Goal: Task Accomplishment & Management: Manage account settings

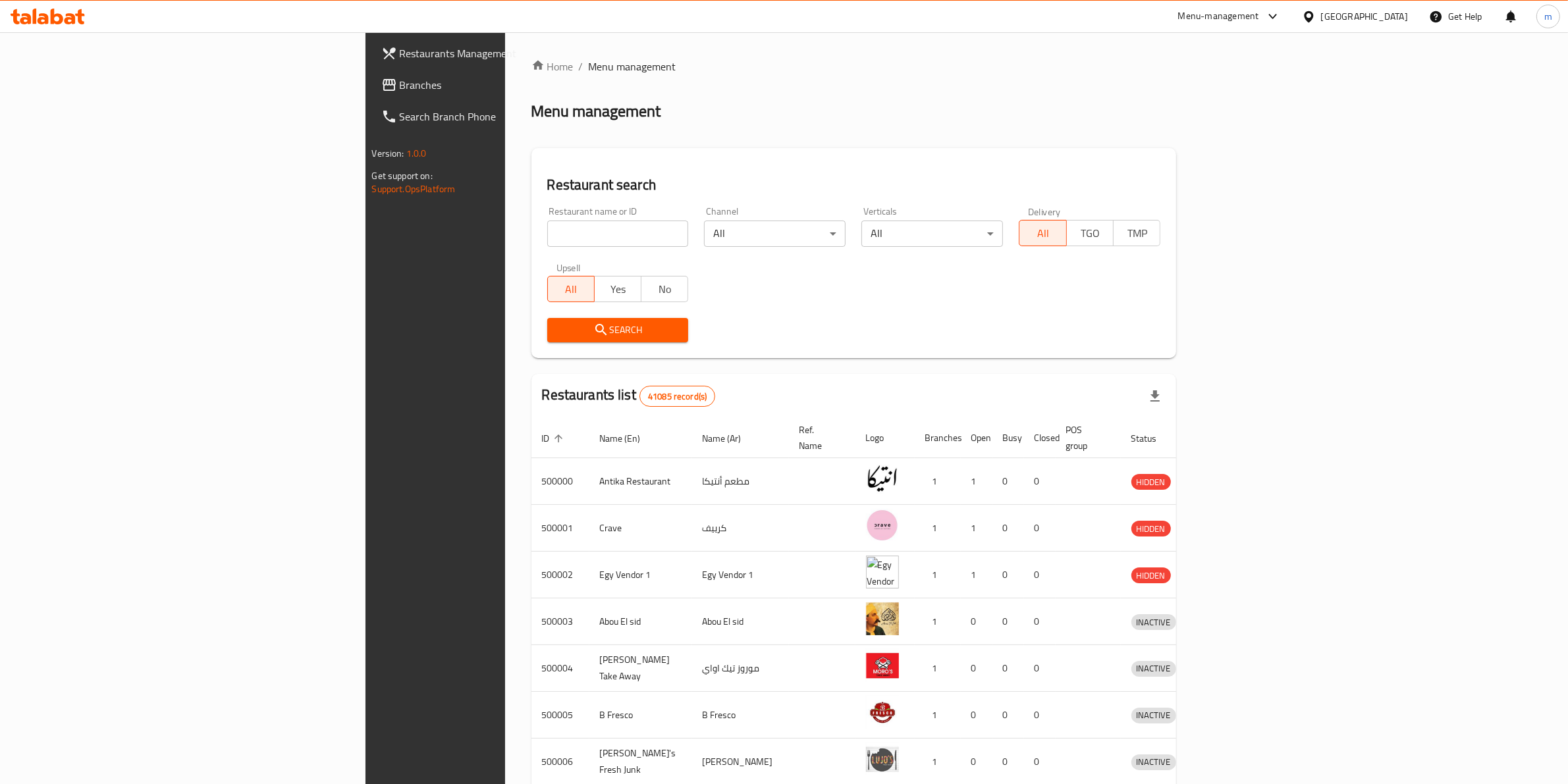
drag, startPoint x: 392, startPoint y: 209, endPoint x: 389, endPoint y: 214, distance: 5.8
click at [547, 213] on div "Restaurant name or ID Restaurant name or ID" at bounding box center [618, 226] width 141 height 40
click at [547, 241] on input "search" at bounding box center [618, 233] width 141 height 26
paste input "21948"
type input "21948"
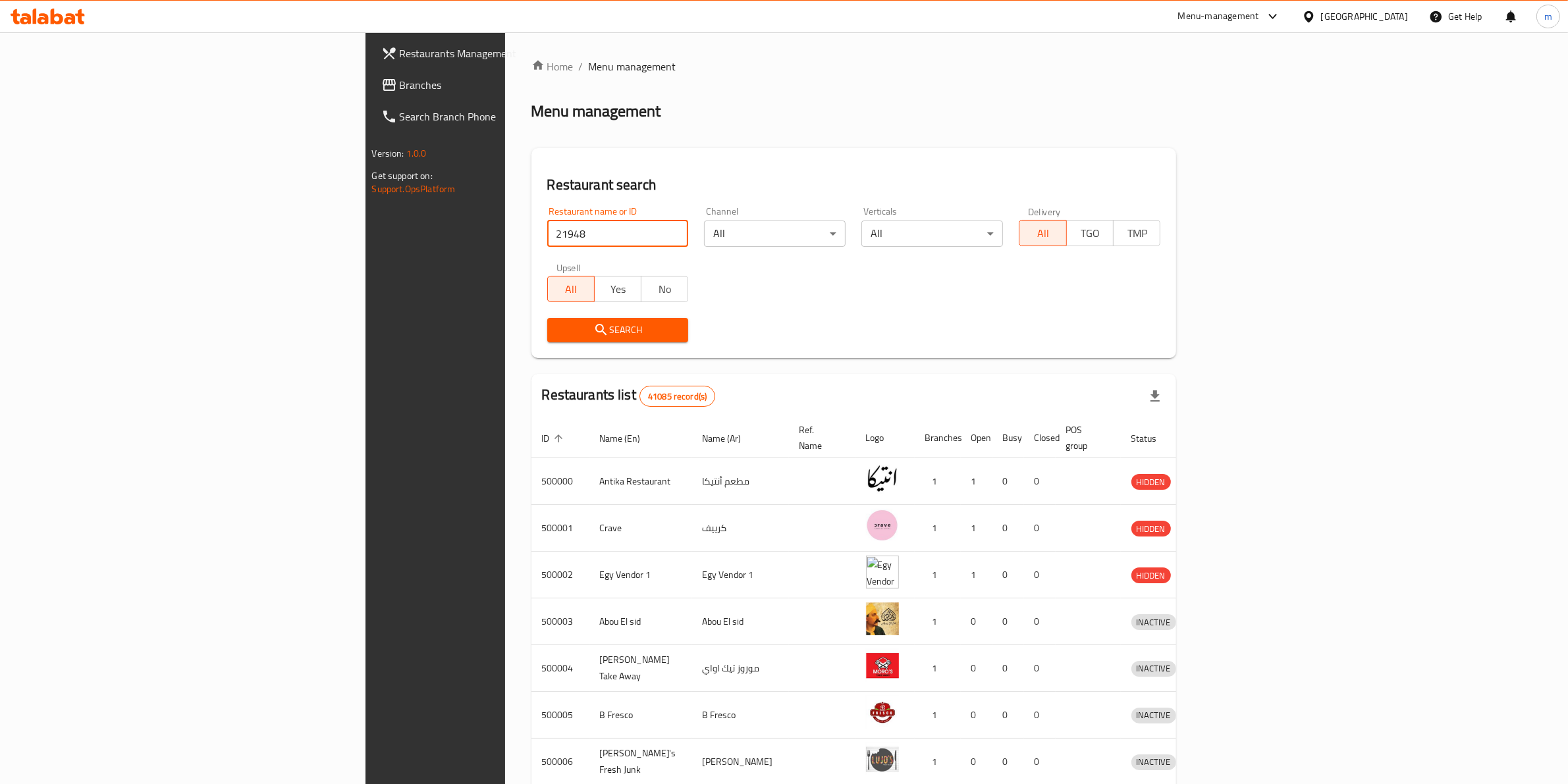
click button "Search" at bounding box center [618, 330] width 141 height 24
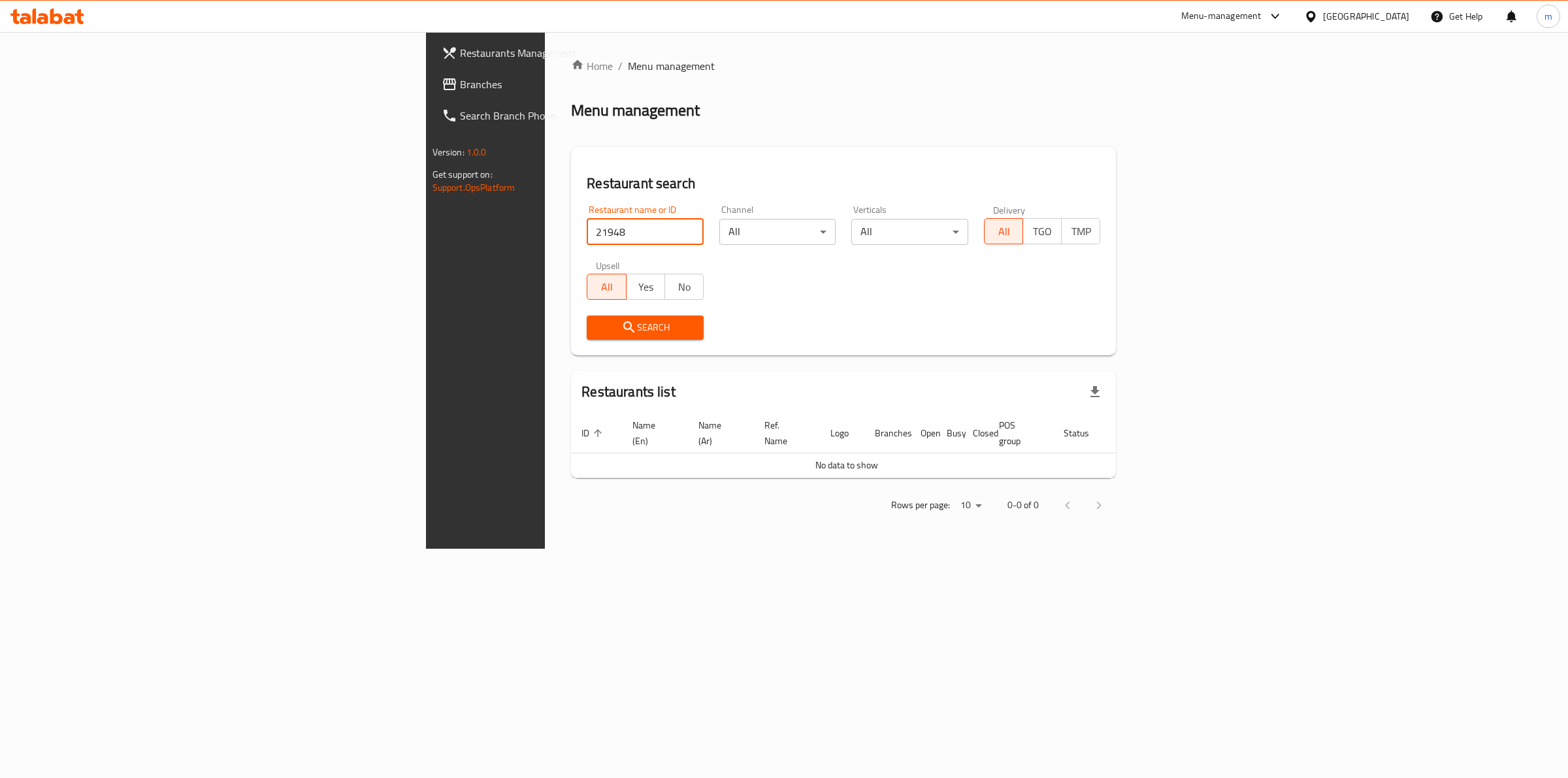
click at [460, 51] on span "Restaurants Management" at bounding box center [569, 52] width 218 height 16
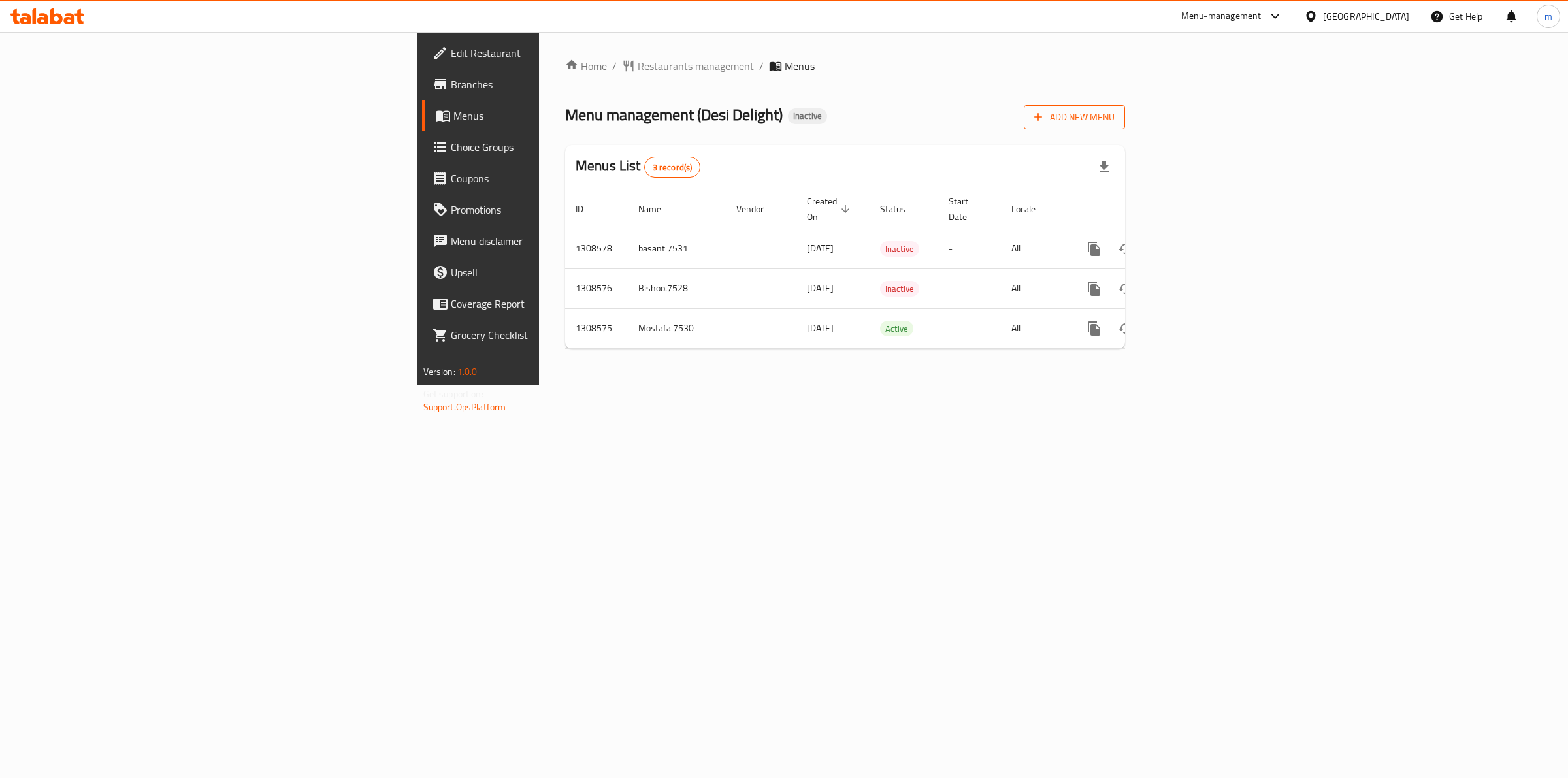
click at [1125, 107] on button "Add New Menu" at bounding box center [1075, 117] width 101 height 24
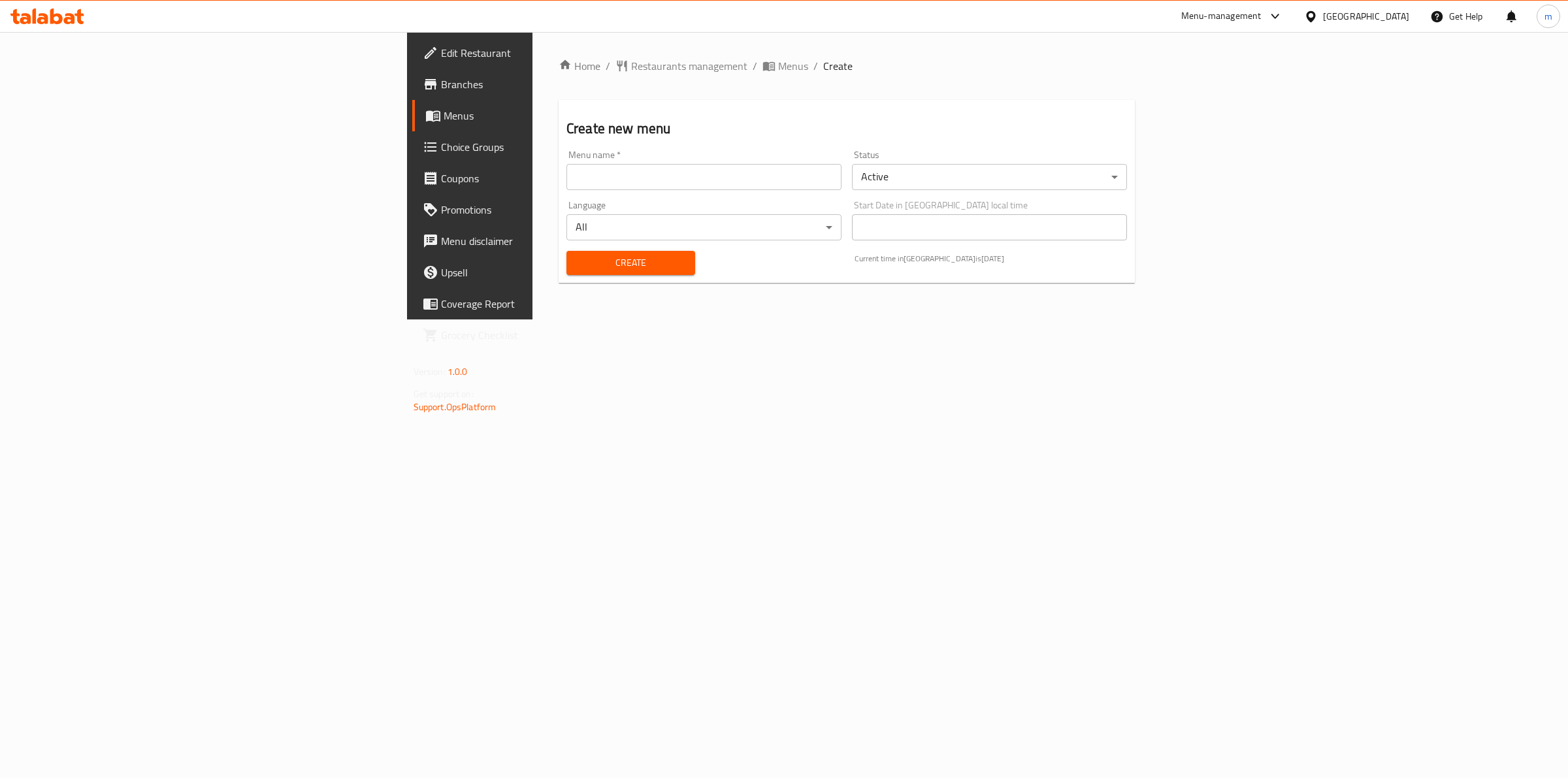
click at [649, 157] on div "Menu name   * Menu name *" at bounding box center [704, 169] width 275 height 40
click at [638, 168] on input "text" at bounding box center [704, 177] width 275 height 26
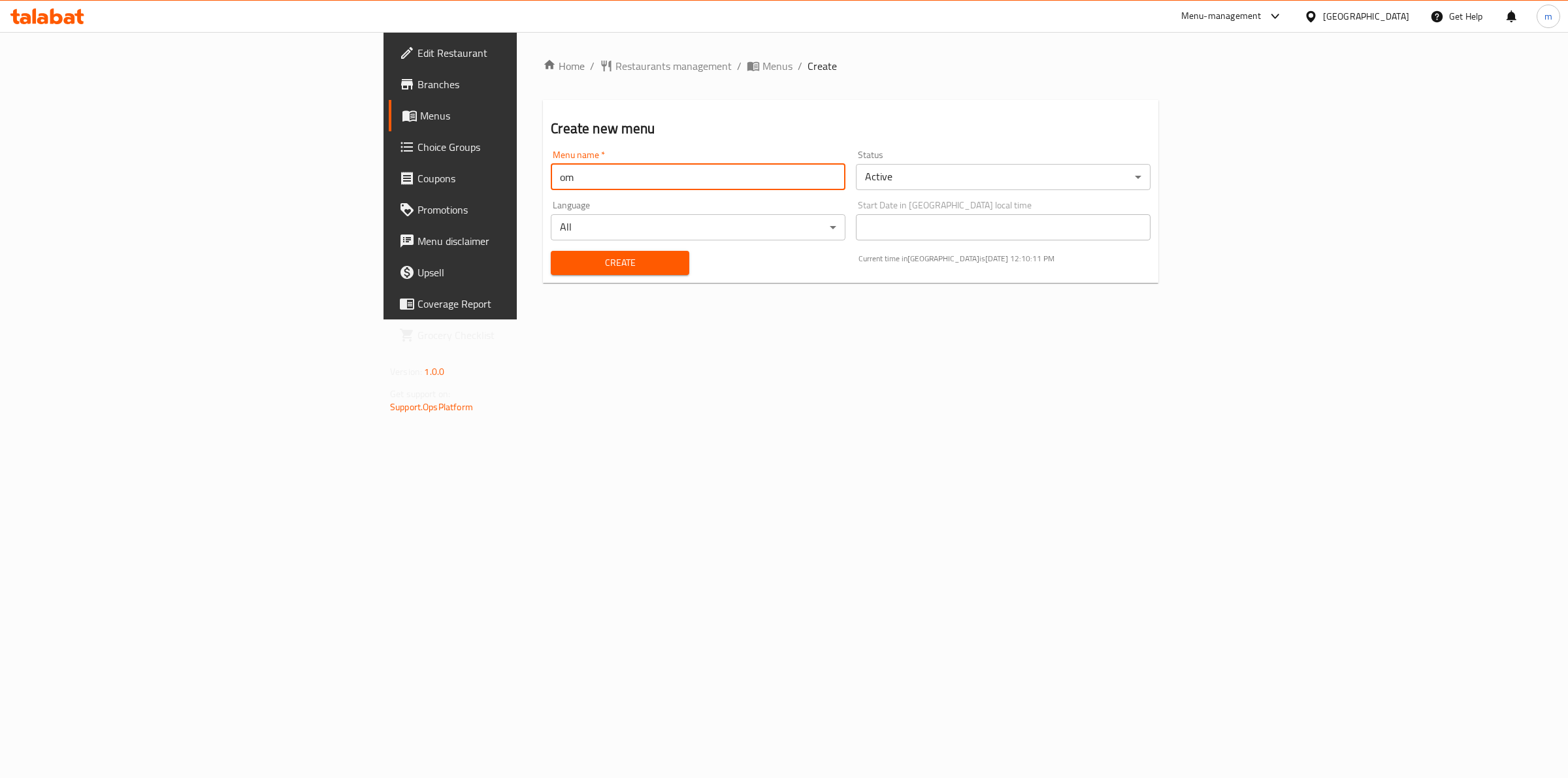
type input "o"
click at [1039, 198] on div "Start Date in United Arab Emirates local time Start Date in United Arab Emirate…" at bounding box center [1003, 220] width 305 height 50
click at [1027, 189] on body "​ Menu-management United Arab Emirates Get Help m Edit Restaurant Branches Menu…" at bounding box center [784, 405] width 1568 height 746
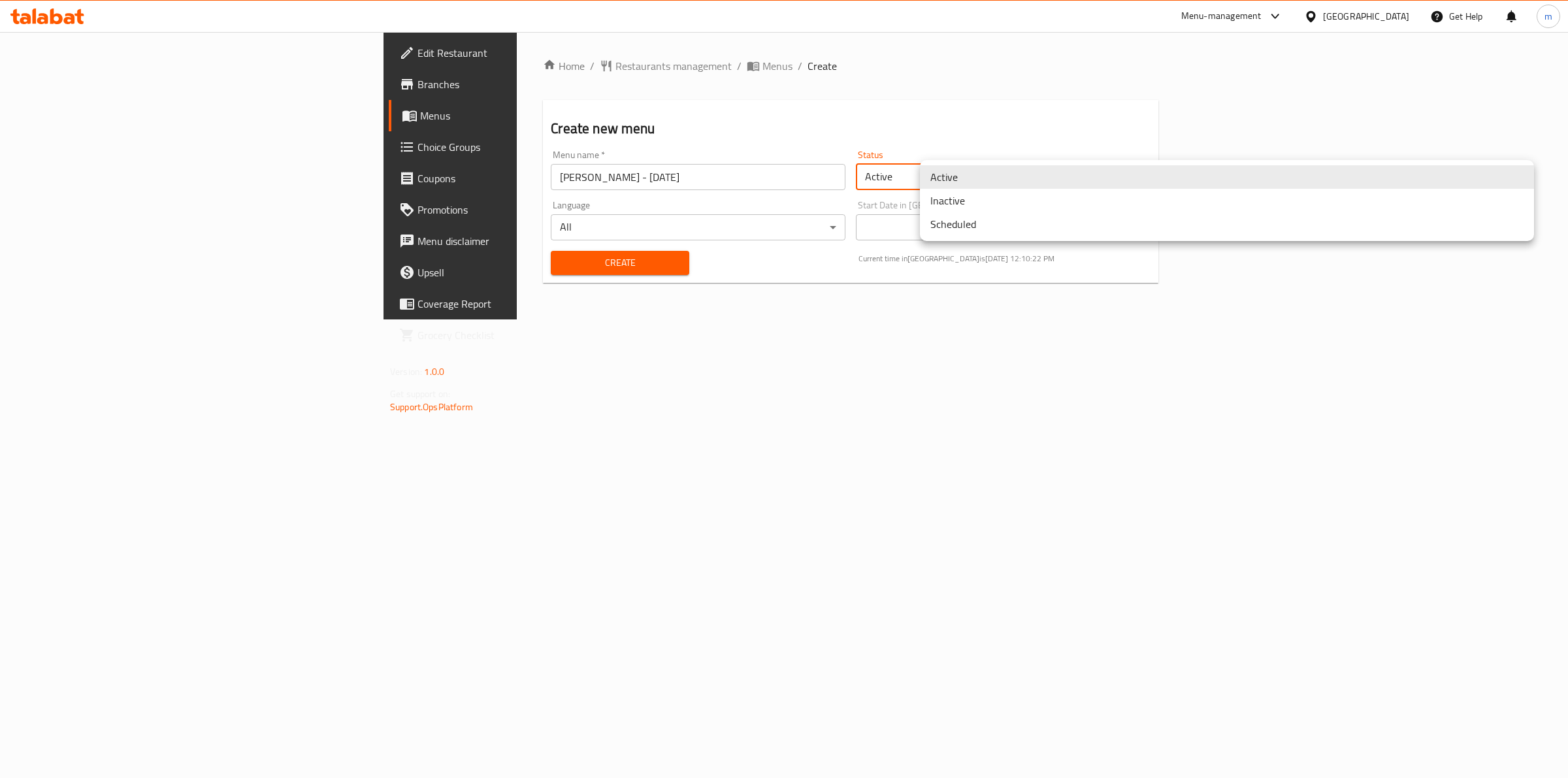
click at [981, 204] on li "Inactive" at bounding box center [1227, 201] width 614 height 24
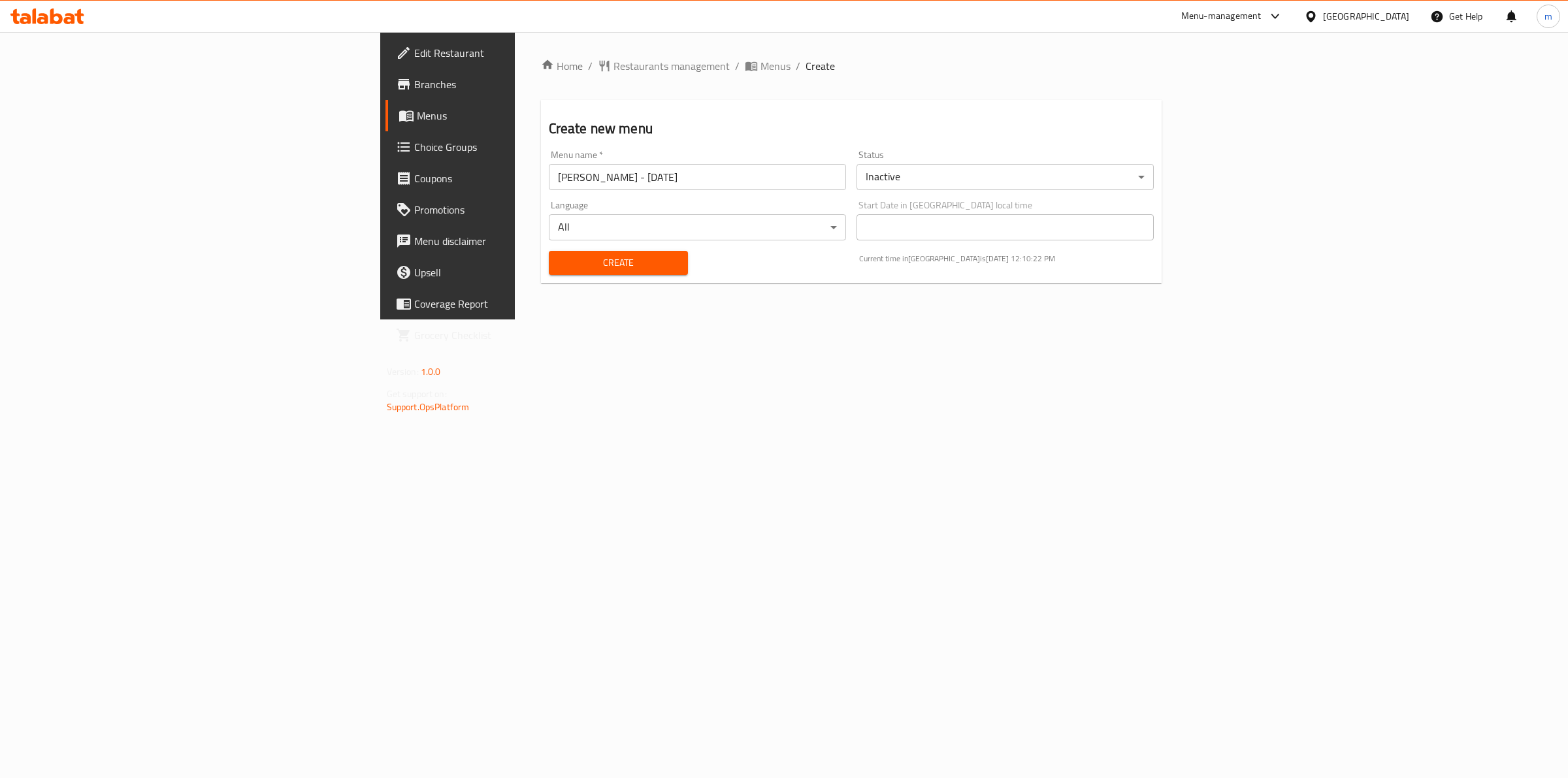
click at [726, 318] on div "Home / Restaurants management / Menus / Create Create new menu Menu name   * mo…" at bounding box center [852, 175] width 674 height 287
click at [549, 175] on input "mohamed ashraf - 16/09/2025" at bounding box center [697, 177] width 297 height 26
click at [549, 183] on input "mohamed ashraf - first menu - 16/09/2025" at bounding box center [697, 177] width 297 height 26
type input "[PERSON_NAME] - first menu - [DATE]"
click at [543, 198] on div "Language All ​" at bounding box center [697, 220] width 307 height 50
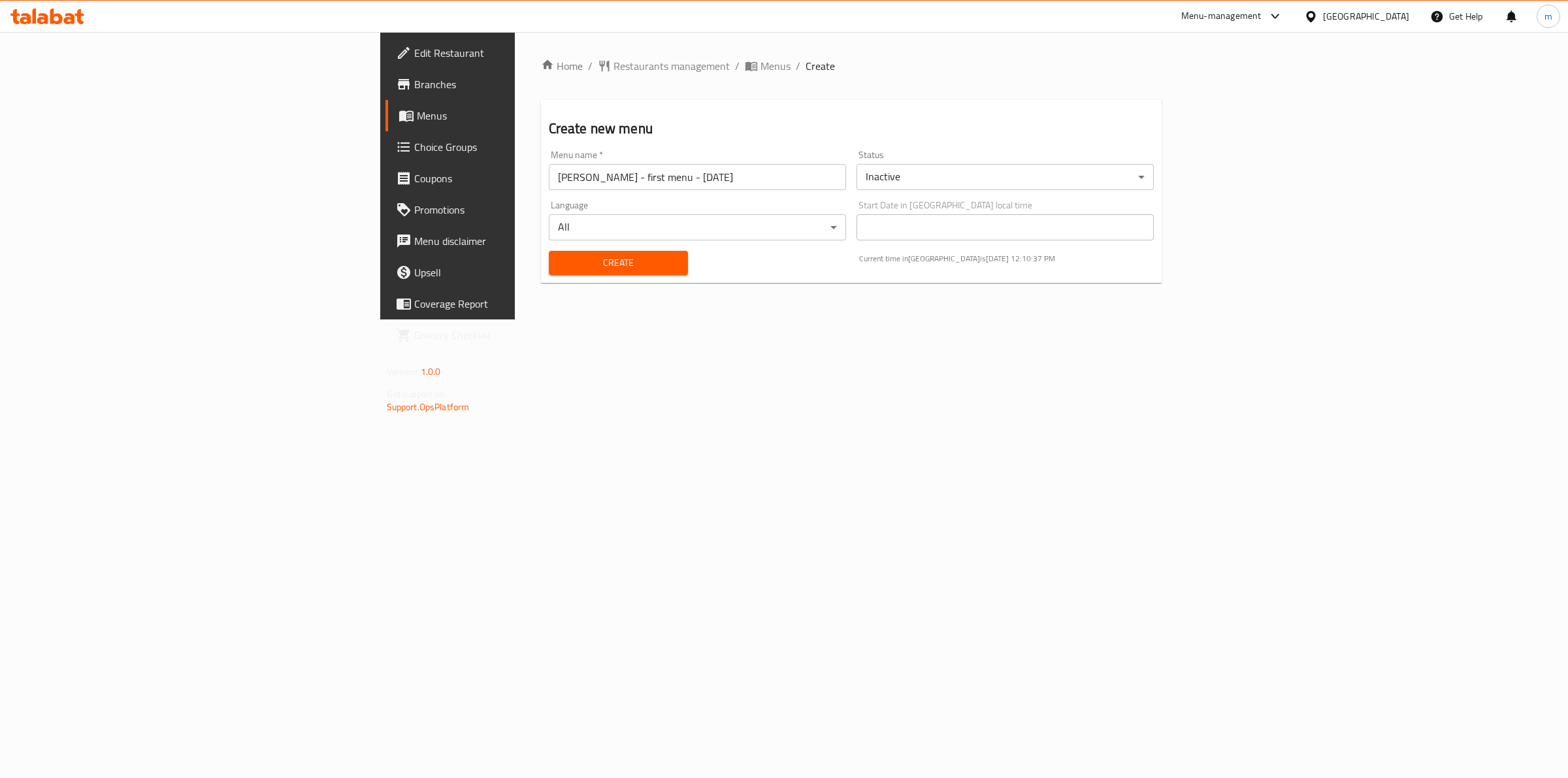
click at [549, 272] on button "Create" at bounding box center [618, 263] width 140 height 24
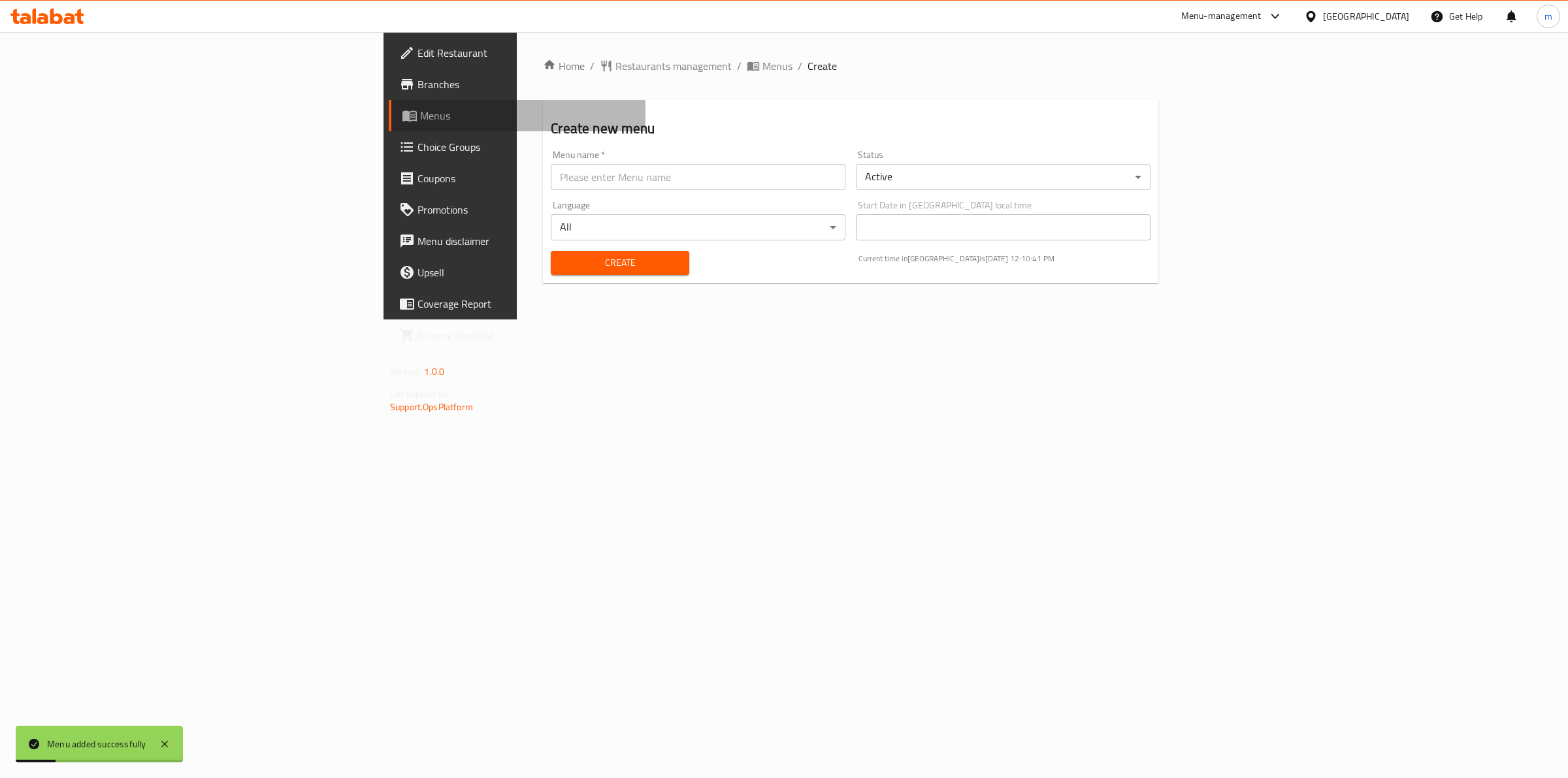
click at [420, 116] on span "Menus" at bounding box center [528, 115] width 215 height 16
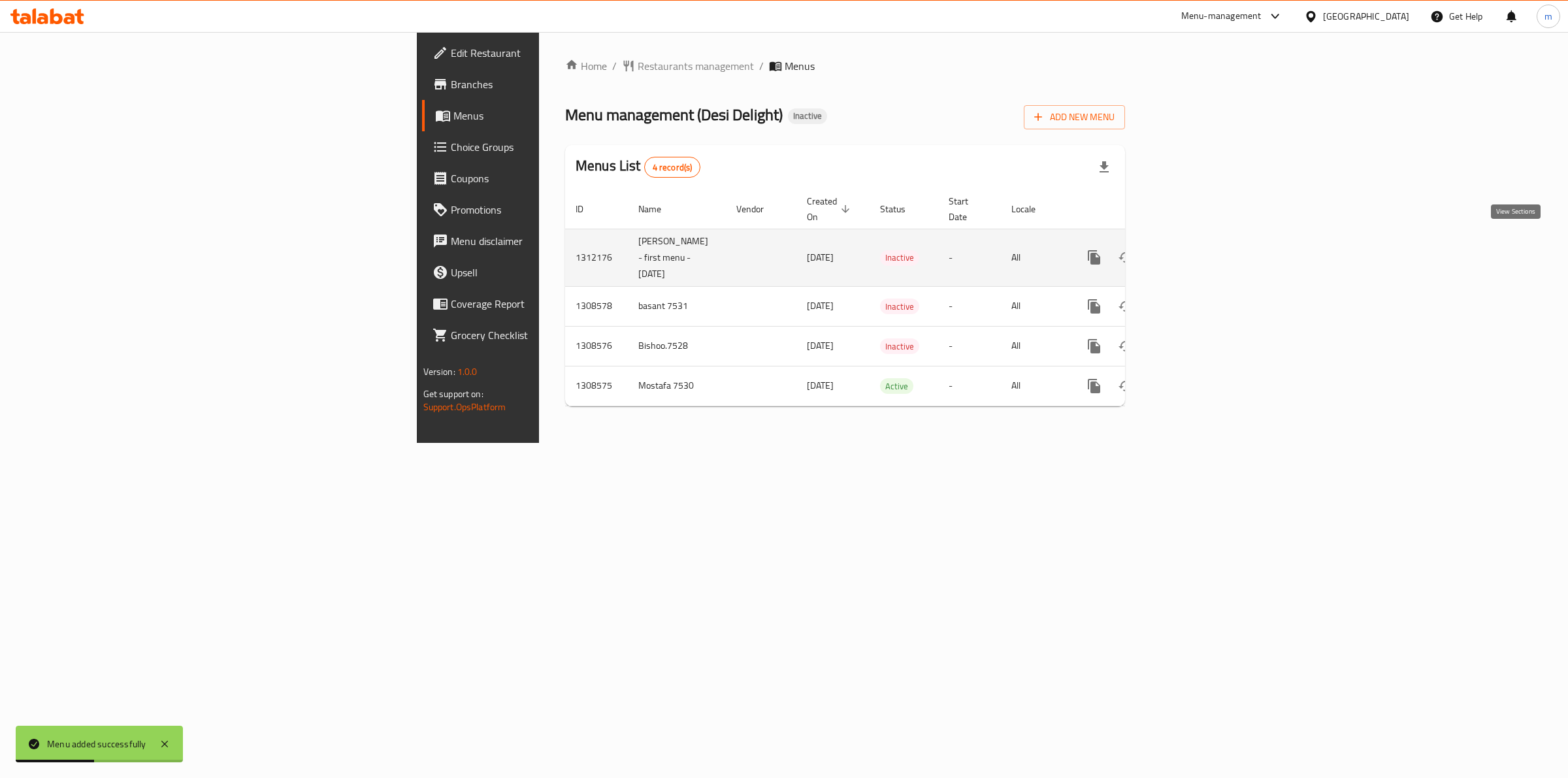
click at [1205, 247] on link "enhanced table" at bounding box center [1189, 257] width 31 height 31
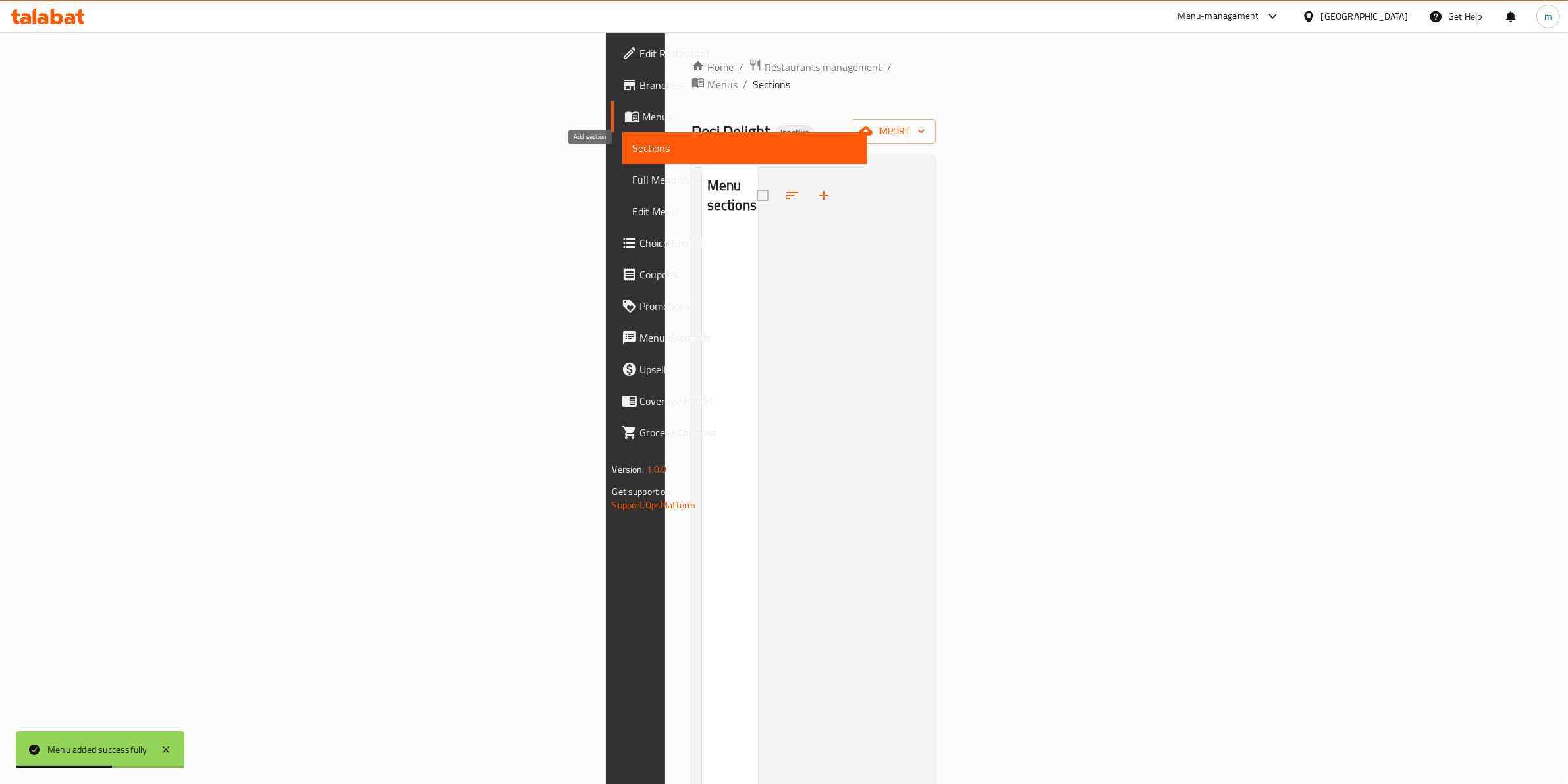
click at [758, 173] on div at bounding box center [842, 556] width 168 height 784
click at [819, 191] on icon "button" at bounding box center [823, 195] width 9 height 9
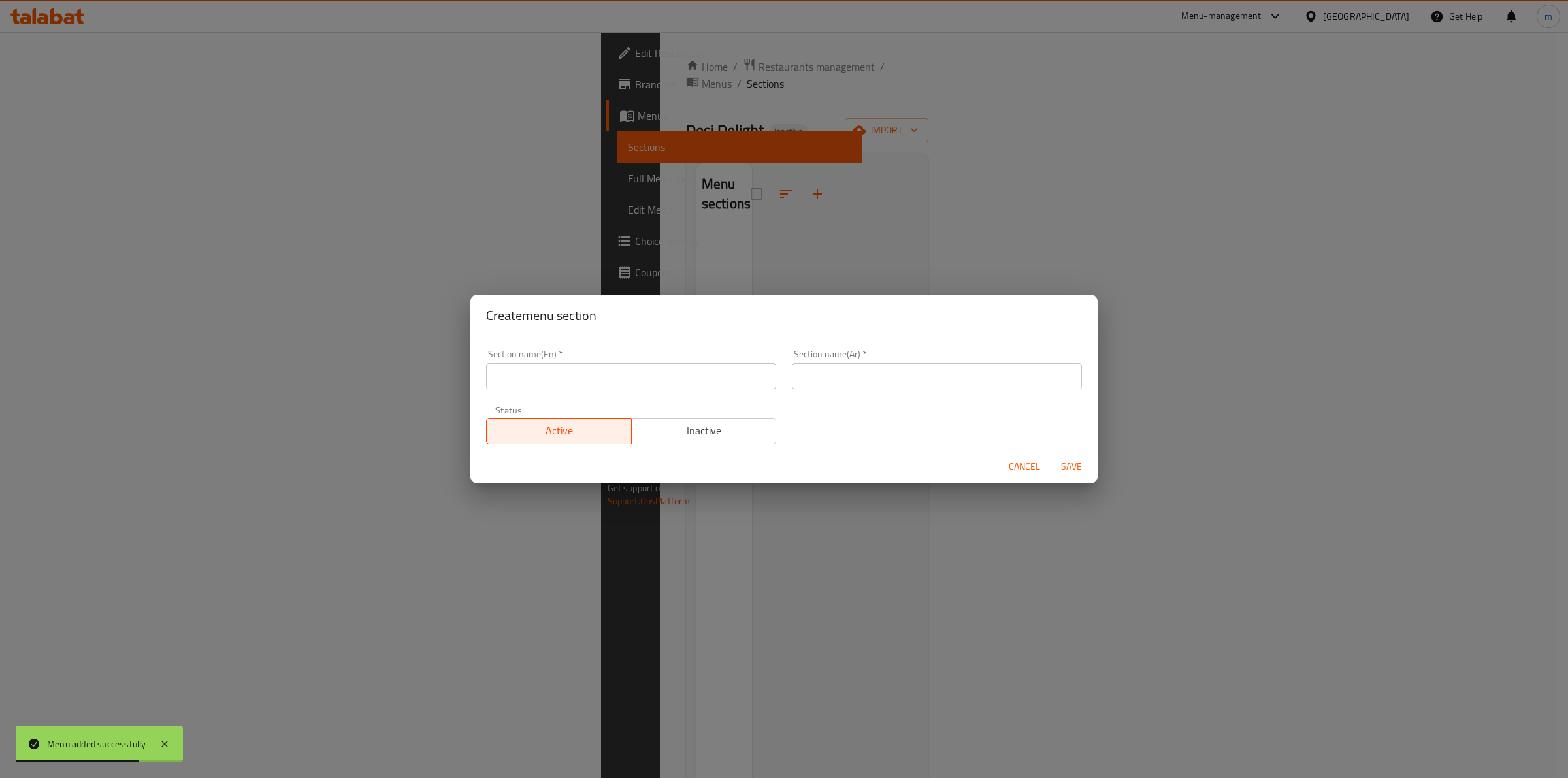
click at [1016, 471] on span "Cancel" at bounding box center [1025, 467] width 31 height 16
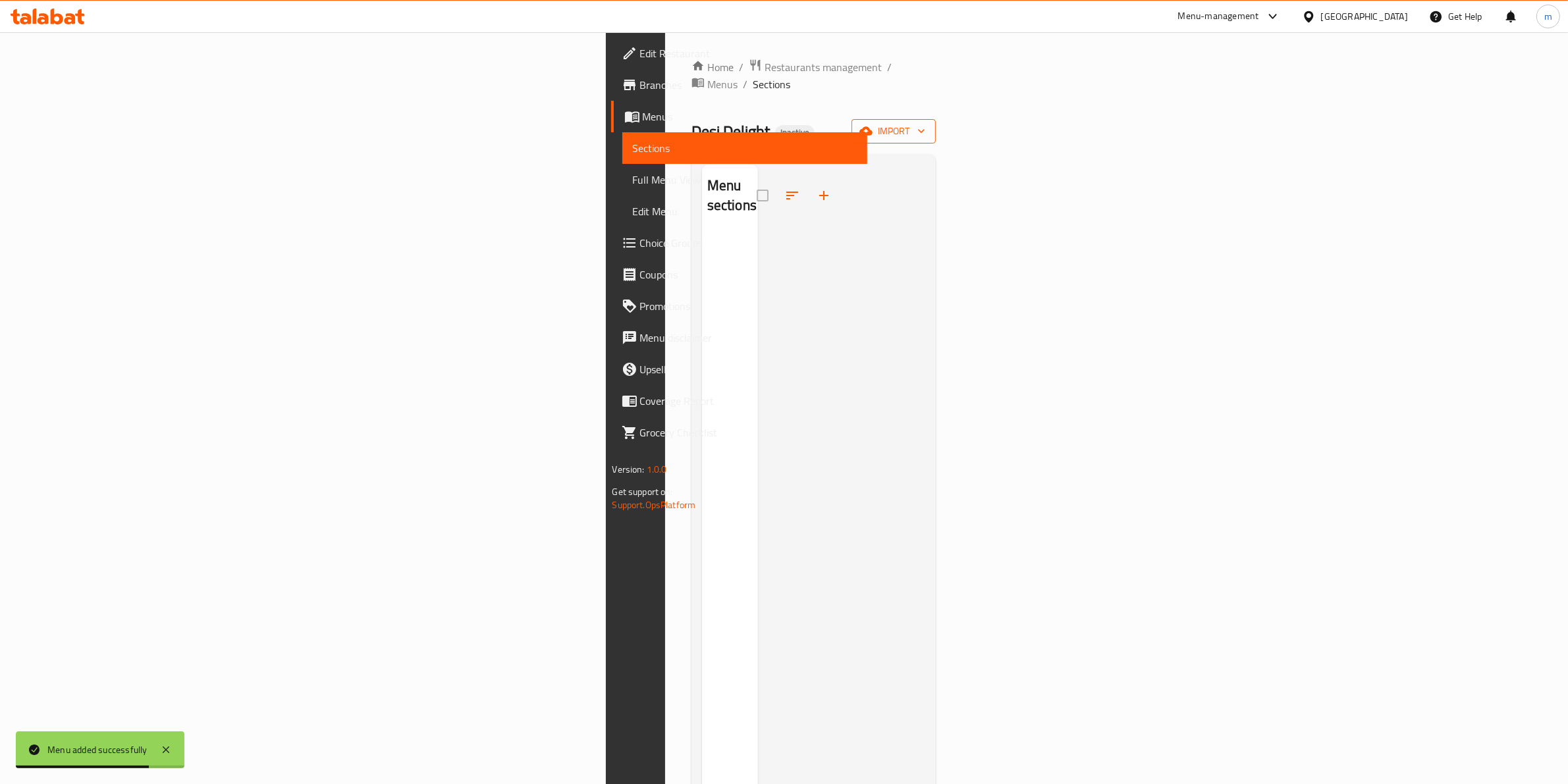
click at [925, 123] on span "import" at bounding box center [893, 132] width 63 height 17
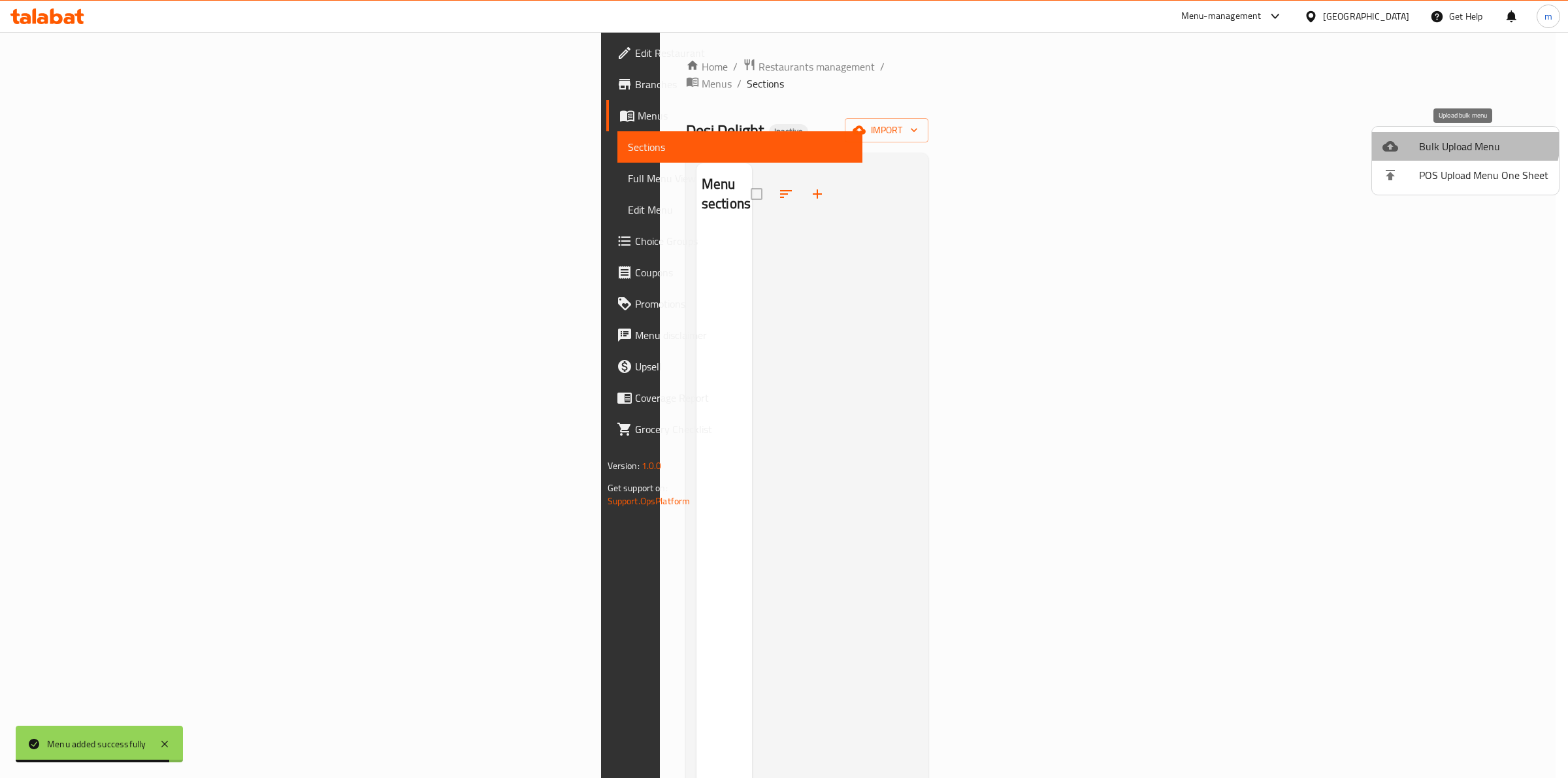
click at [1457, 139] on span "Bulk Upload Menu" at bounding box center [1484, 146] width 129 height 16
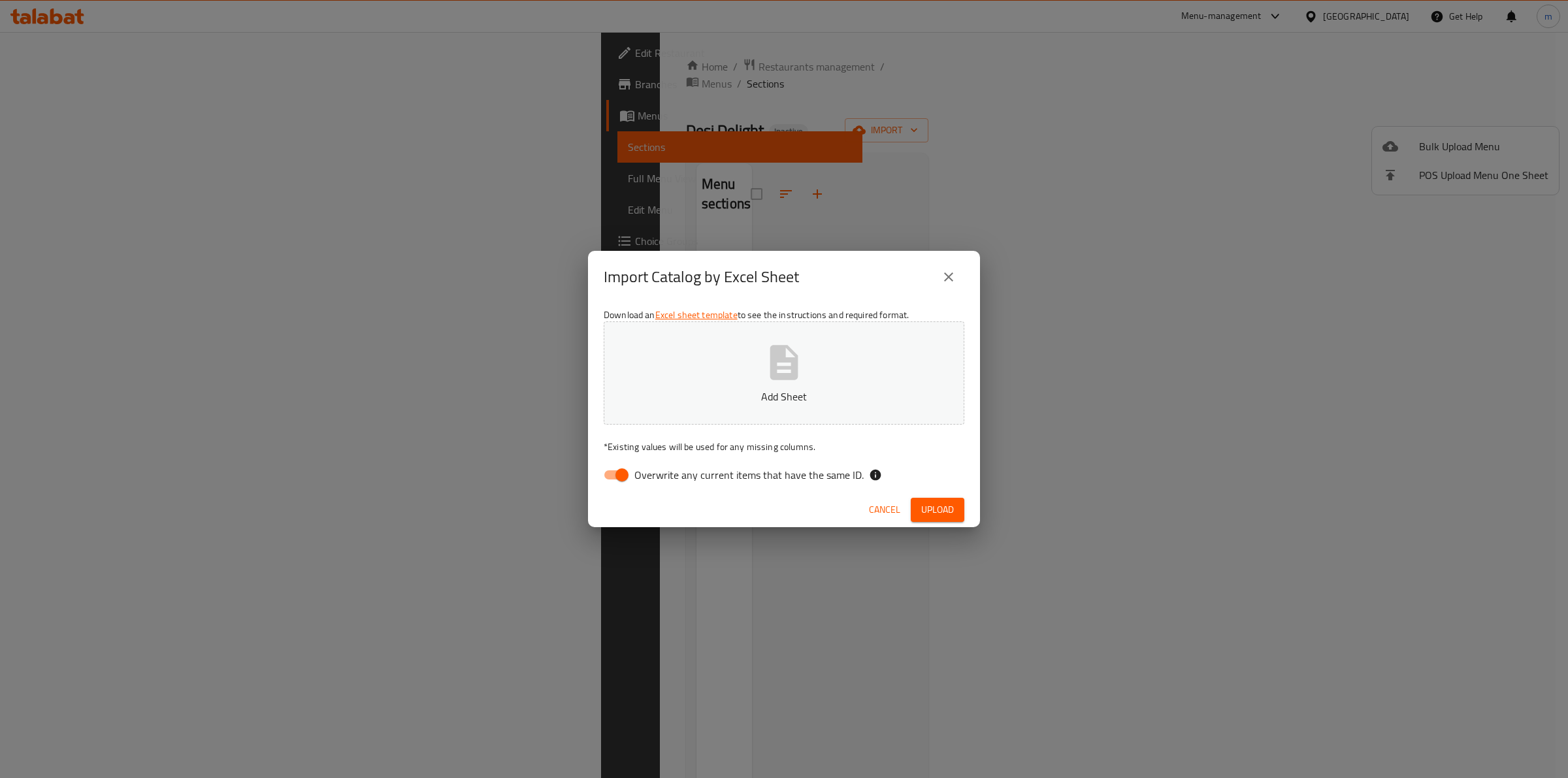
click at [616, 483] on input "Overwrite any current items that have the same ID." at bounding box center [622, 474] width 75 height 25
checkbox input "false"
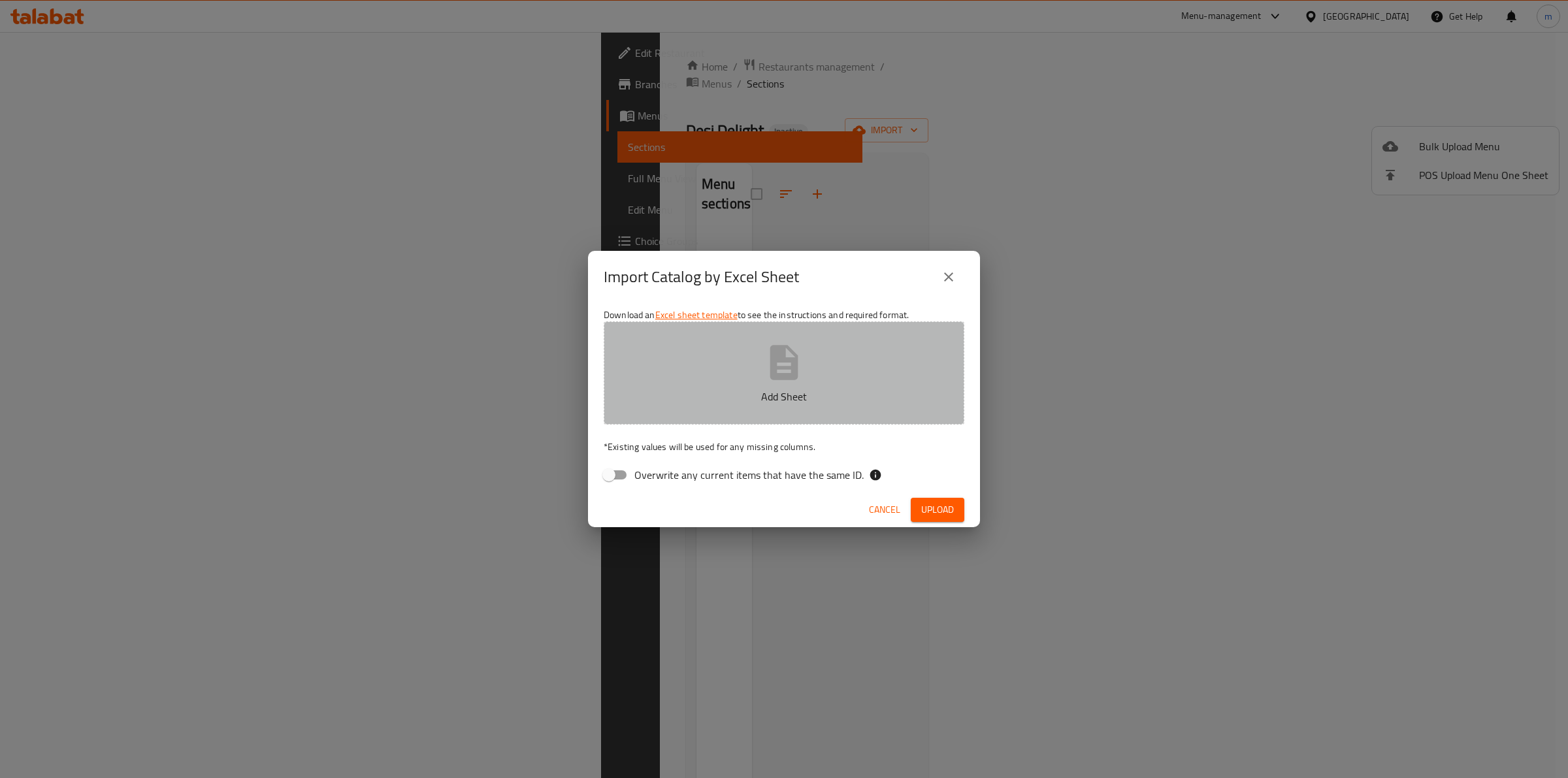
click at [768, 392] on p "Add Sheet" at bounding box center [784, 396] width 320 height 16
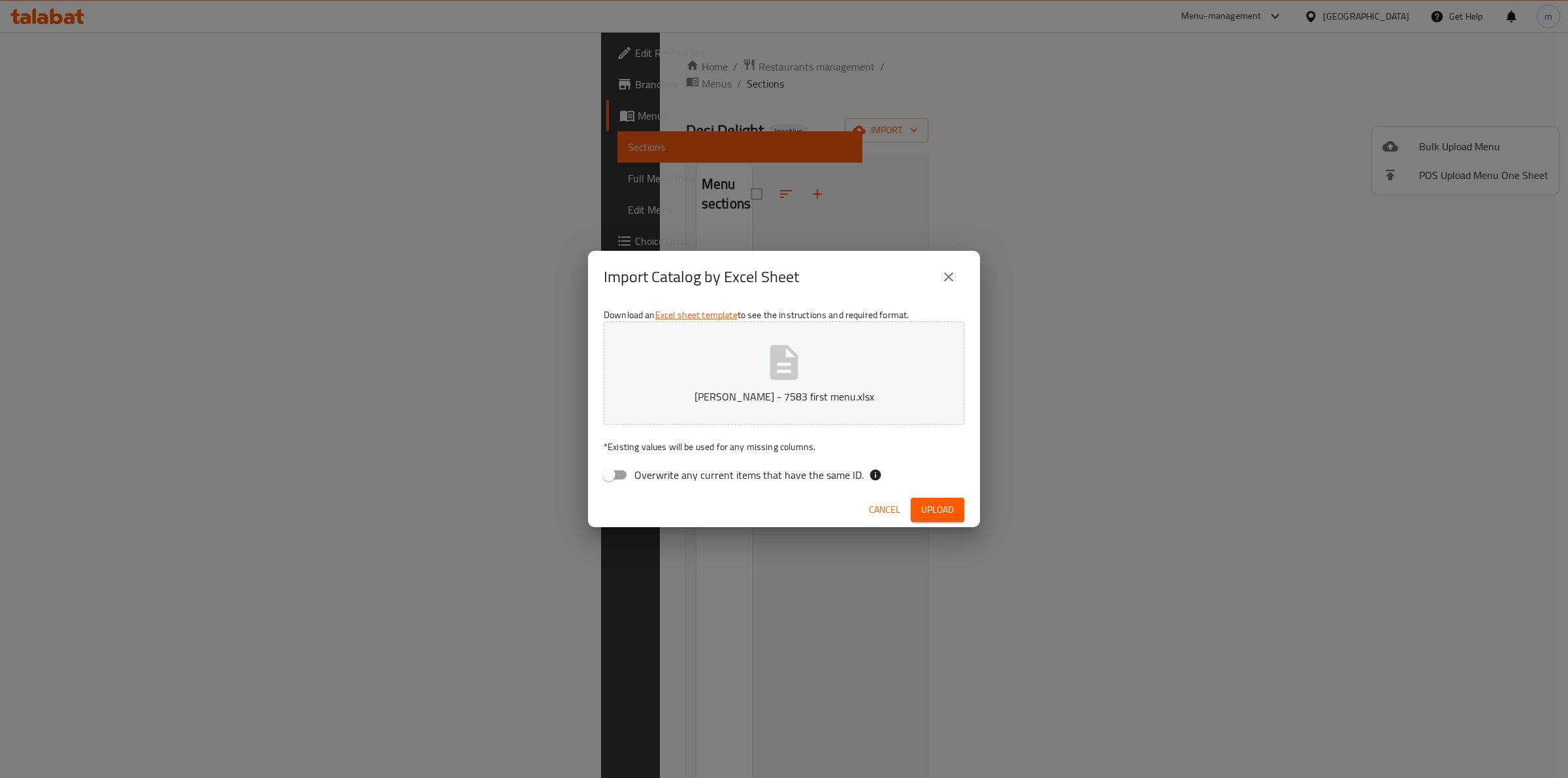
click at [940, 512] on span "Upload" at bounding box center [938, 509] width 33 height 16
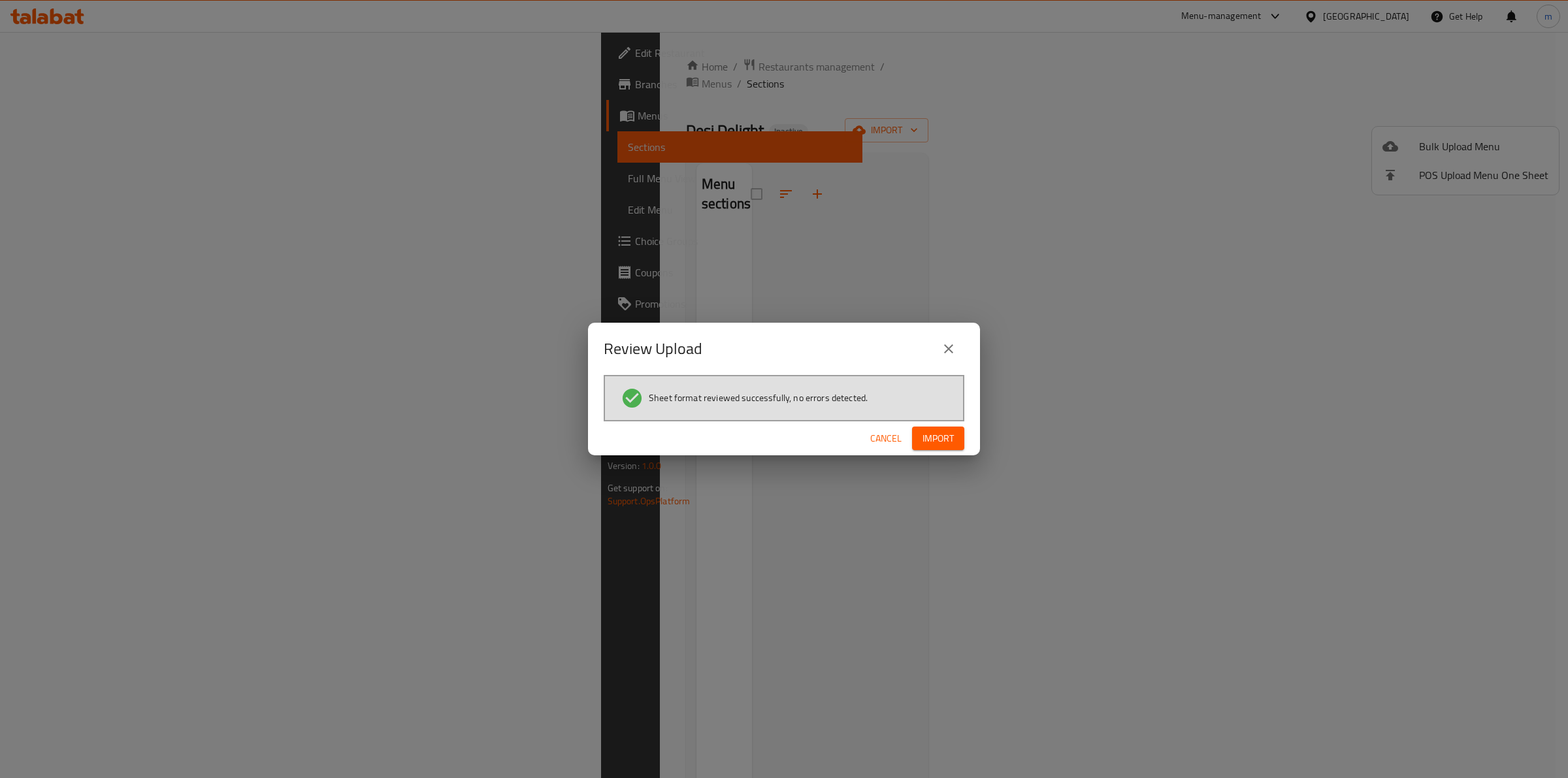
click at [932, 441] on span "Import" at bounding box center [938, 439] width 31 height 16
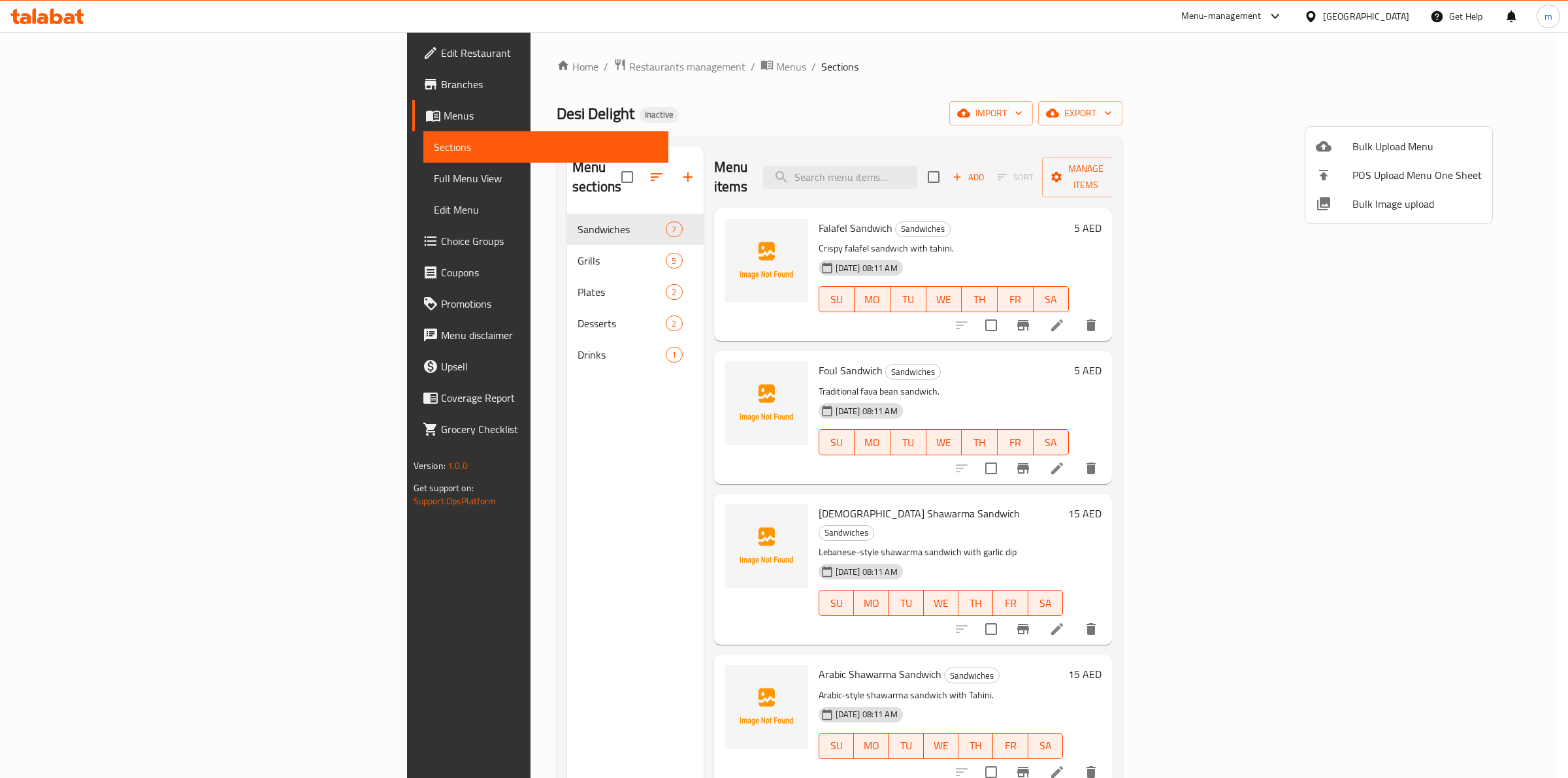
click at [540, 338] on div at bounding box center [784, 389] width 1568 height 778
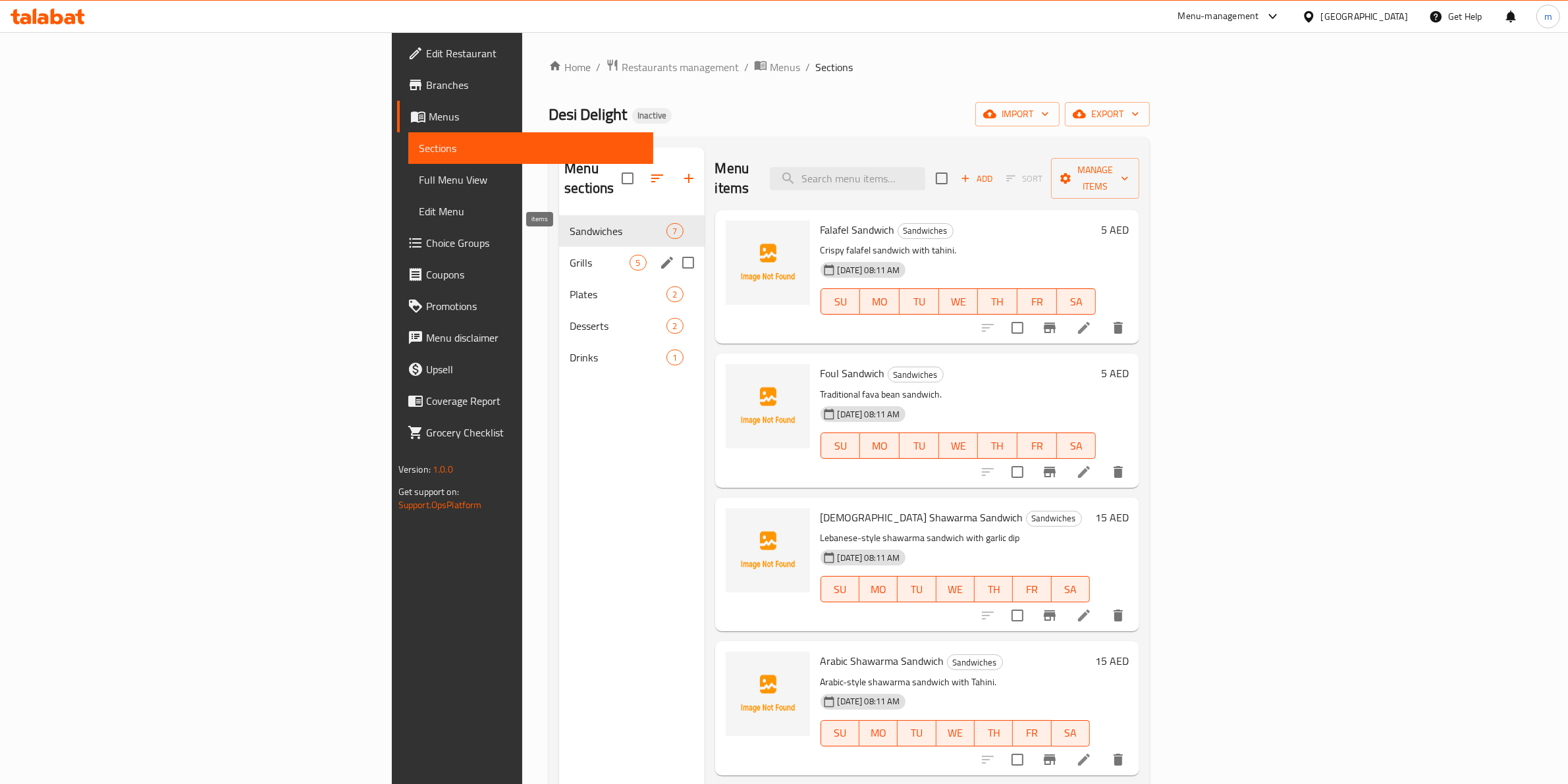
click at [630, 256] on span "5" at bounding box center [638, 262] width 15 height 13
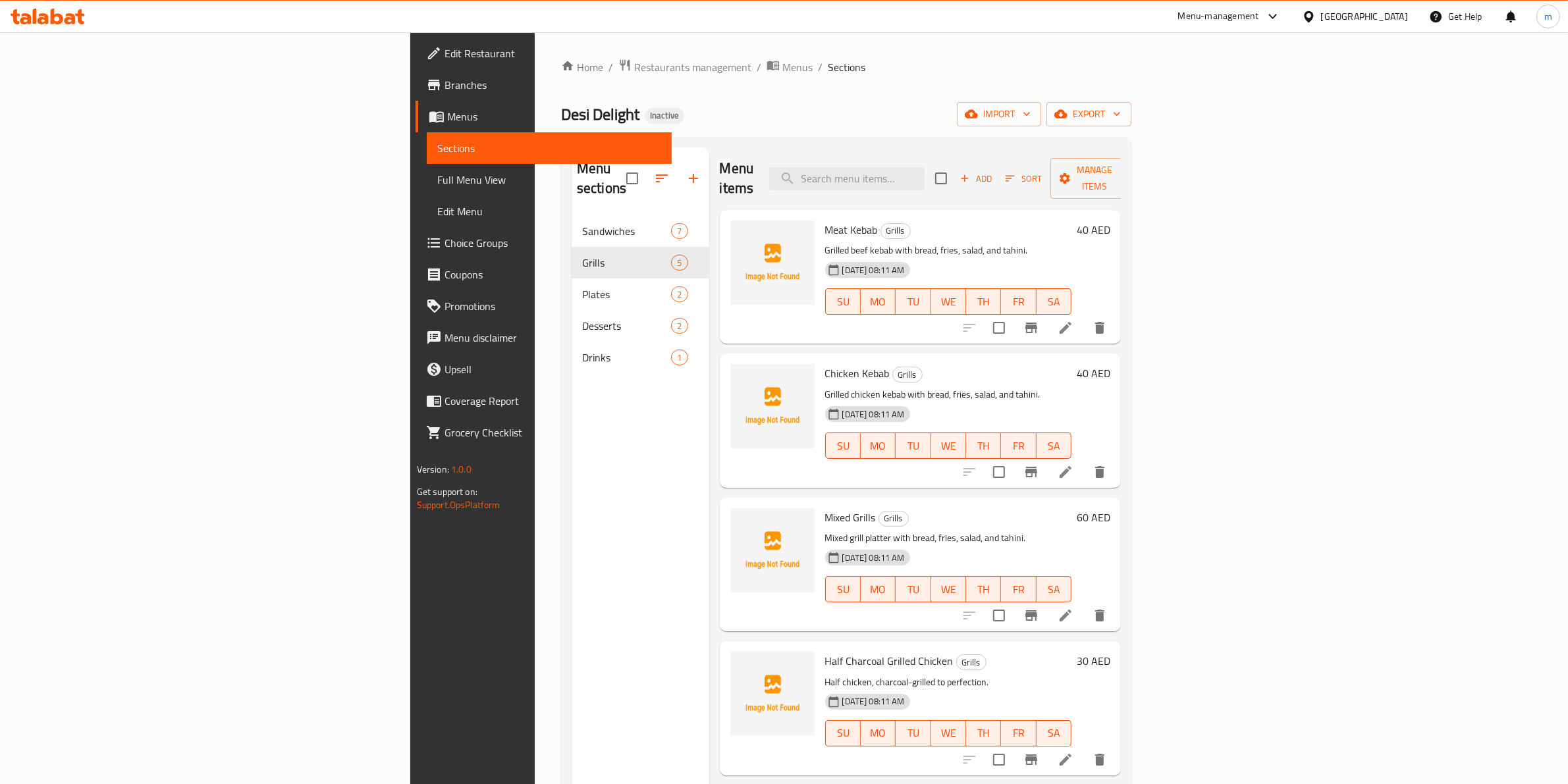
click at [437, 183] on span "Full Menu View" at bounding box center [549, 180] width 225 height 16
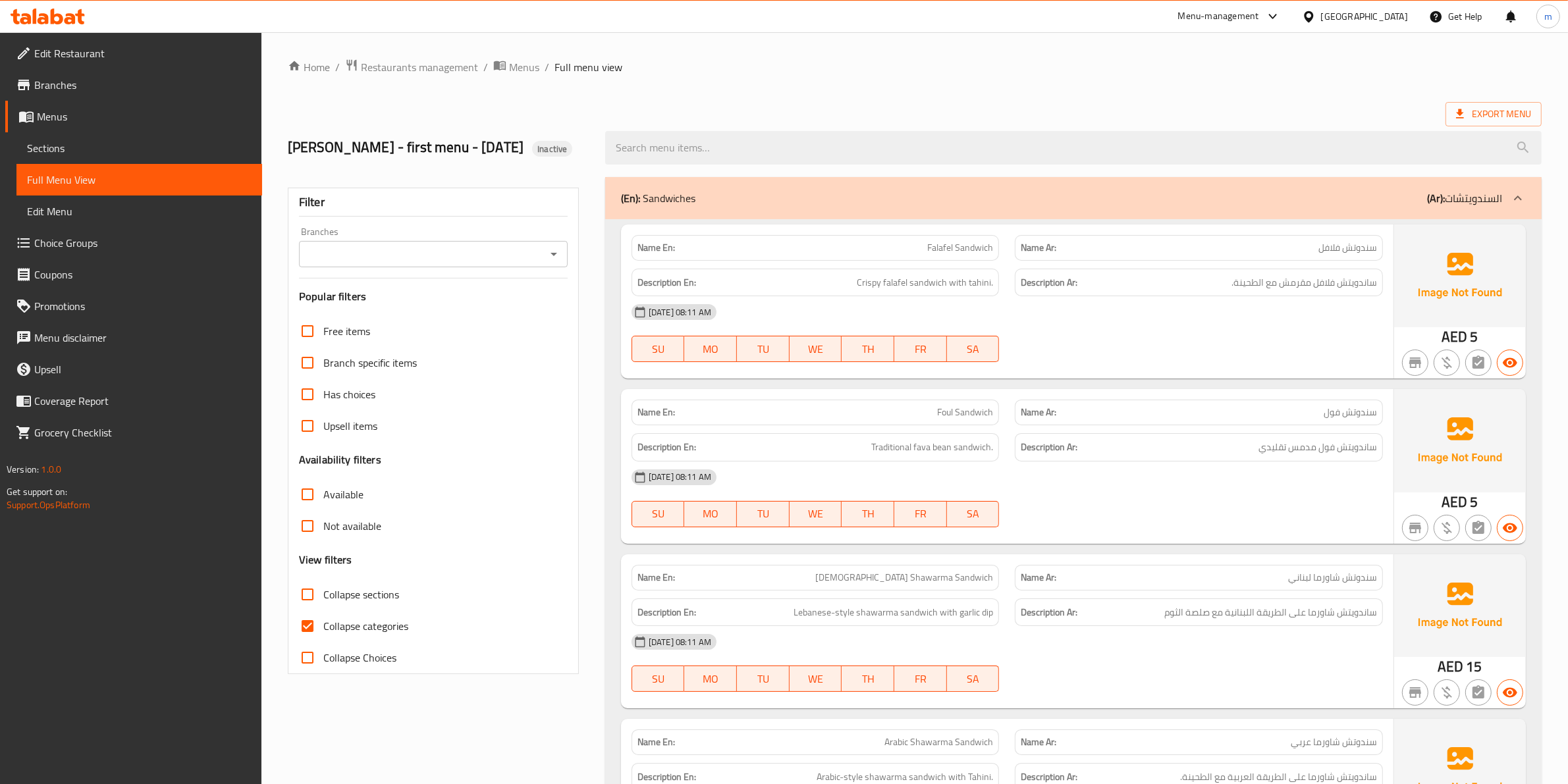
click at [412, 637] on div "Collapse categories" at bounding box center [433, 626] width 268 height 32
click at [402, 634] on span "Collapse categories" at bounding box center [365, 625] width 85 height 16
click at [323, 642] on input "Collapse categories" at bounding box center [308, 626] width 32 height 32
checkbox input "false"
drag, startPoint x: 1085, startPoint y: 458, endPoint x: 1127, endPoint y: 119, distance: 341.6
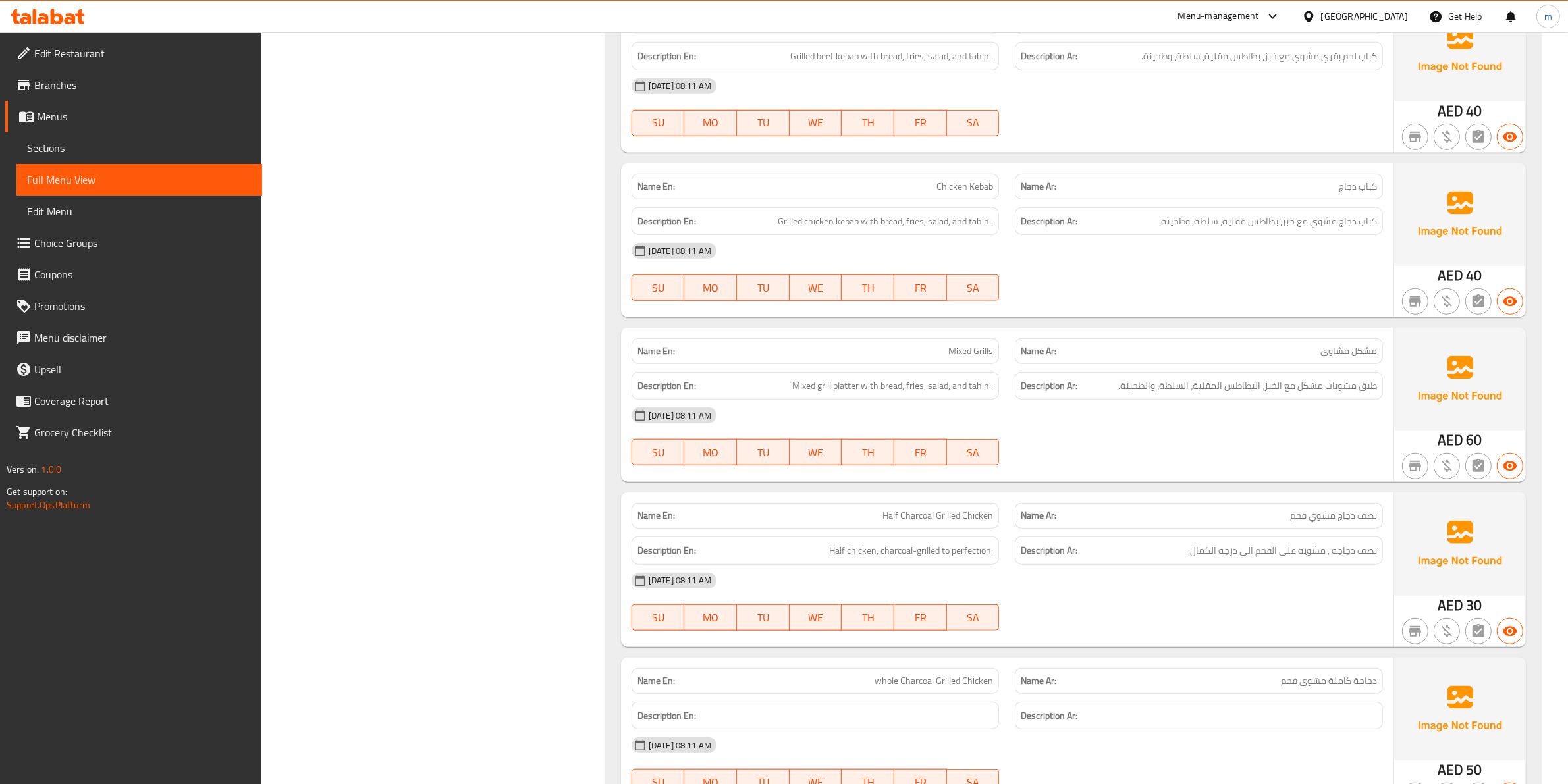
scroll to position [1364, 0]
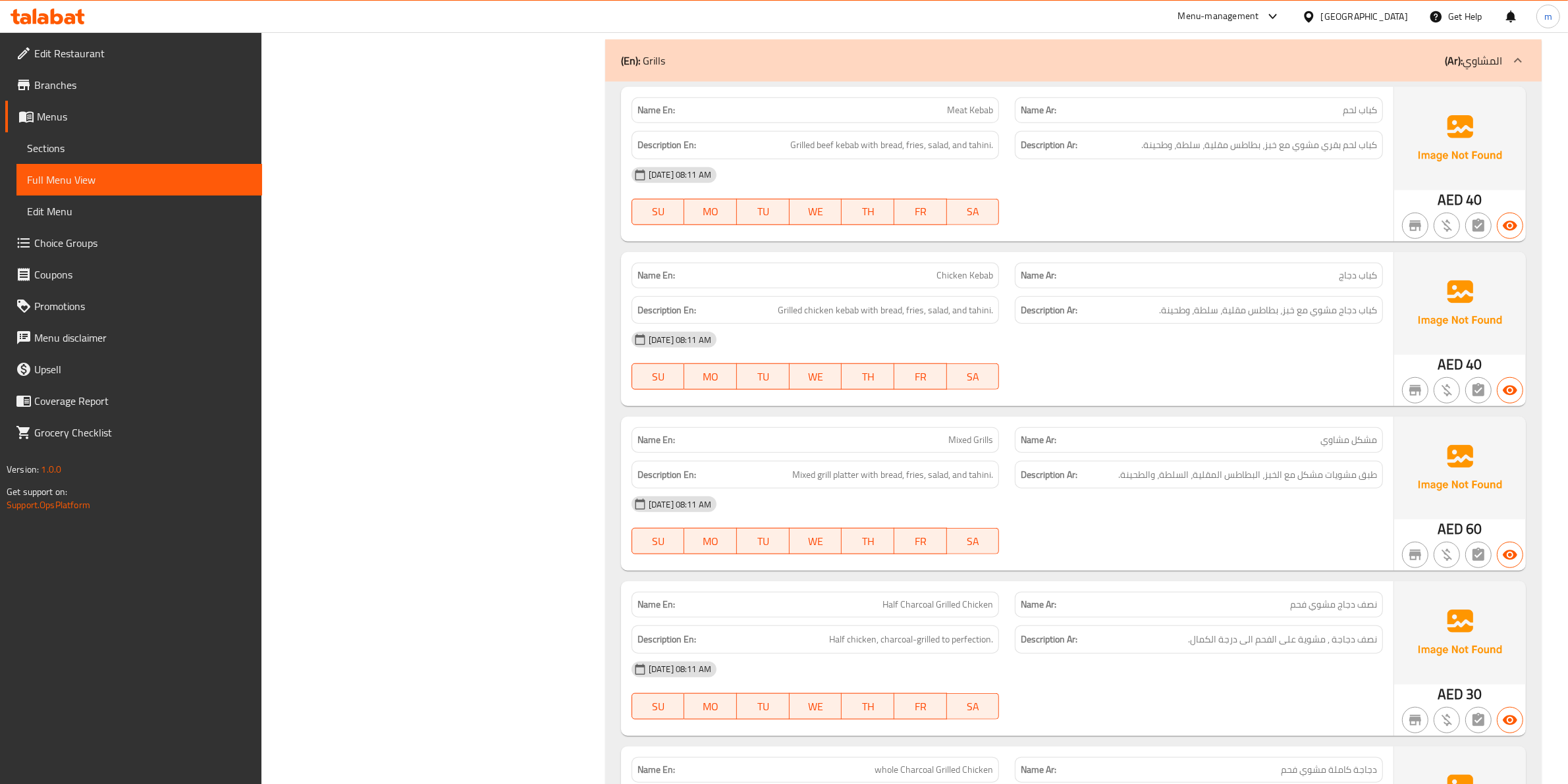
click at [86, 113] on span "Menus" at bounding box center [144, 116] width 214 height 16
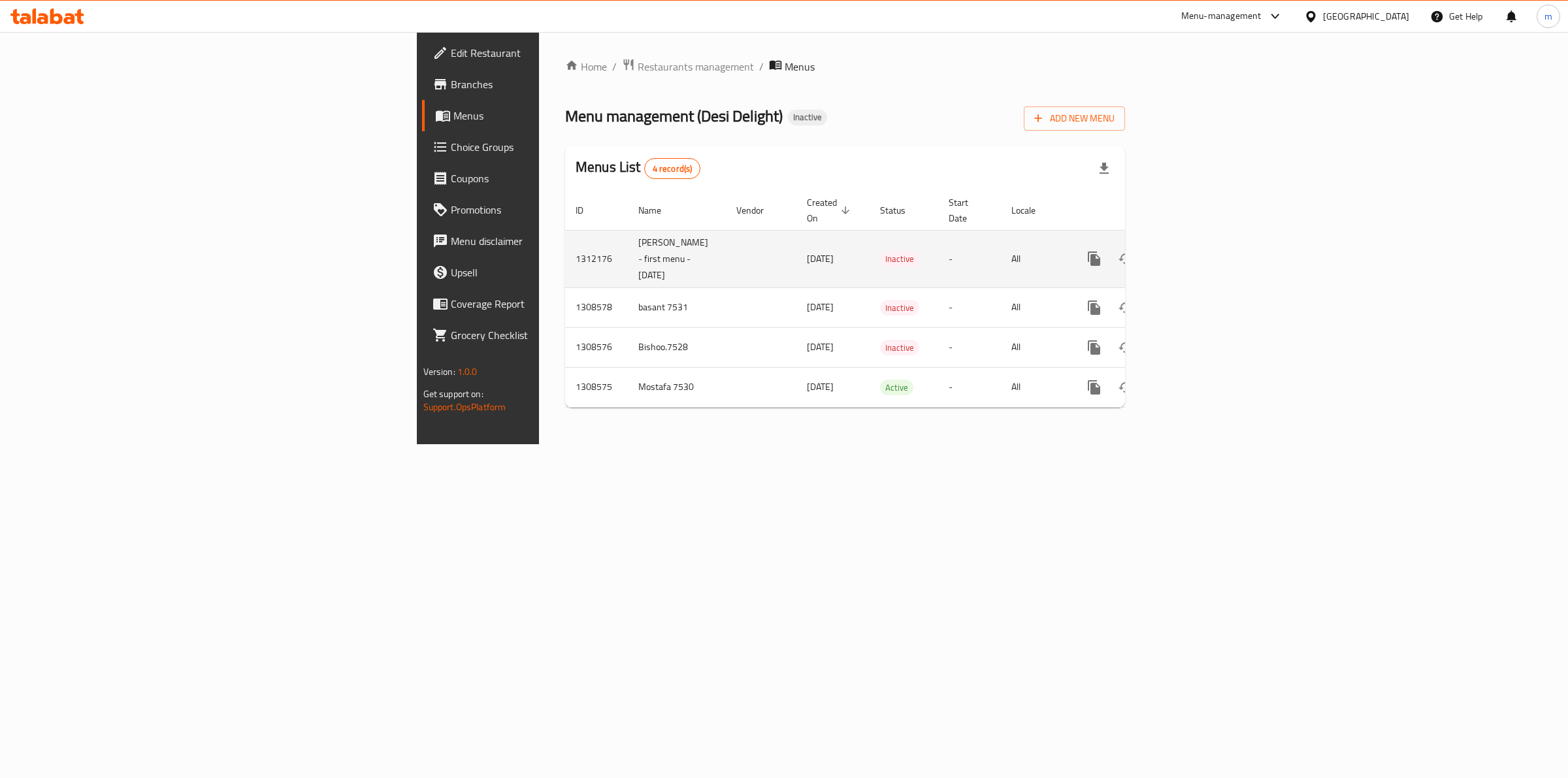
drag, startPoint x: 412, startPoint y: 258, endPoint x: 360, endPoint y: 228, distance: 60.0
click at [628, 230] on td "[PERSON_NAME] - first menu - [DATE]" at bounding box center [676, 258] width 98 height 57
copy td "[PERSON_NAME] - first menu - [DATE]"
click at [1125, 107] on button "Add New Menu" at bounding box center [1075, 119] width 101 height 24
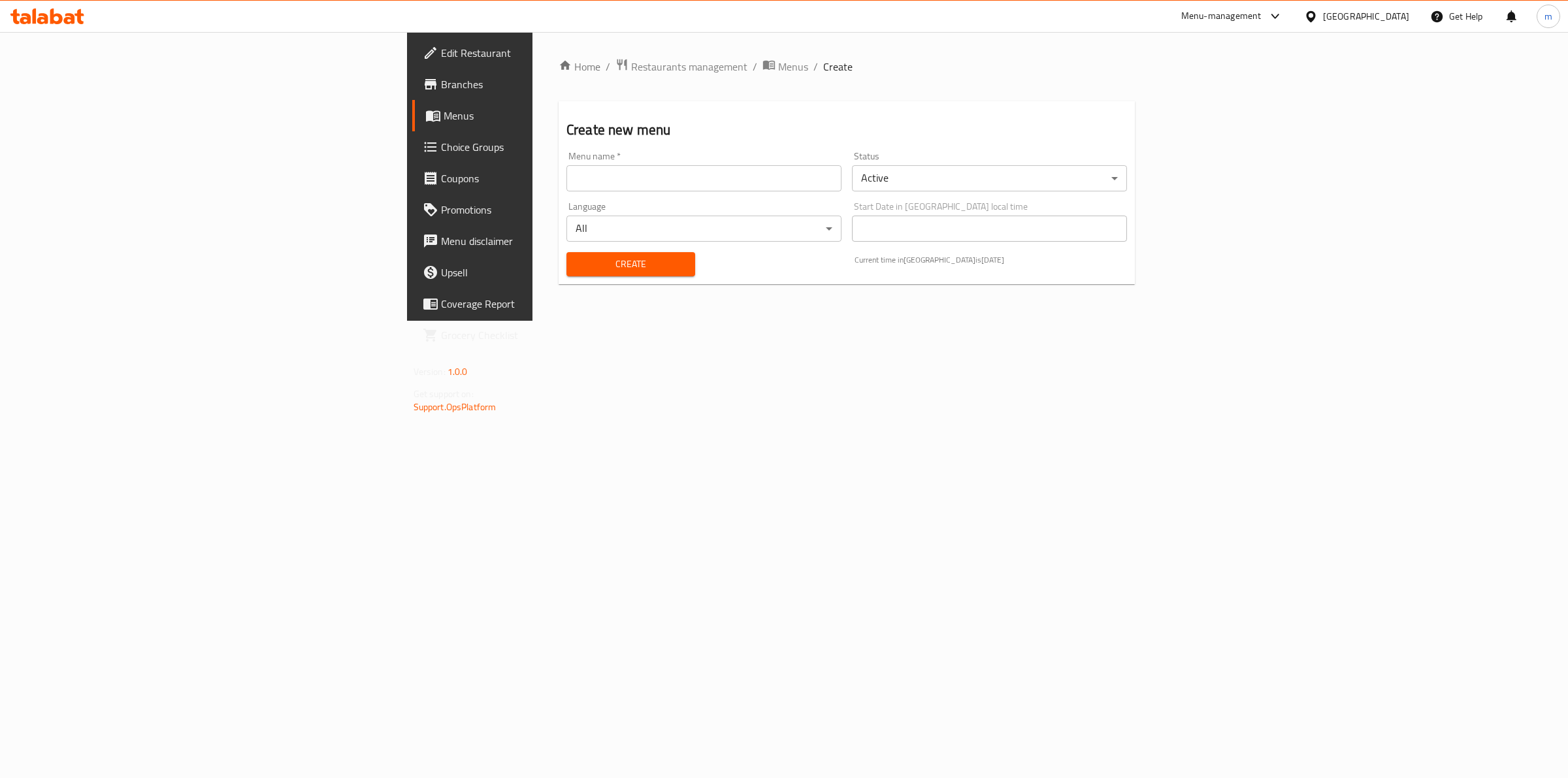
click at [584, 178] on input "text" at bounding box center [704, 178] width 275 height 26
paste input "[PERSON_NAME] - first menu - [DATE]"
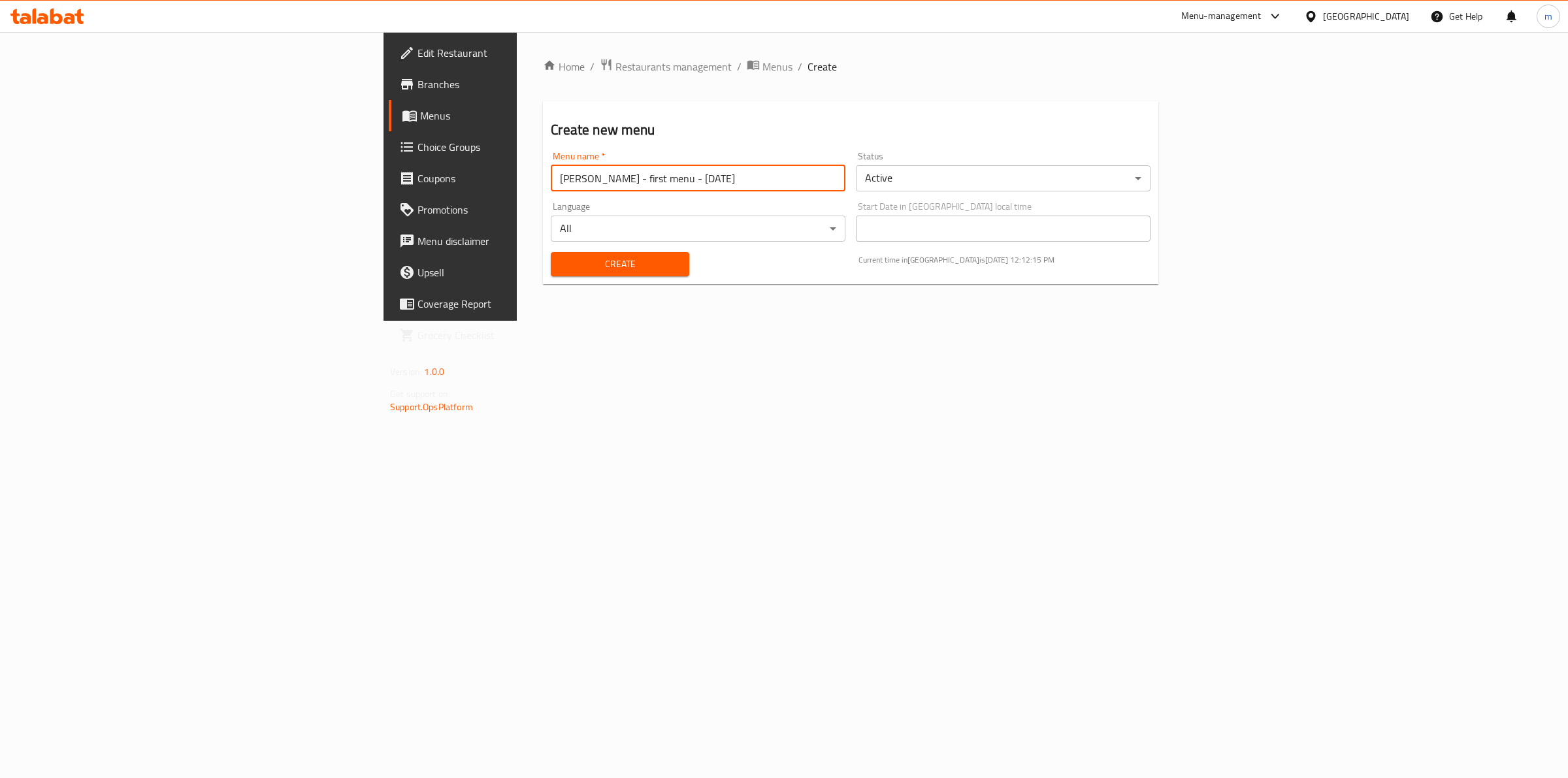
click at [551, 177] on input "[PERSON_NAME] - first menu - [DATE]" at bounding box center [698, 178] width 295 height 26
click at [551, 178] on input "[PERSON_NAME] - first menu - [DATE]" at bounding box center [698, 178] width 295 height 26
click at [551, 178] on input "Mohamed Ashraf - firstsmenu - 16/09/2025" at bounding box center [698, 178] width 295 height 26
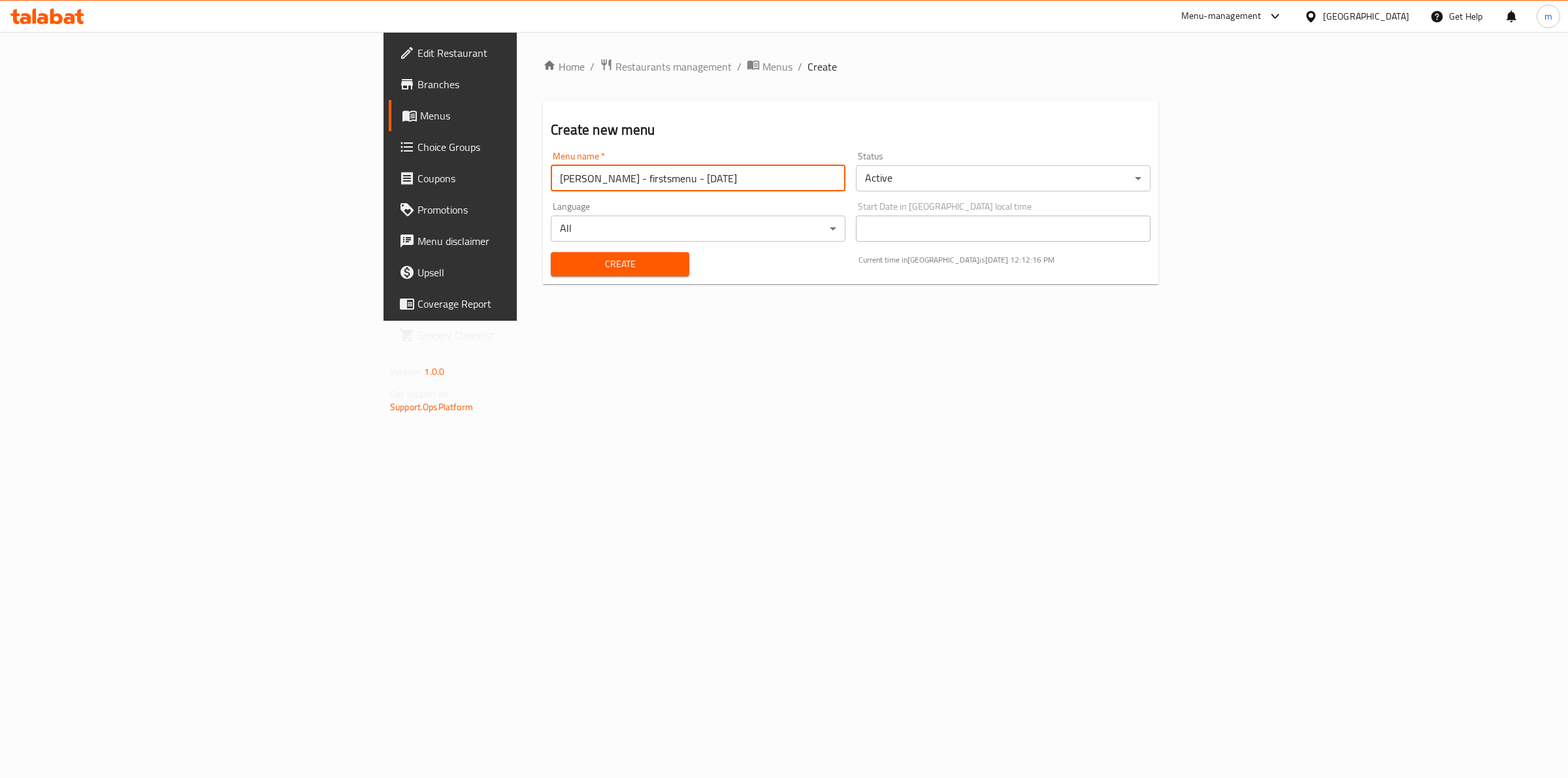
click at [551, 178] on input "Mohamed Ashraf - firstsmenu - 16/09/2025" at bounding box center [698, 178] width 295 height 26
type input "Mohamed Ashraf - second menu- 16/09/2025"
click at [561, 258] on span "Create" at bounding box center [619, 264] width 117 height 16
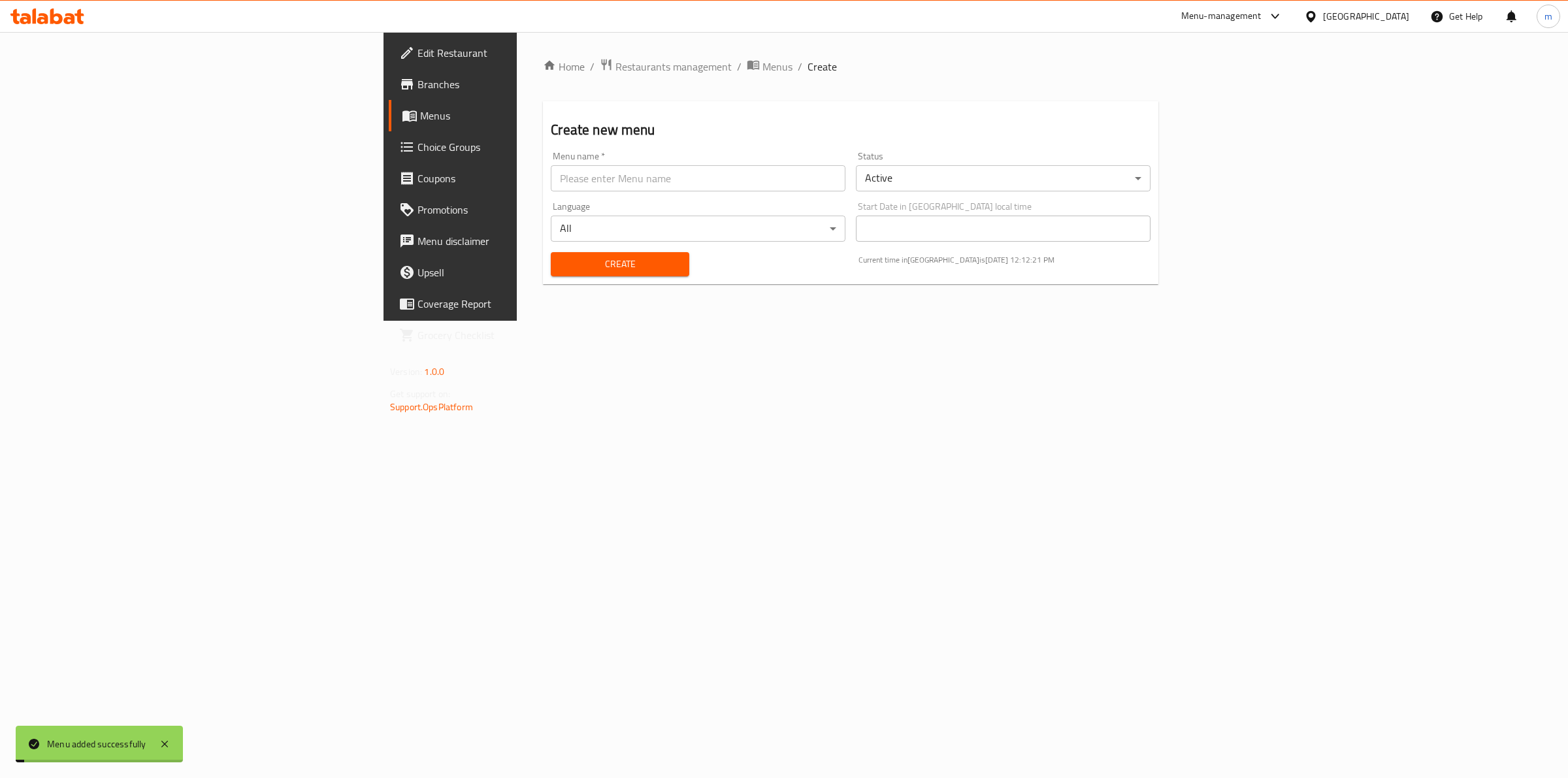
click at [1151, 206] on div "Start Date in United Arab Emirates local time Start Date in United Arab Emirate…" at bounding box center [1003, 222] width 295 height 40
click at [1147, 159] on div "Status Active ​" at bounding box center [1003, 171] width 295 height 40
click at [389, 98] on link "Branches" at bounding box center [517, 84] width 257 height 31
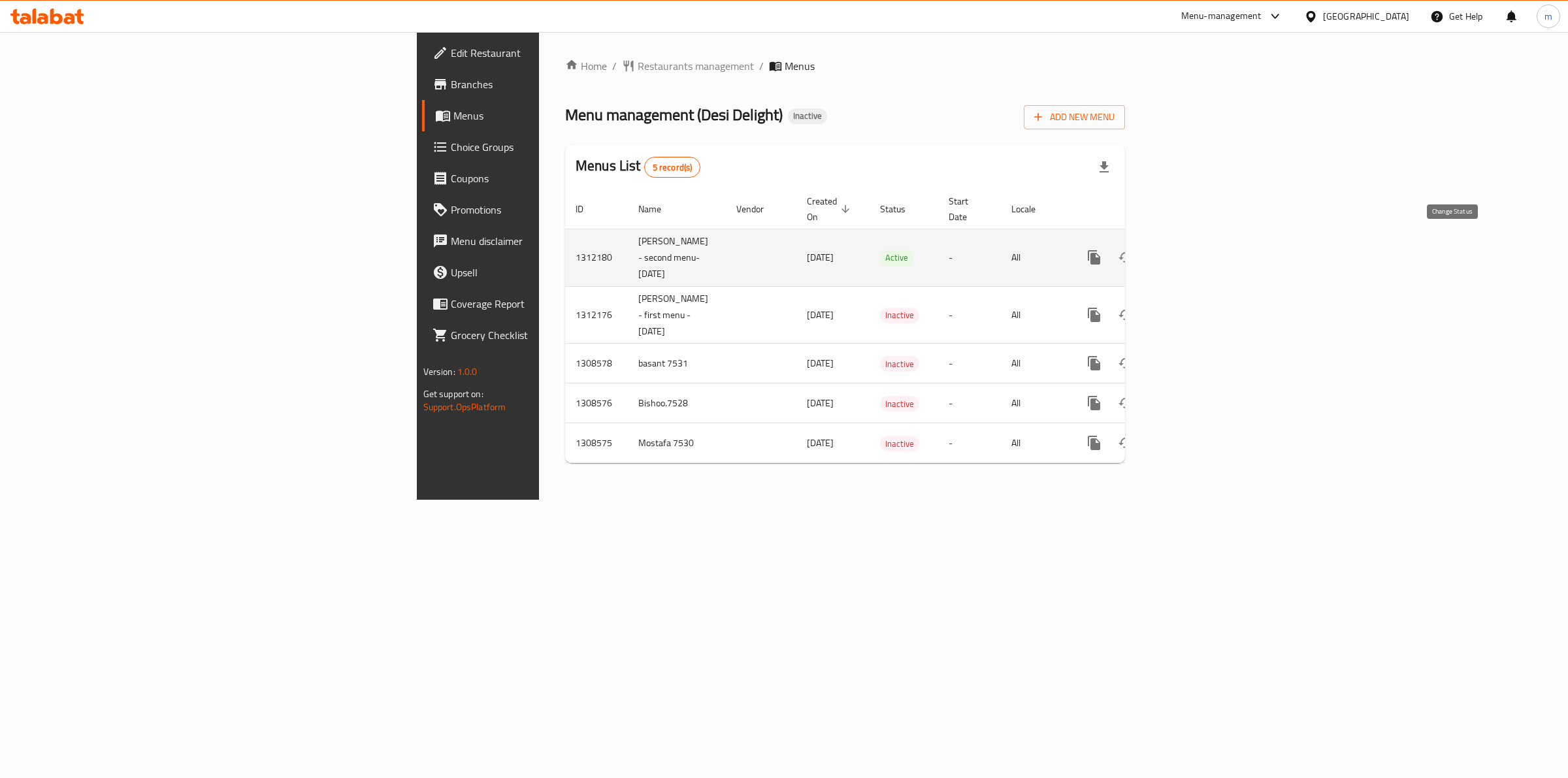
click at [1134, 249] on icon "enhanced table" at bounding box center [1125, 257] width 16 height 16
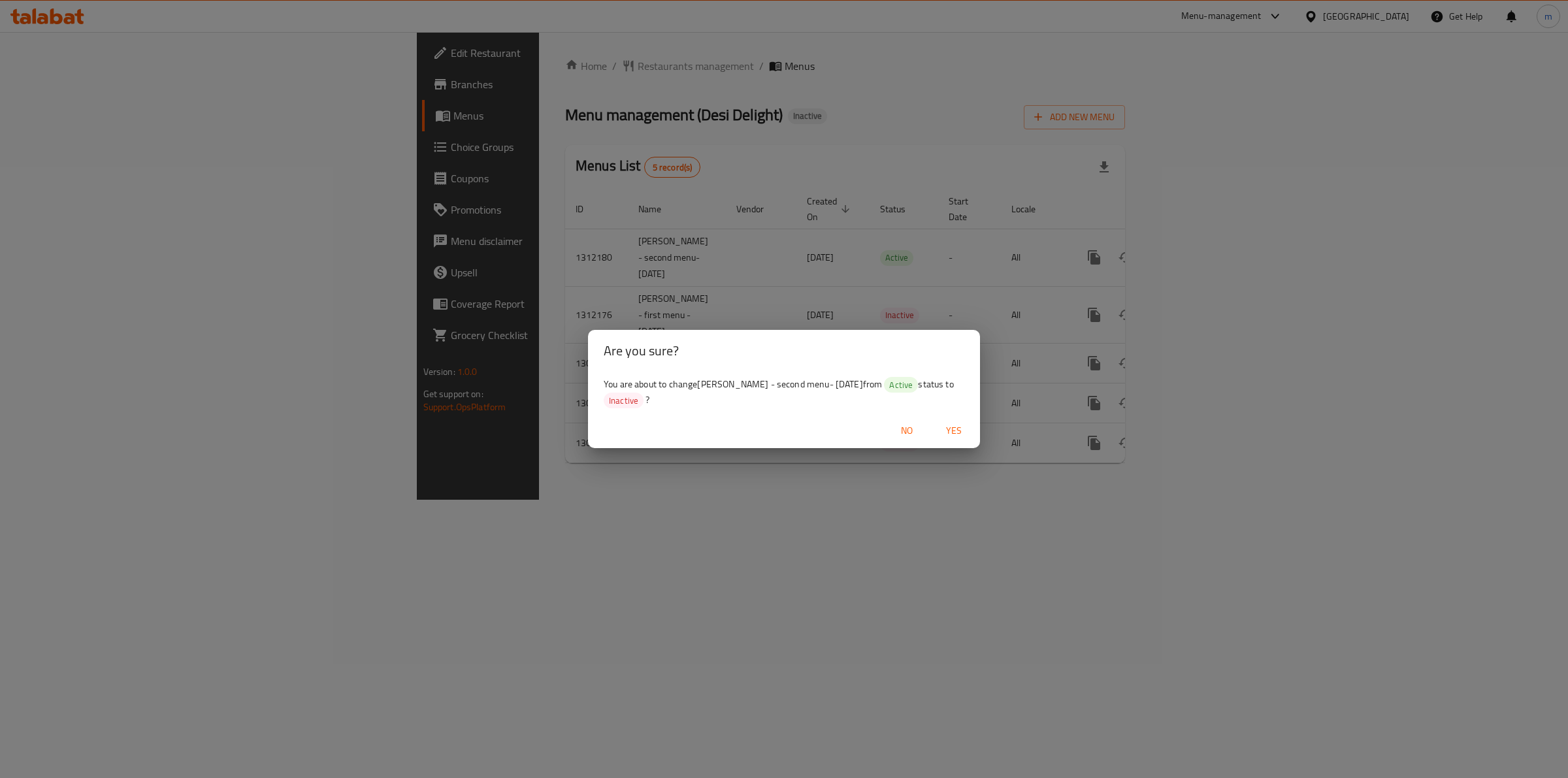
click at [946, 433] on span "Yes" at bounding box center [954, 430] width 31 height 16
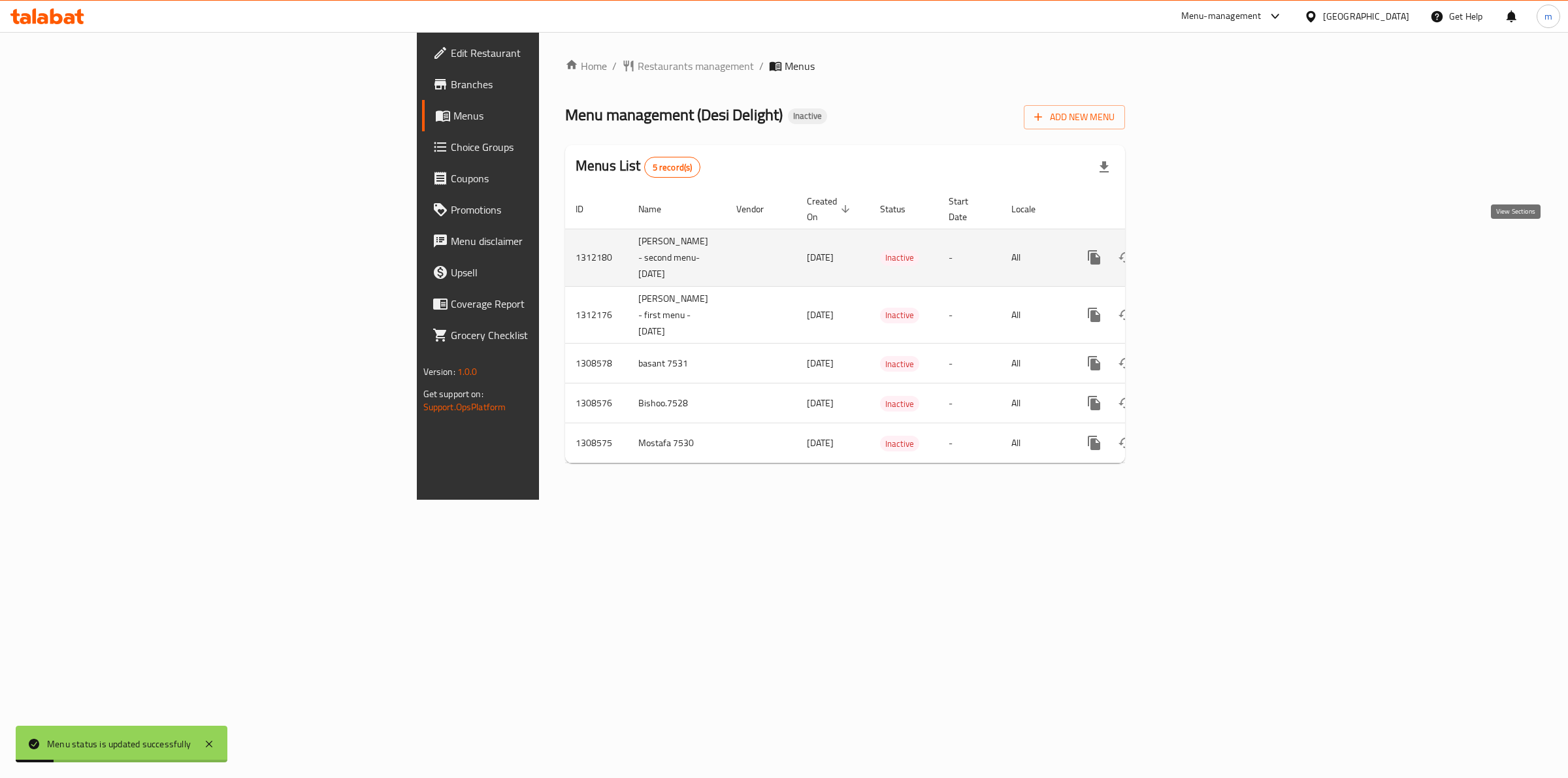
click at [1196, 249] on icon "enhanced table" at bounding box center [1188, 257] width 16 height 16
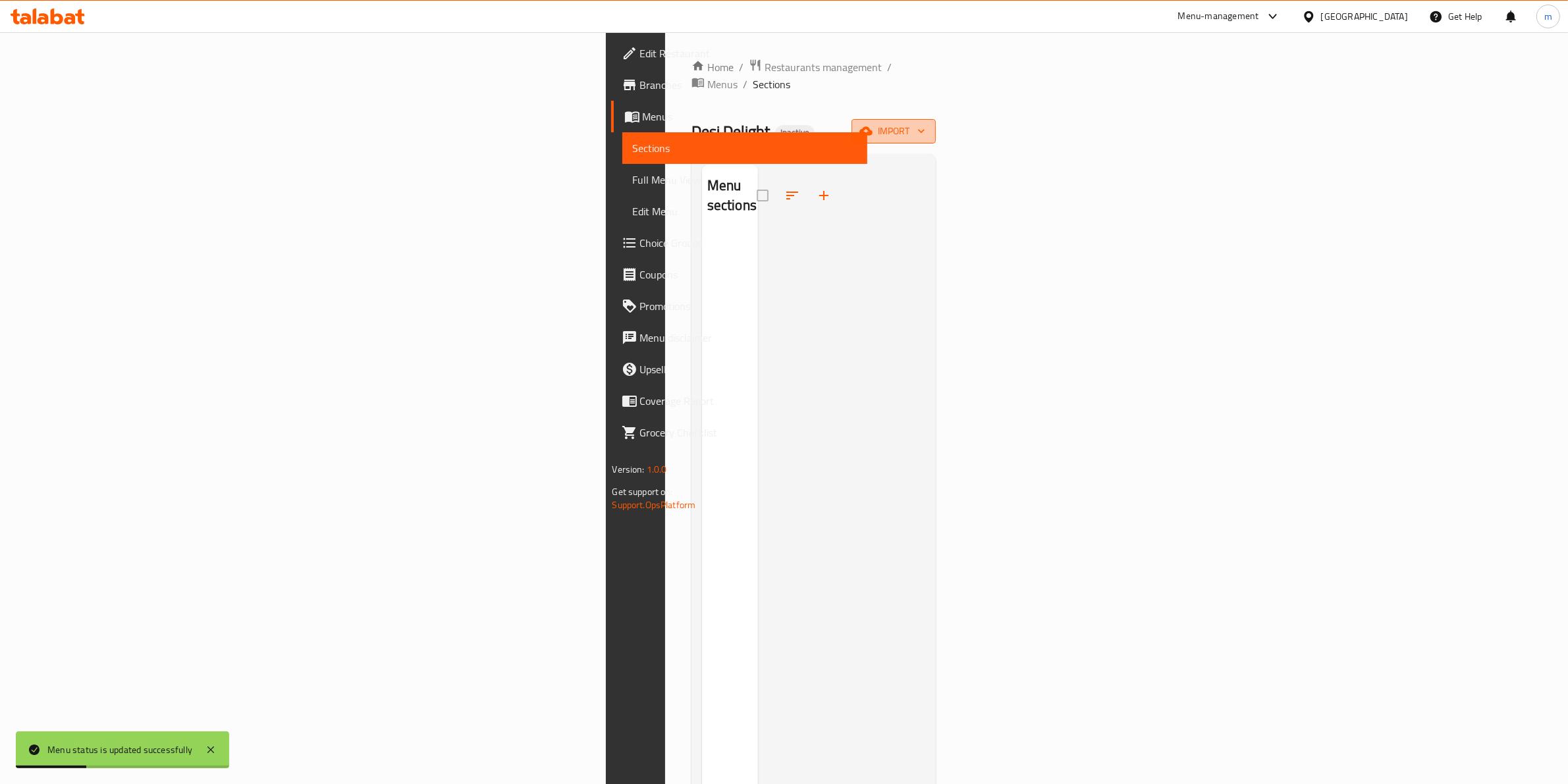
click at [928, 124] on icon "button" at bounding box center [921, 131] width 14 height 14
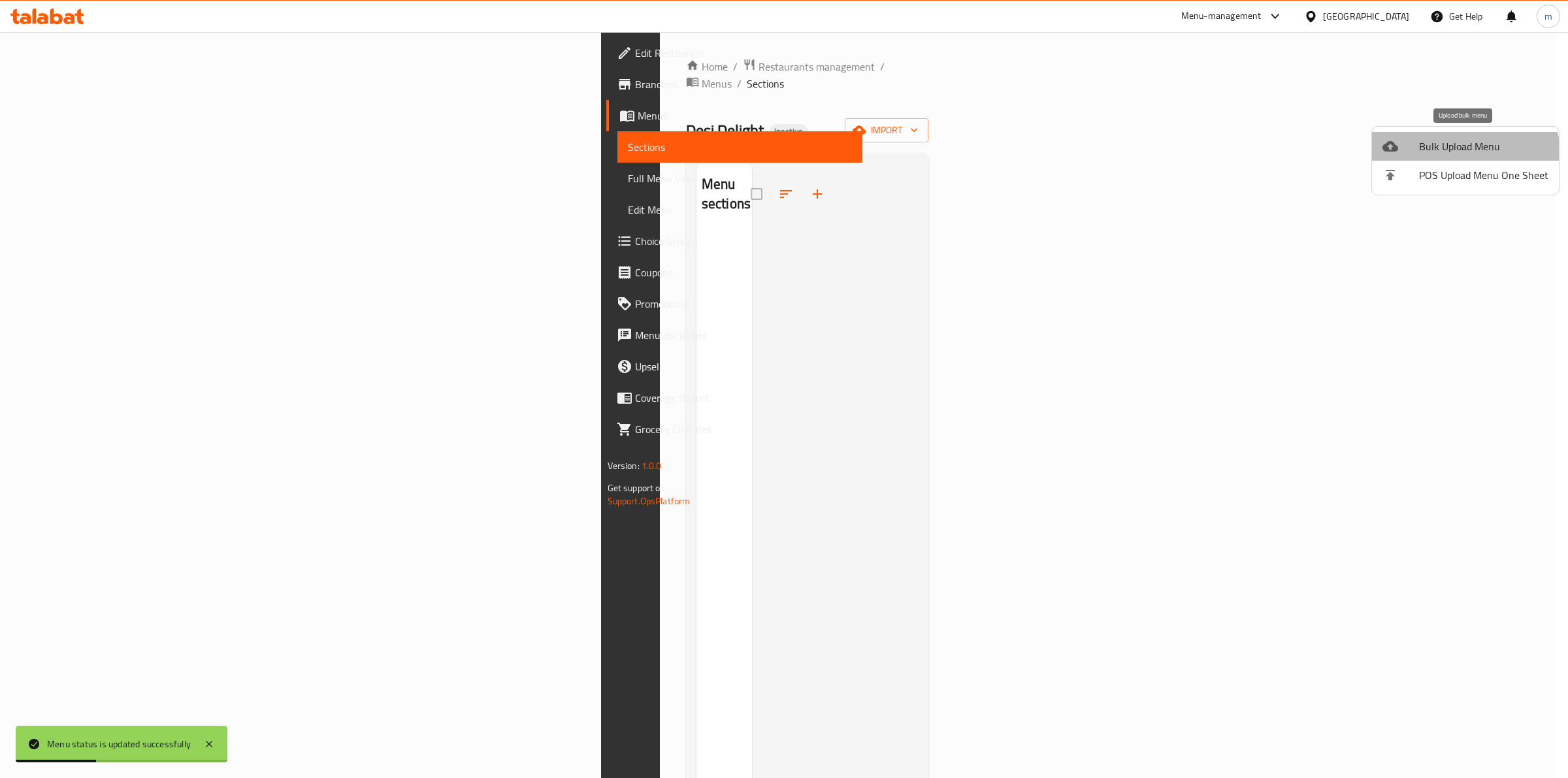
click at [1464, 157] on li "Bulk Upload Menu" at bounding box center [1466, 146] width 187 height 29
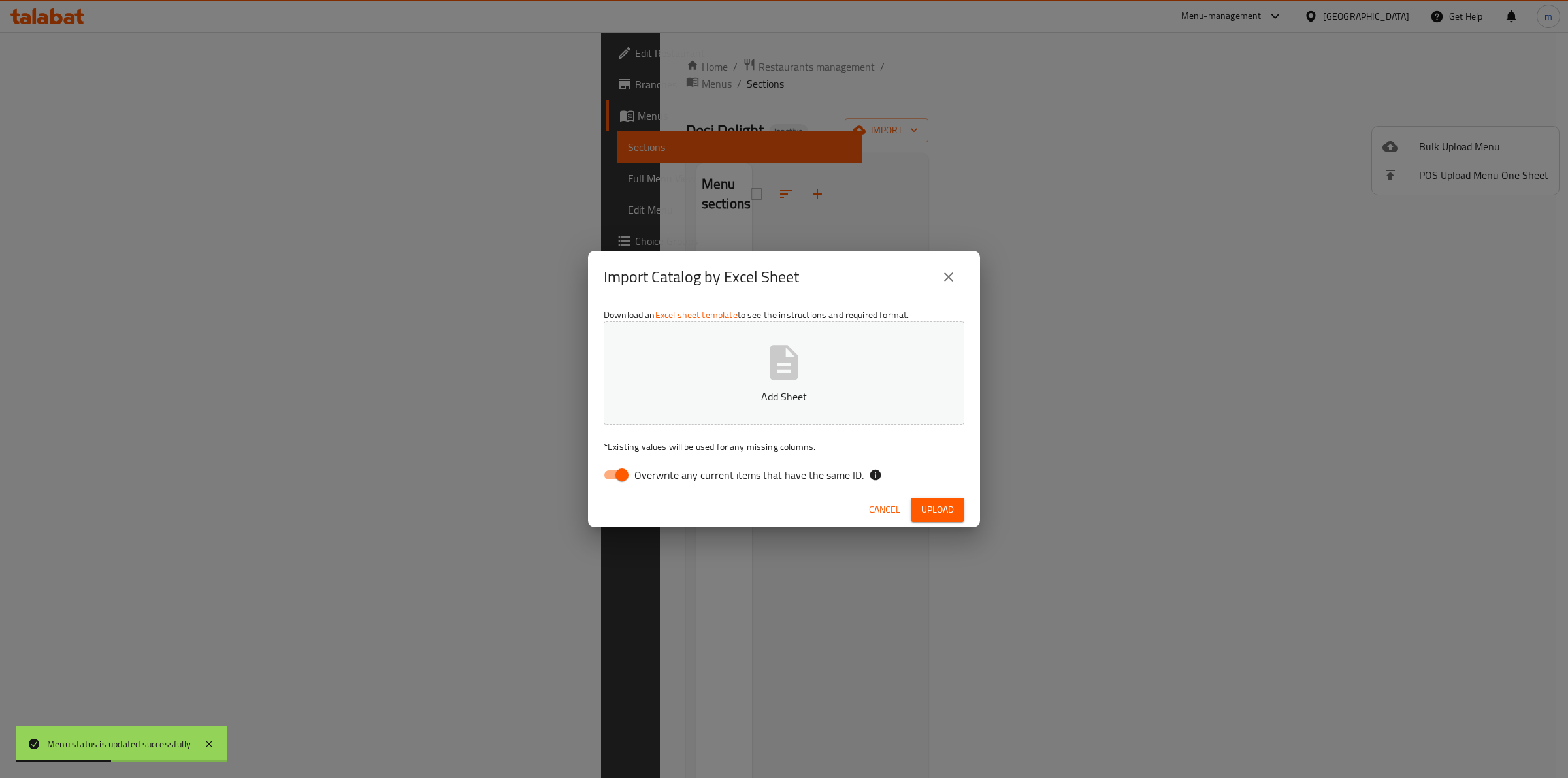
click at [619, 477] on input "Overwrite any current items that have the same ID." at bounding box center [622, 474] width 75 height 25
checkbox input "false"
click at [835, 367] on button "Add Sheet" at bounding box center [784, 373] width 360 height 103
click at [923, 510] on span "Upload" at bounding box center [938, 509] width 33 height 16
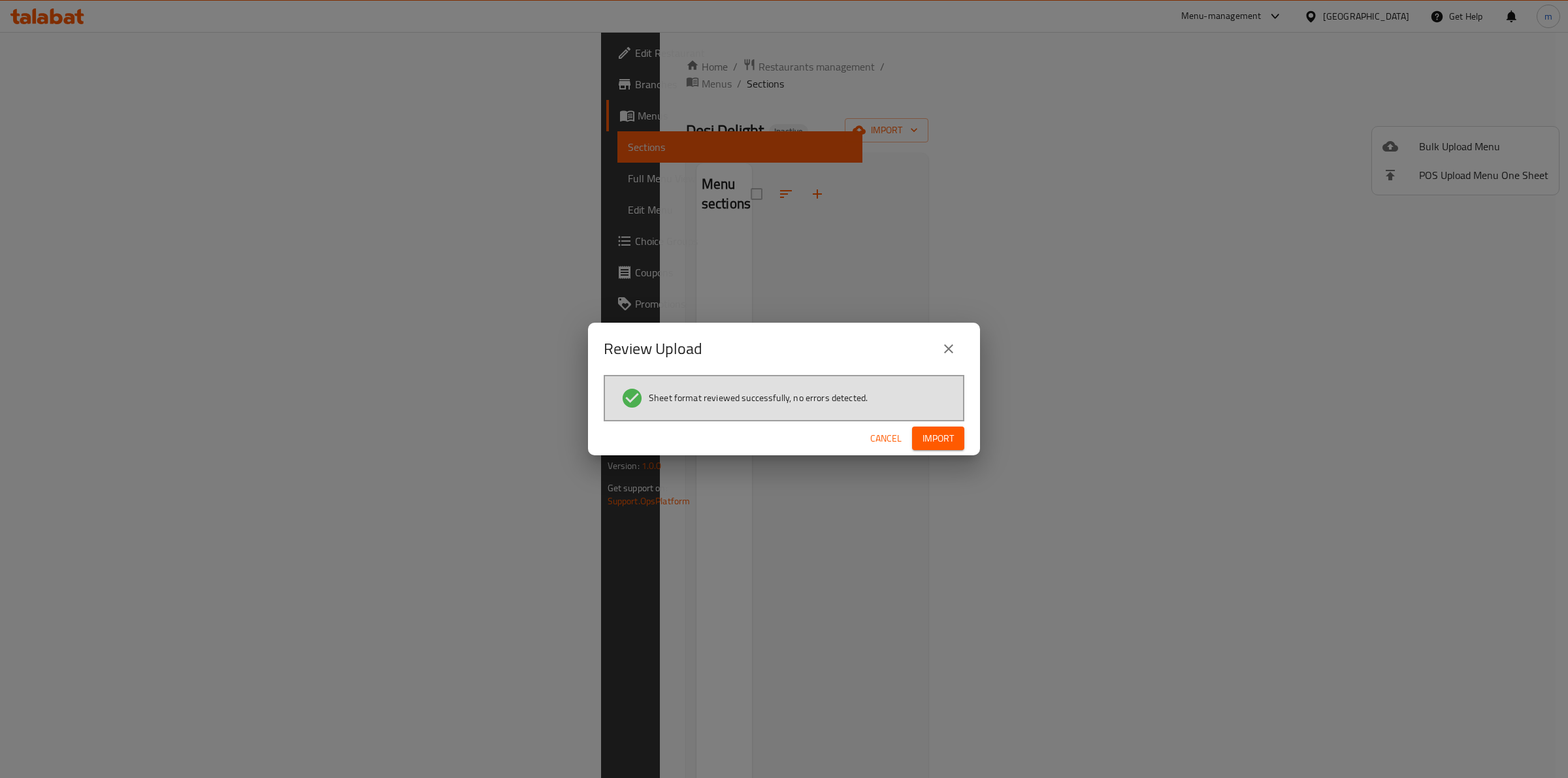
click at [934, 428] on button "Import" at bounding box center [938, 439] width 52 height 24
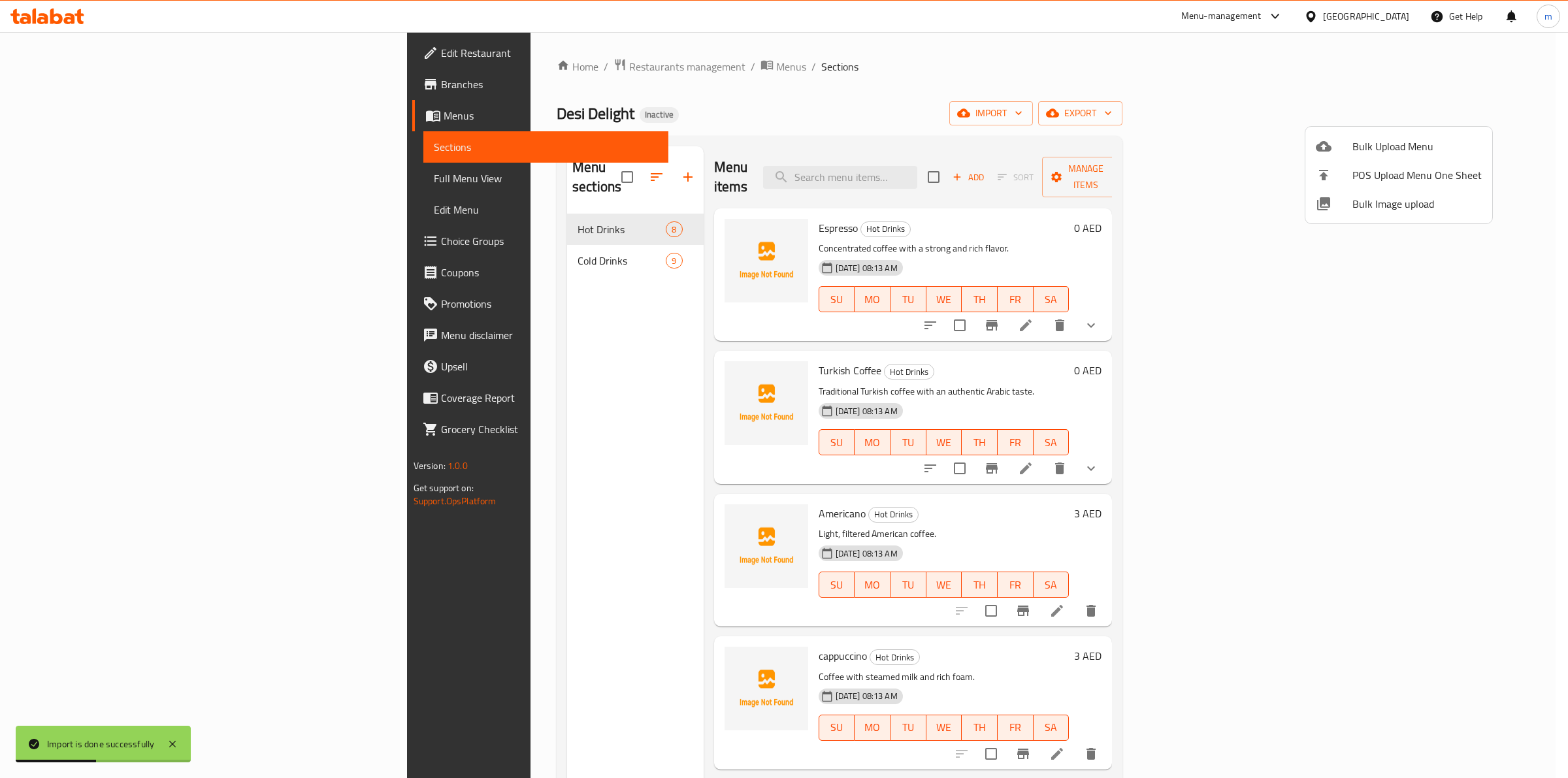
click at [419, 239] on div at bounding box center [784, 389] width 1568 height 778
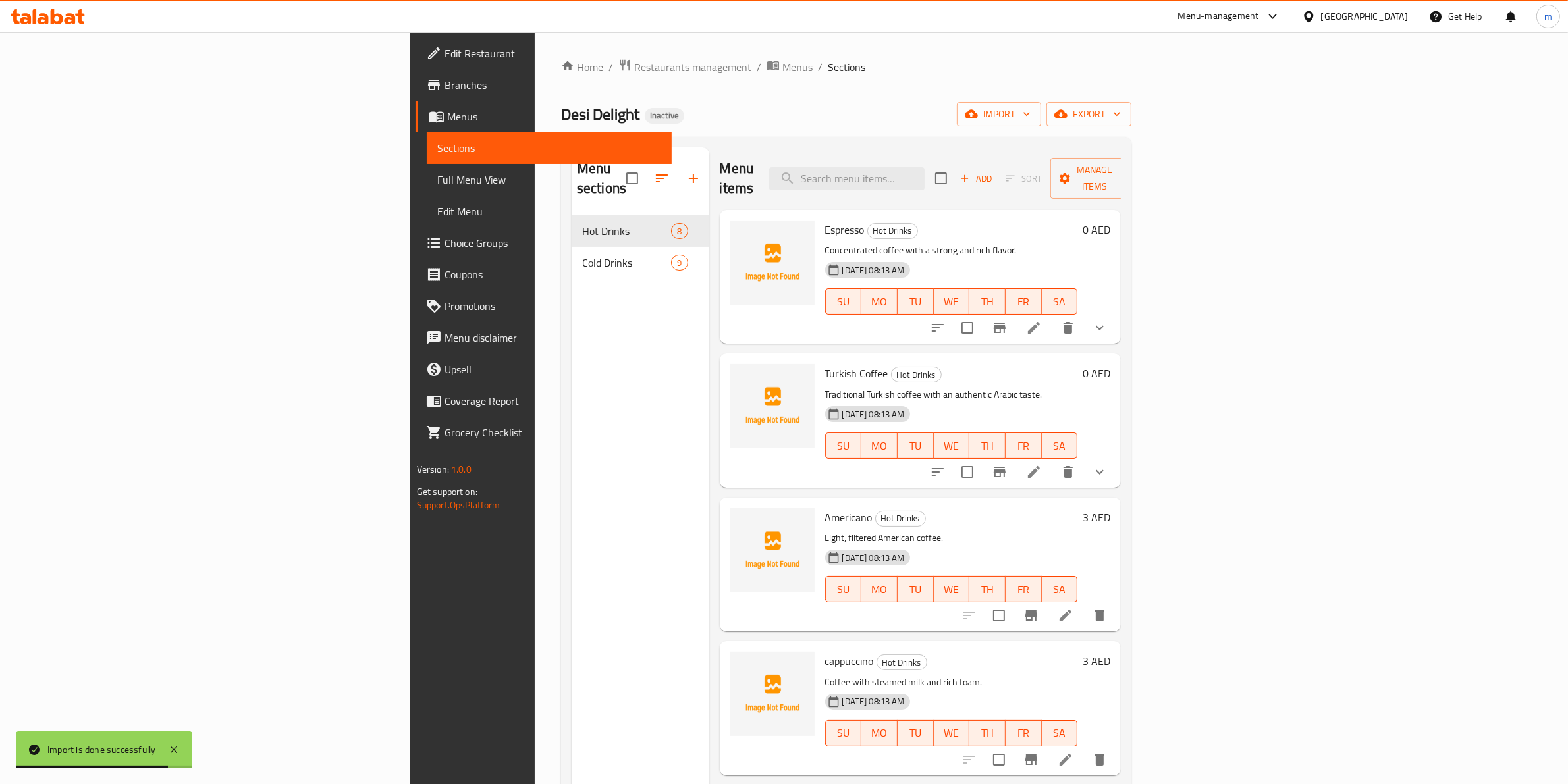
click at [426, 199] on link "Edit Menu" at bounding box center [549, 211] width 246 height 32
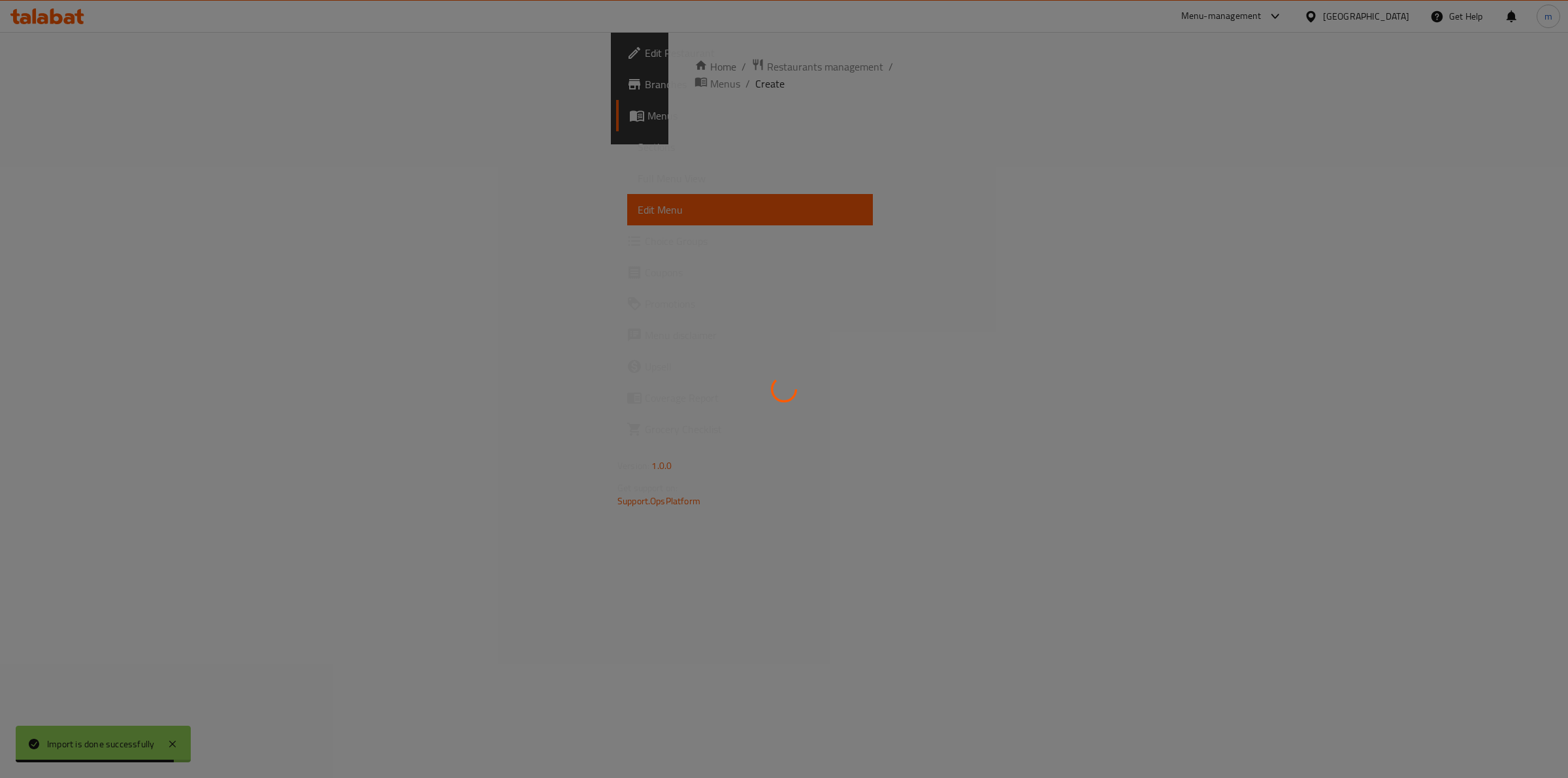
click at [166, 192] on div at bounding box center [784, 389] width 1568 height 778
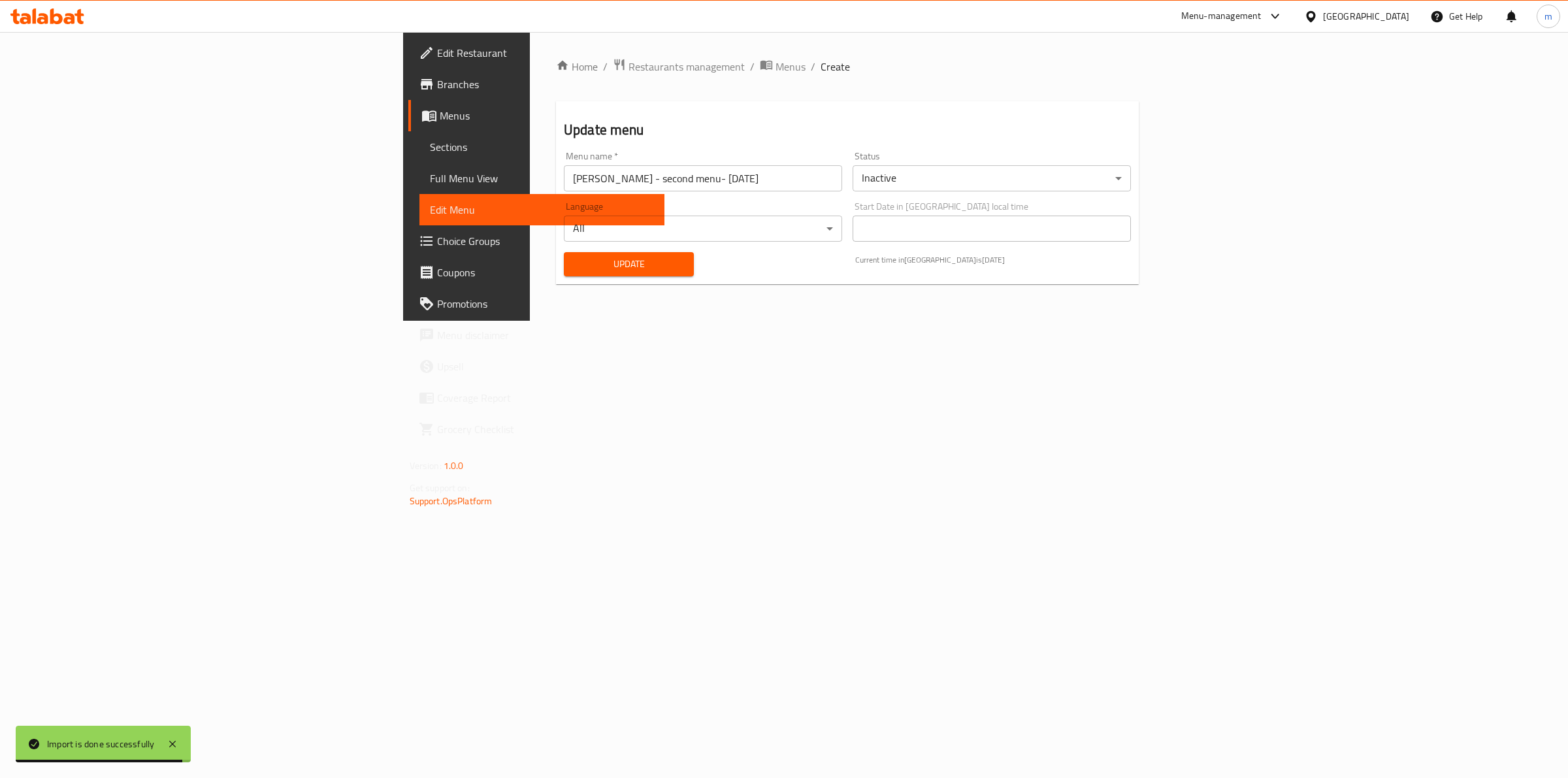
click at [430, 183] on span "Full Menu View" at bounding box center [542, 178] width 225 height 16
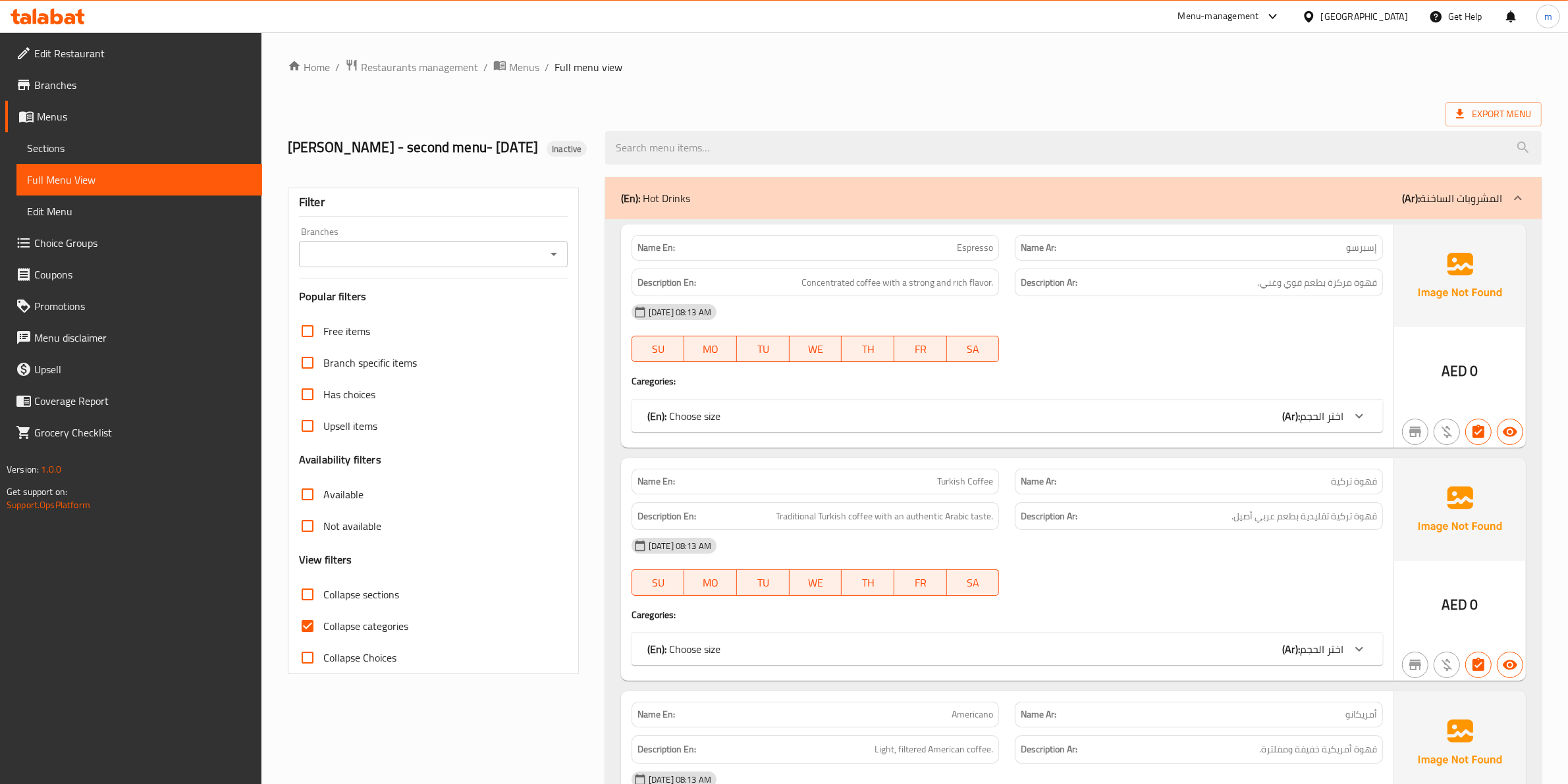
click at [333, 635] on label "Collapse categories" at bounding box center [350, 626] width 117 height 32
click at [323, 635] on input "Collapse categories" at bounding box center [308, 626] width 32 height 32
checkbox input "false"
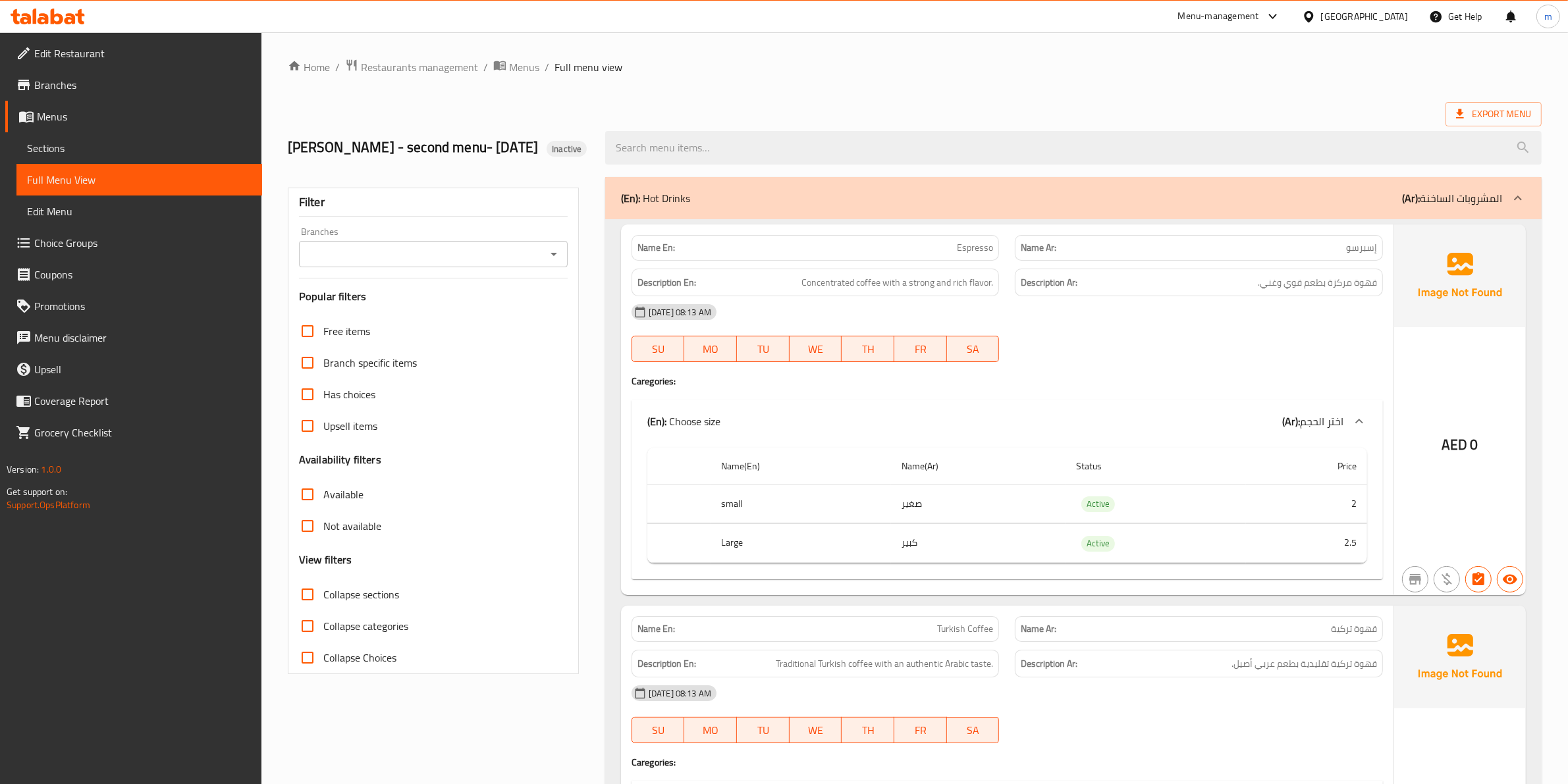
click at [1146, 642] on div "Name Ar: قهوة تركية" at bounding box center [1198, 629] width 368 height 26
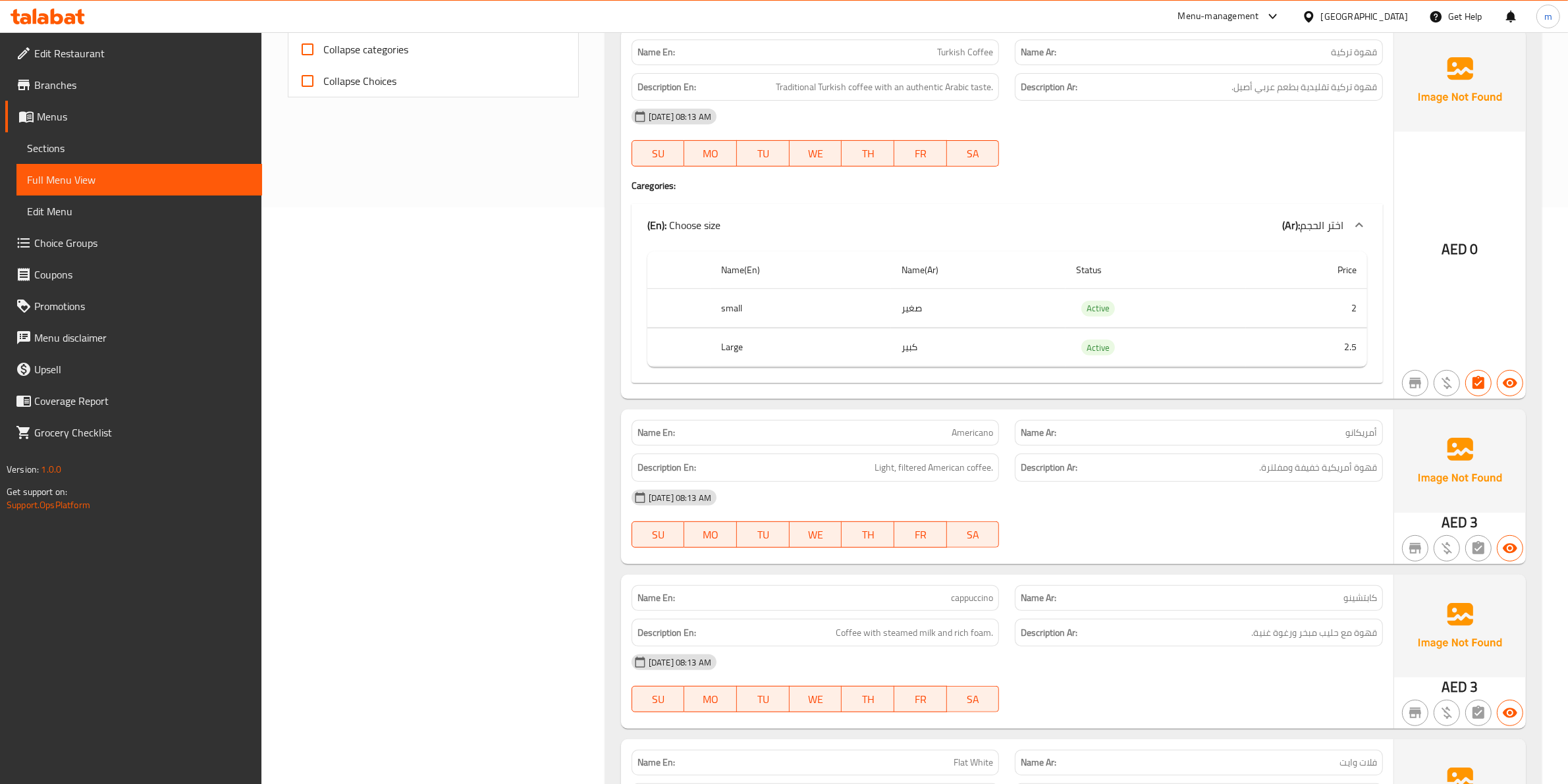
scroll to position [822, 0]
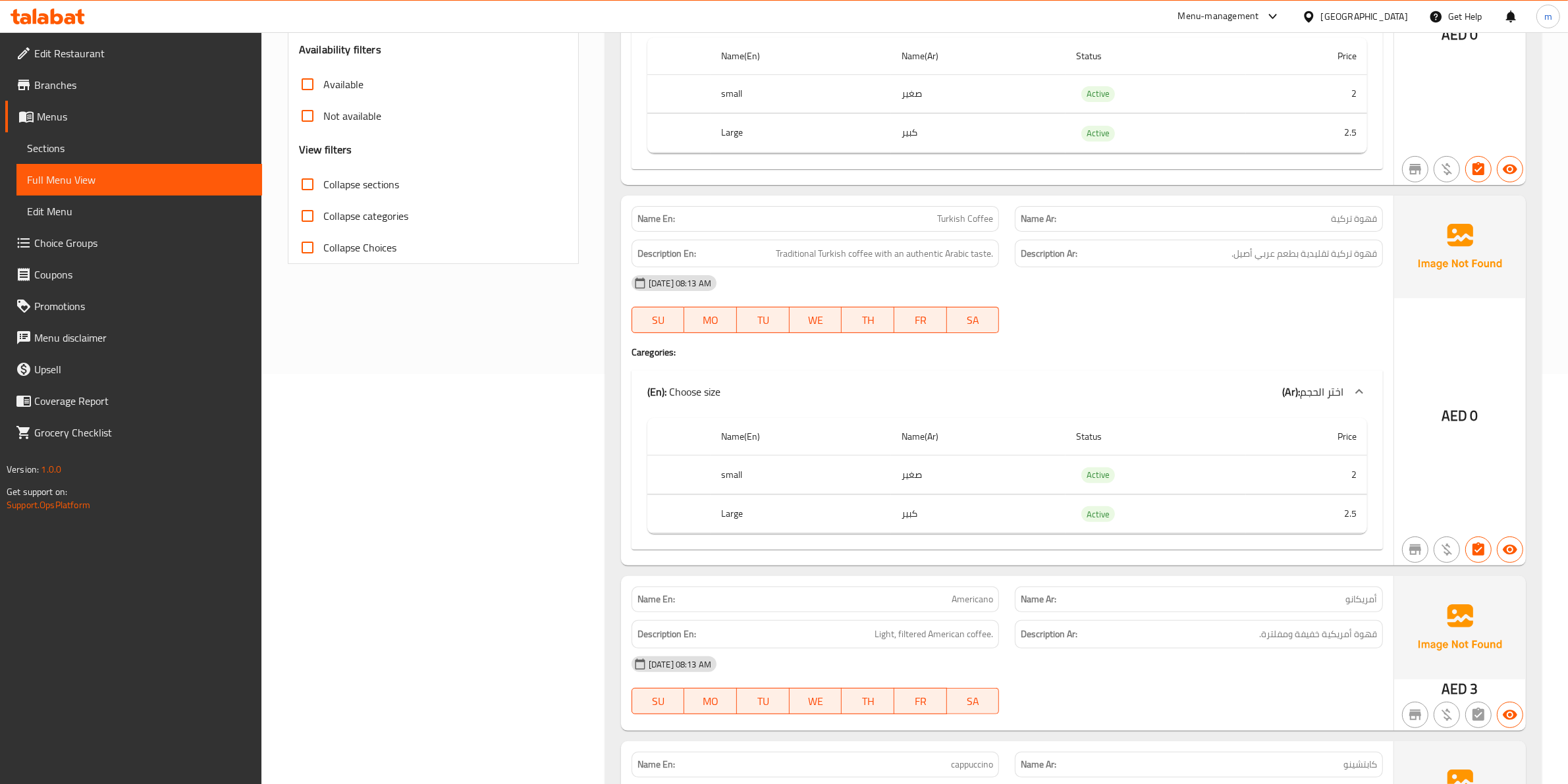
scroll to position [247, 0]
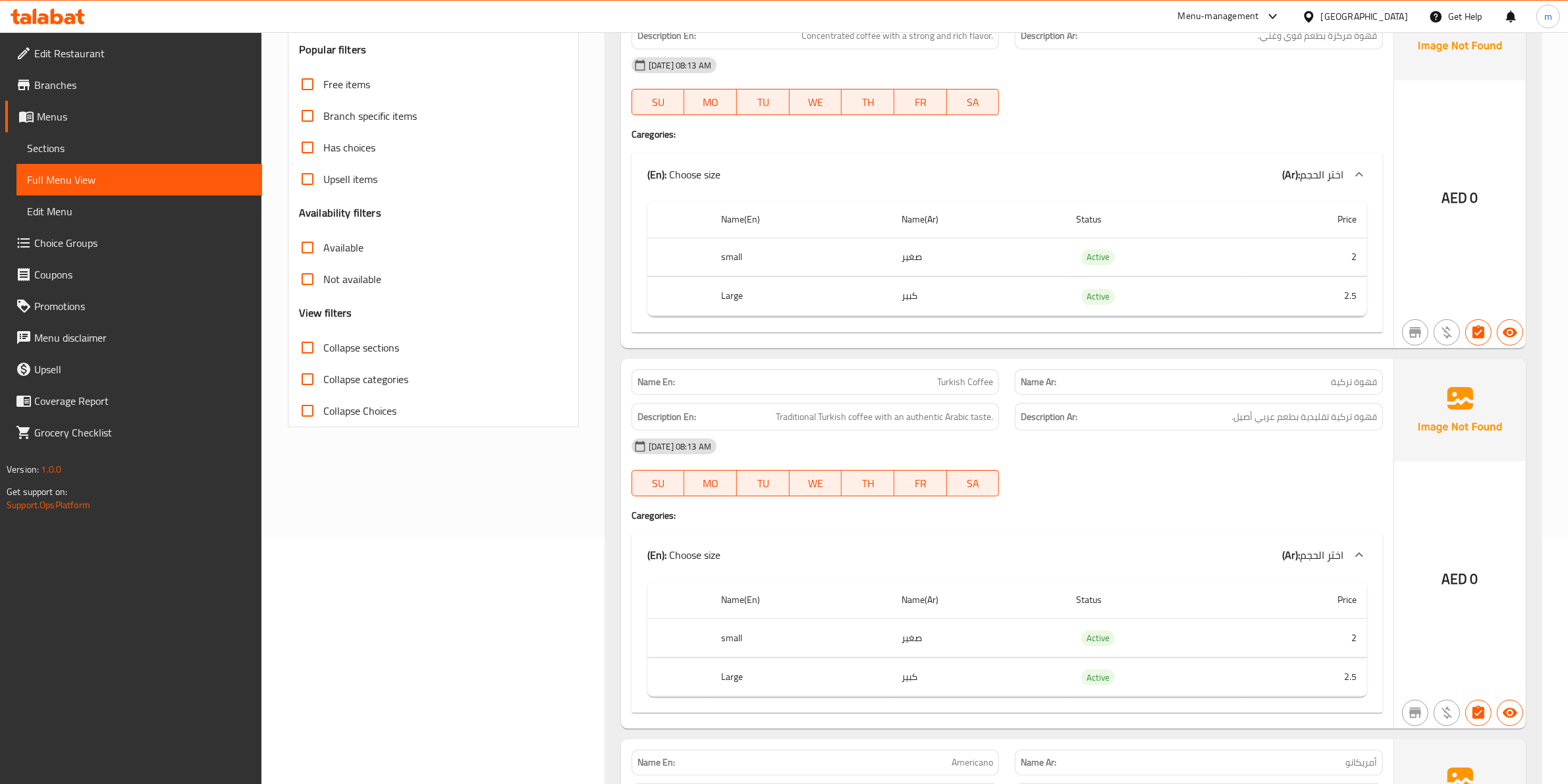
click at [1135, 576] on div "(En): Choose size (Ar): اختر الحجم" at bounding box center [1007, 555] width 751 height 42
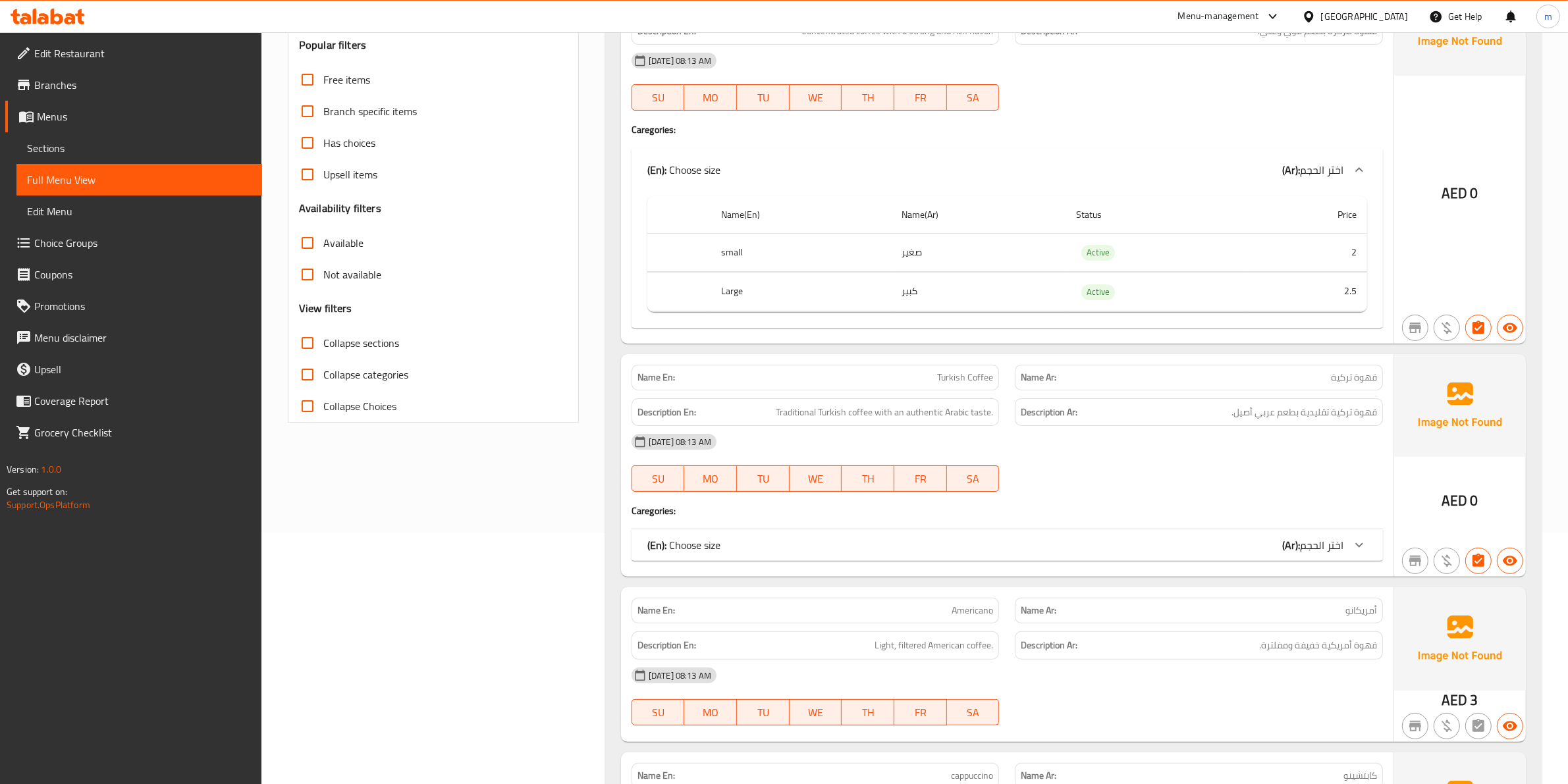
scroll to position [329, 0]
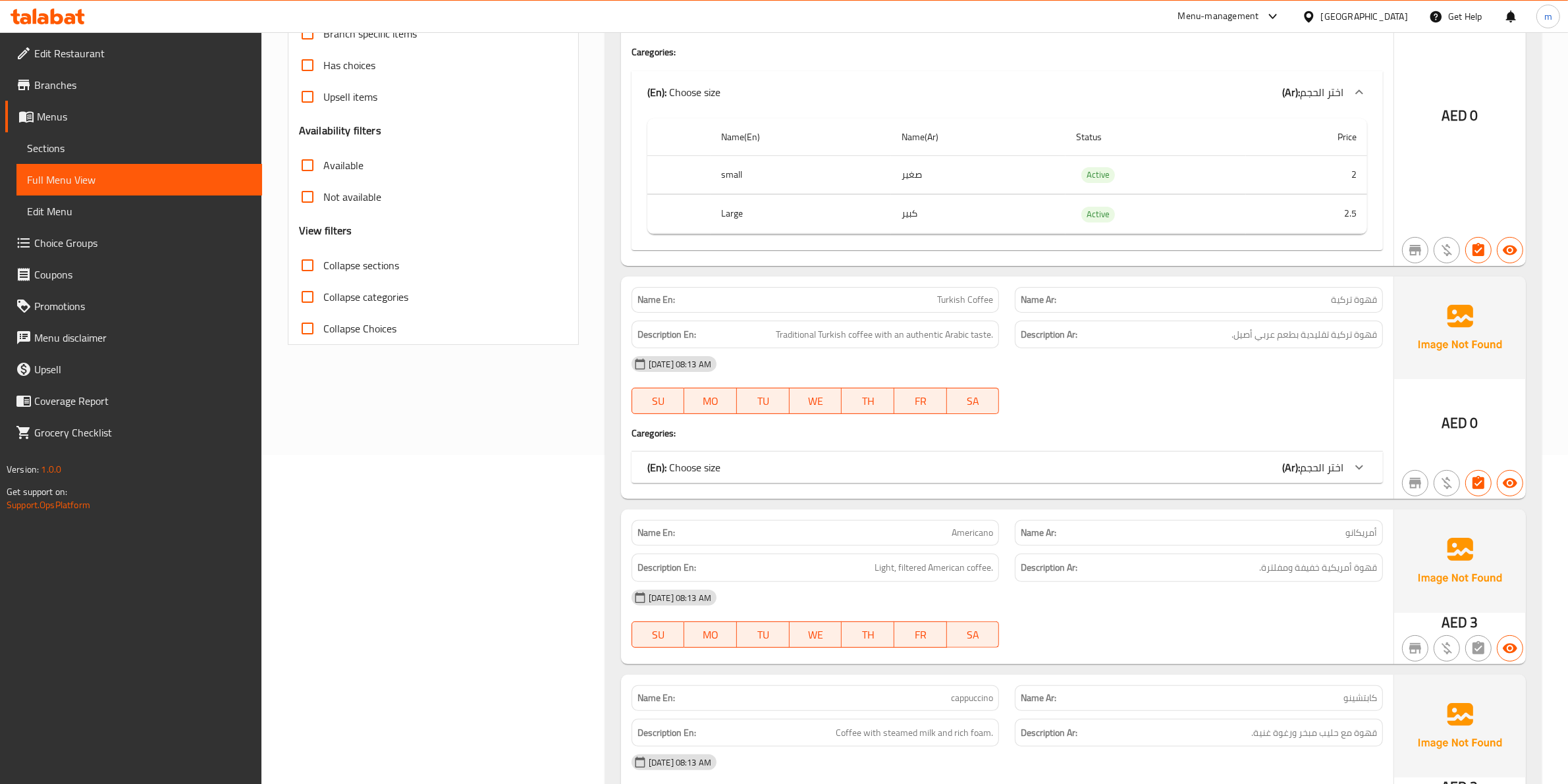
click at [1142, 475] on div "(En): Choose size (Ar): اختر الحجم" at bounding box center [995, 467] width 696 height 16
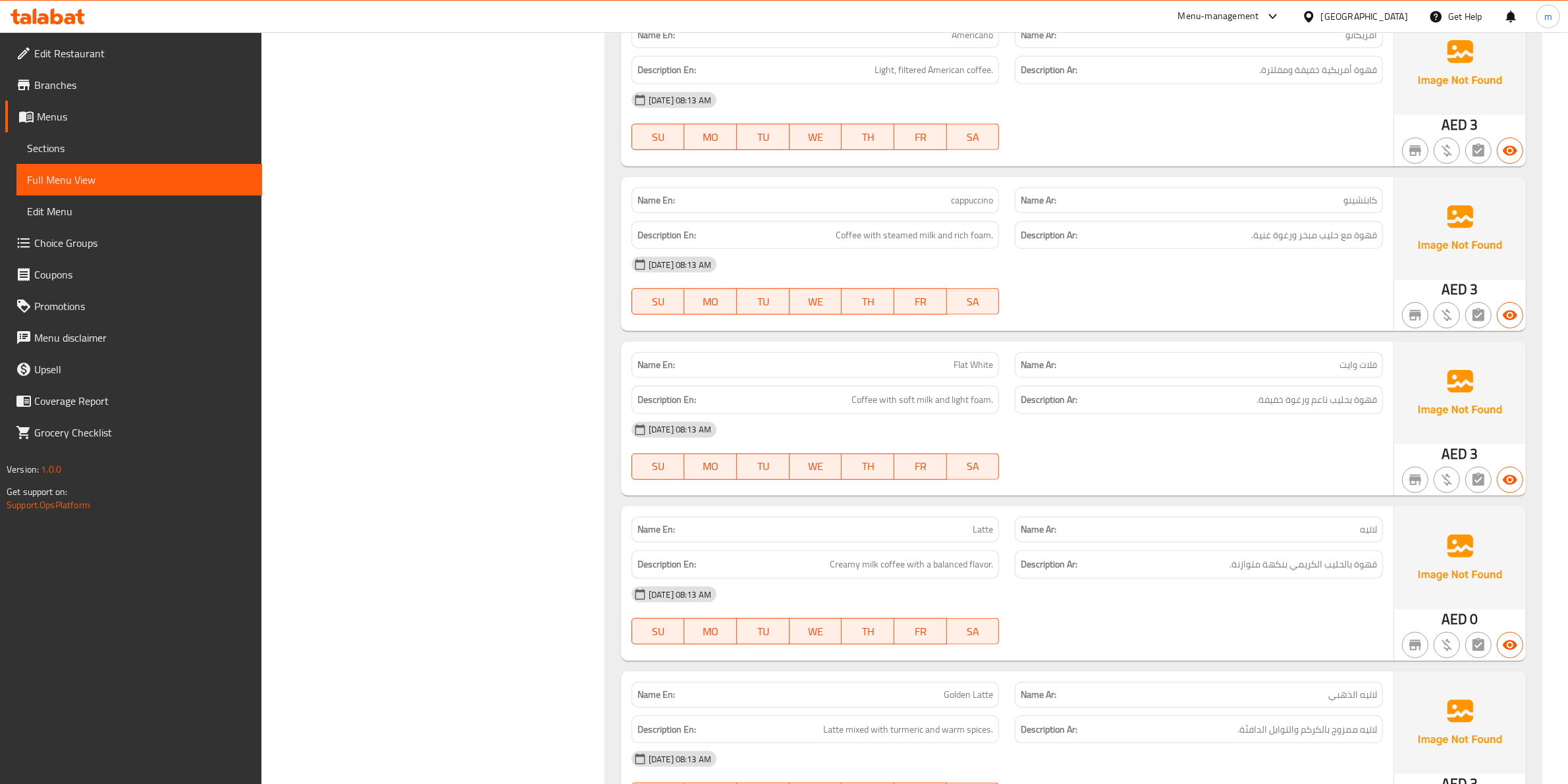
scroll to position [1070, 0]
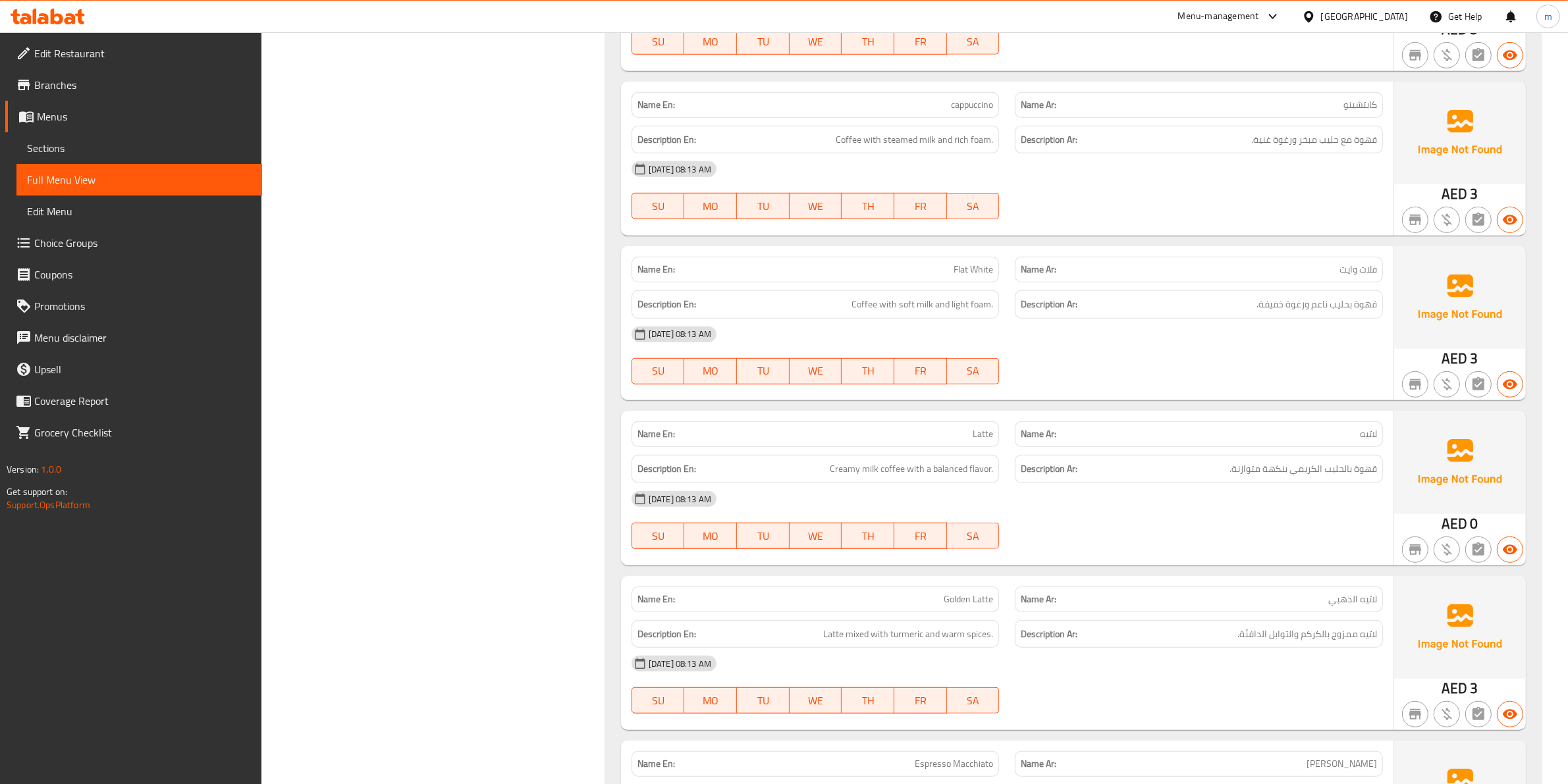
click at [1085, 596] on div "Name En: Espresso Name Ar: إسبرسو Description En: Concentrated coffee with a st…" at bounding box center [1073, 35] width 936 height 1772
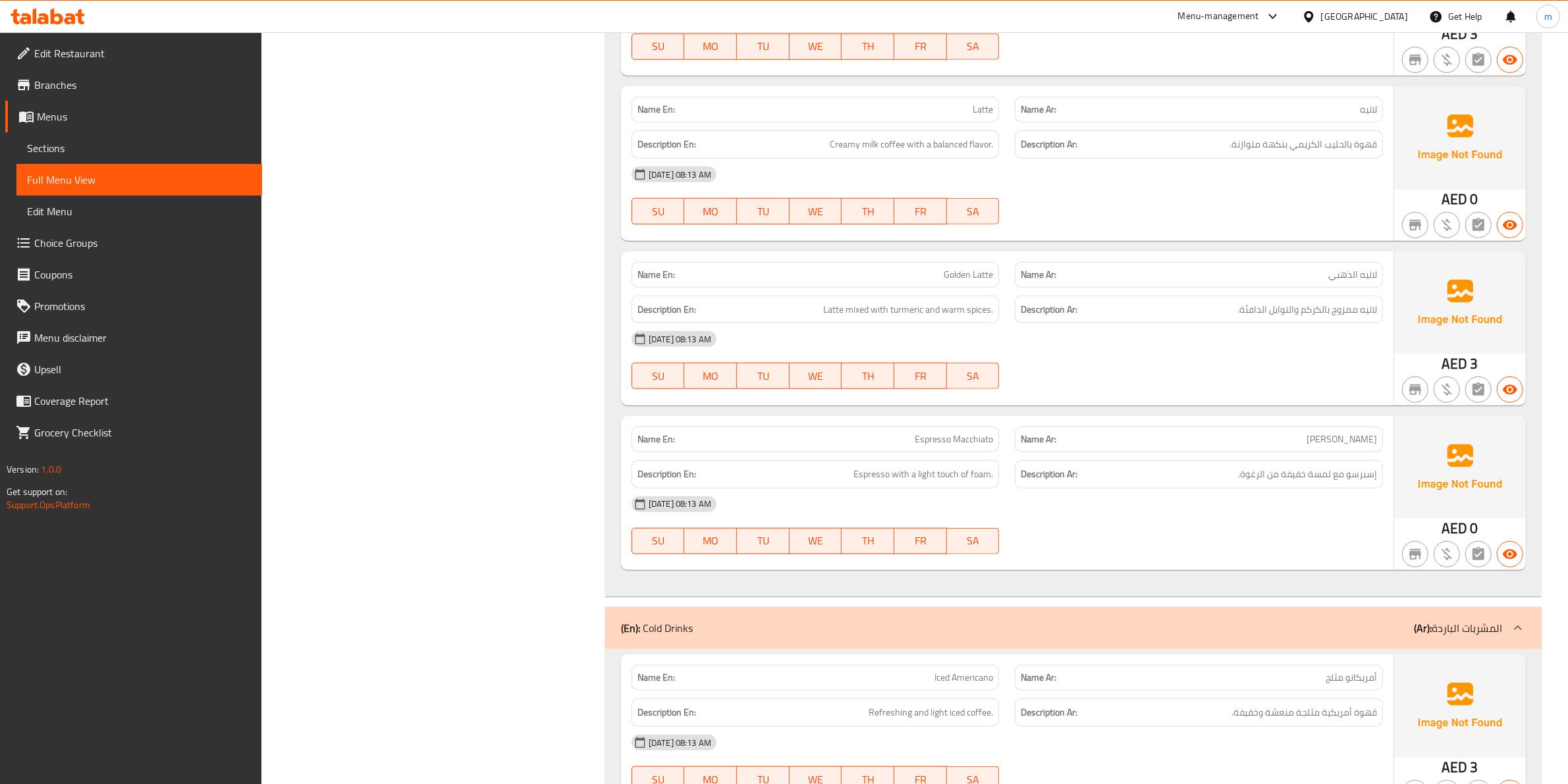
scroll to position [1399, 0]
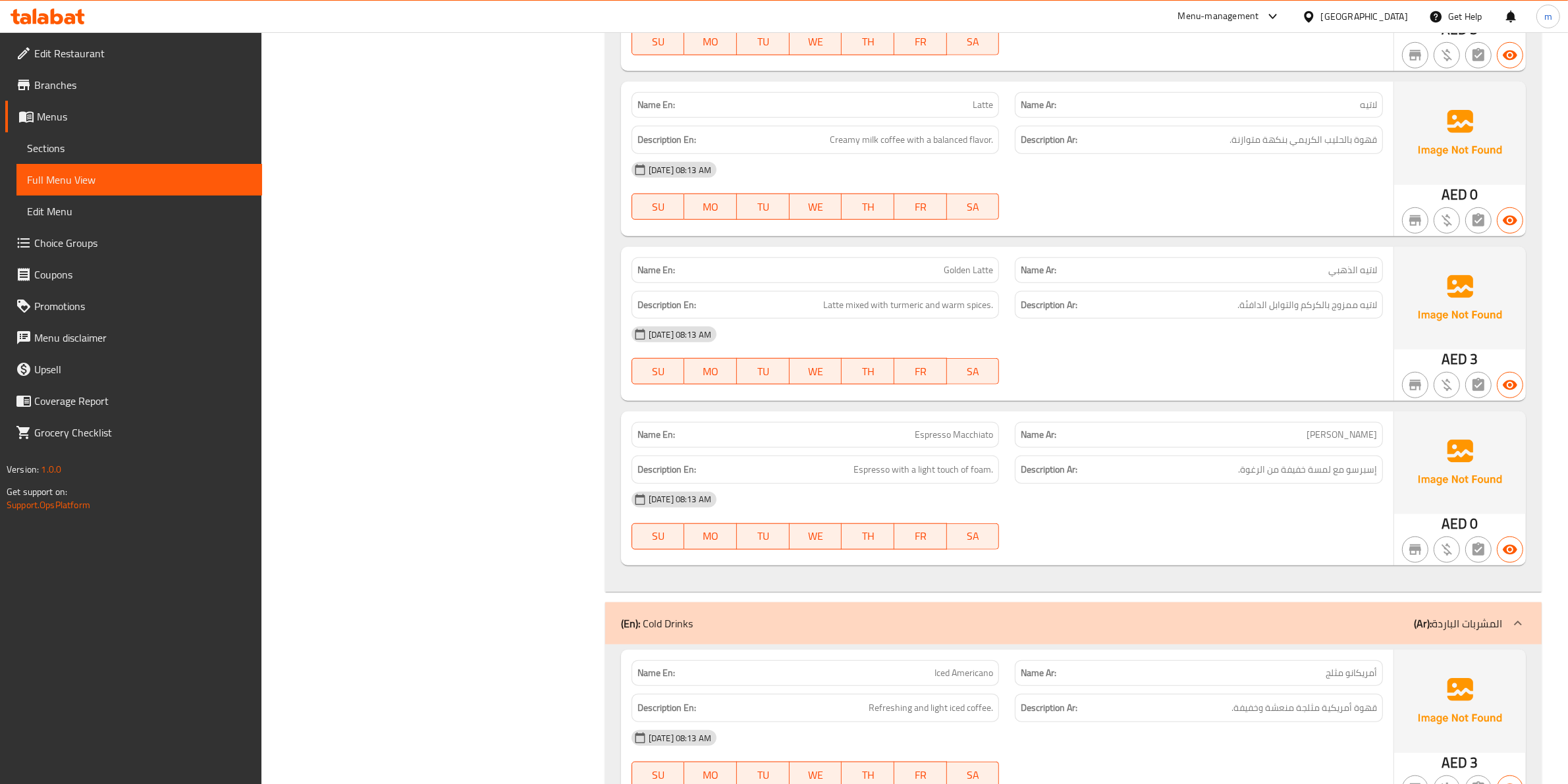
click at [77, 124] on span "Menus" at bounding box center [144, 116] width 214 height 16
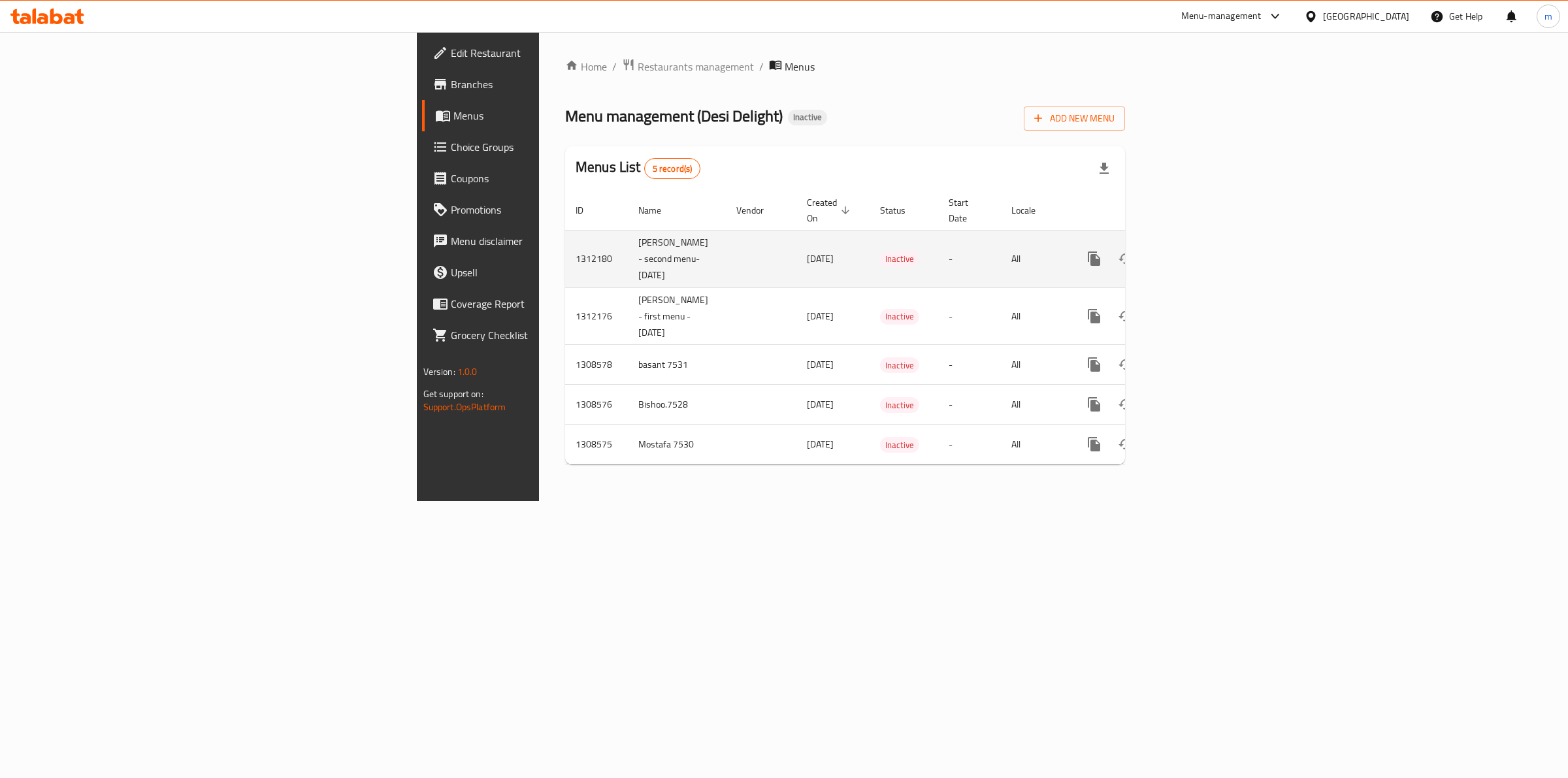
click at [1162, 253] on icon "enhanced table" at bounding box center [1157, 259] width 9 height 12
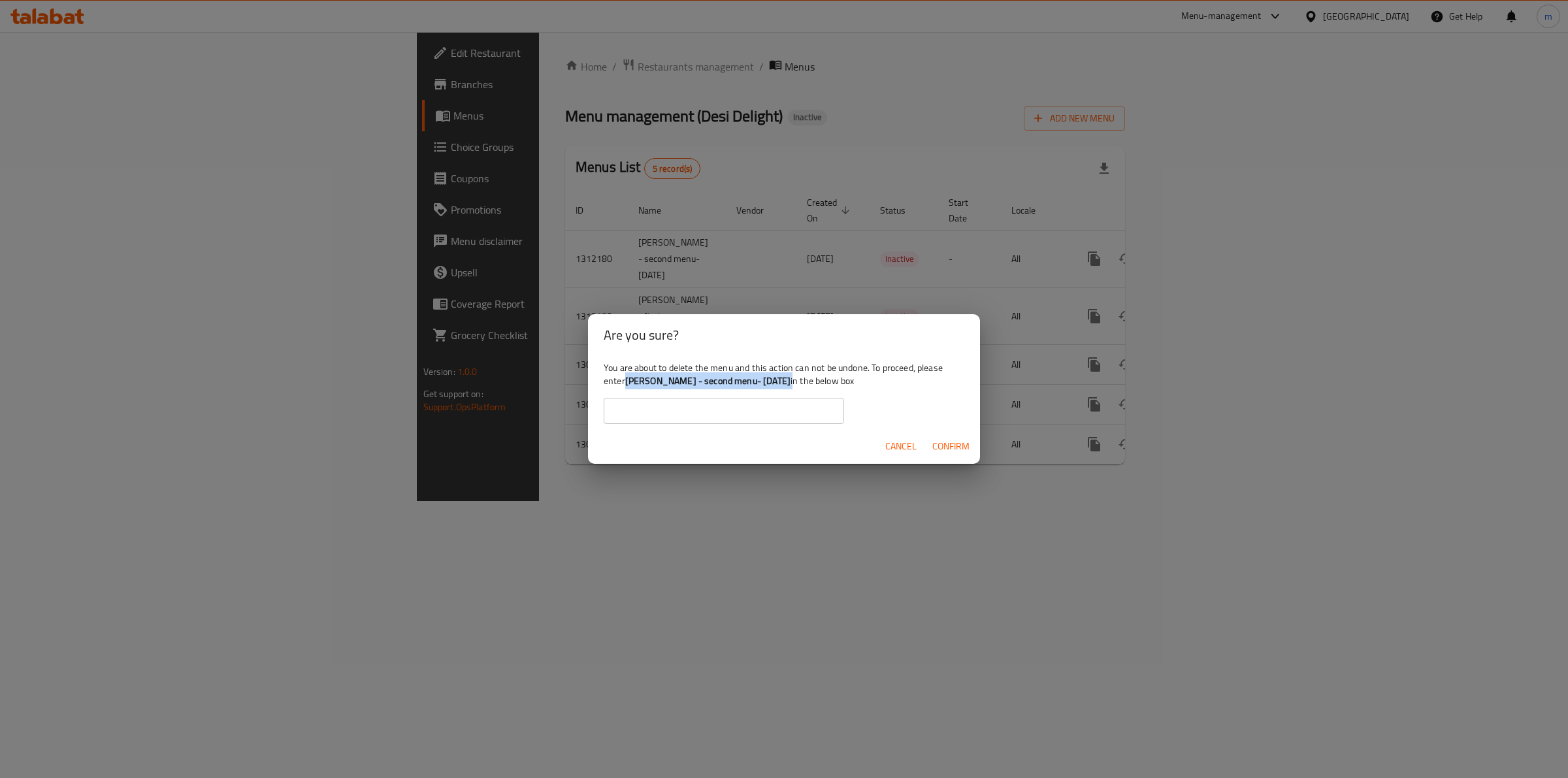
drag, startPoint x: 812, startPoint y: 377, endPoint x: 628, endPoint y: 386, distance: 184.2
click at [628, 386] on div "You are about to delete the menu and this action can not be undone. To proceed,…" at bounding box center [784, 392] width 392 height 73
copy div "Mohamed Ashraf - second menu- 16/09/2025"
click at [664, 401] on input "text" at bounding box center [724, 410] width 240 height 26
paste input "Mohamed Ashraf - second menu- 16/09/2025"
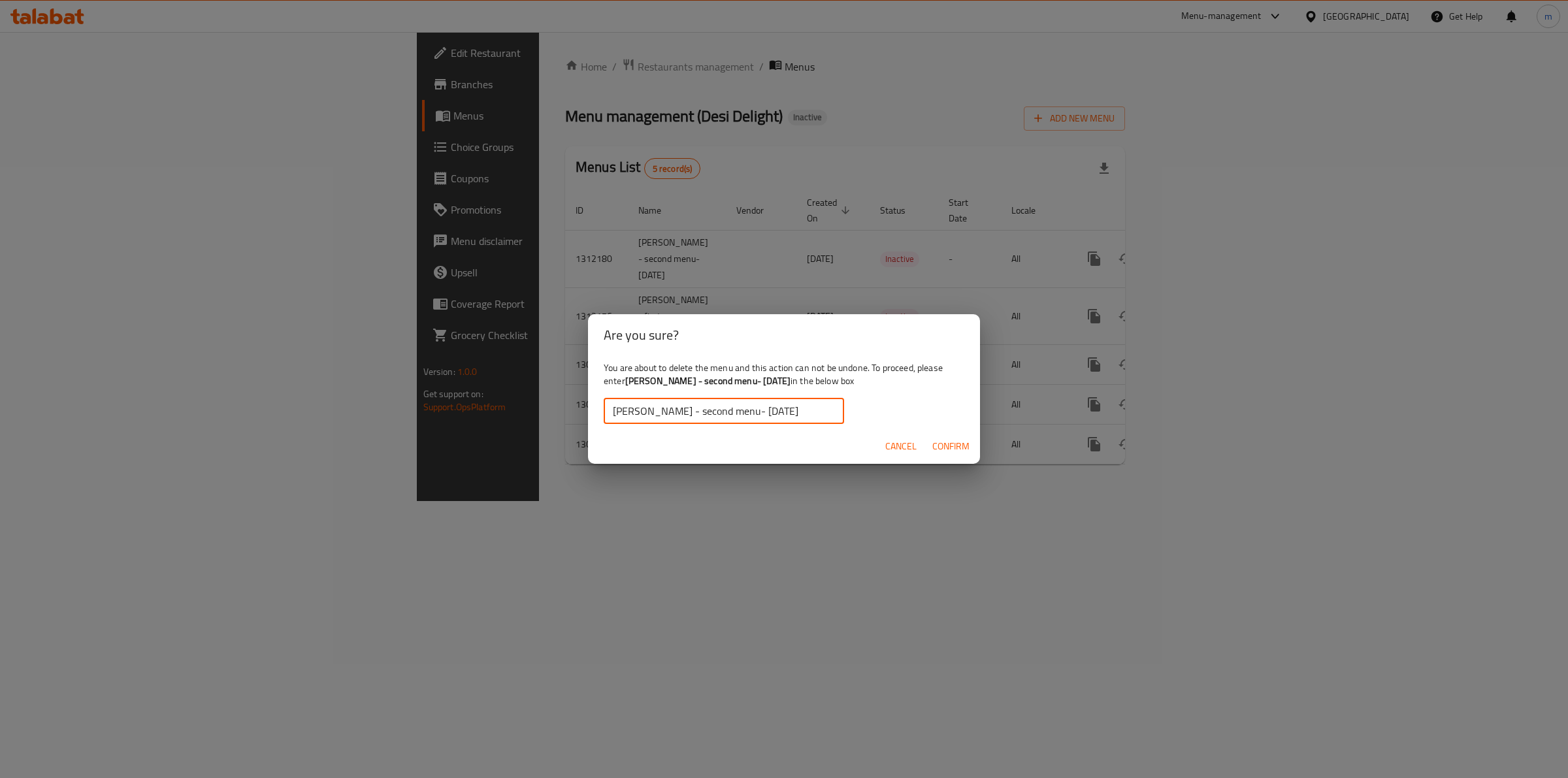
type input "Mohamed Ashraf - second menu- 16/09/2025"
click at [946, 448] on span "Confirm" at bounding box center [951, 446] width 37 height 16
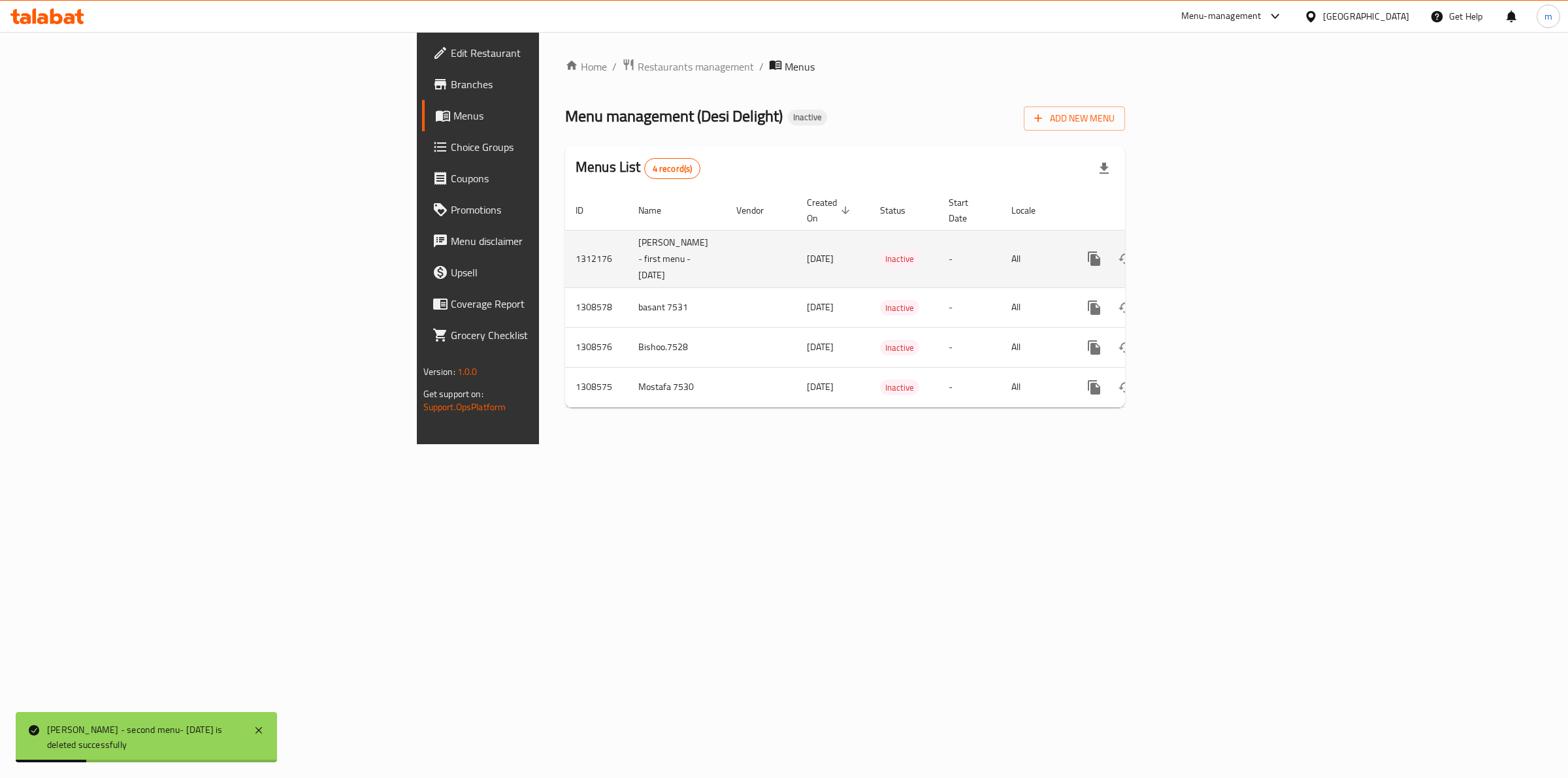
drag, startPoint x: 413, startPoint y: 266, endPoint x: 361, endPoint y: 229, distance: 63.8
click at [628, 230] on td "[PERSON_NAME] - first menu - [DATE]" at bounding box center [676, 258] width 98 height 57
copy td "[PERSON_NAME] - first menu - [DATE]"
click at [1125, 128] on button "Add New Menu" at bounding box center [1075, 119] width 101 height 24
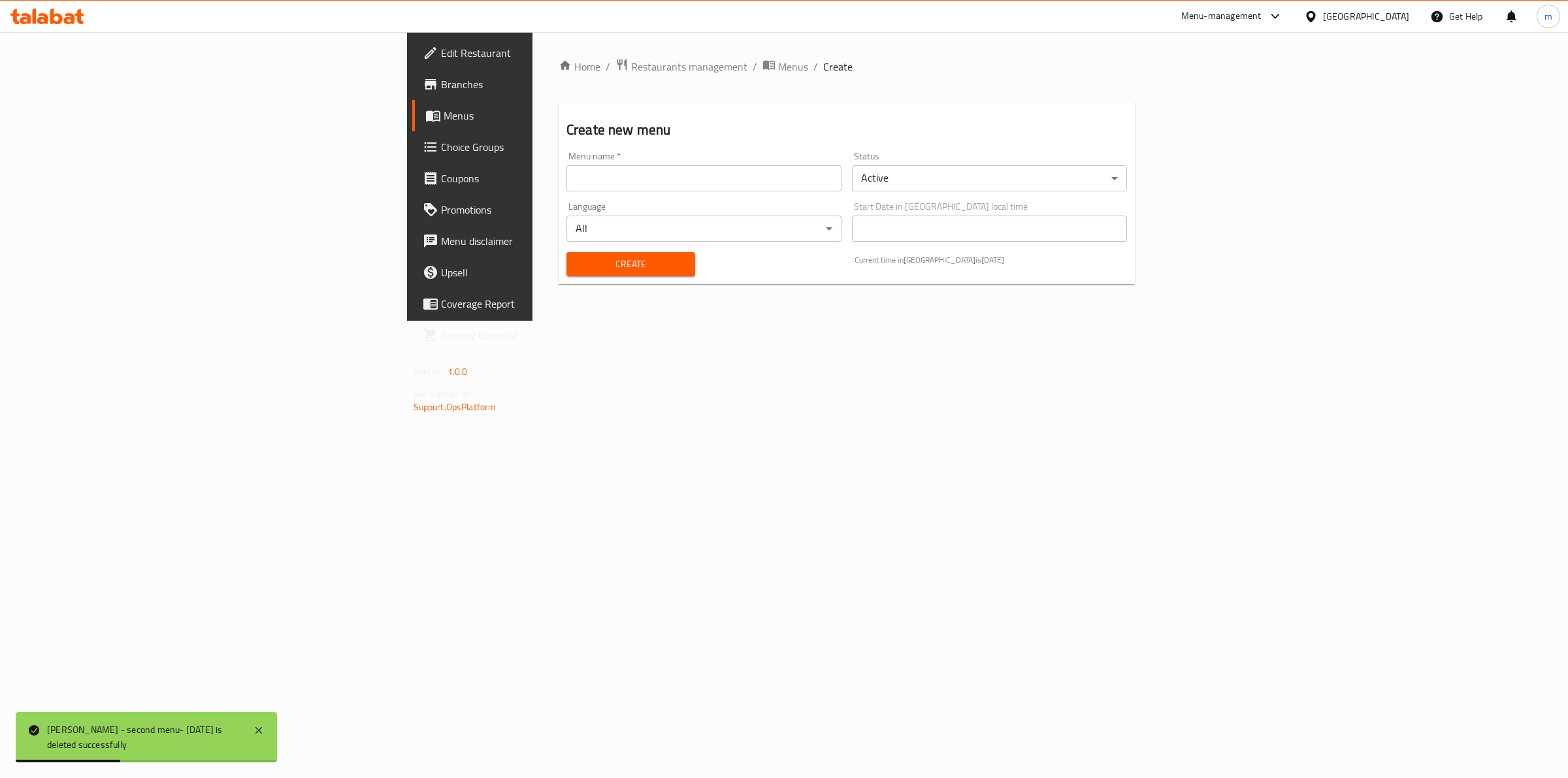
click at [738, 169] on input "text" at bounding box center [704, 178] width 275 height 26
paste input "[PERSON_NAME] - first menu - [DATE]"
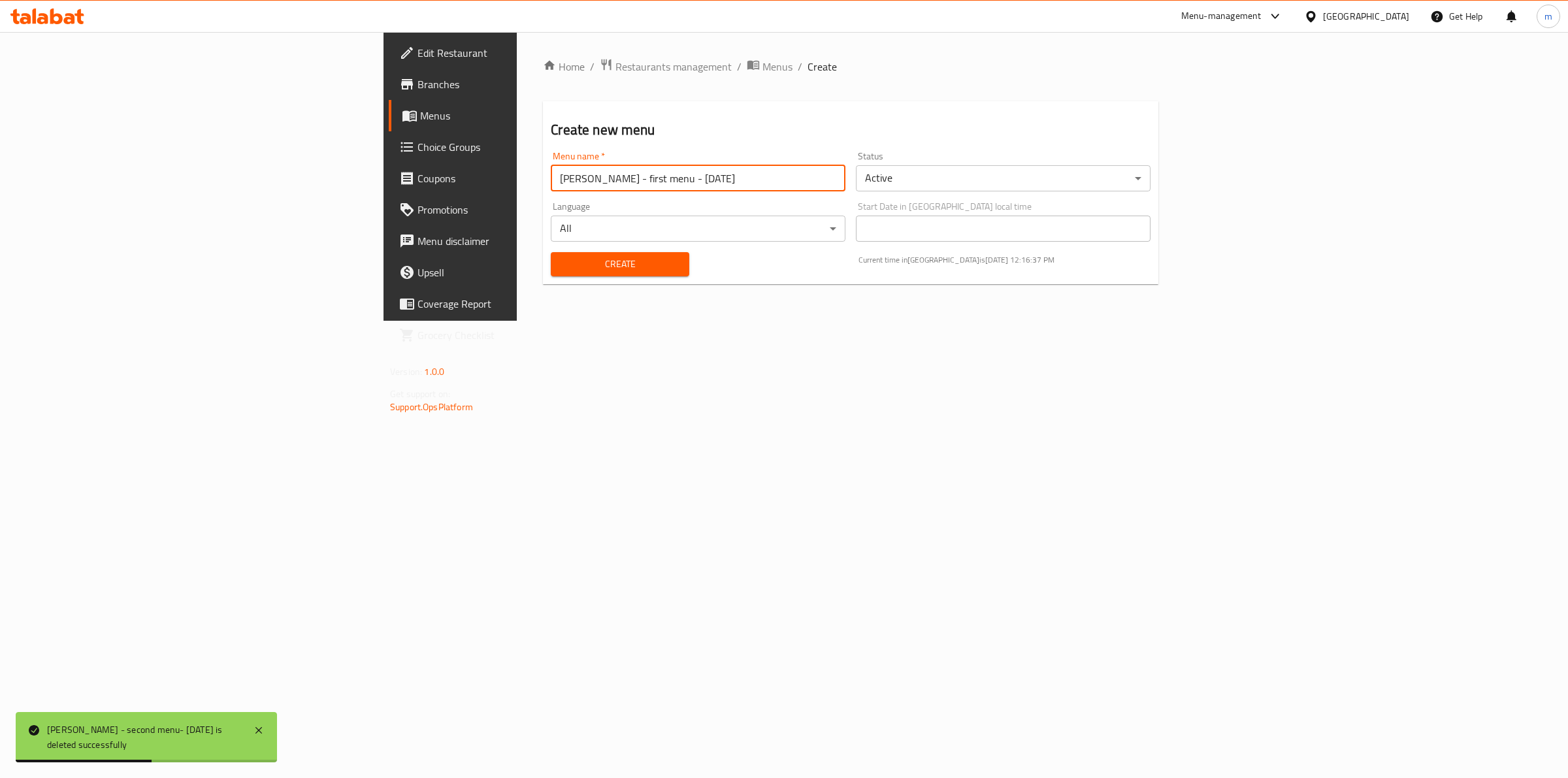
click at [551, 177] on input "[PERSON_NAME] - first menu - [DATE]" at bounding box center [698, 178] width 295 height 26
drag, startPoint x: 401, startPoint y: 177, endPoint x: 639, endPoint y: 216, distance: 241.2
click at [551, 177] on input "[PERSON_NAME] - first menu - [DATE]" at bounding box center [698, 178] width 295 height 26
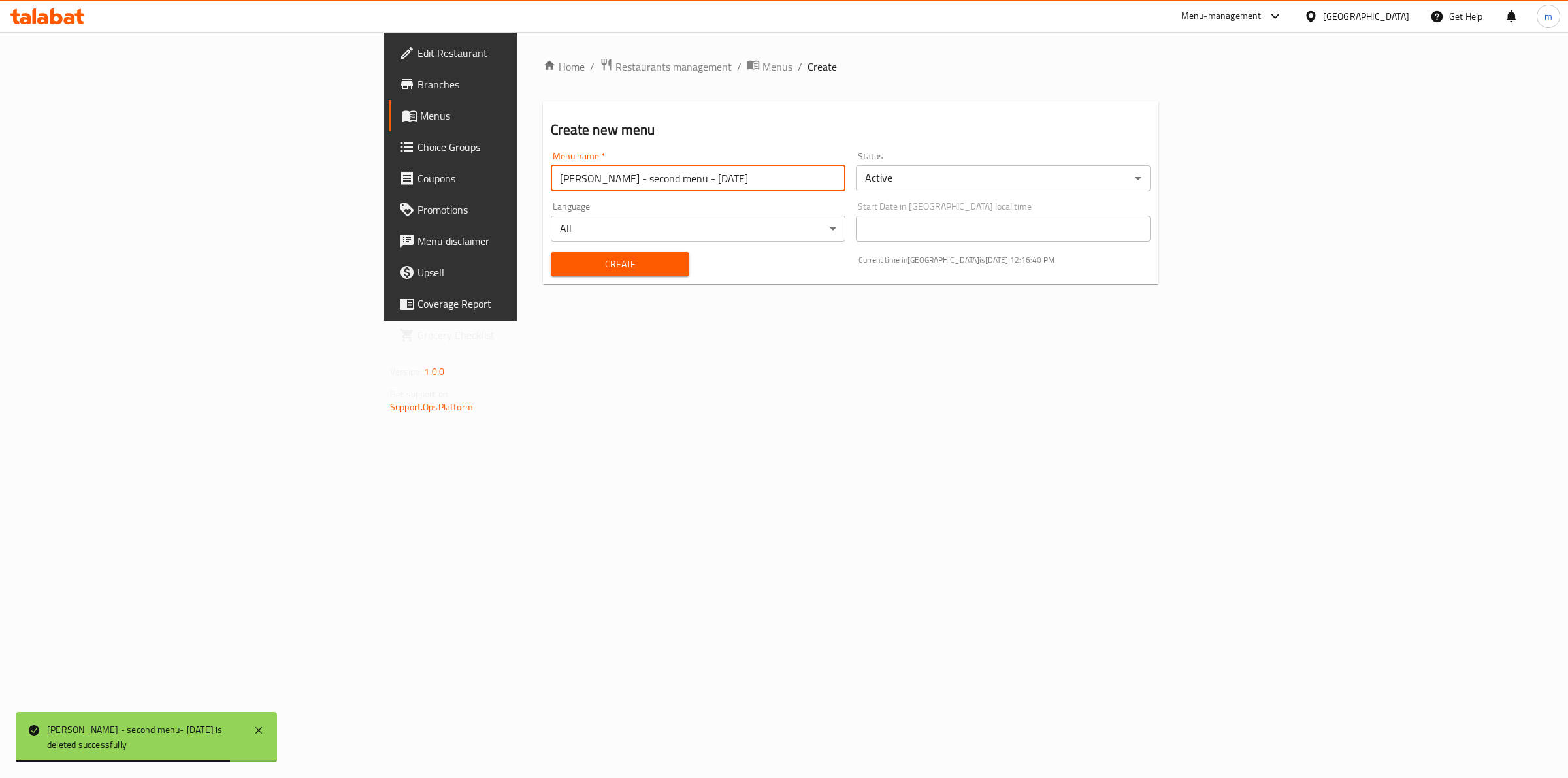
type input "[PERSON_NAME] - second menu - [DATE]"
click at [982, 178] on body "Mohamed Ashraf - second menu- 16/09/2025 is deleted successfully ​ Menu-managem…" at bounding box center [784, 405] width 1568 height 746
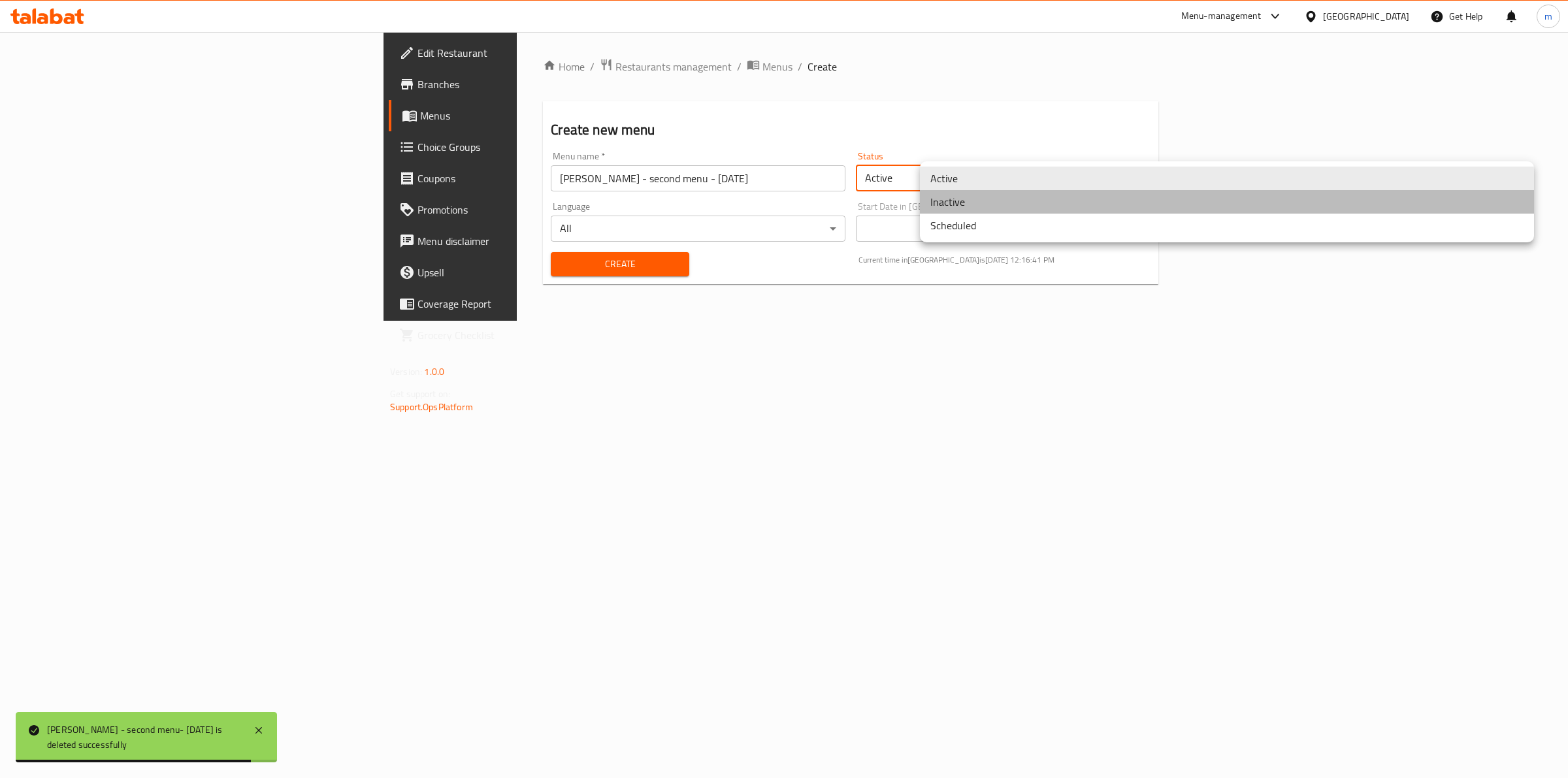
click at [981, 207] on li "Inactive" at bounding box center [1227, 202] width 614 height 24
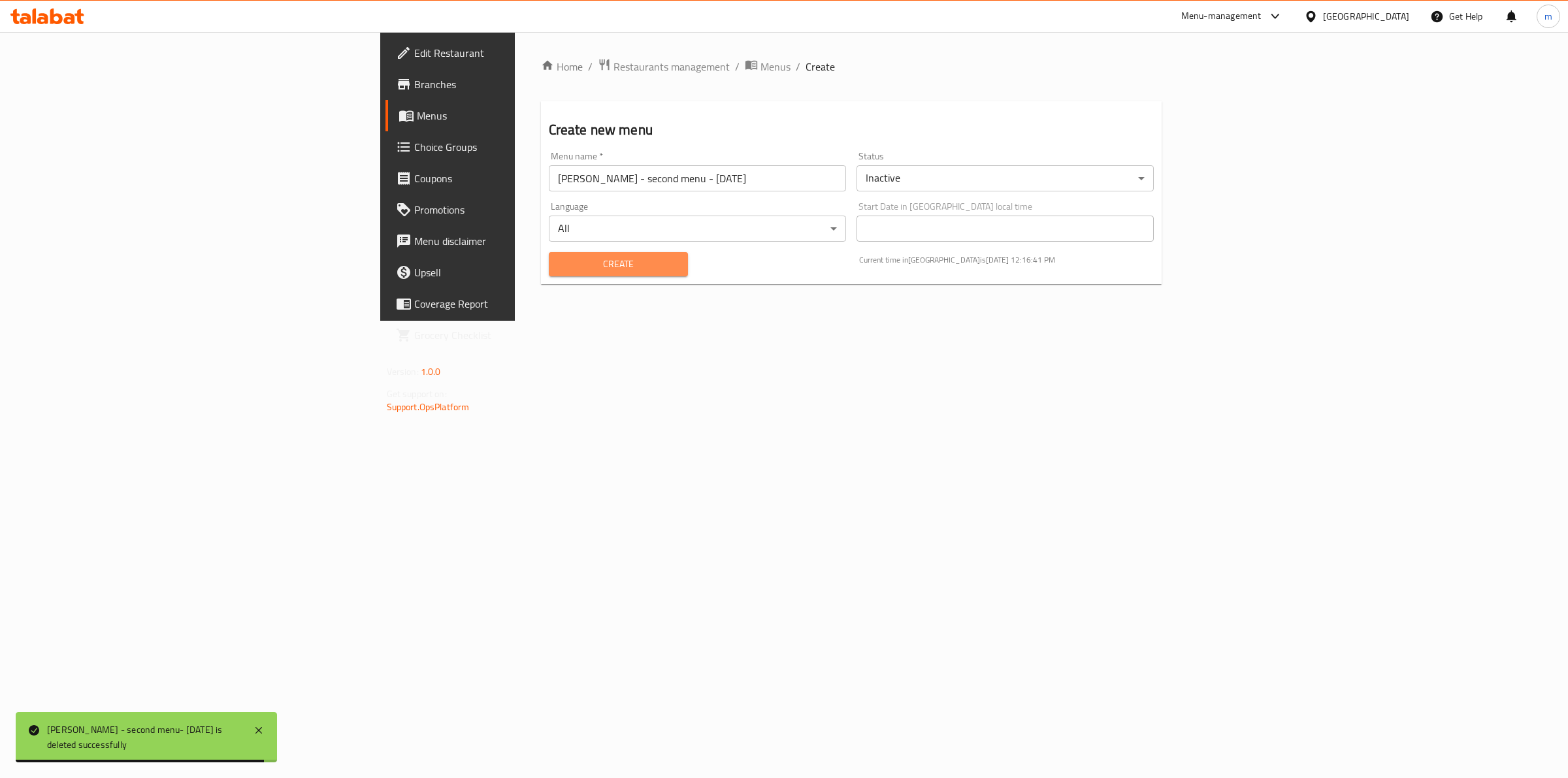
click at [559, 266] on span "Create" at bounding box center [618, 264] width 119 height 16
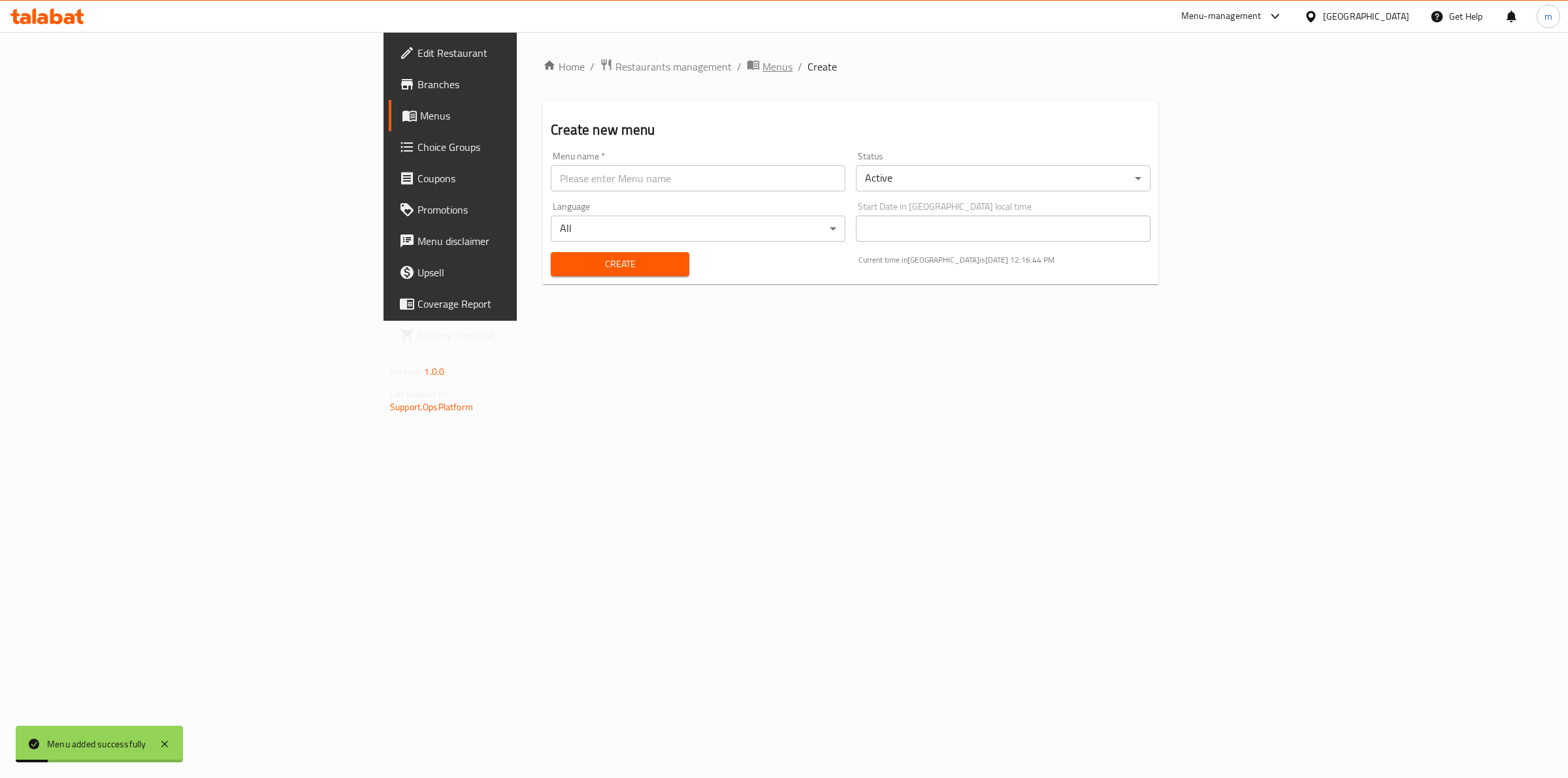
click at [747, 66] on span "breadcrumb" at bounding box center [755, 66] width 16 height 17
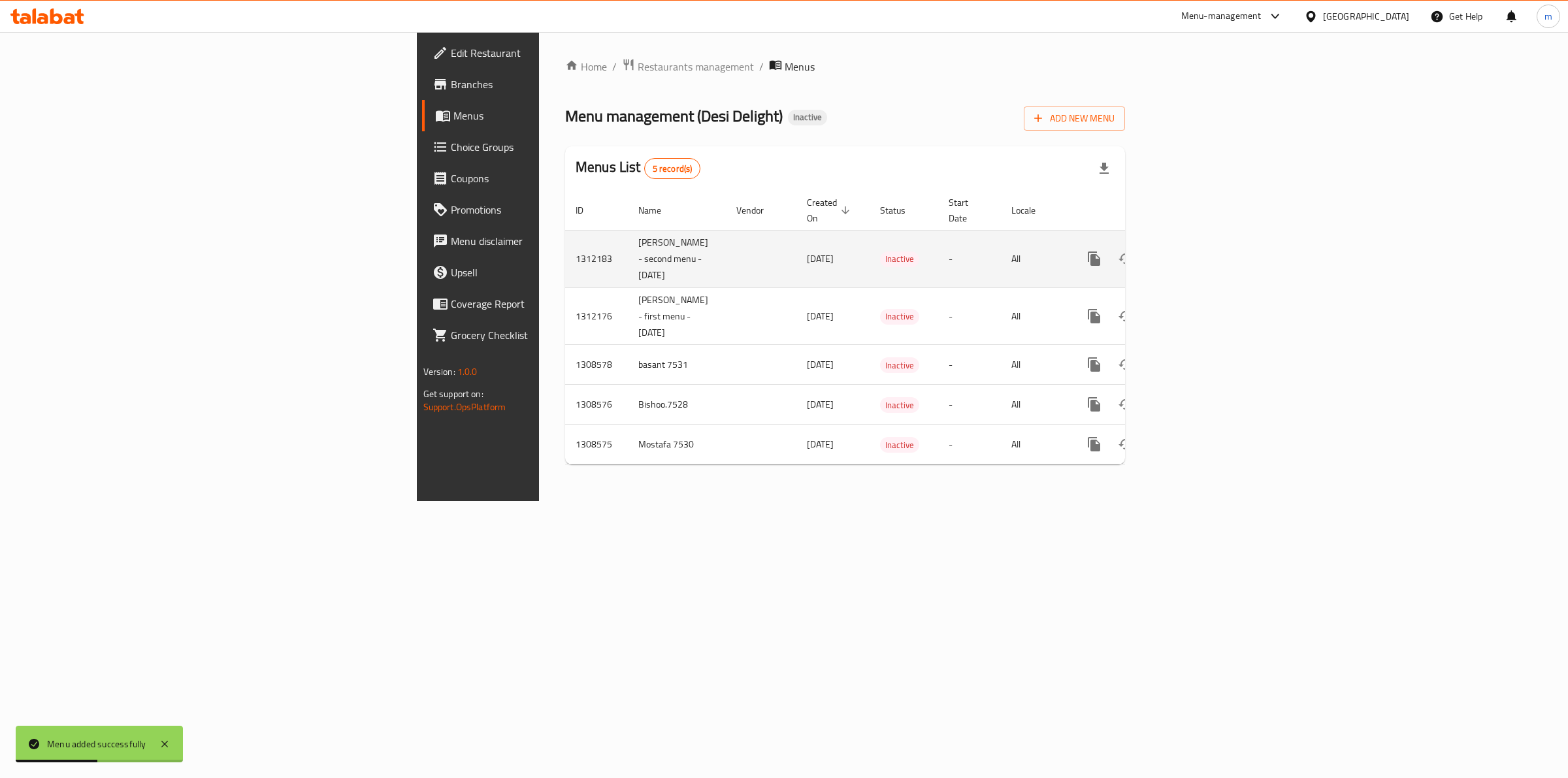
click at [1196, 251] on icon "enhanced table" at bounding box center [1188, 258] width 16 height 16
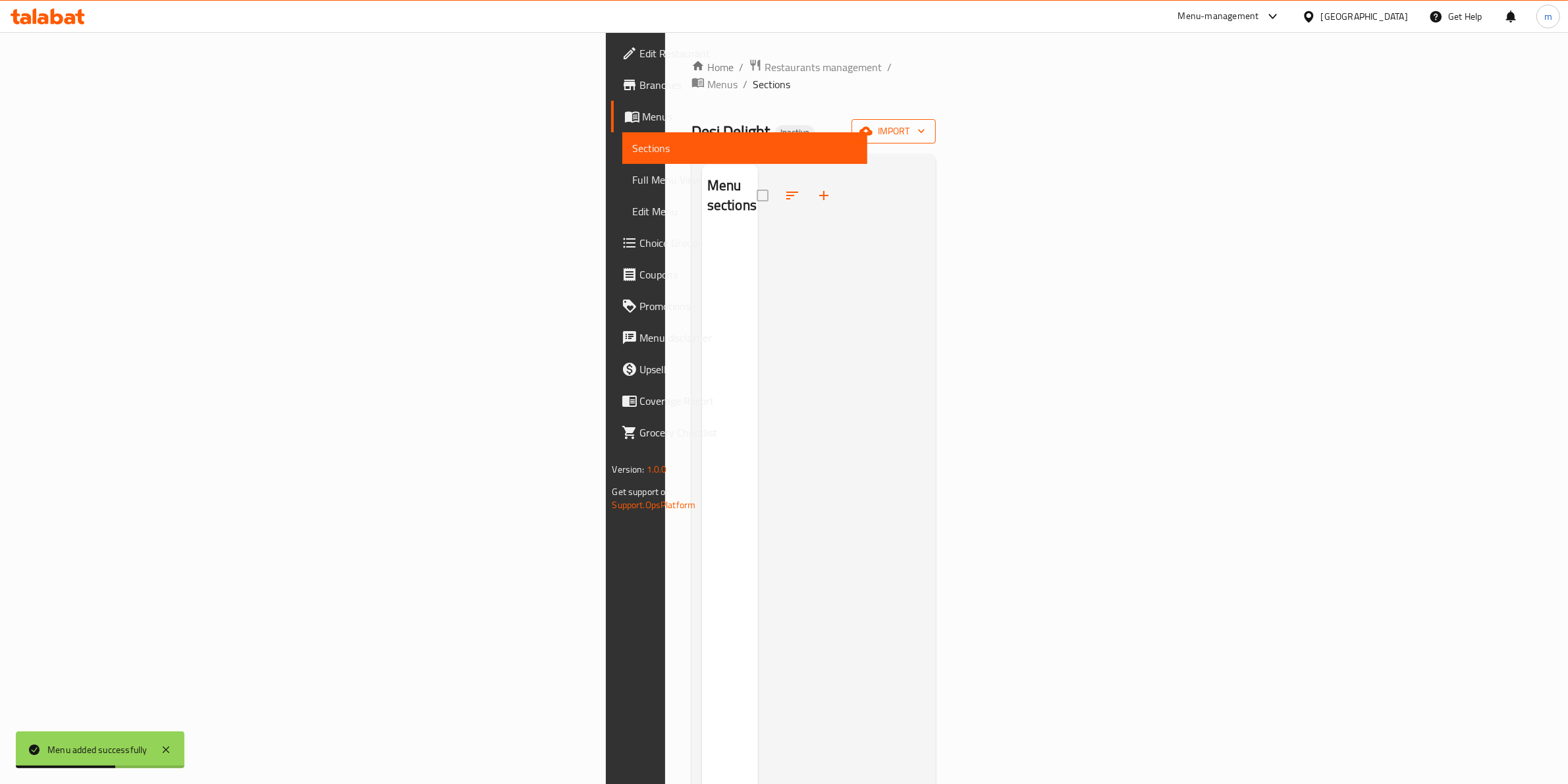
click at [925, 123] on span "import" at bounding box center [893, 132] width 63 height 17
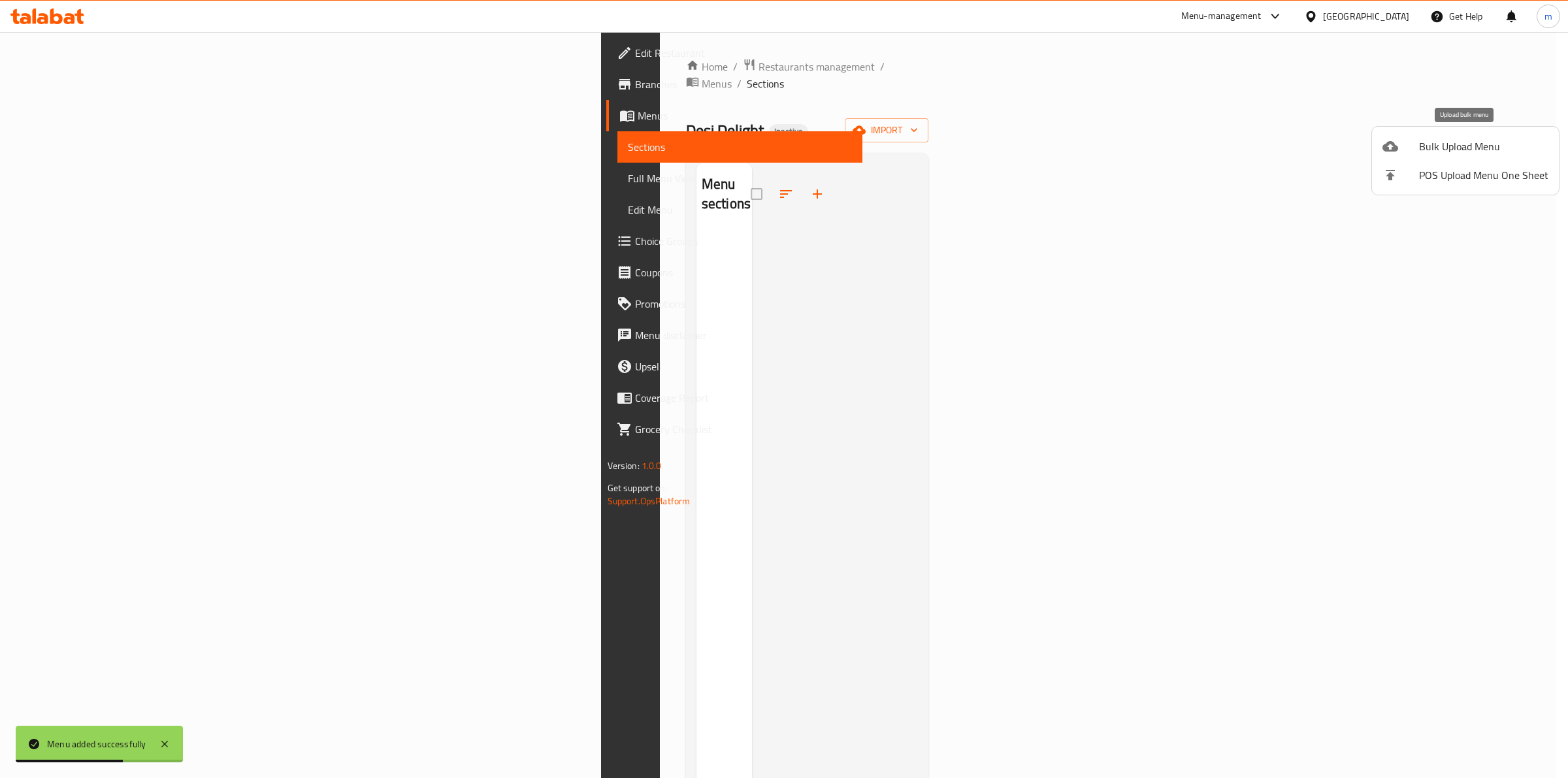
click at [1428, 150] on span "Bulk Upload Menu" at bounding box center [1484, 146] width 129 height 16
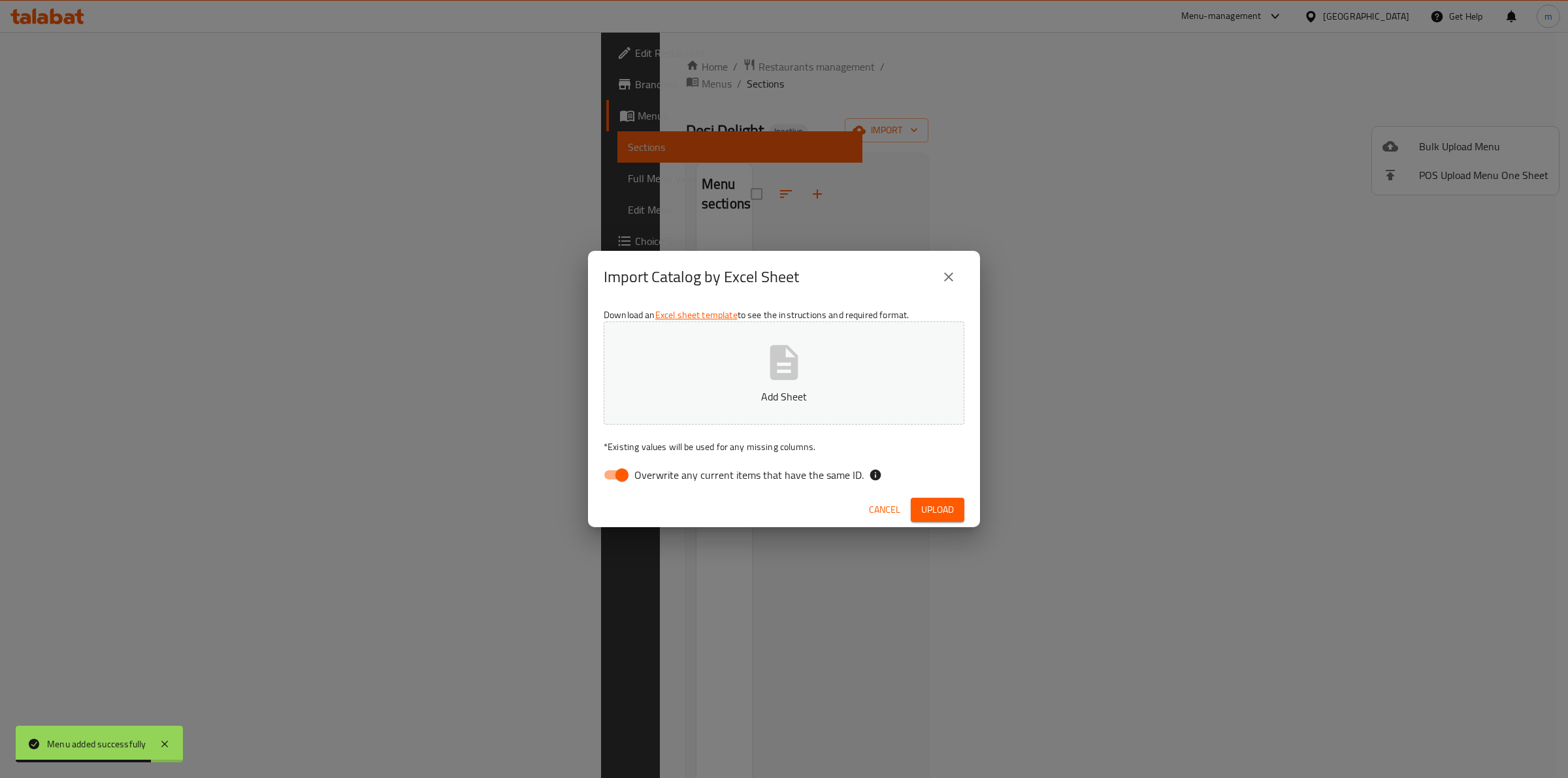
click at [622, 471] on input "Overwrite any current items that have the same ID." at bounding box center [622, 474] width 75 height 25
checkbox input "false"
click at [753, 376] on button "Add Sheet" at bounding box center [784, 373] width 360 height 103
click at [929, 495] on div "Cancel Upload" at bounding box center [784, 509] width 392 height 34
click at [931, 504] on span "Upload" at bounding box center [938, 509] width 33 height 16
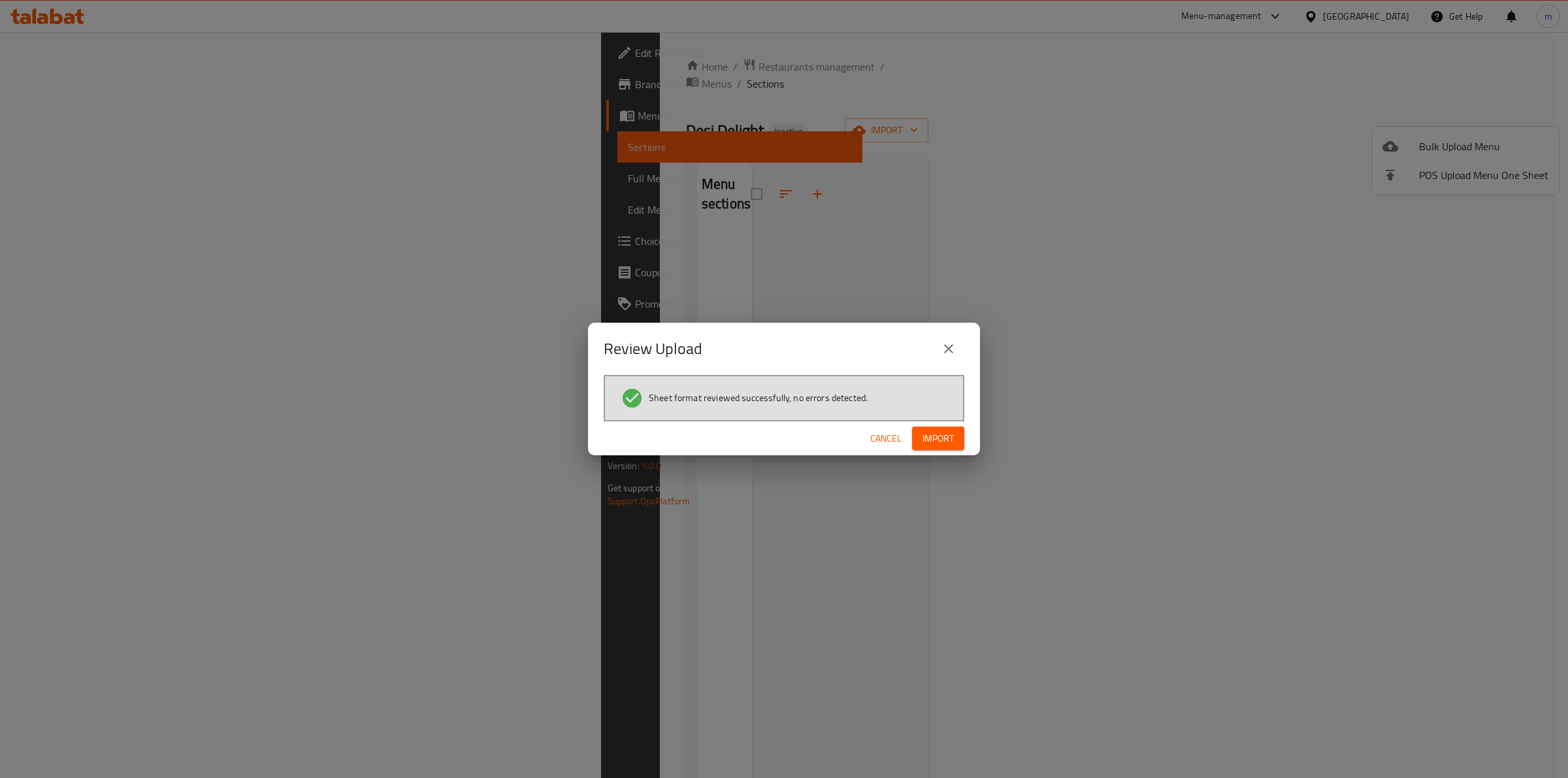
click at [927, 423] on div "Cancel Import" at bounding box center [784, 439] width 392 height 34
click at [927, 430] on span "Import" at bounding box center [938, 439] width 31 height 16
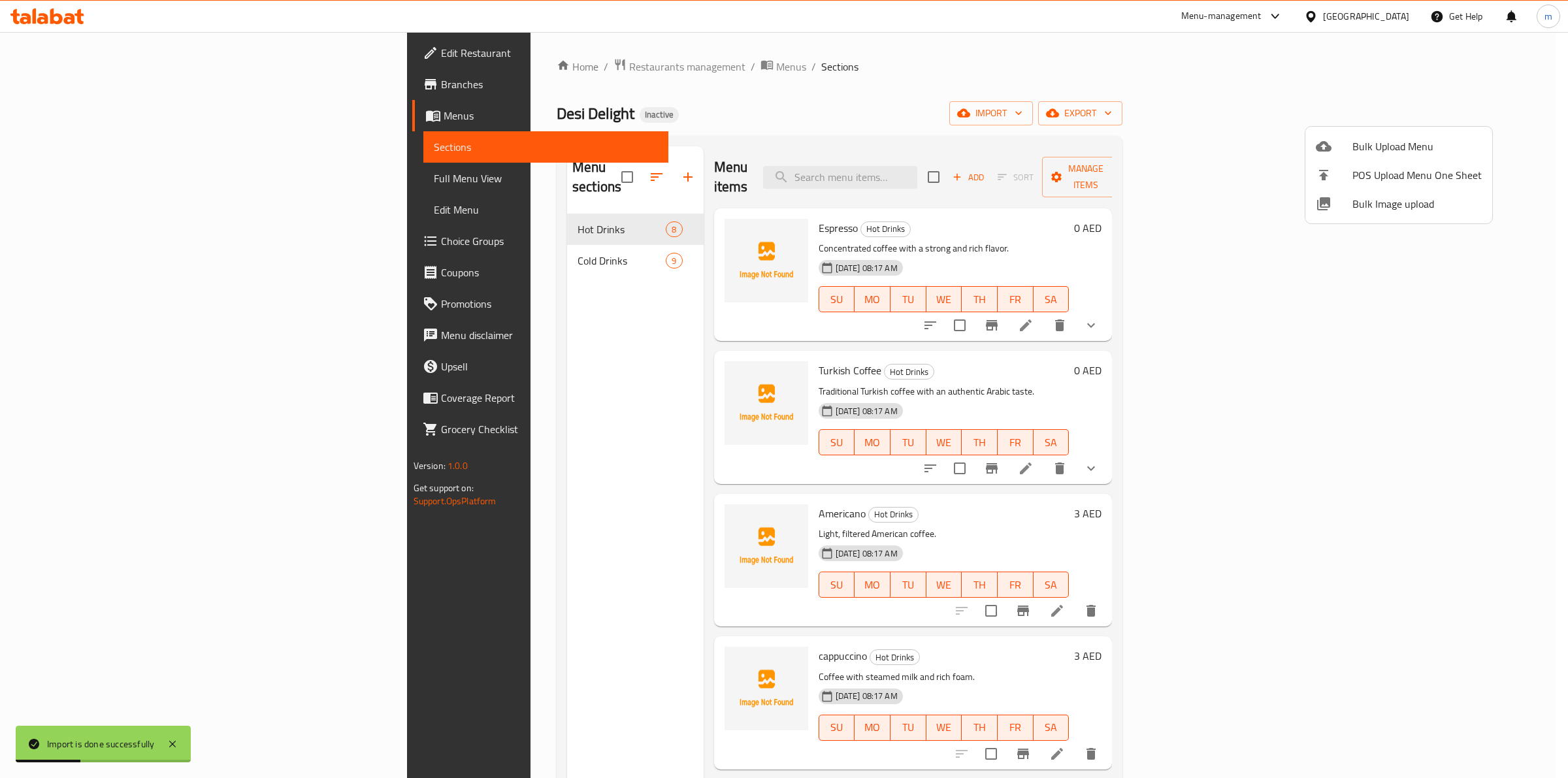
click at [528, 279] on div at bounding box center [784, 389] width 1568 height 778
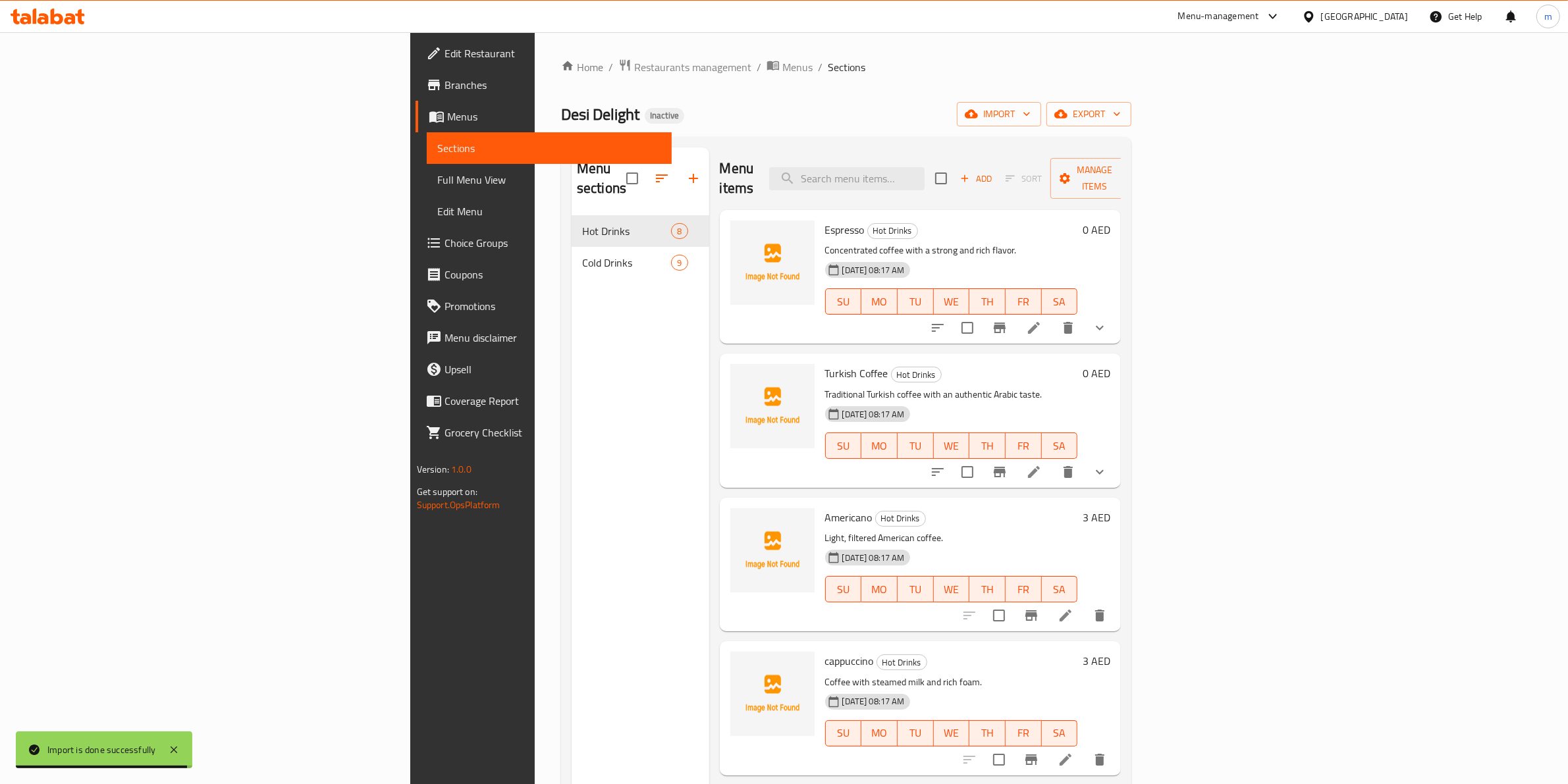
click at [437, 180] on span "Full Menu View" at bounding box center [549, 180] width 225 height 16
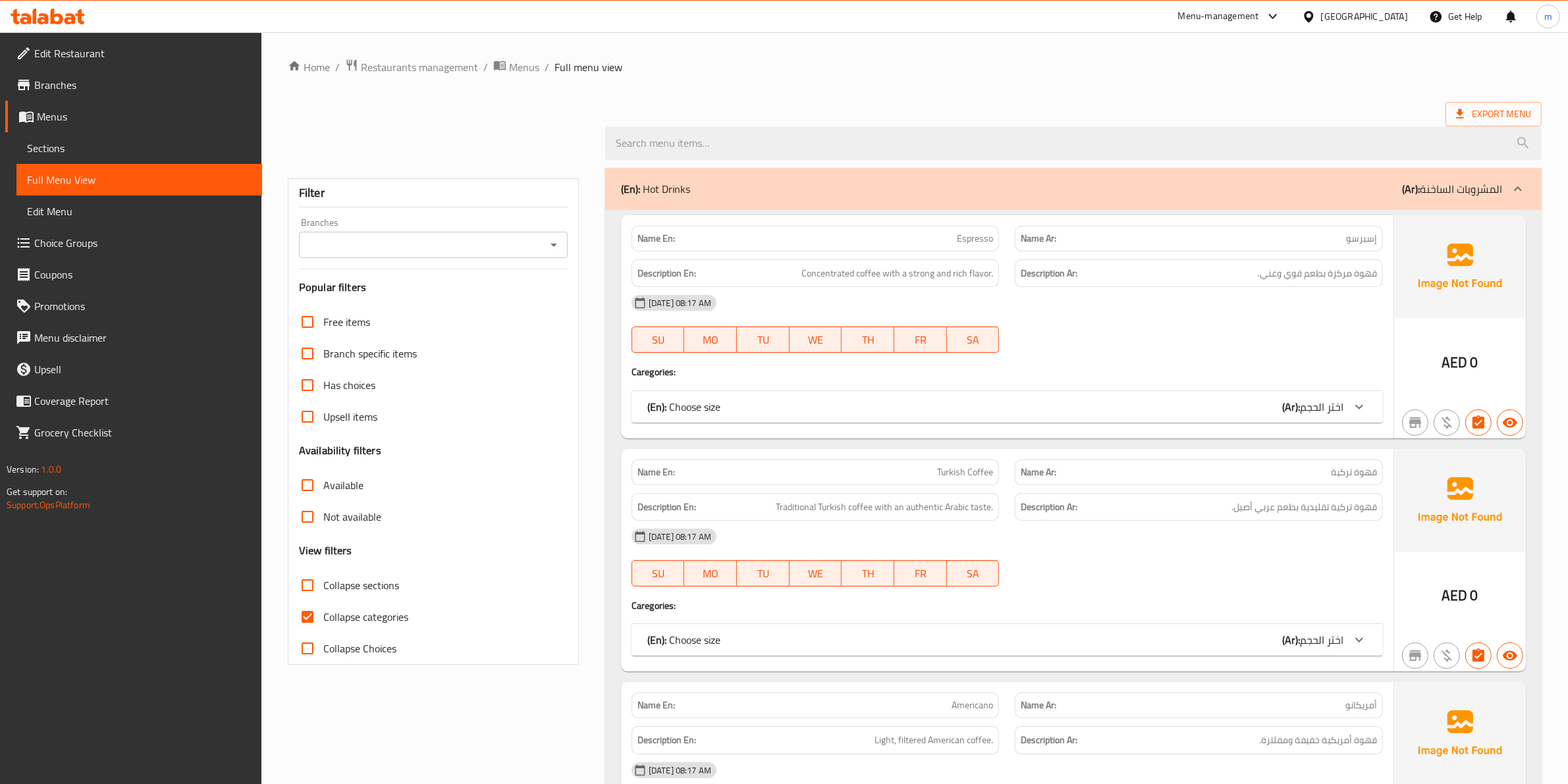
click at [346, 596] on label "Collapse sections" at bounding box center [345, 585] width 108 height 32
click at [323, 596] on input "Collapse sections" at bounding box center [308, 585] width 32 height 32
checkbox input "true"
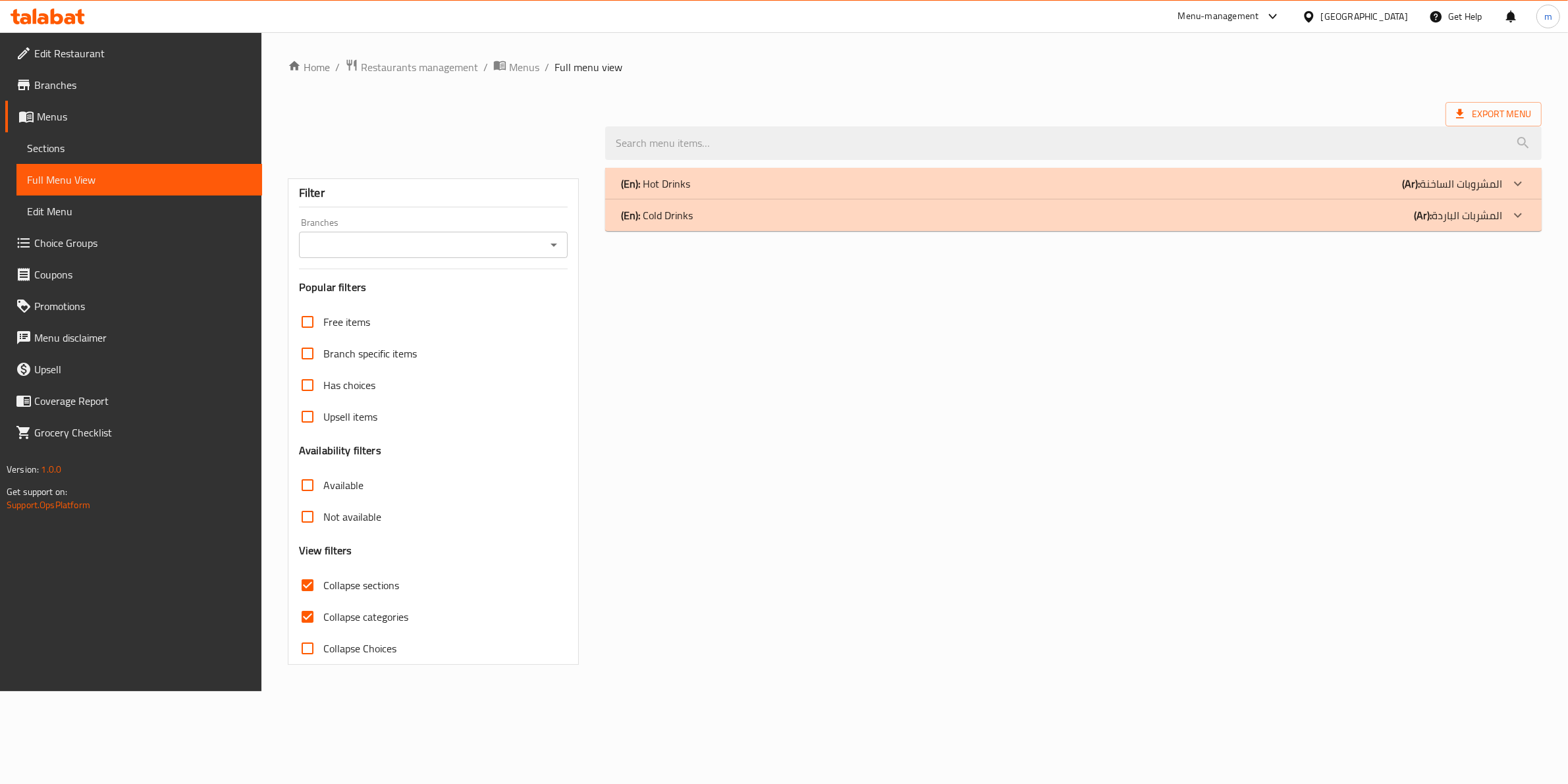
click at [341, 610] on span "Collapse categories" at bounding box center [365, 616] width 85 height 16
click at [323, 610] on input "Collapse categories" at bounding box center [308, 616] width 32 height 32
checkbox input "false"
click at [339, 586] on span "Collapse sections" at bounding box center [363, 585] width 76 height 16
click at [326, 586] on input "Collapse sections" at bounding box center [309, 585] width 32 height 32
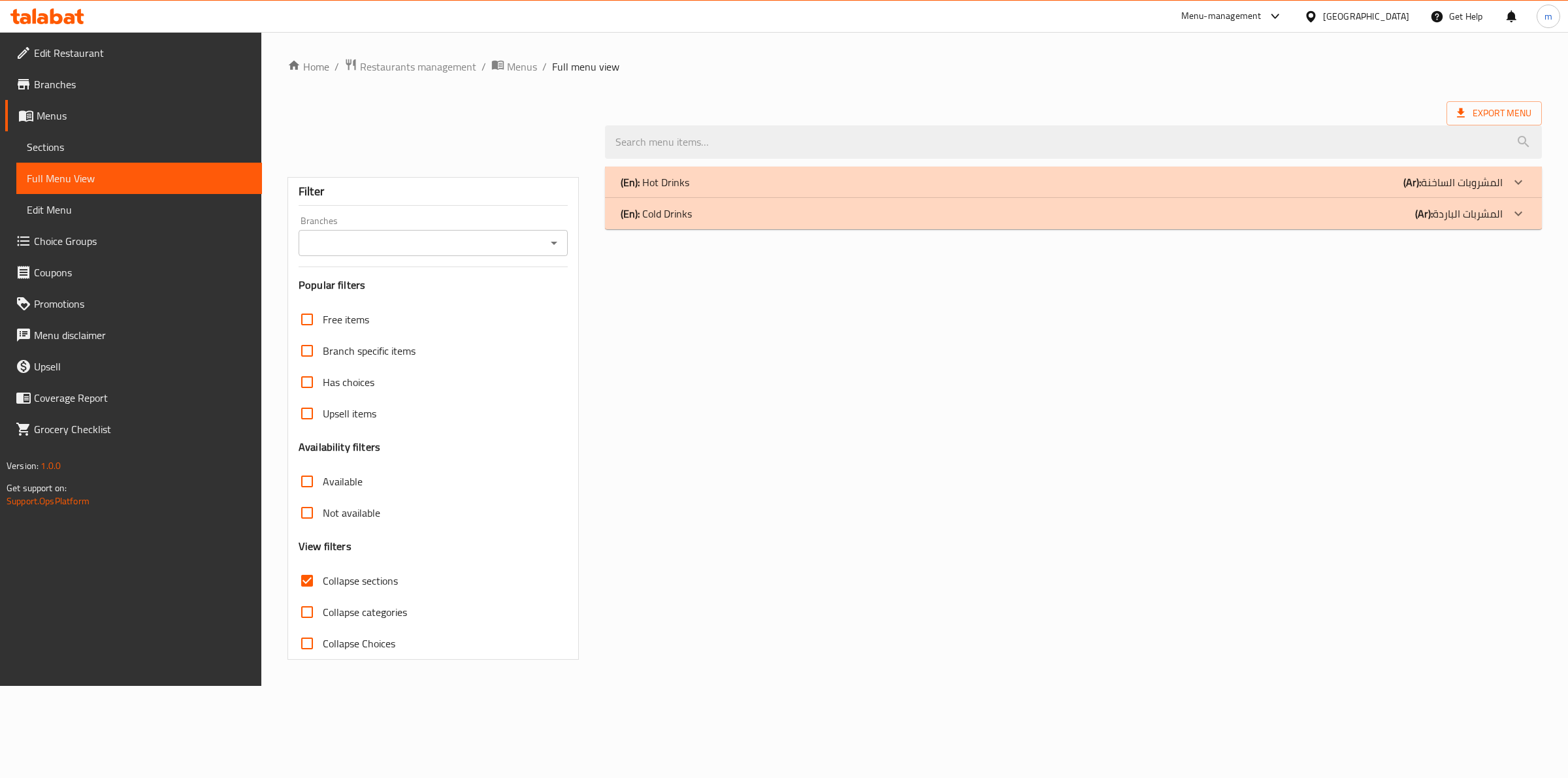
checkbox input "false"
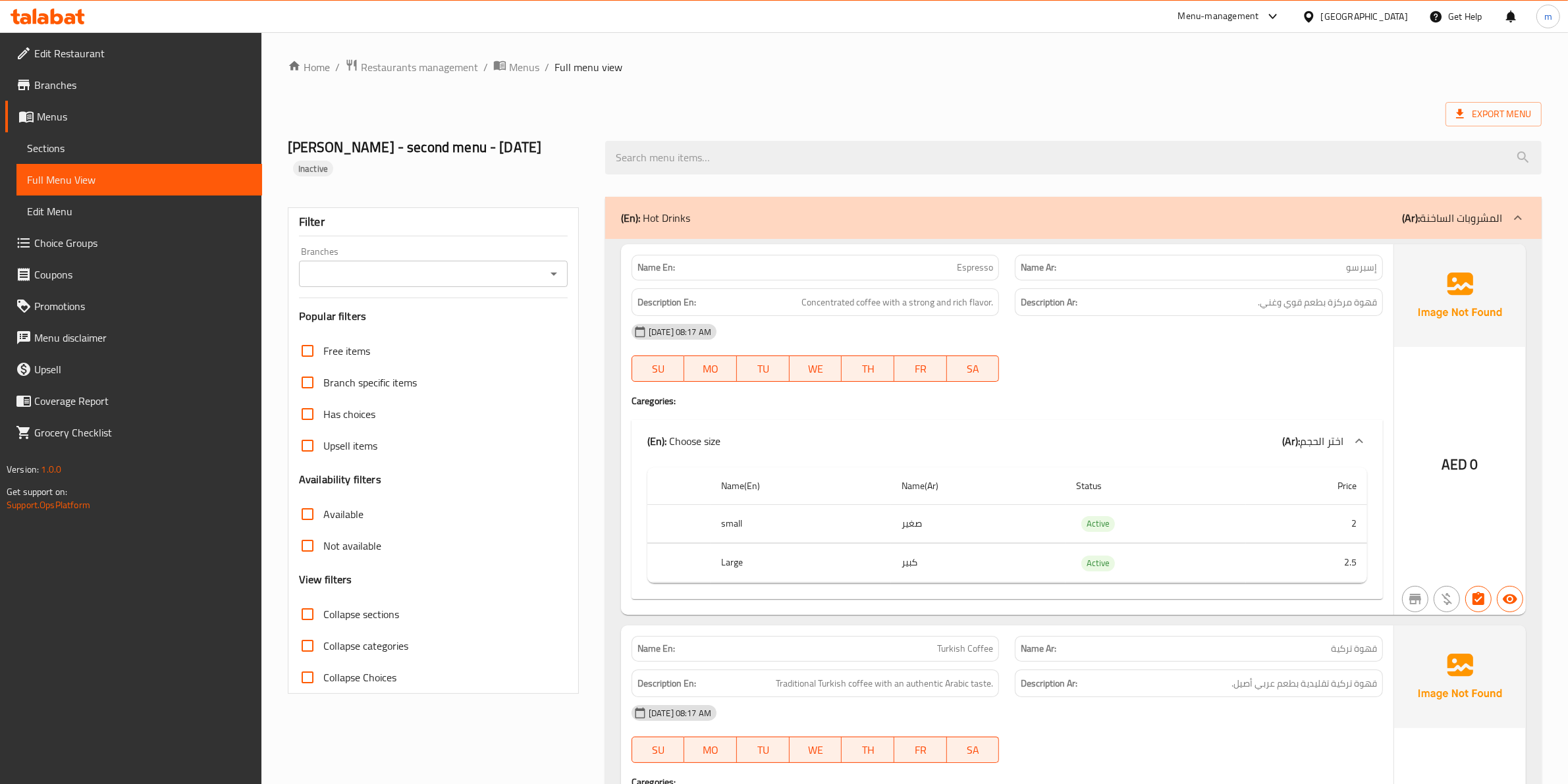
drag, startPoint x: 551, startPoint y: 610, endPoint x: 590, endPoint y: 373, distance: 240.2
click at [126, 137] on link "Sections" at bounding box center [139, 148] width 246 height 32
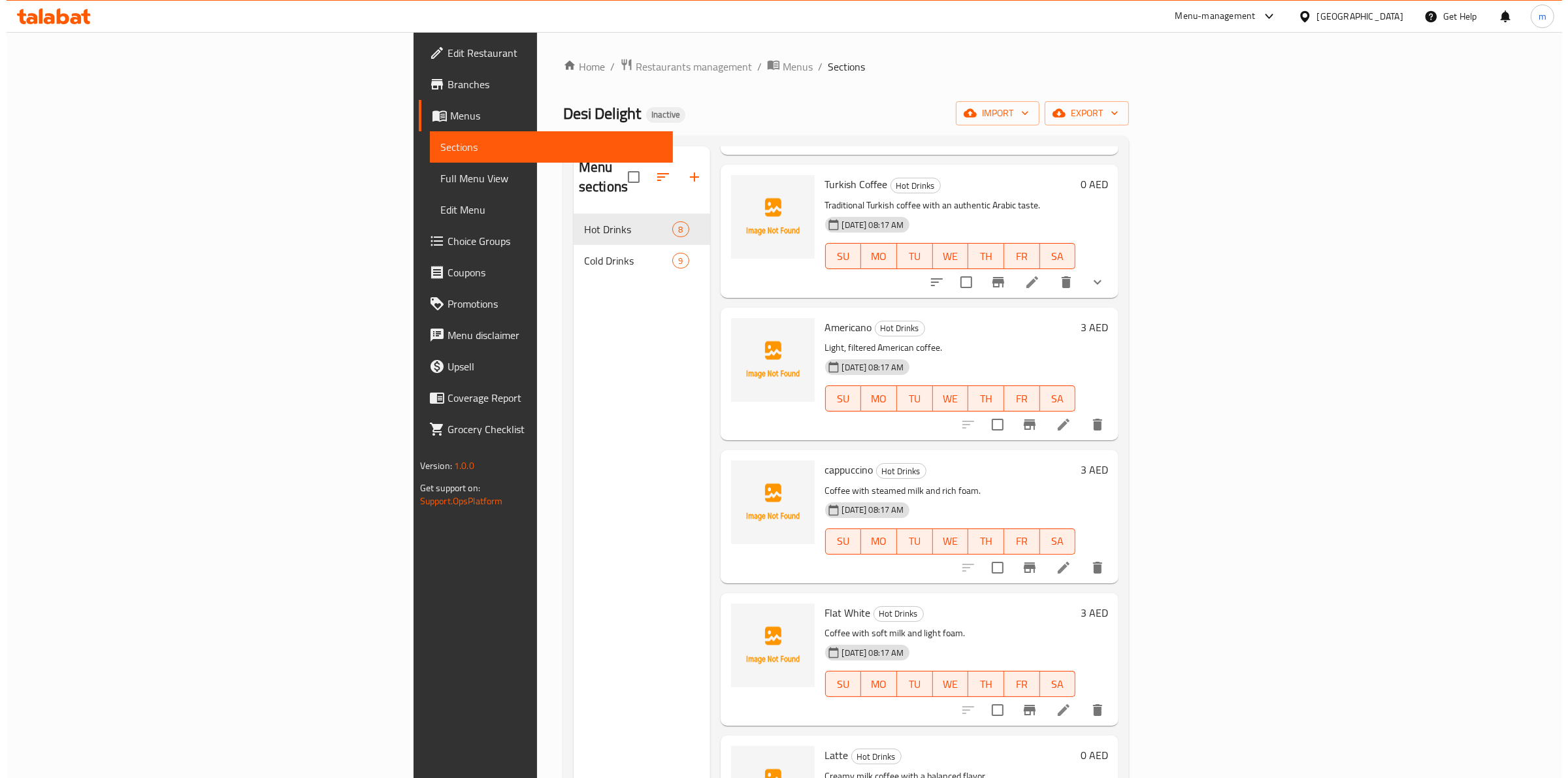
scroll to position [327, 0]
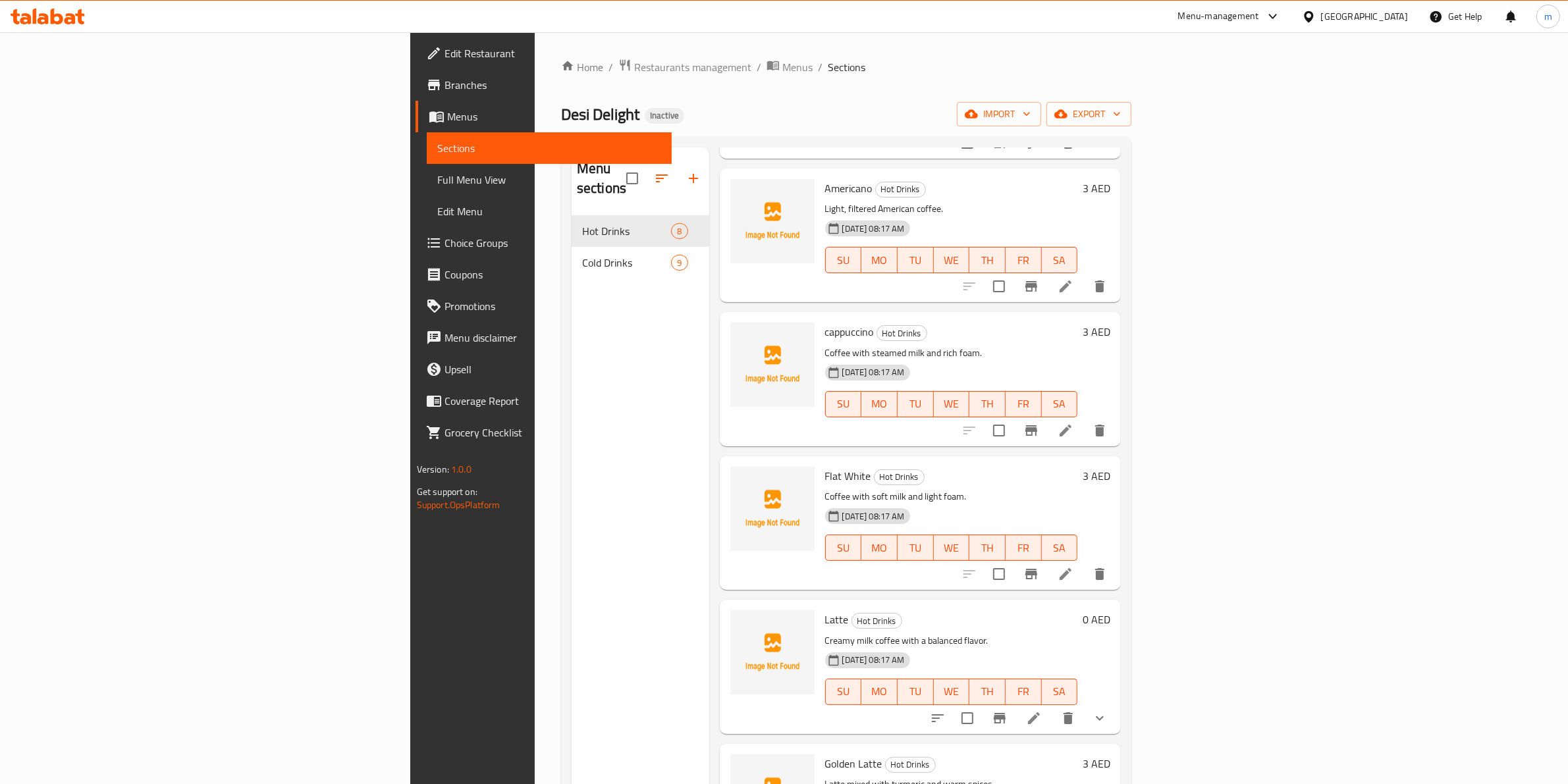
click at [437, 180] on span "Full Menu View" at bounding box center [549, 180] width 225 height 16
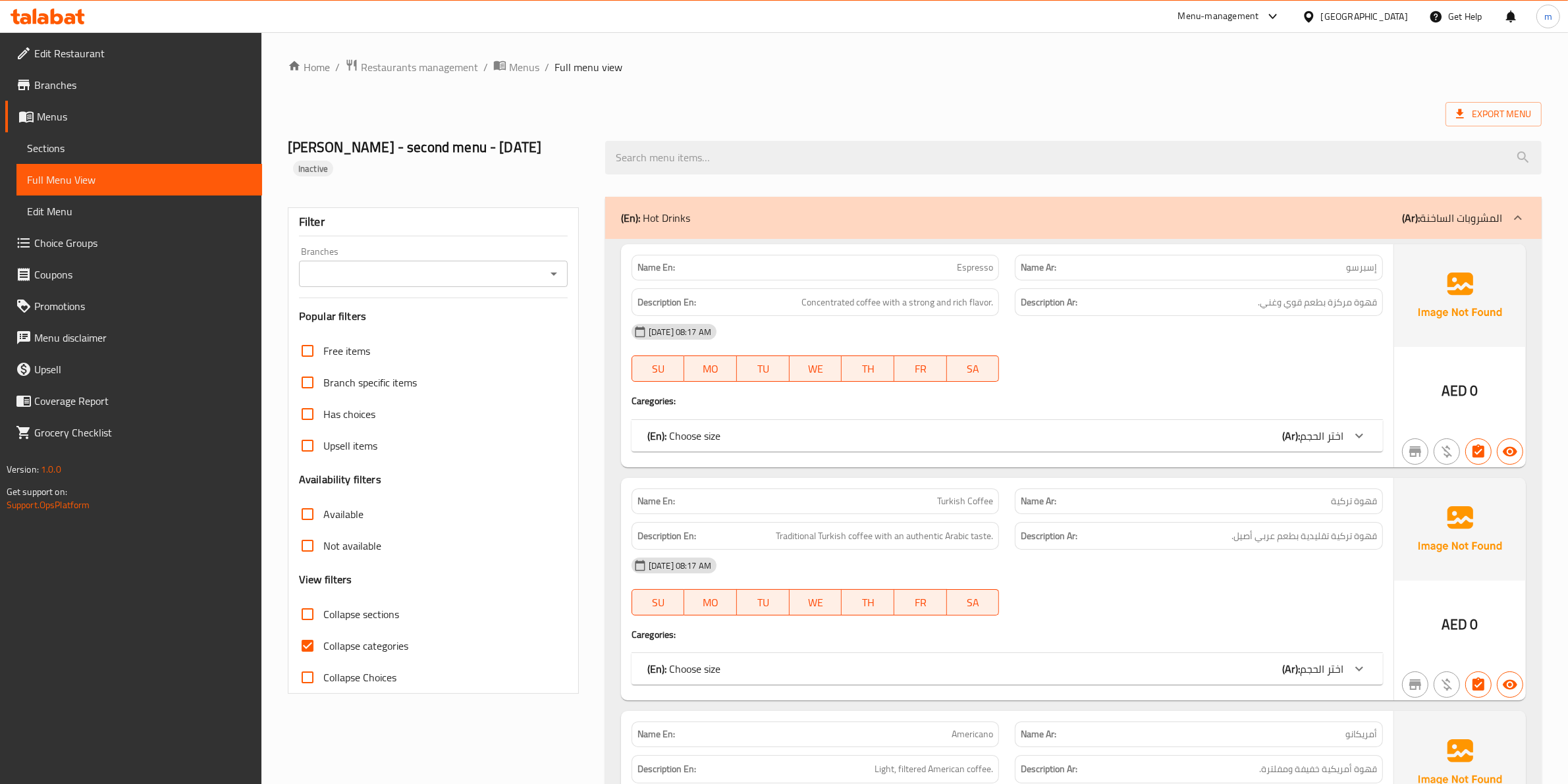
click at [393, 643] on span "Collapse categories" at bounding box center [365, 645] width 85 height 16
click at [323, 643] on input "Collapse categories" at bounding box center [308, 646] width 32 height 32
checkbox input "false"
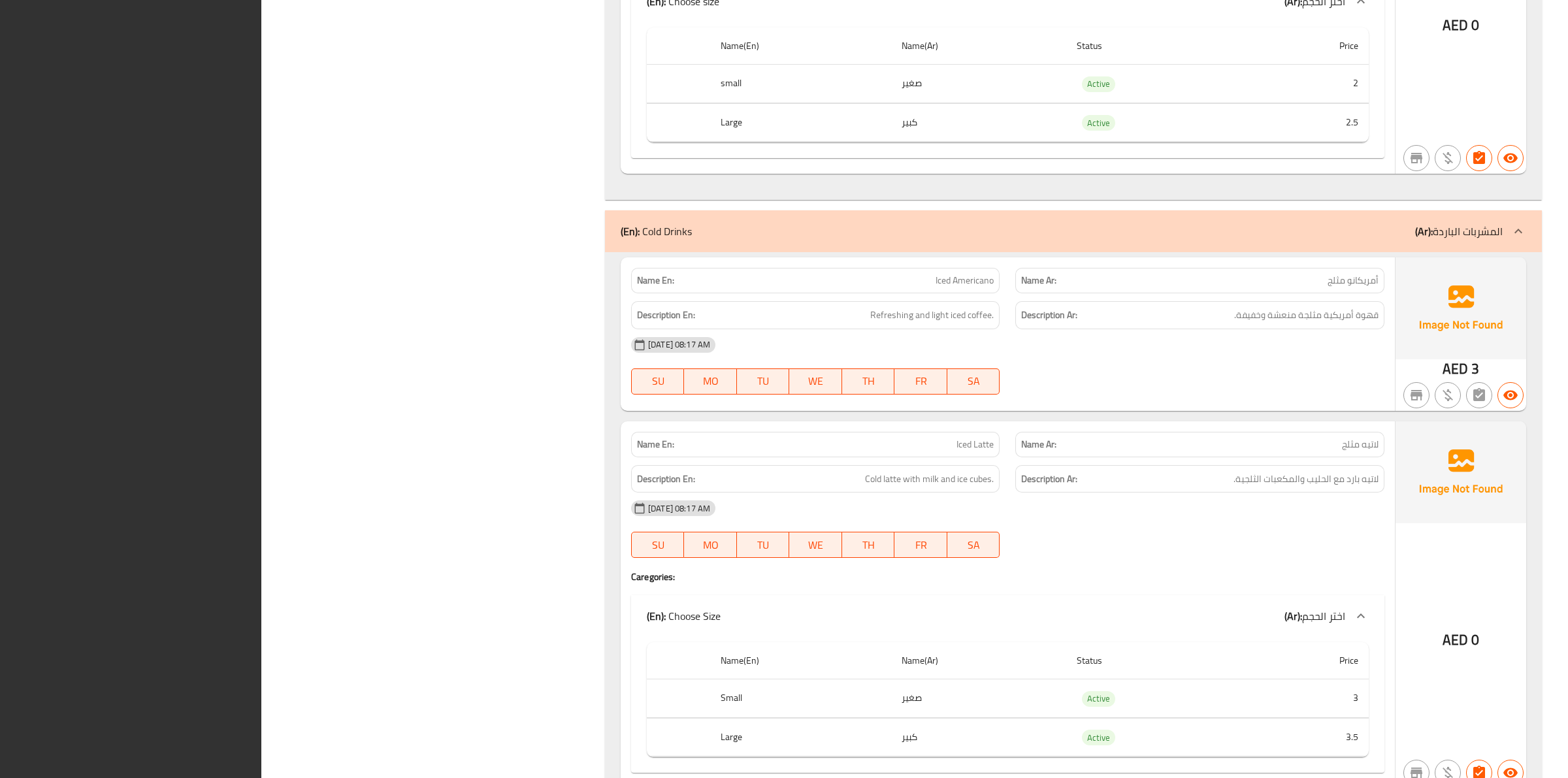
scroll to position [2175, 0]
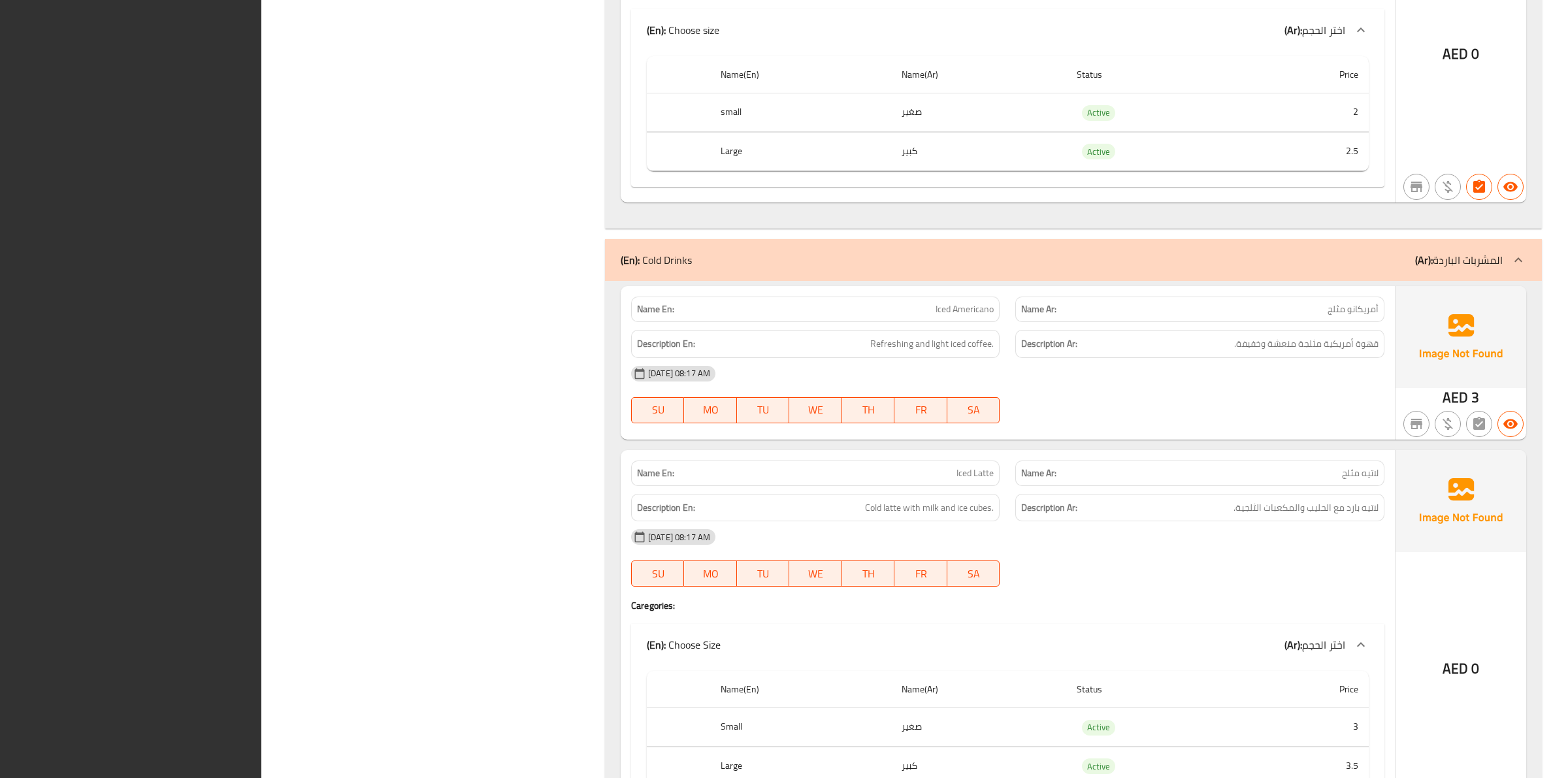
click at [1564, 370] on div "Home / Restaurants management / Menus / Full menu view Export Menu Mohamed Ashr…" at bounding box center [914, 40] width 1307 height 4369
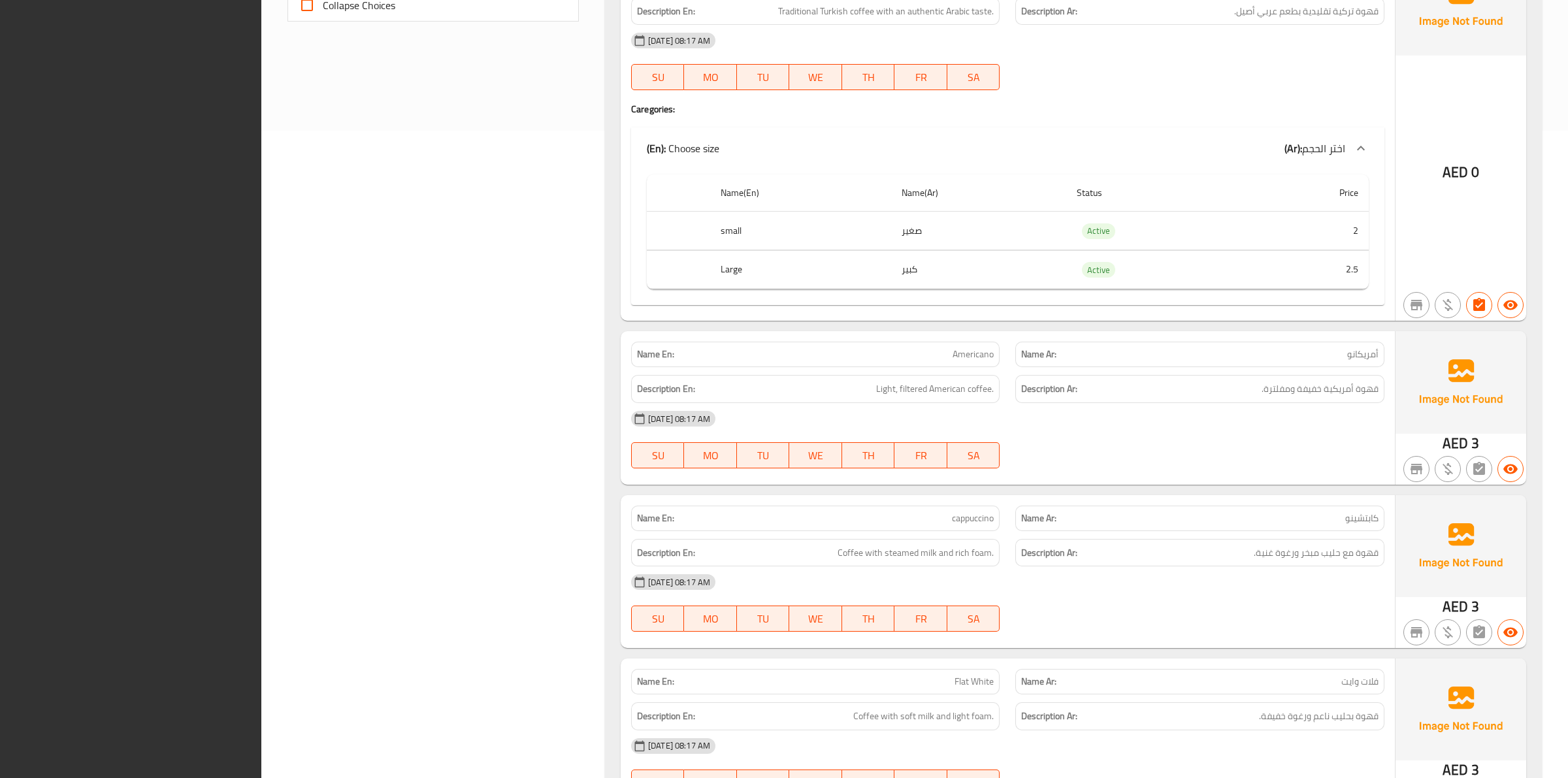
scroll to position [0, 0]
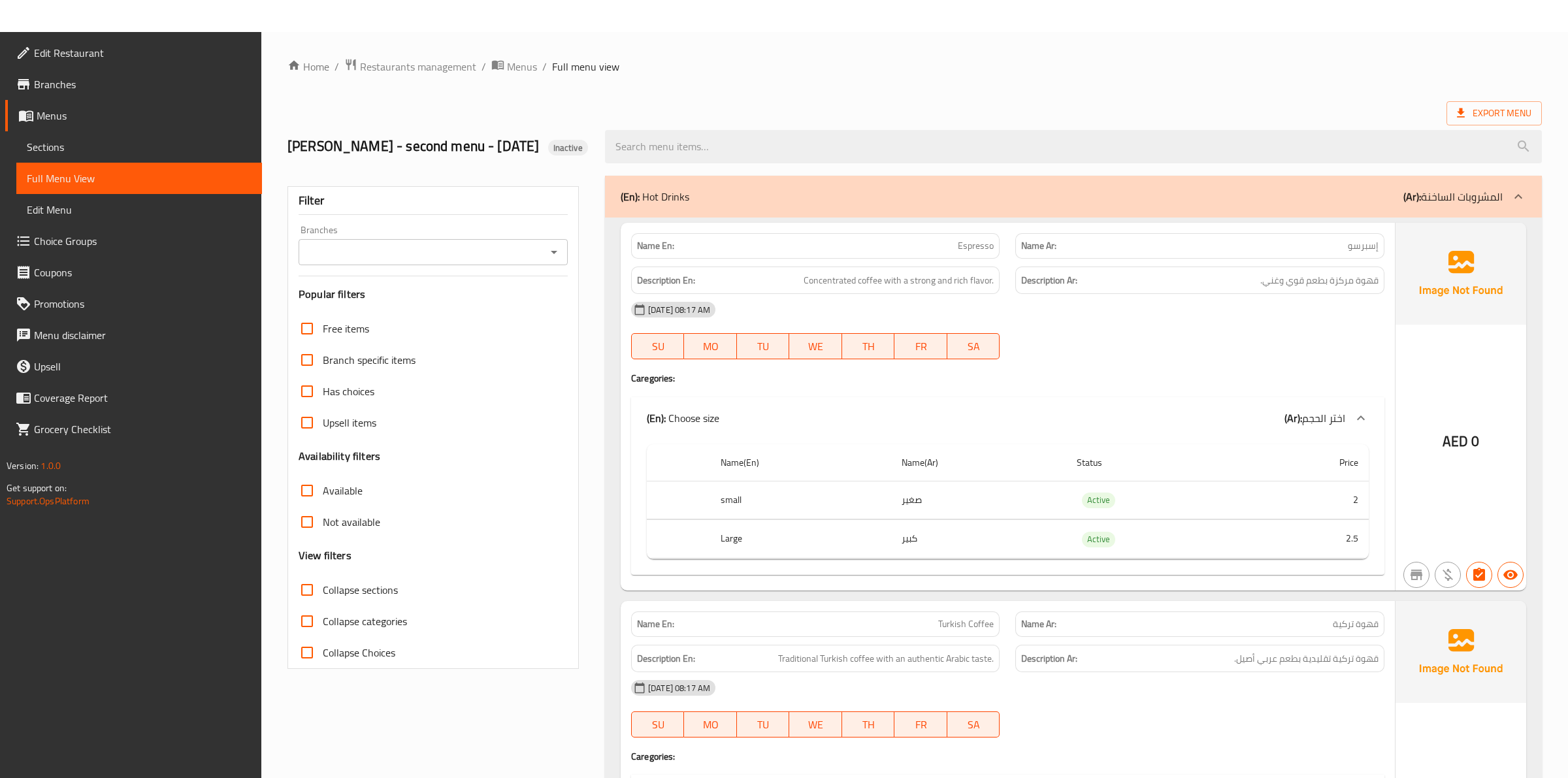
drag, startPoint x: 1485, startPoint y: 497, endPoint x: 1305, endPoint y: 54, distance: 478.2
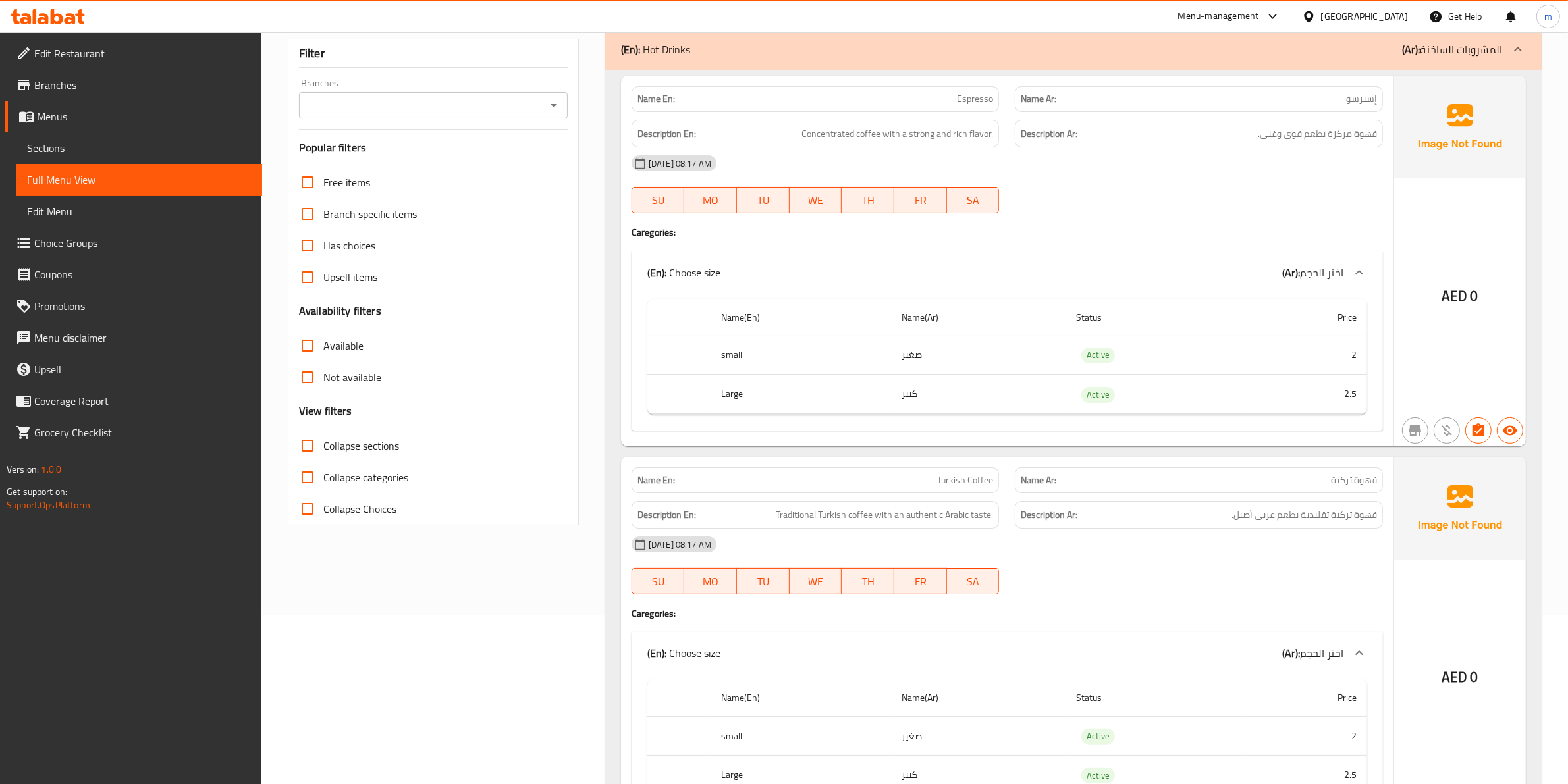
scroll to position [66, 0]
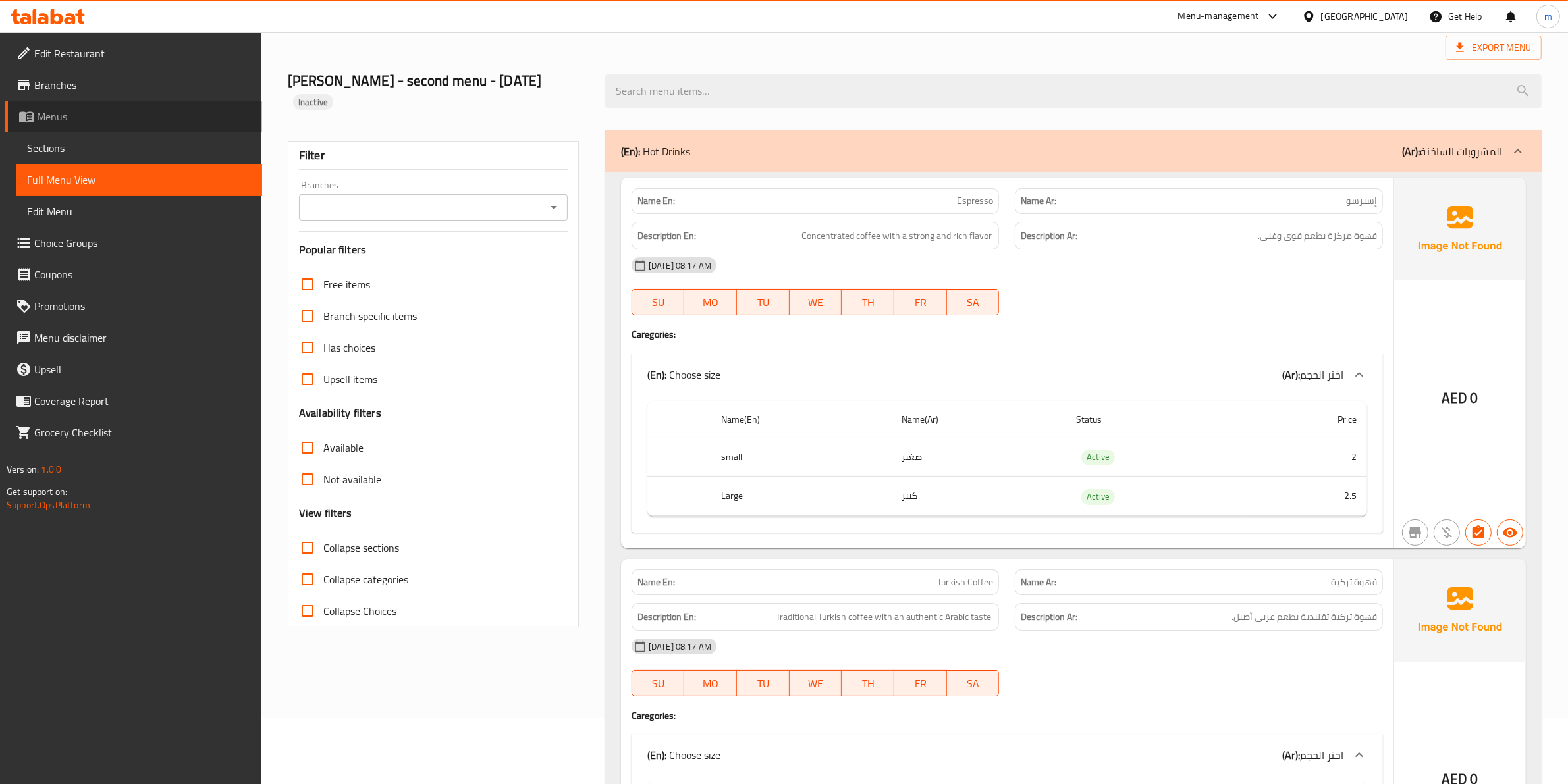
click at [77, 107] on link "Menus" at bounding box center [133, 117] width 256 height 32
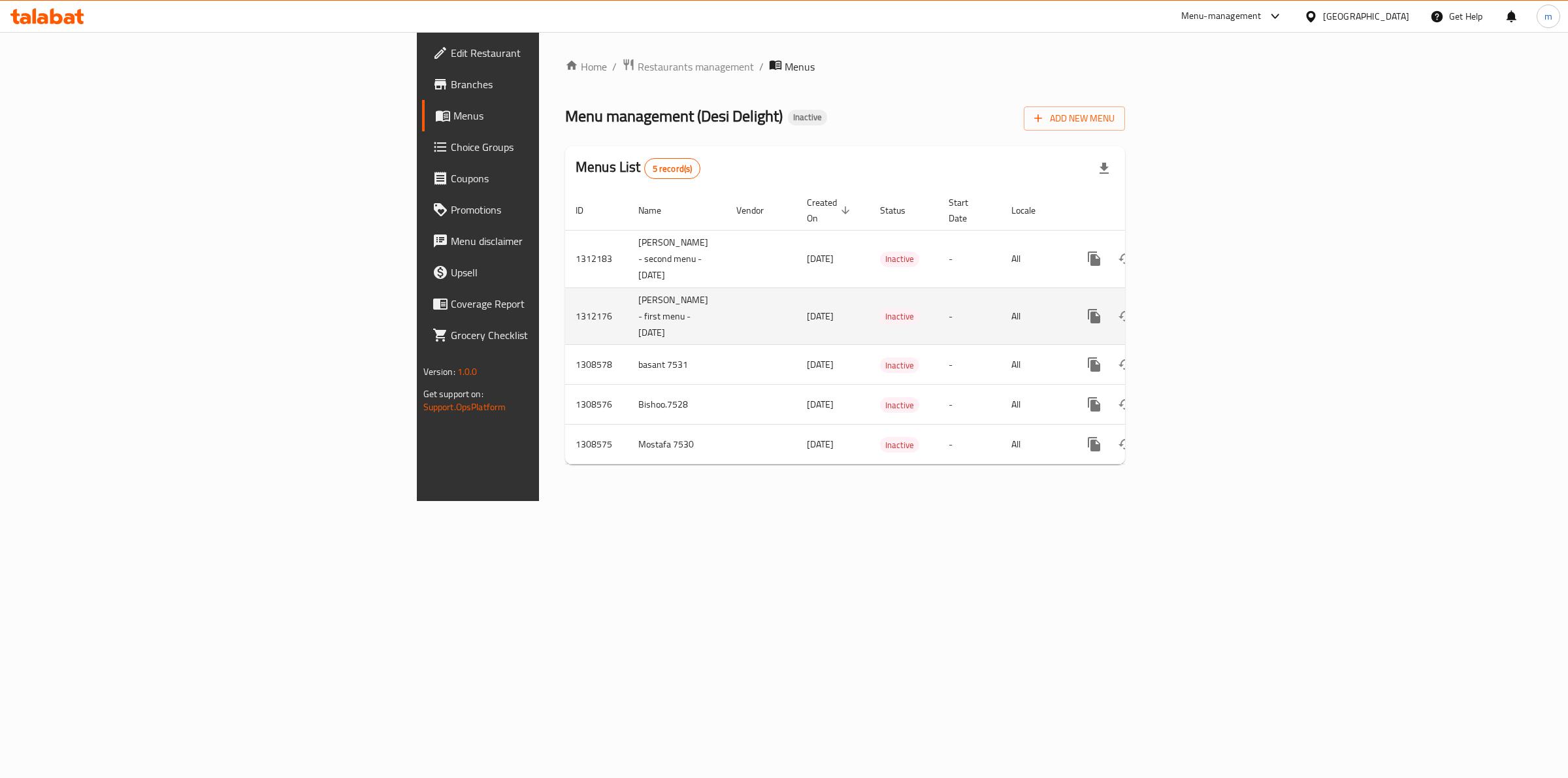
click at [1205, 301] on link "enhanced table" at bounding box center [1189, 316] width 31 height 31
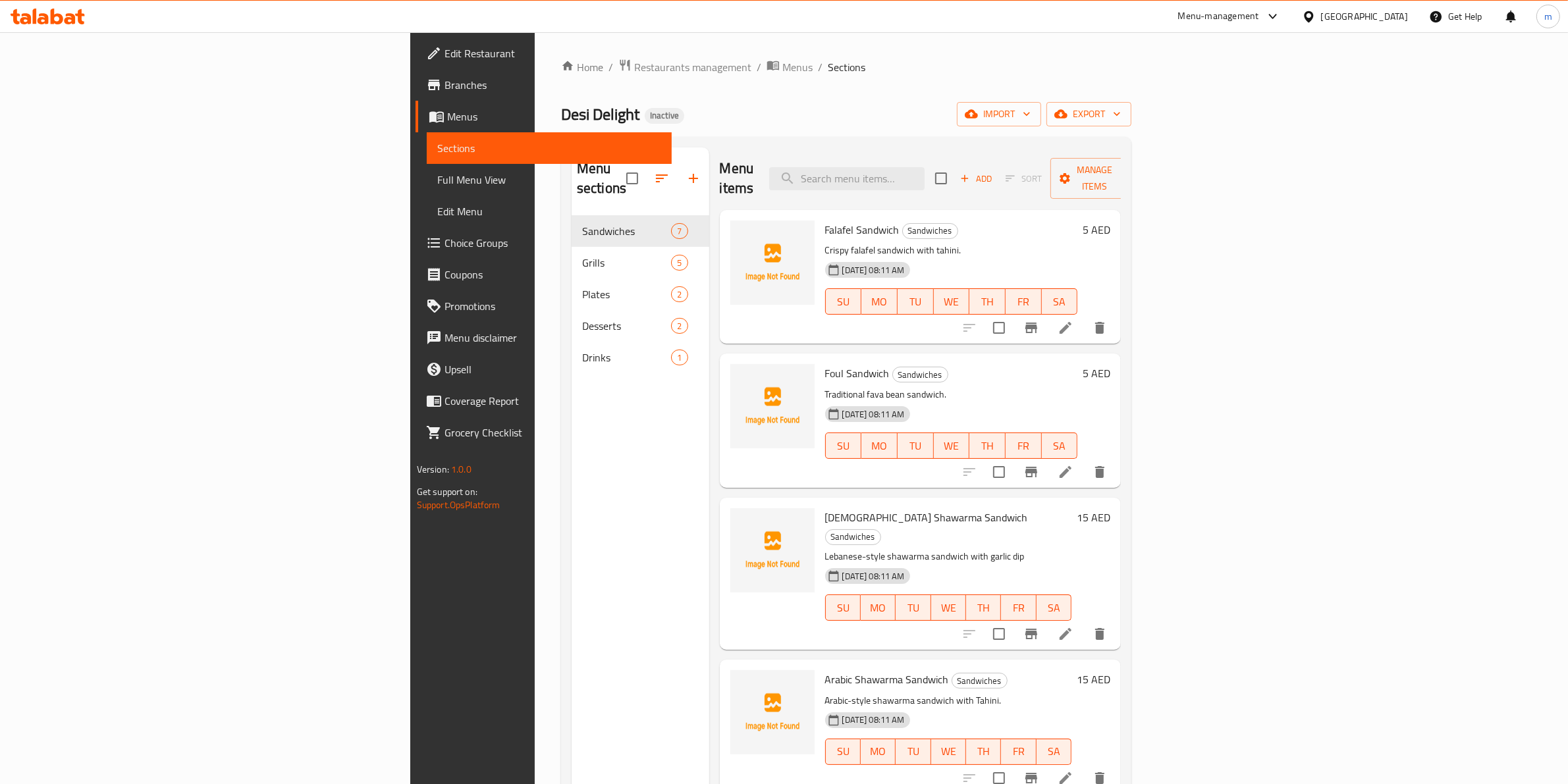
click at [437, 172] on span "Full Menu View" at bounding box center [549, 180] width 225 height 16
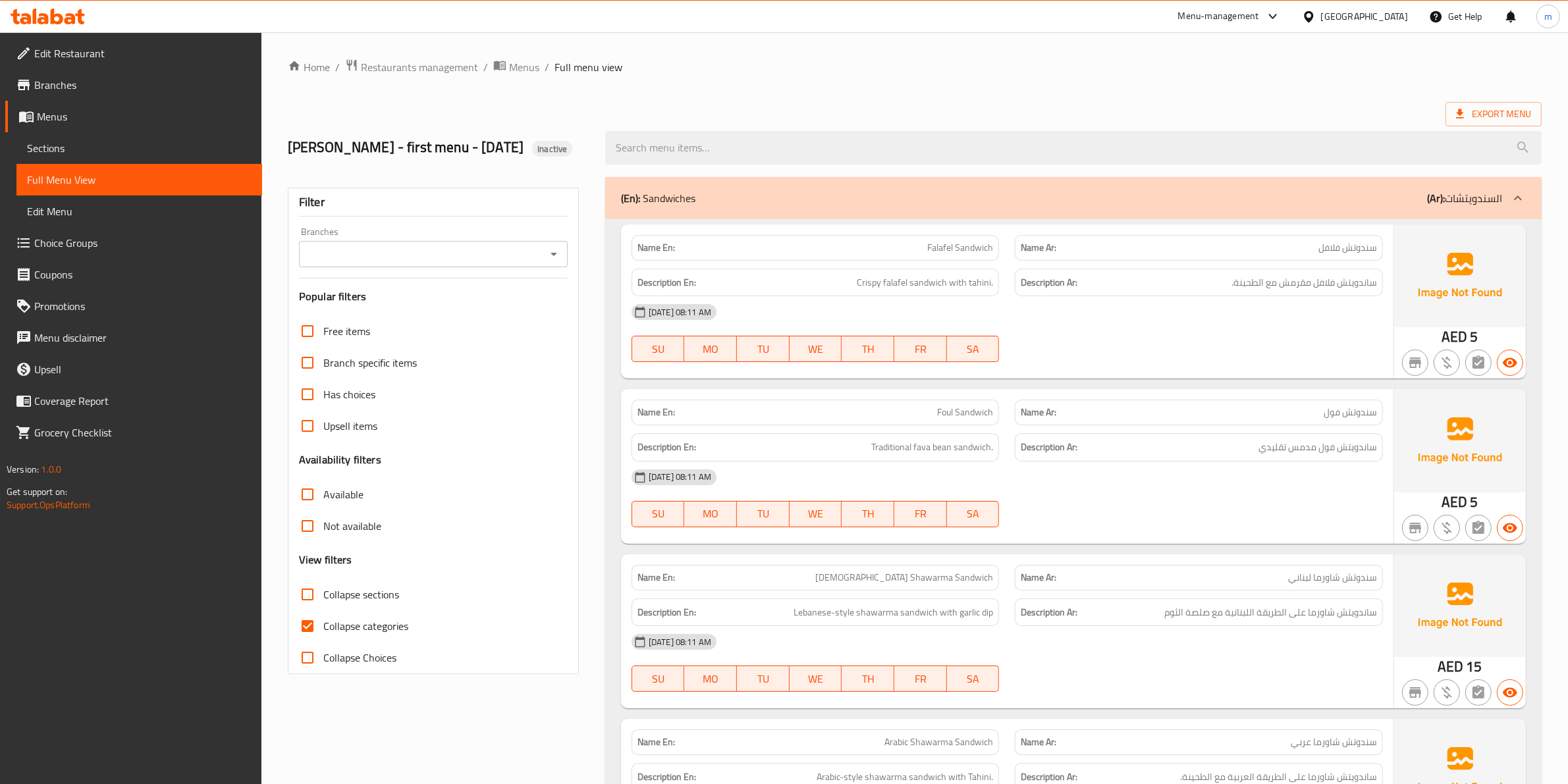
click at [368, 634] on span "Collapse categories" at bounding box center [365, 625] width 85 height 16
click at [323, 642] on input "Collapse categories" at bounding box center [308, 626] width 32 height 32
checkbox input "false"
click at [1493, 123] on span "Export Menu" at bounding box center [1494, 114] width 75 height 17
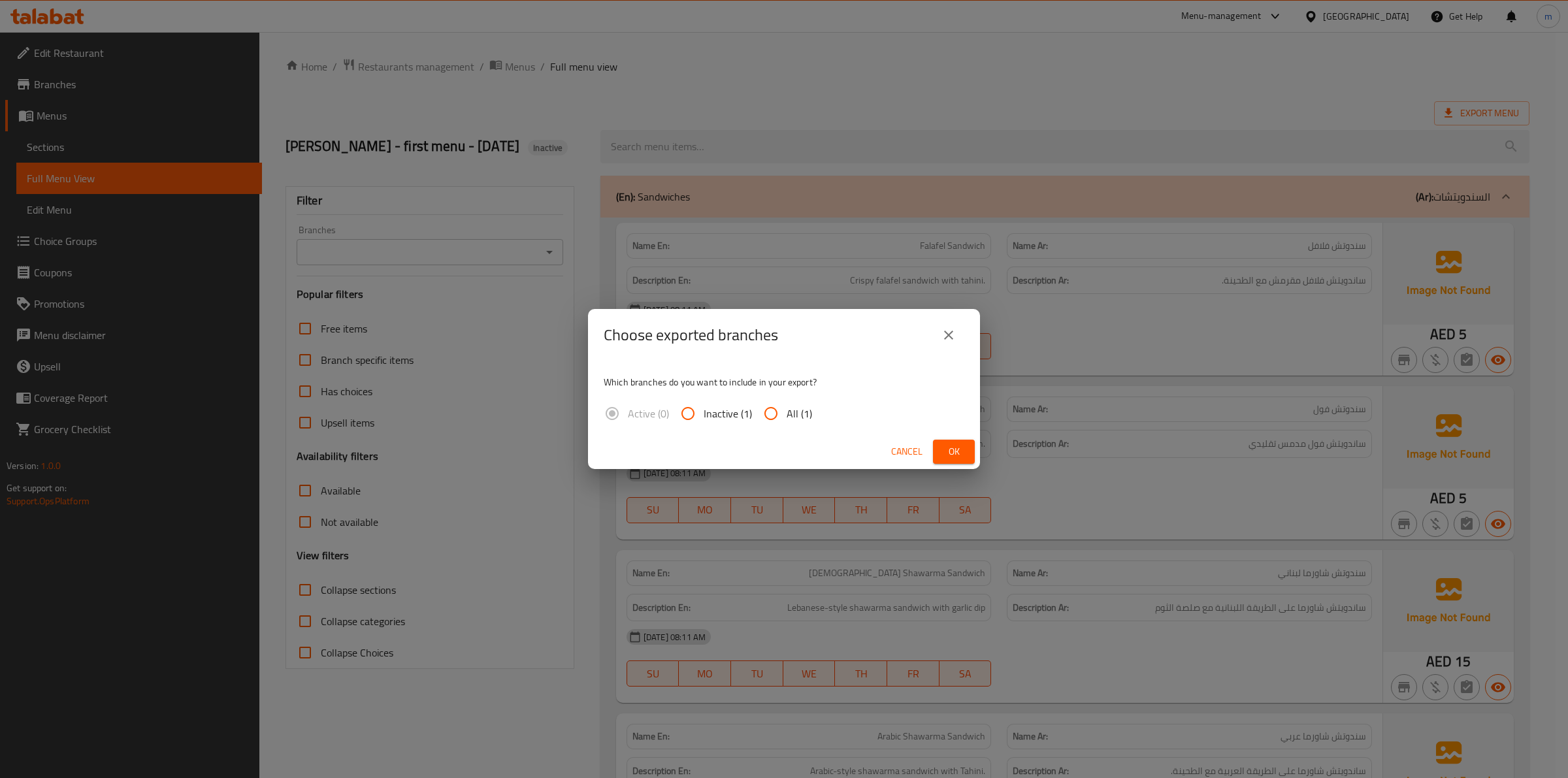
click at [763, 412] on input "All (1)" at bounding box center [771, 413] width 31 height 31
radio input "true"
click at [948, 449] on span "Ok" at bounding box center [954, 452] width 21 height 16
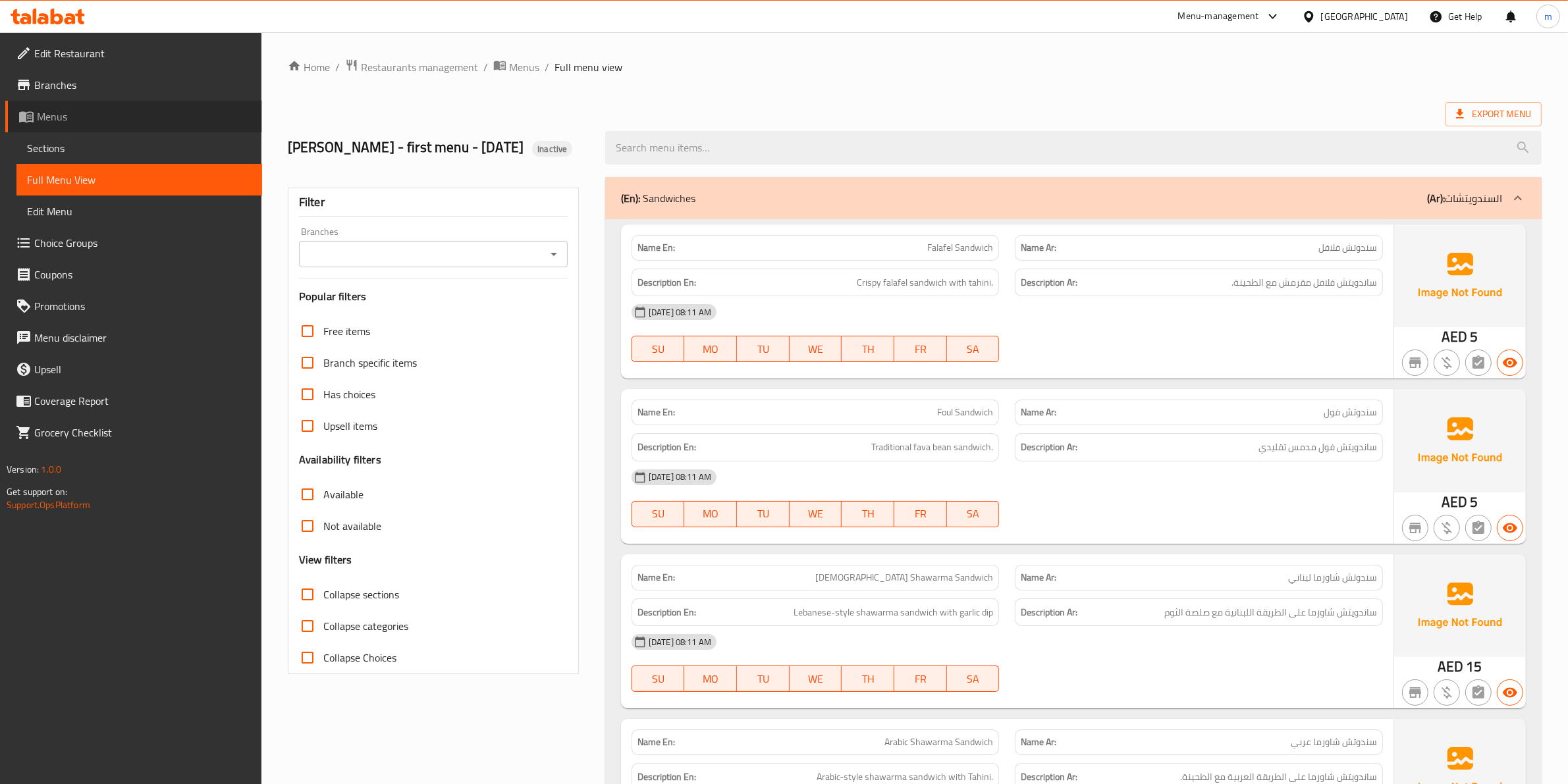
click at [94, 126] on link "Menus" at bounding box center [133, 117] width 256 height 32
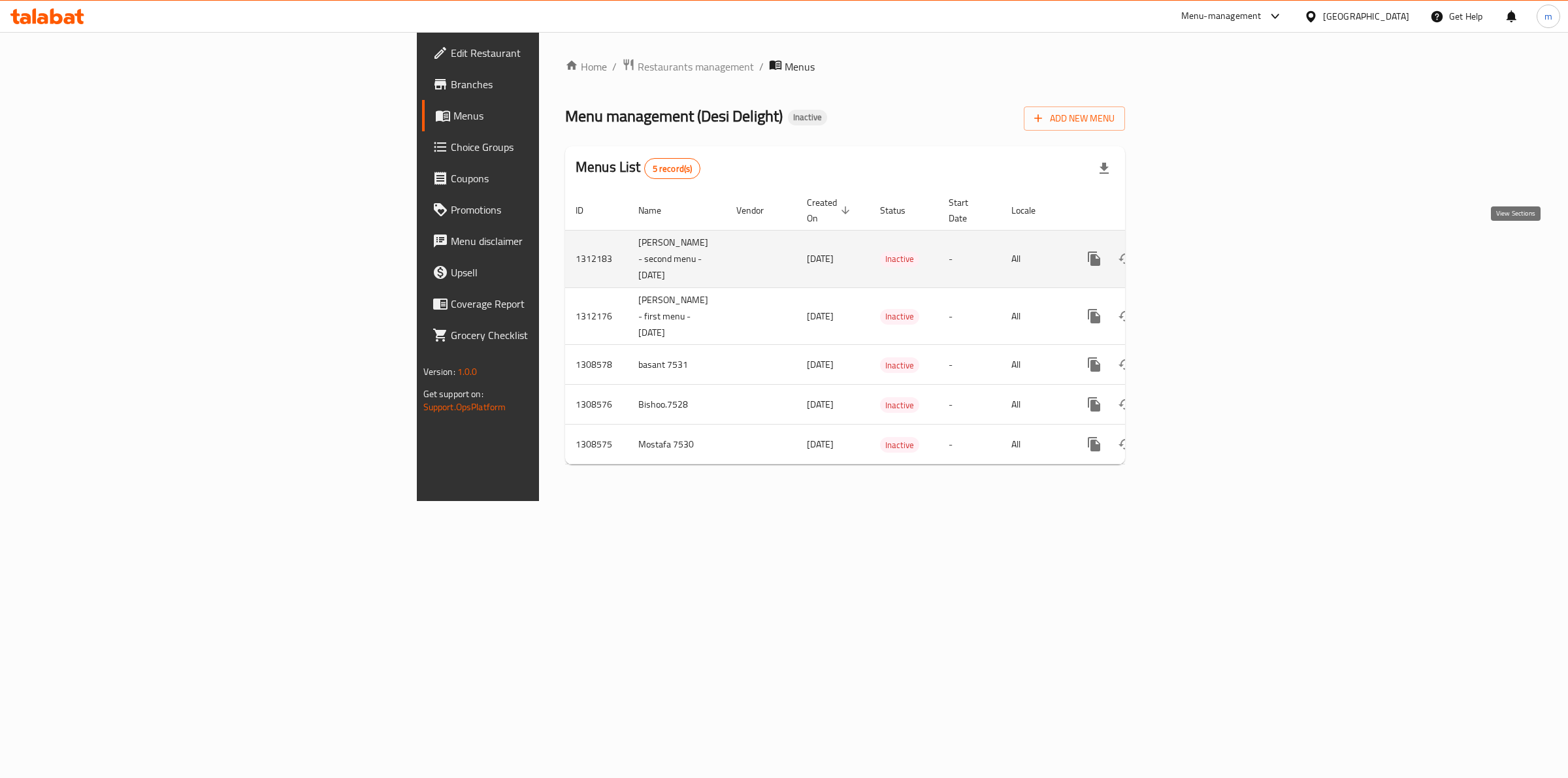
click at [1196, 251] on icon "enhanced table" at bounding box center [1188, 258] width 16 height 16
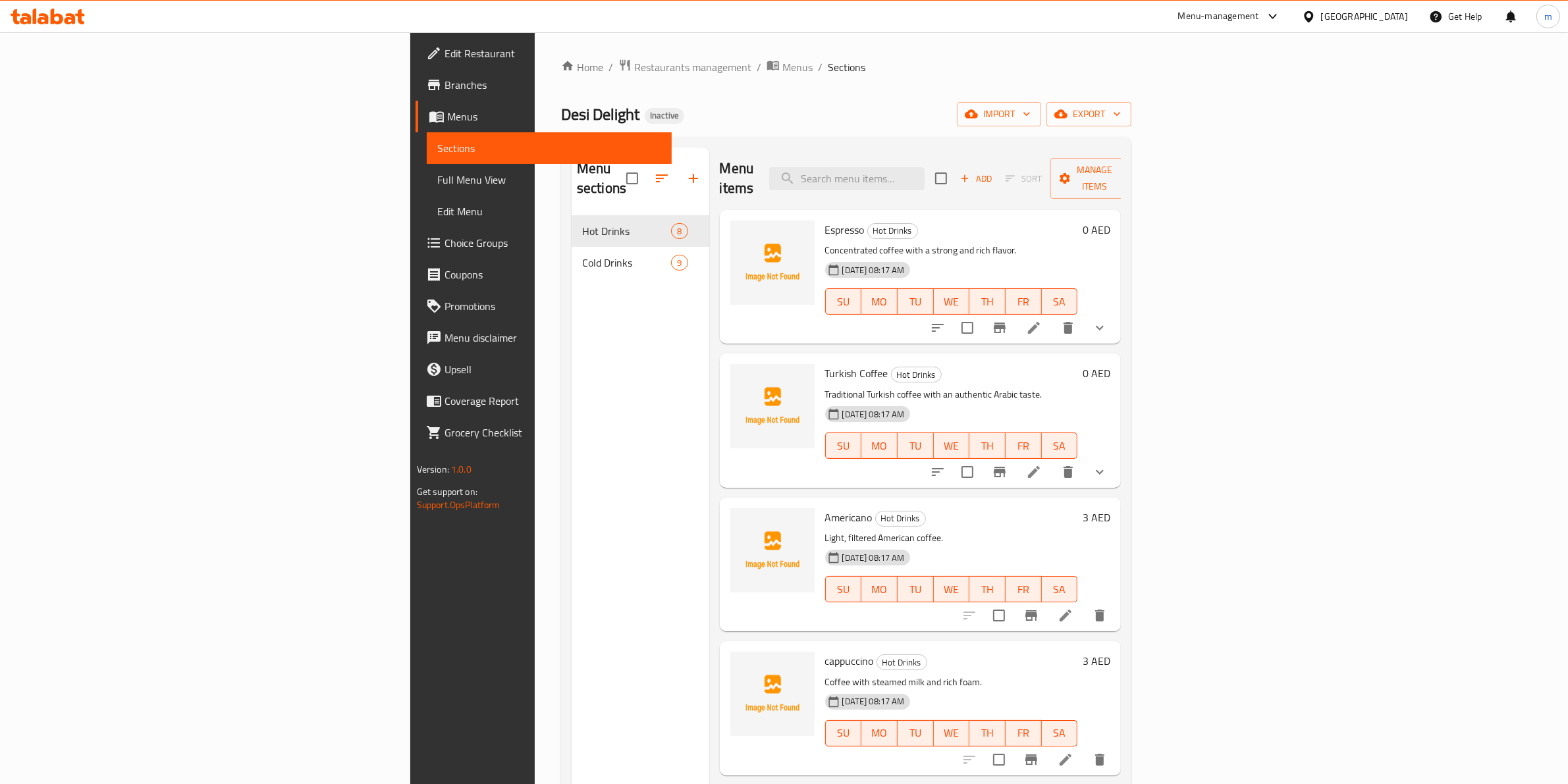
click at [437, 176] on span "Full Menu View" at bounding box center [549, 180] width 225 height 16
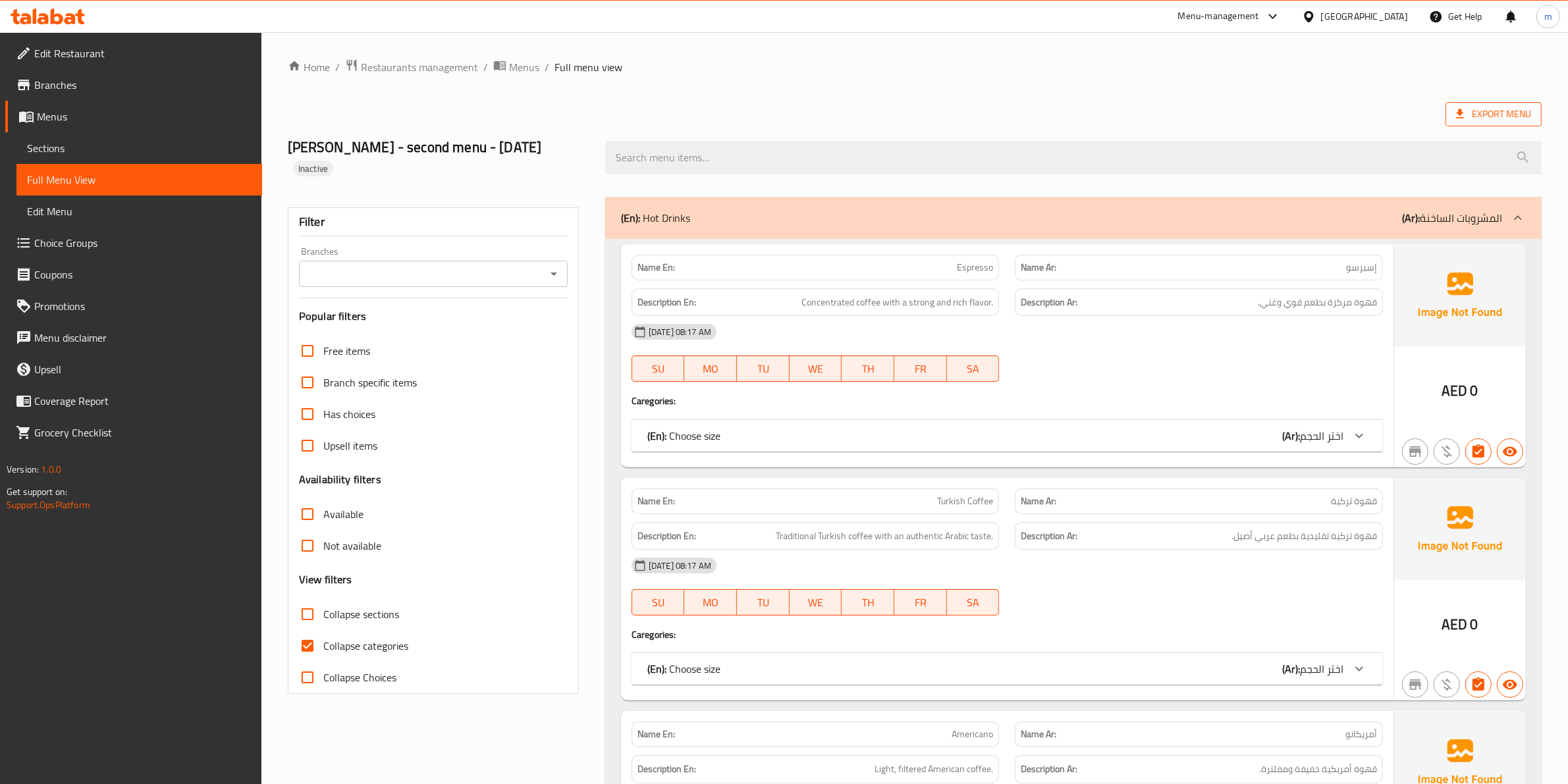
click at [1477, 117] on span "Export Menu" at bounding box center [1494, 114] width 75 height 17
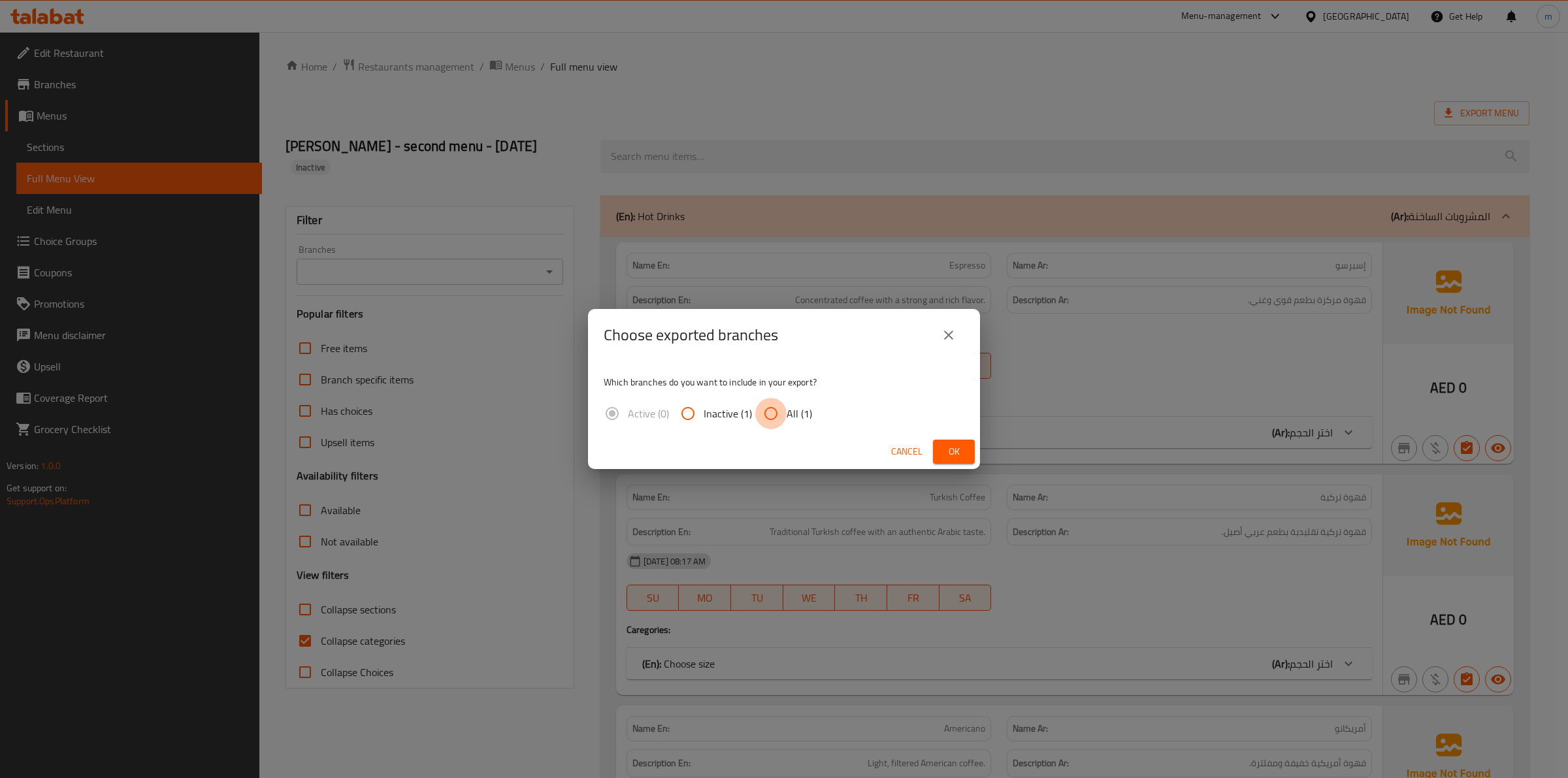
click at [758, 423] on input "All (1)" at bounding box center [771, 413] width 31 height 31
radio input "true"
click at [951, 467] on div "Cancel Ok" at bounding box center [784, 451] width 392 height 34
click at [951, 459] on span "Ok" at bounding box center [954, 452] width 21 height 16
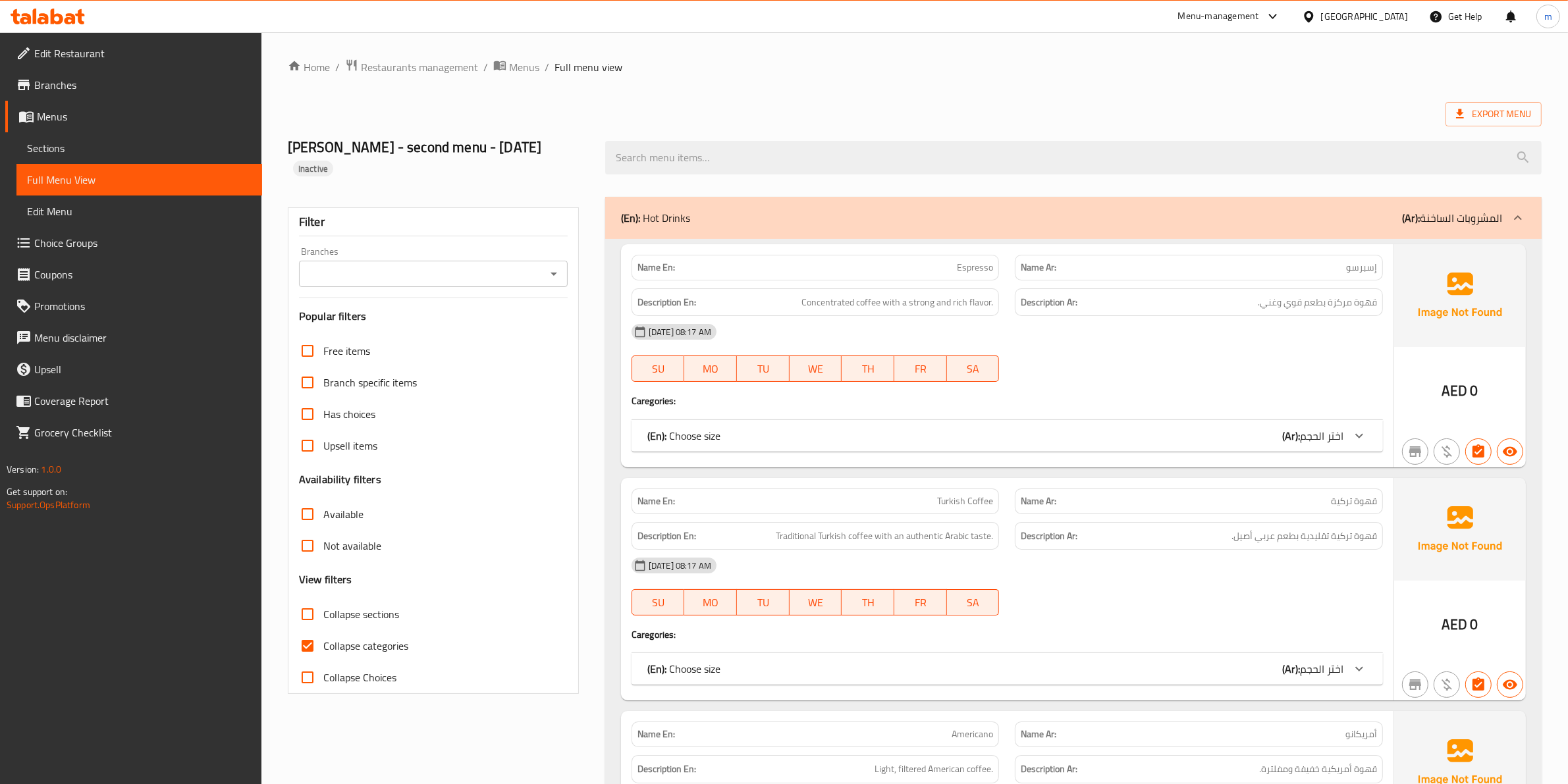
click at [357, 656] on label "Collapse categories" at bounding box center [350, 646] width 117 height 32
click at [323, 656] on input "Collapse categories" at bounding box center [308, 646] width 32 height 32
checkbox input "false"
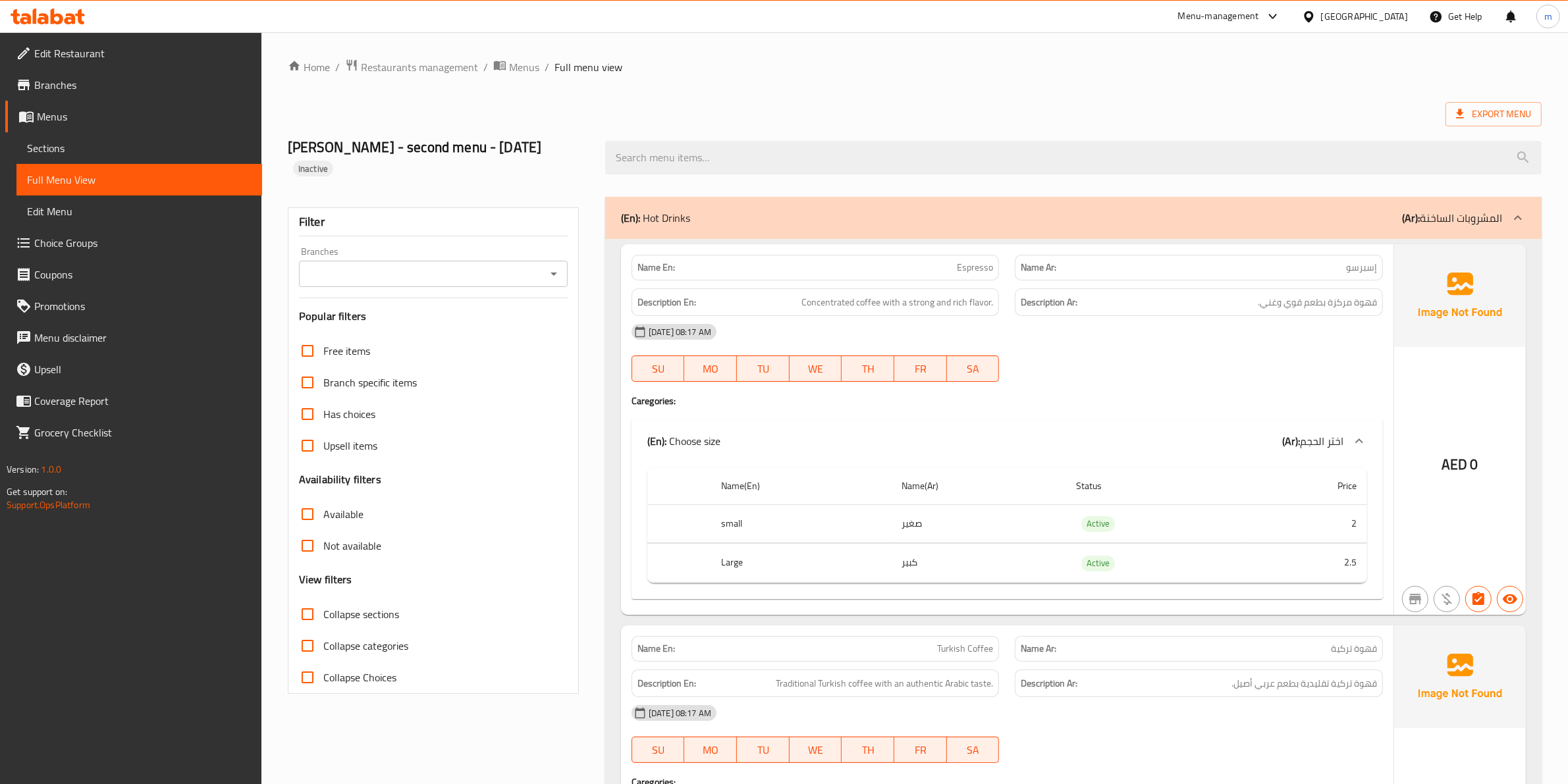
click at [147, 103] on link "Menus" at bounding box center [133, 117] width 256 height 32
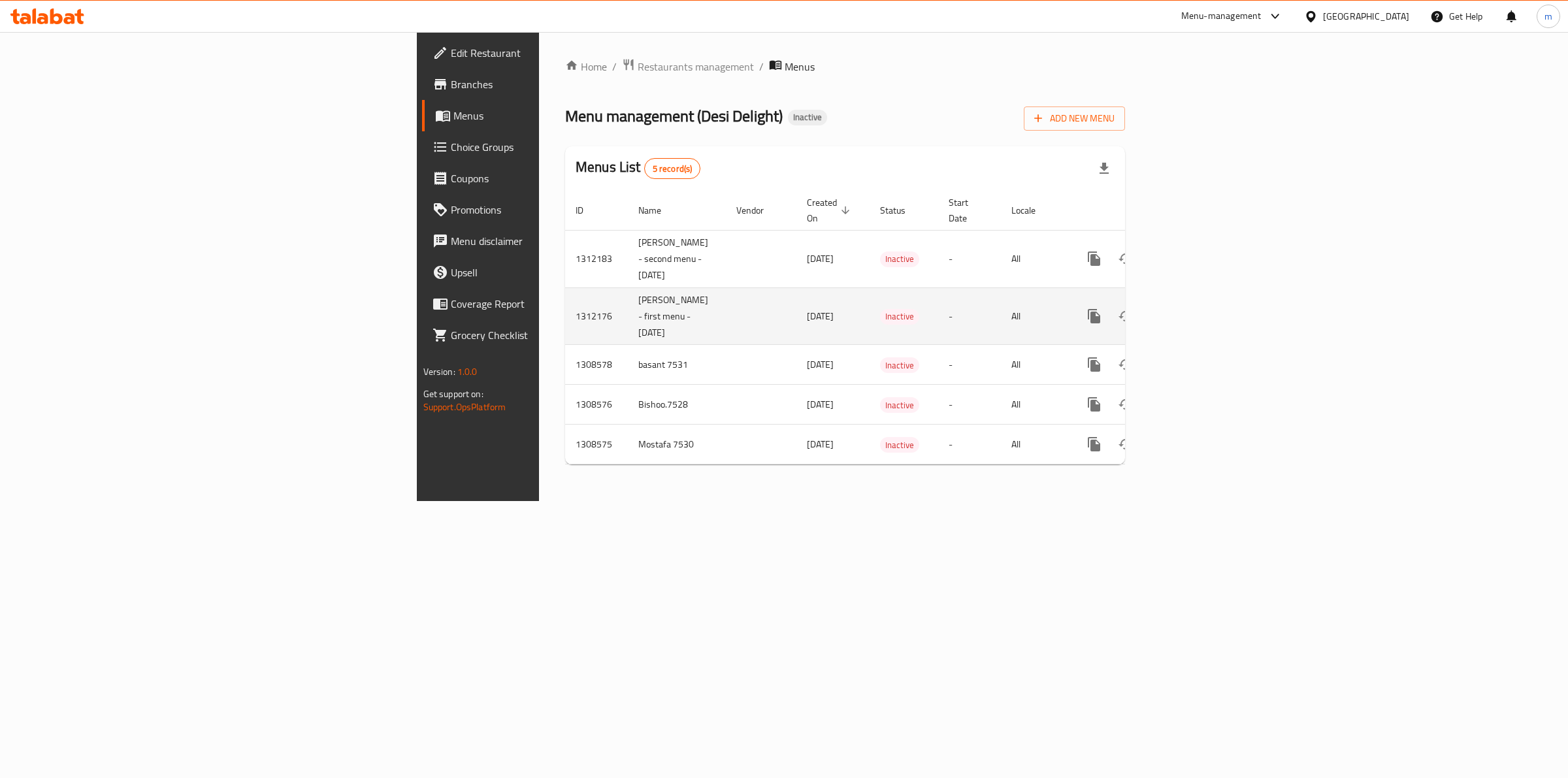
click at [1196, 308] on icon "enhanced table" at bounding box center [1188, 316] width 16 height 16
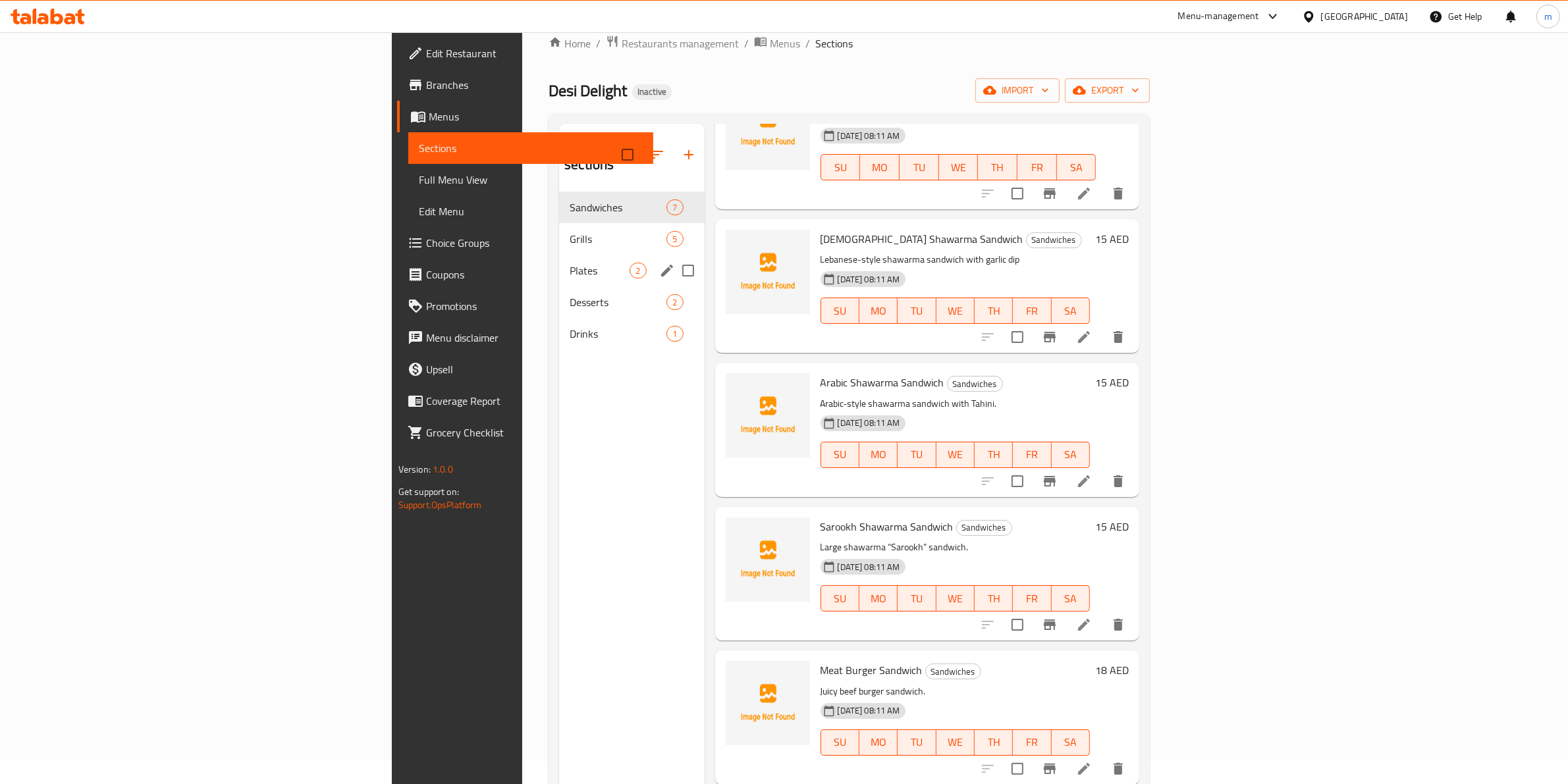
scroll to position [20, 0]
click at [569, 235] on span "Grills" at bounding box center [599, 242] width 60 height 16
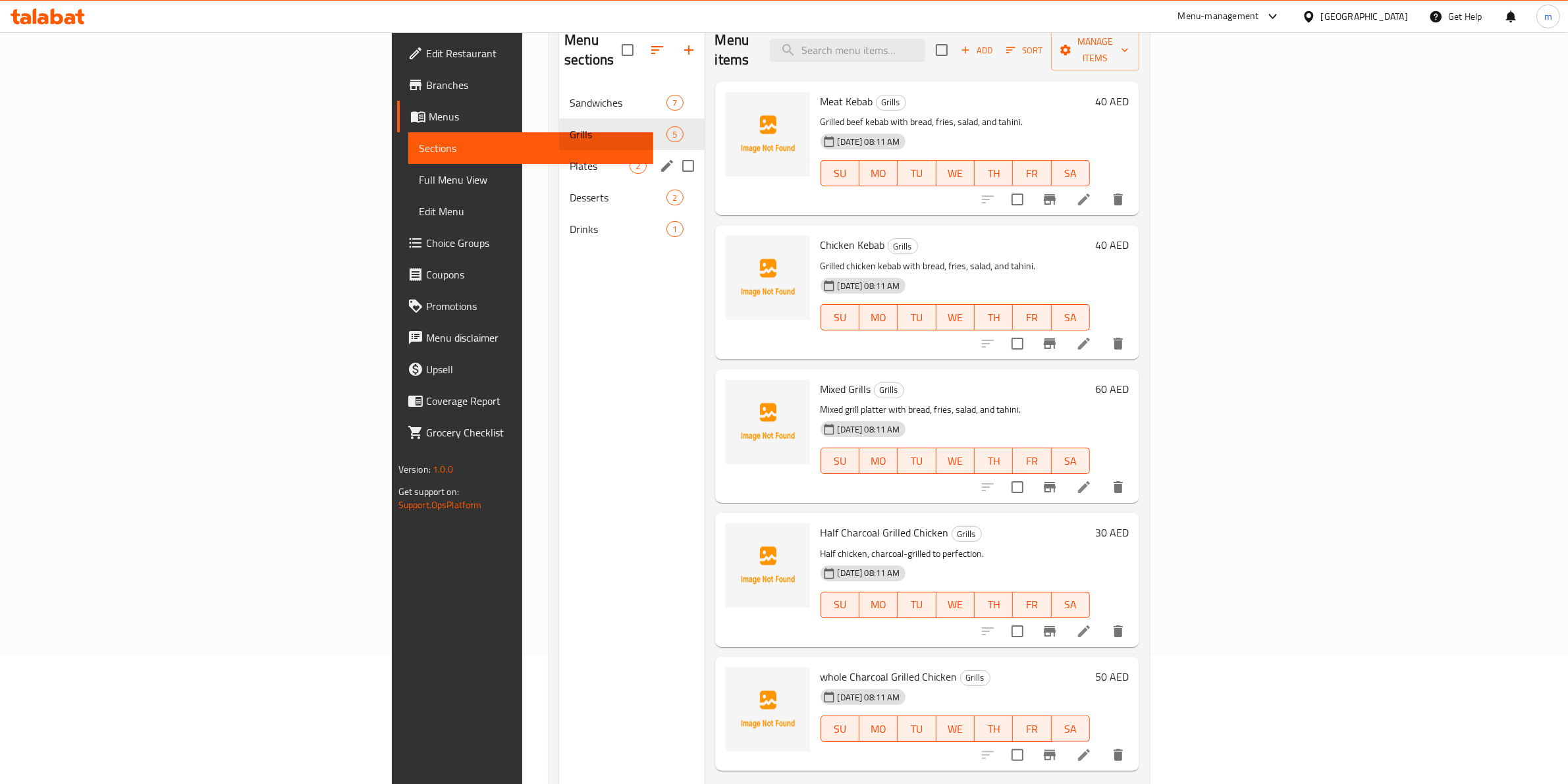
scroll to position [103, 0]
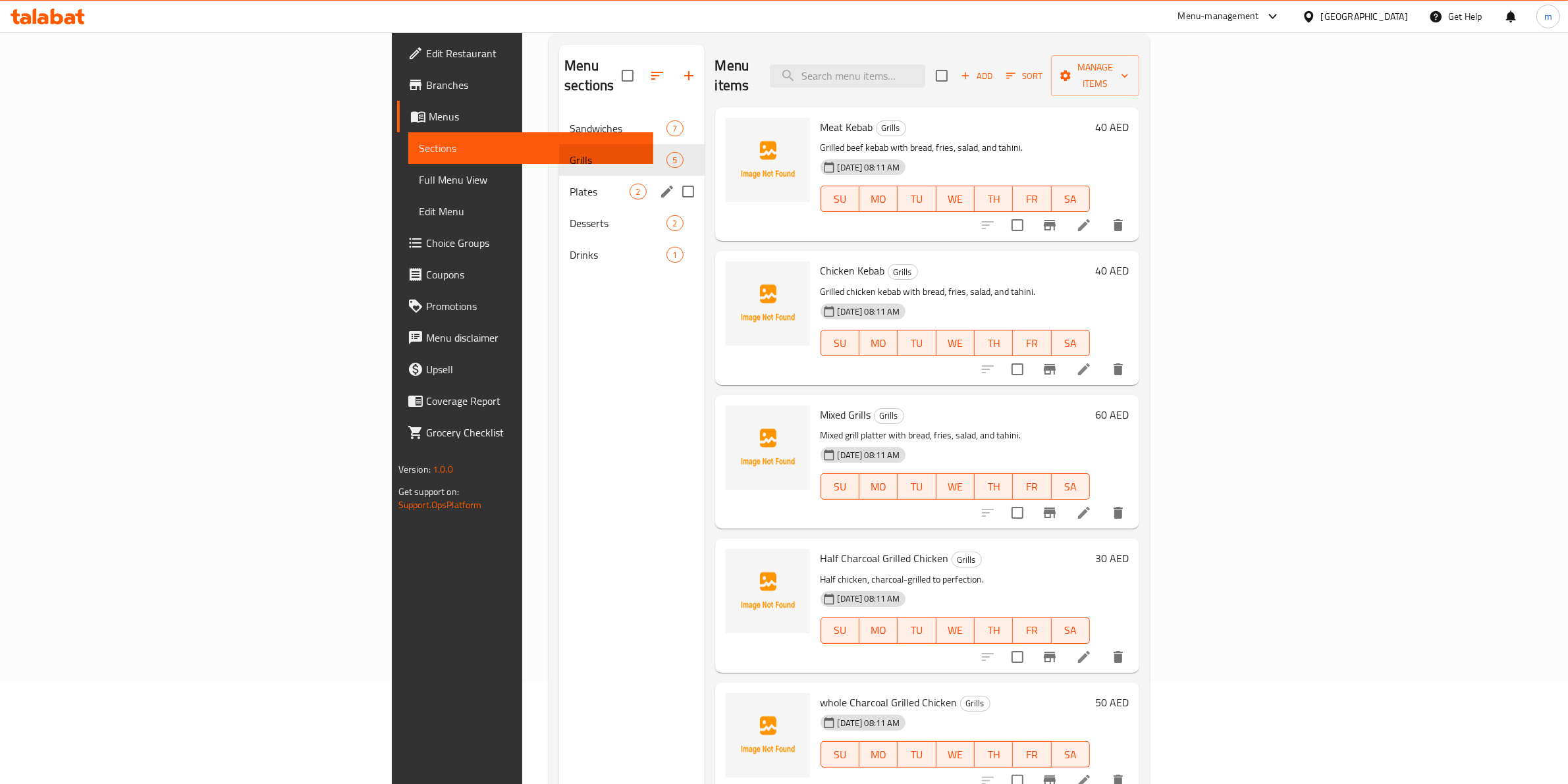
click at [569, 183] on span "Plates" at bounding box center [599, 191] width 60 height 16
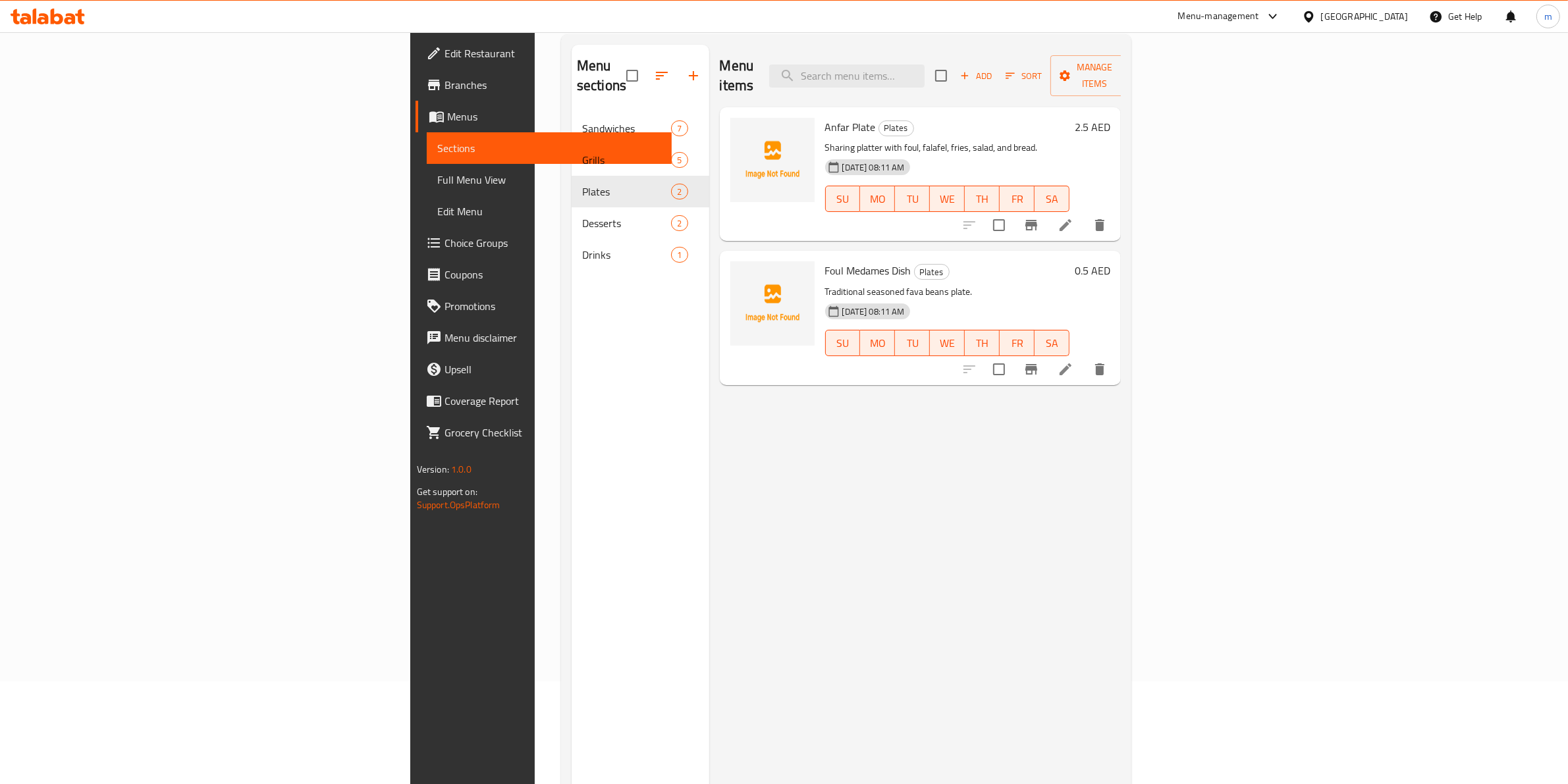
click at [876, 482] on div "Menu items Add Sort Manage items Anfar Plate Plates Sharing platter with foul, …" at bounding box center [915, 437] width 412 height 784
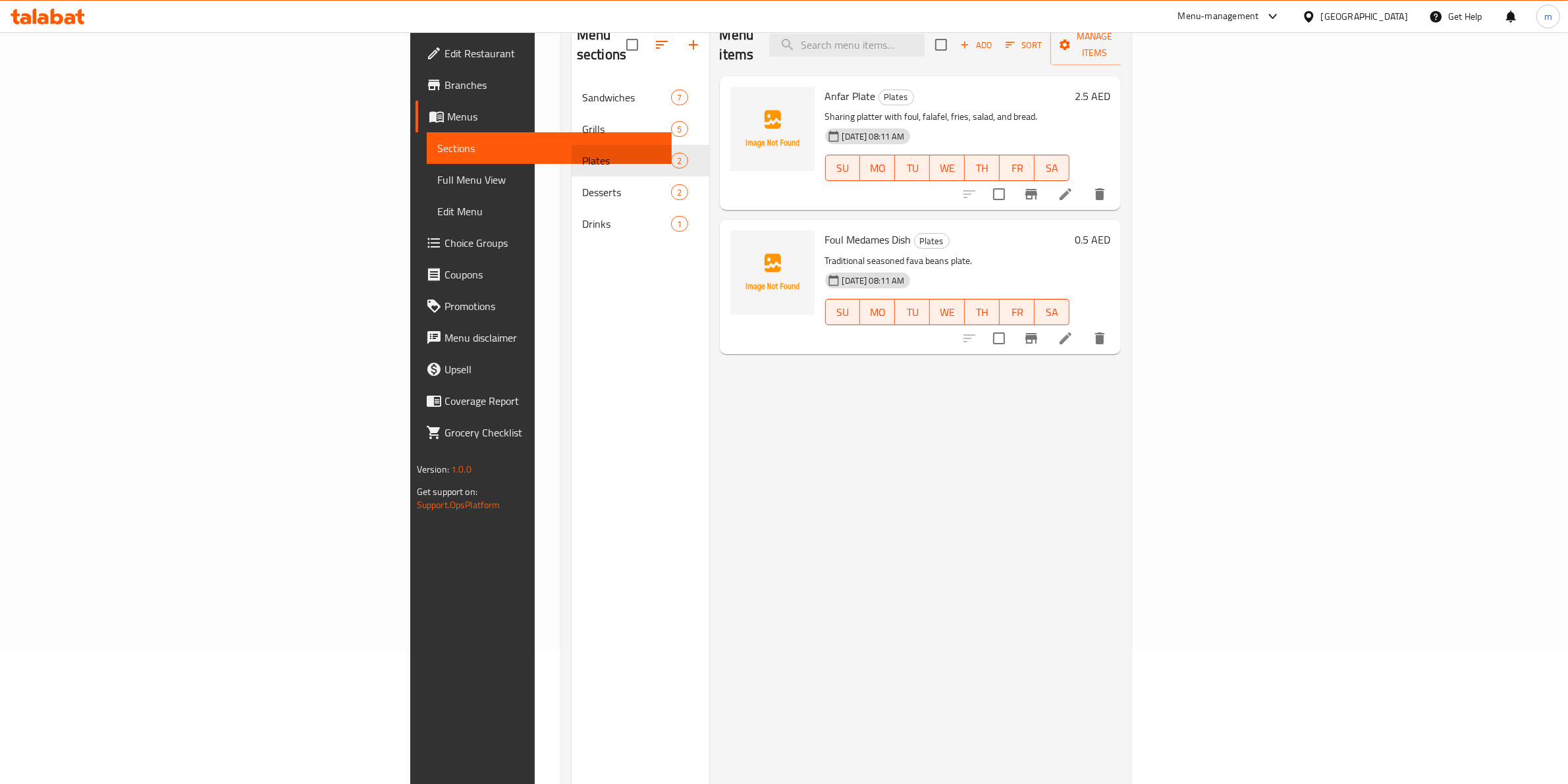
scroll to position [135, 0]
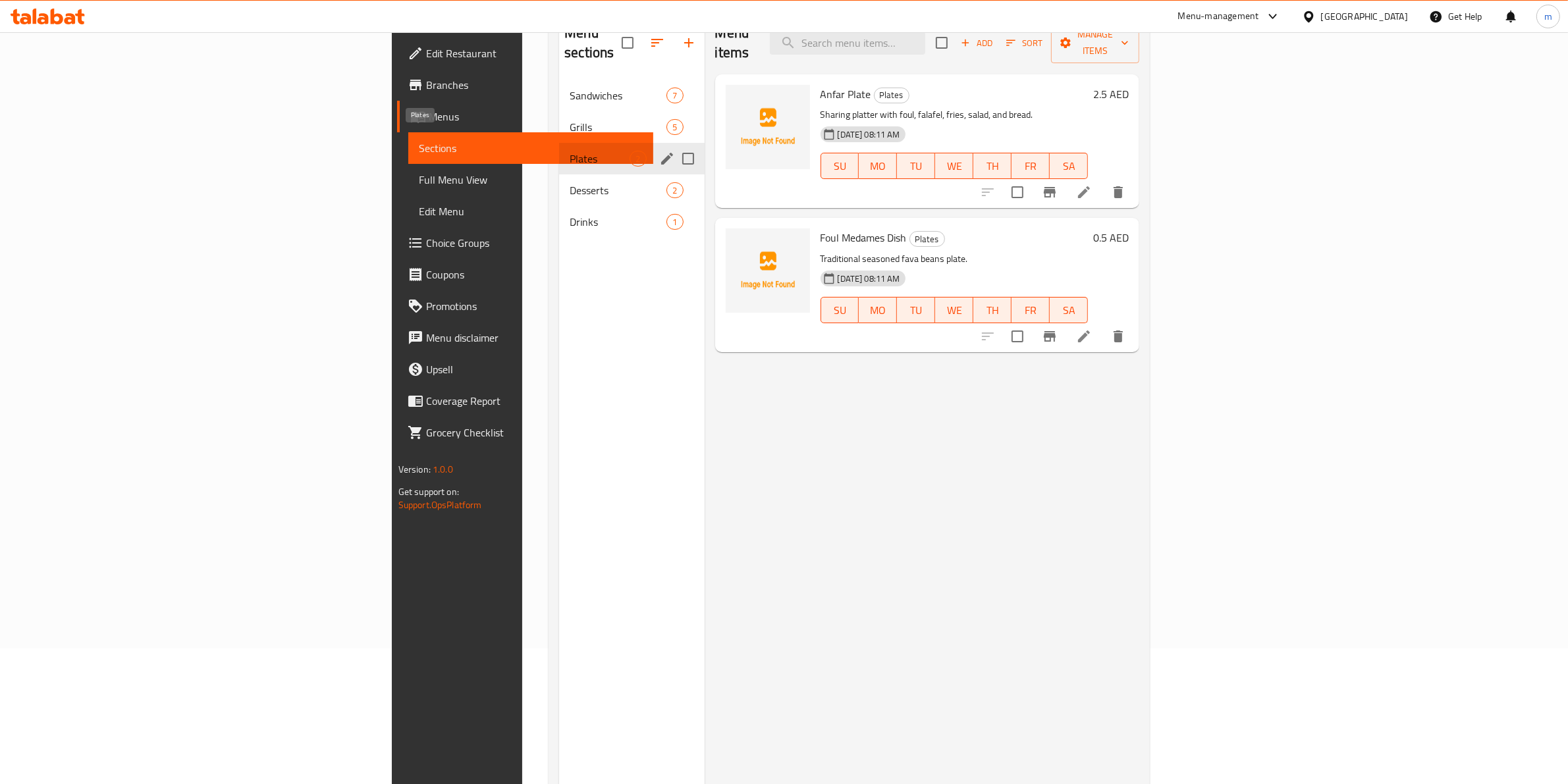
click at [559, 174] on div "Desserts 2" at bounding box center [631, 190] width 145 height 32
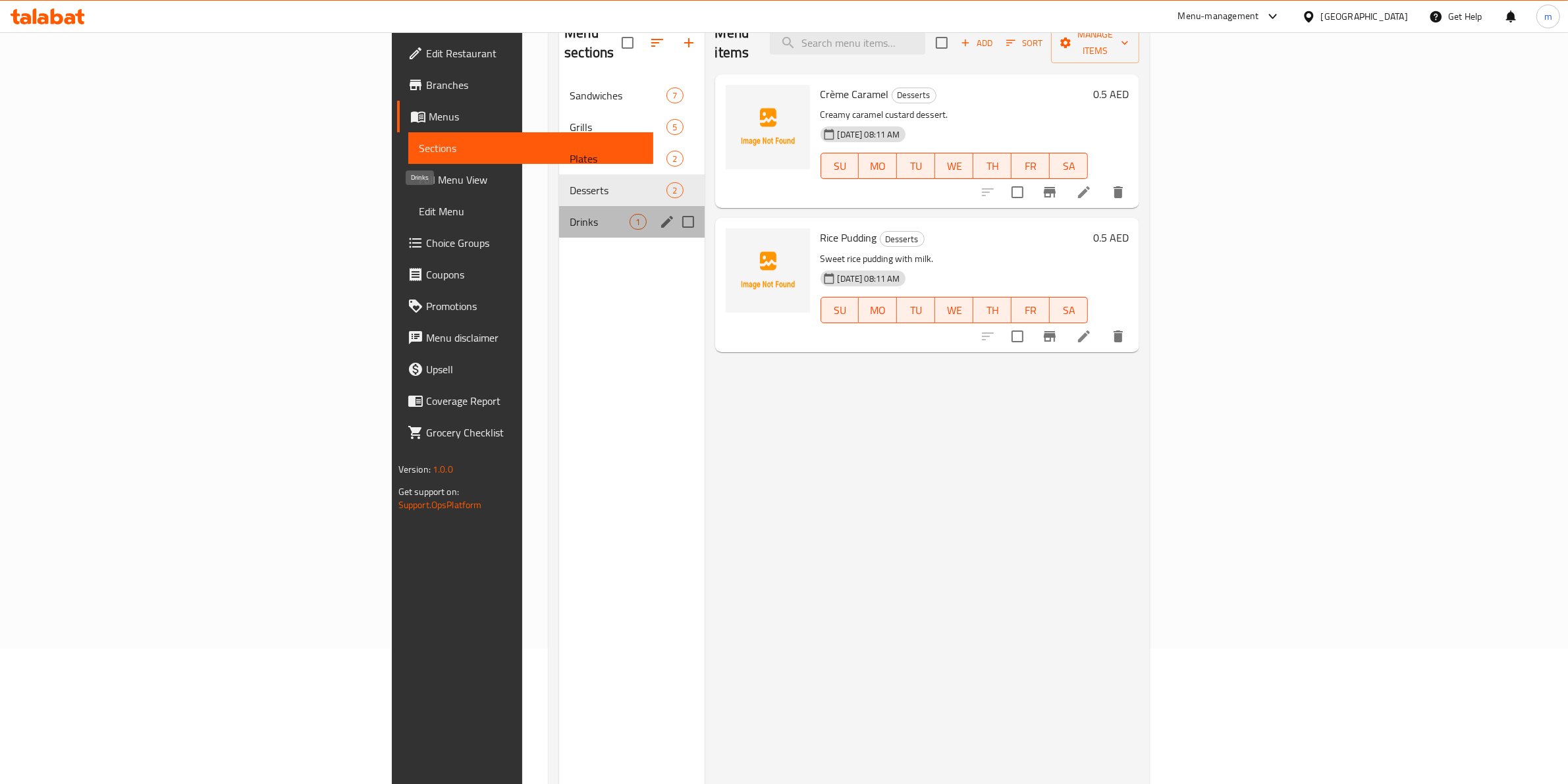
click at [569, 214] on span "Drinks" at bounding box center [599, 222] width 60 height 16
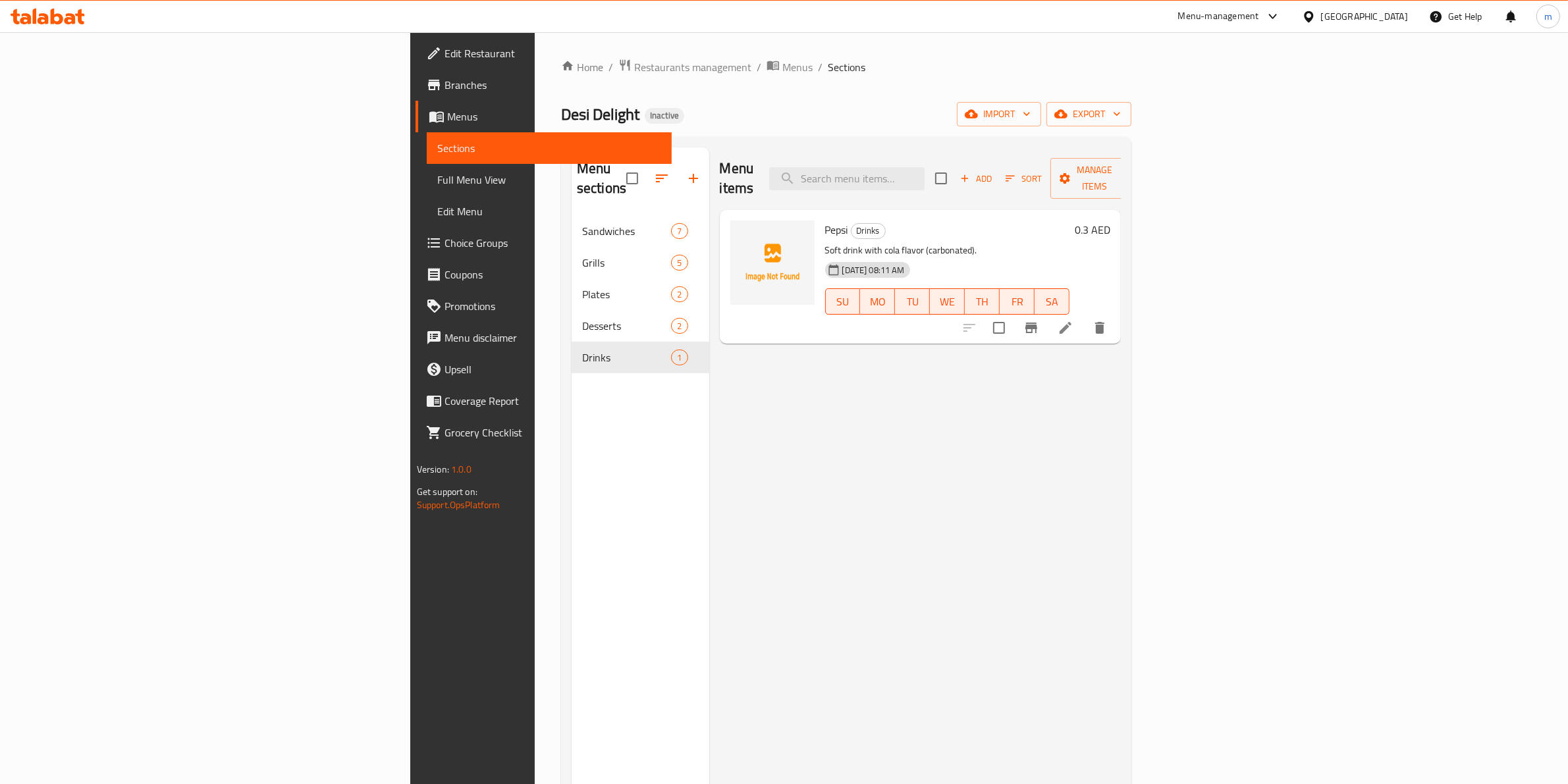
click at [415, 103] on link "Menus" at bounding box center [543, 117] width 256 height 32
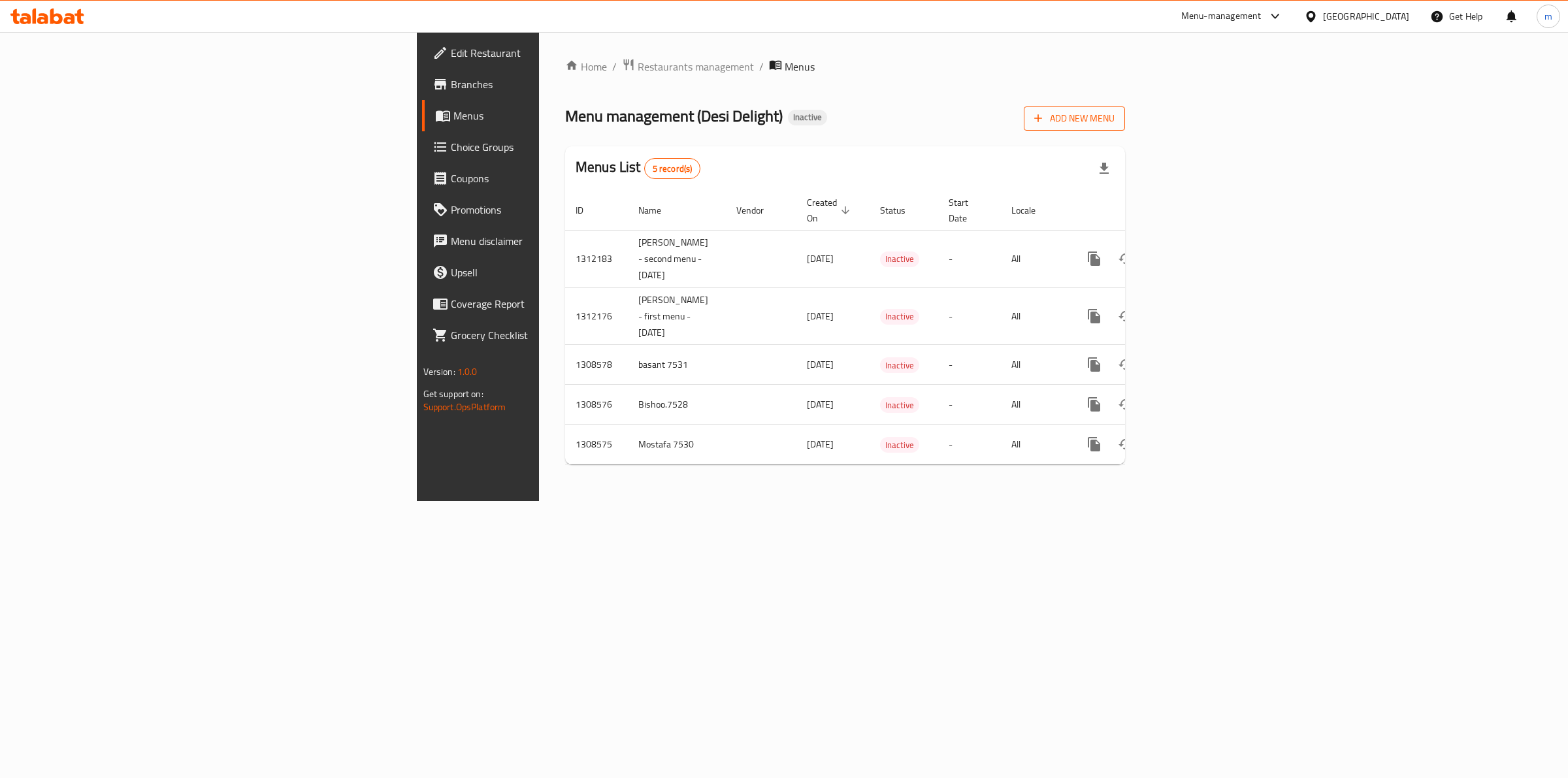
click at [1115, 125] on span "Add New Menu" at bounding box center [1075, 119] width 81 height 16
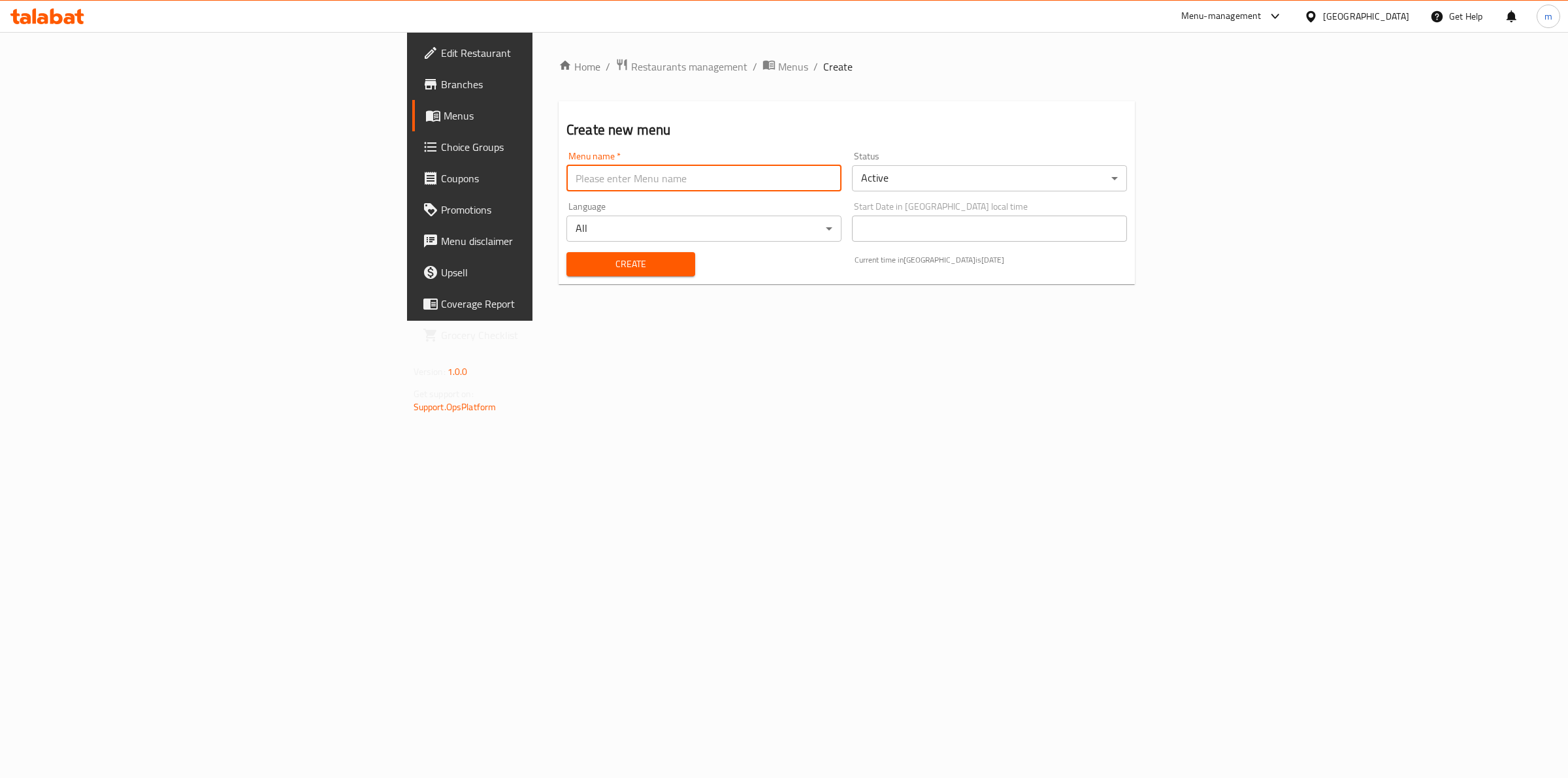
click at [566, 172] on input "text" at bounding box center [704, 178] width 275 height 26
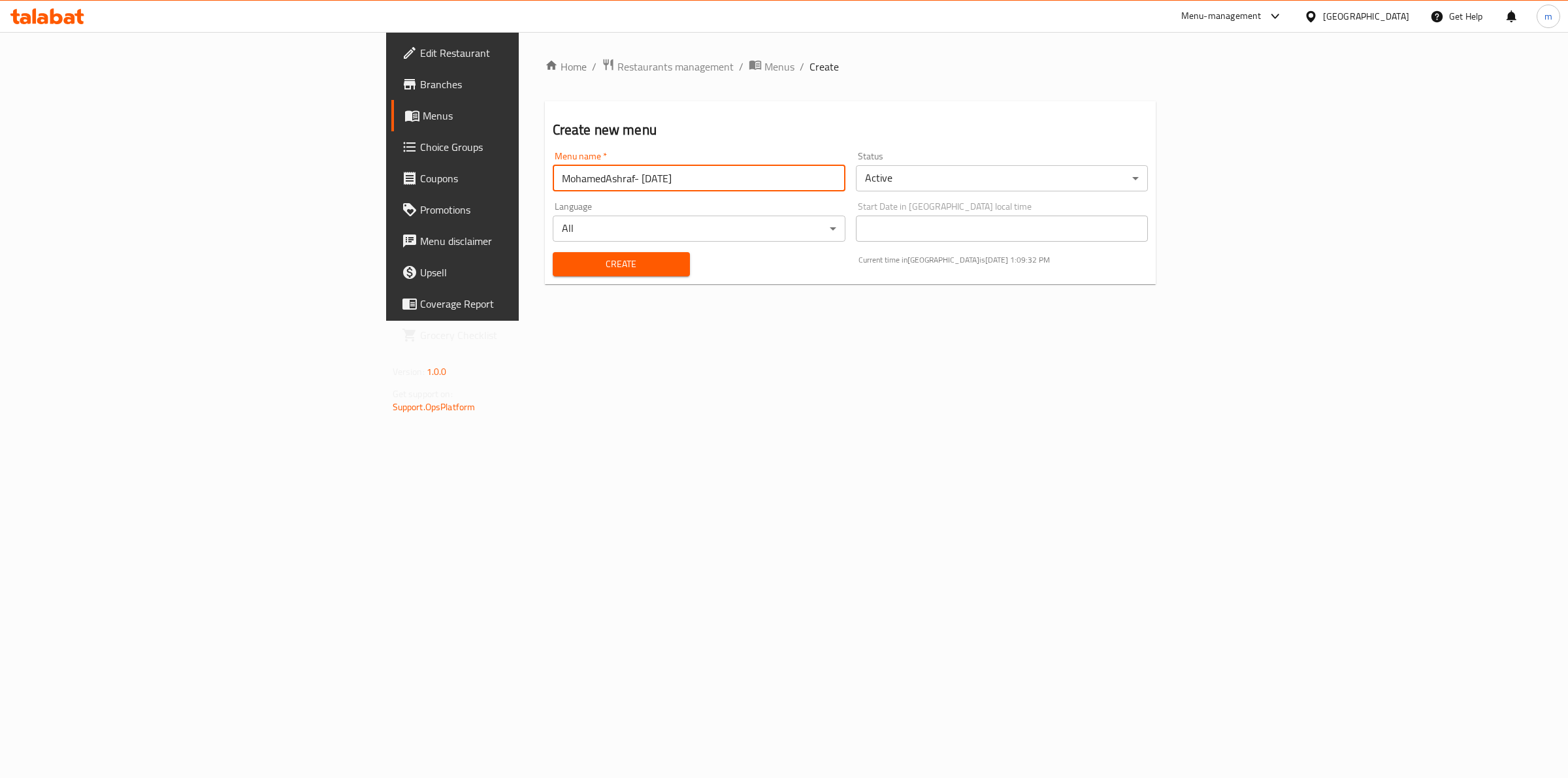
click at [553, 175] on input "MohamedAshraf- 1/09/2025" at bounding box center [699, 178] width 293 height 26
click at [553, 177] on input "MohamedAshraf- 1/09/2025" at bounding box center [699, 178] width 293 height 26
click at [553, 183] on input "MohamedAshraf- 1/09/2025" at bounding box center [699, 178] width 293 height 26
type input "MohamedAshraf- 16/09/2025"
click at [637, 306] on div "Home / Restaurants management / Menus / Create Create new menu Menu name   * Mo…" at bounding box center [851, 176] width 664 height 289
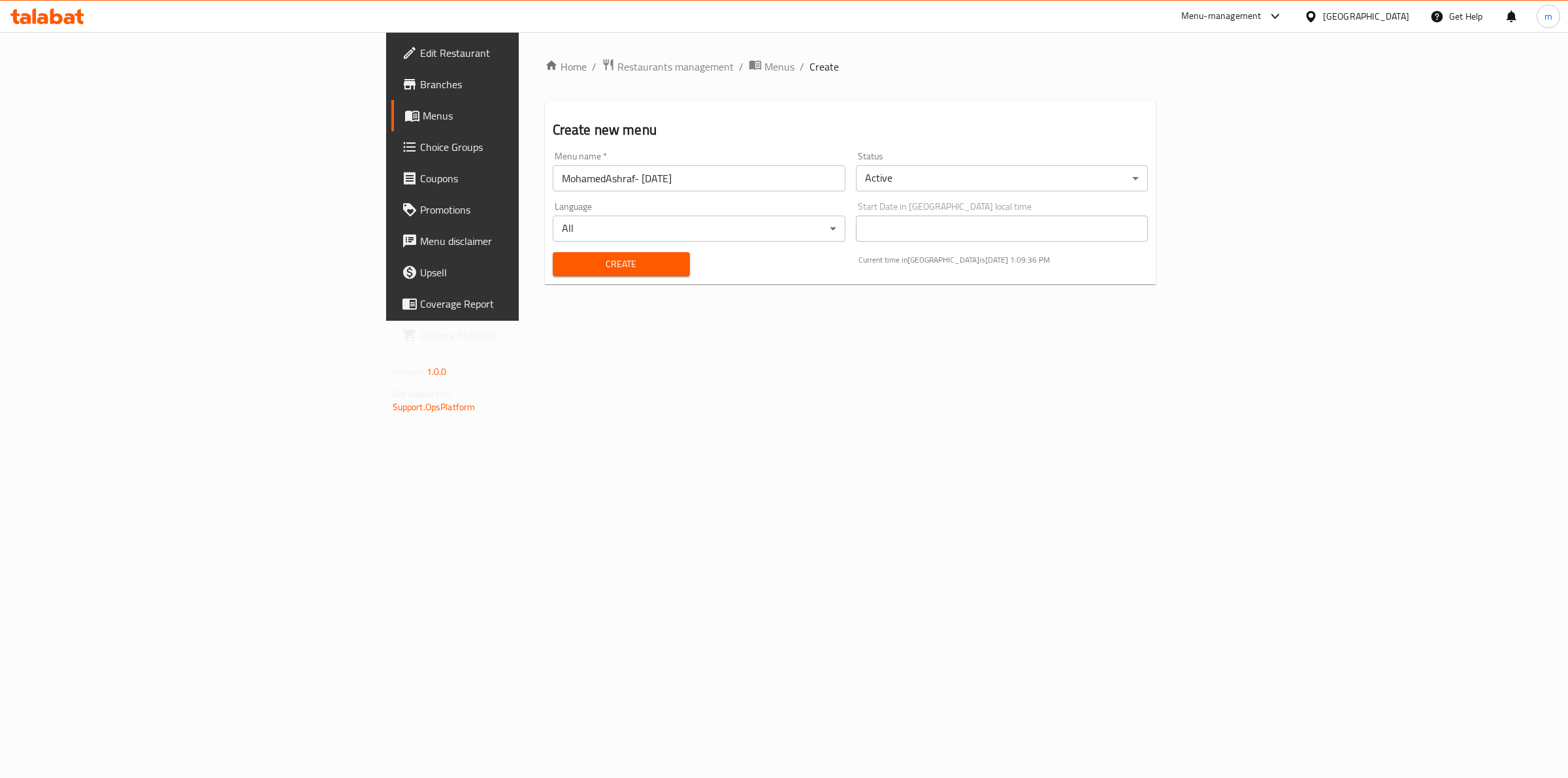
click at [1026, 197] on div "Start Date in United Arab Emirates local time Start Date in United Arab Emirate…" at bounding box center [1002, 222] width 303 height 50
click at [1021, 181] on body "​ Menu-management United Arab Emirates Get Help m Edit Restaurant Branches Menu…" at bounding box center [784, 405] width 1568 height 746
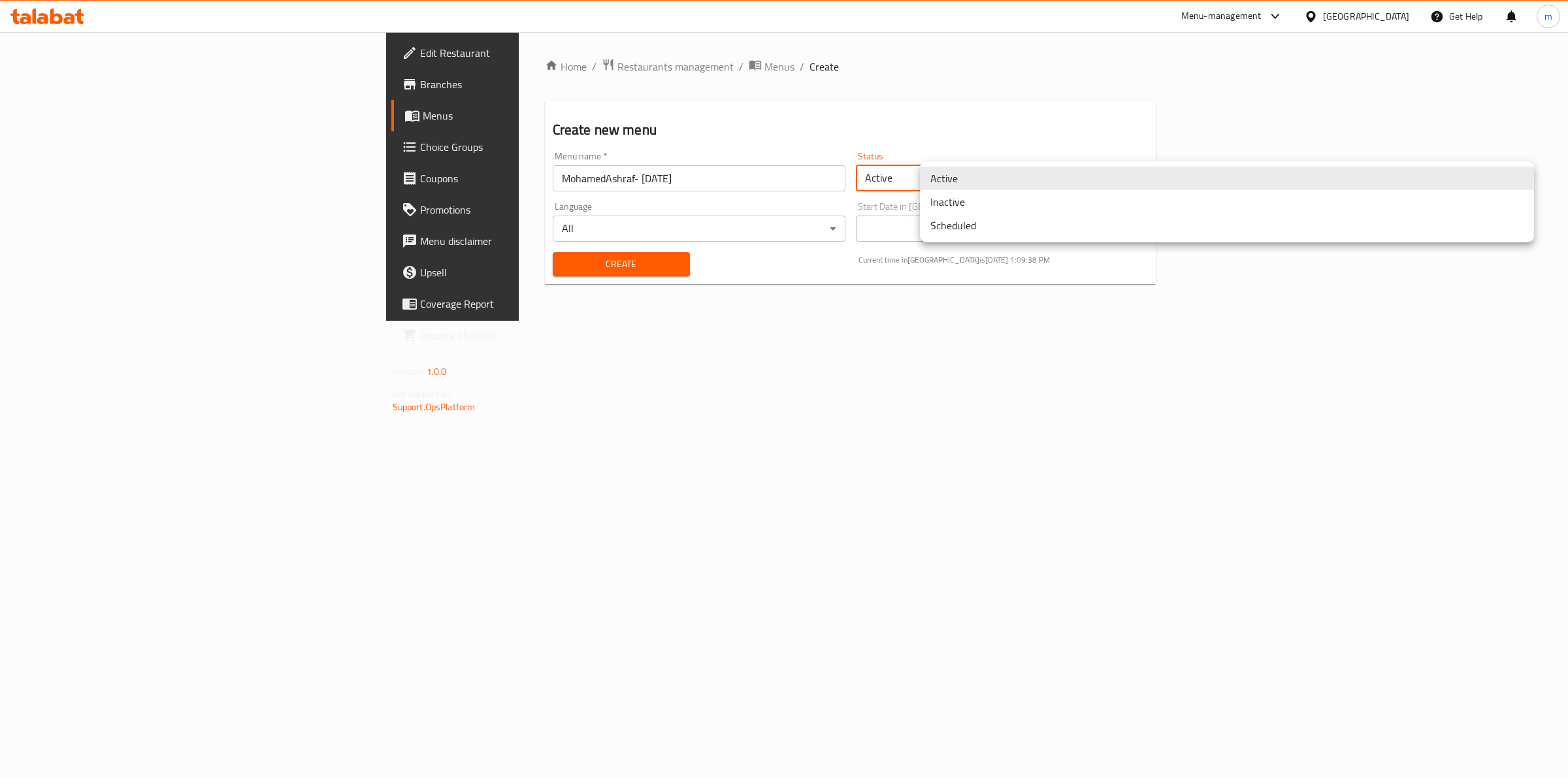
click at [979, 204] on li "Inactive" at bounding box center [1227, 202] width 614 height 24
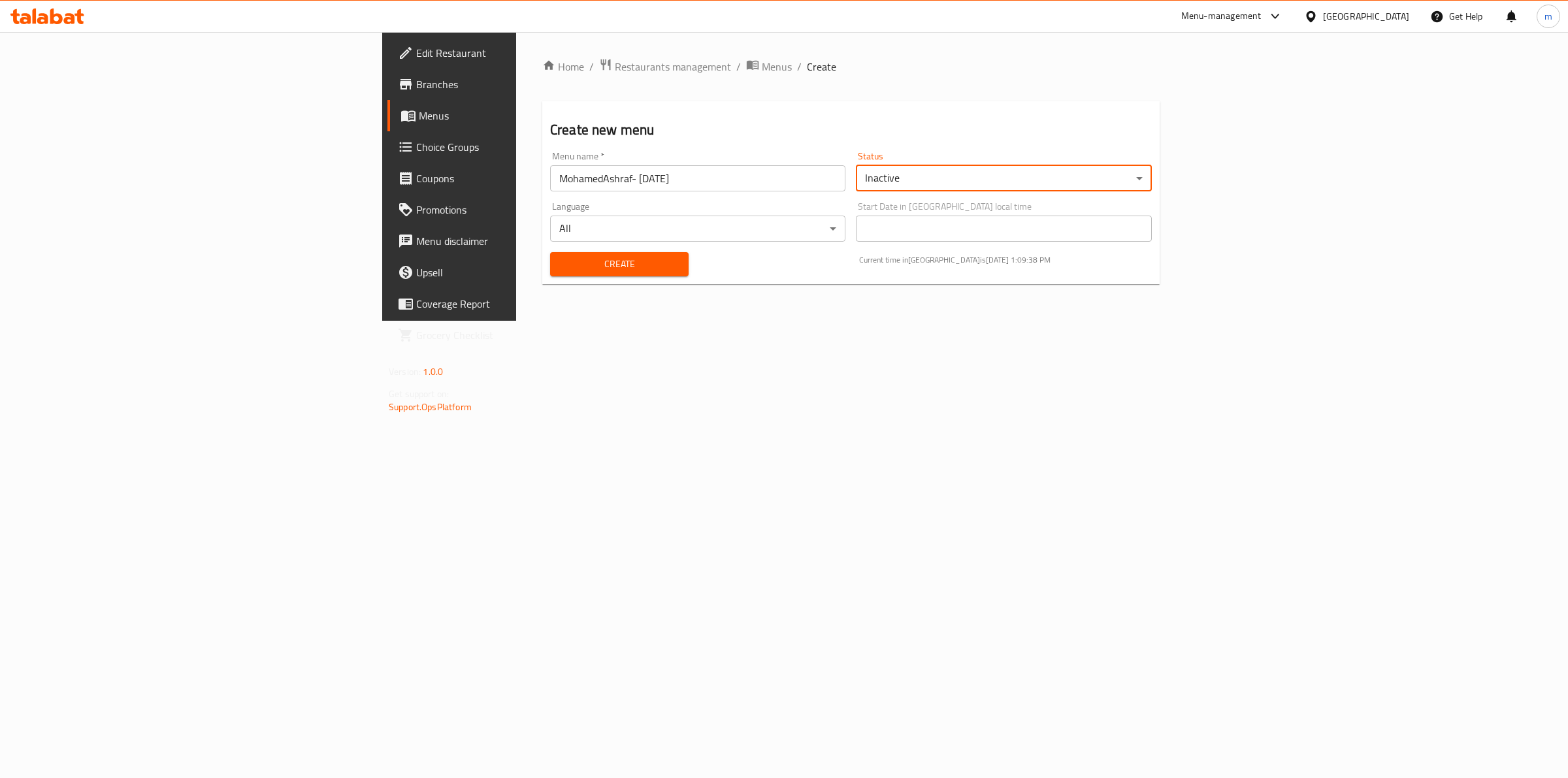
click at [521, 239] on body "​ Menu-management United Arab Emirates Get Help m Edit Restaurant Branches Menu…" at bounding box center [784, 405] width 1568 height 746
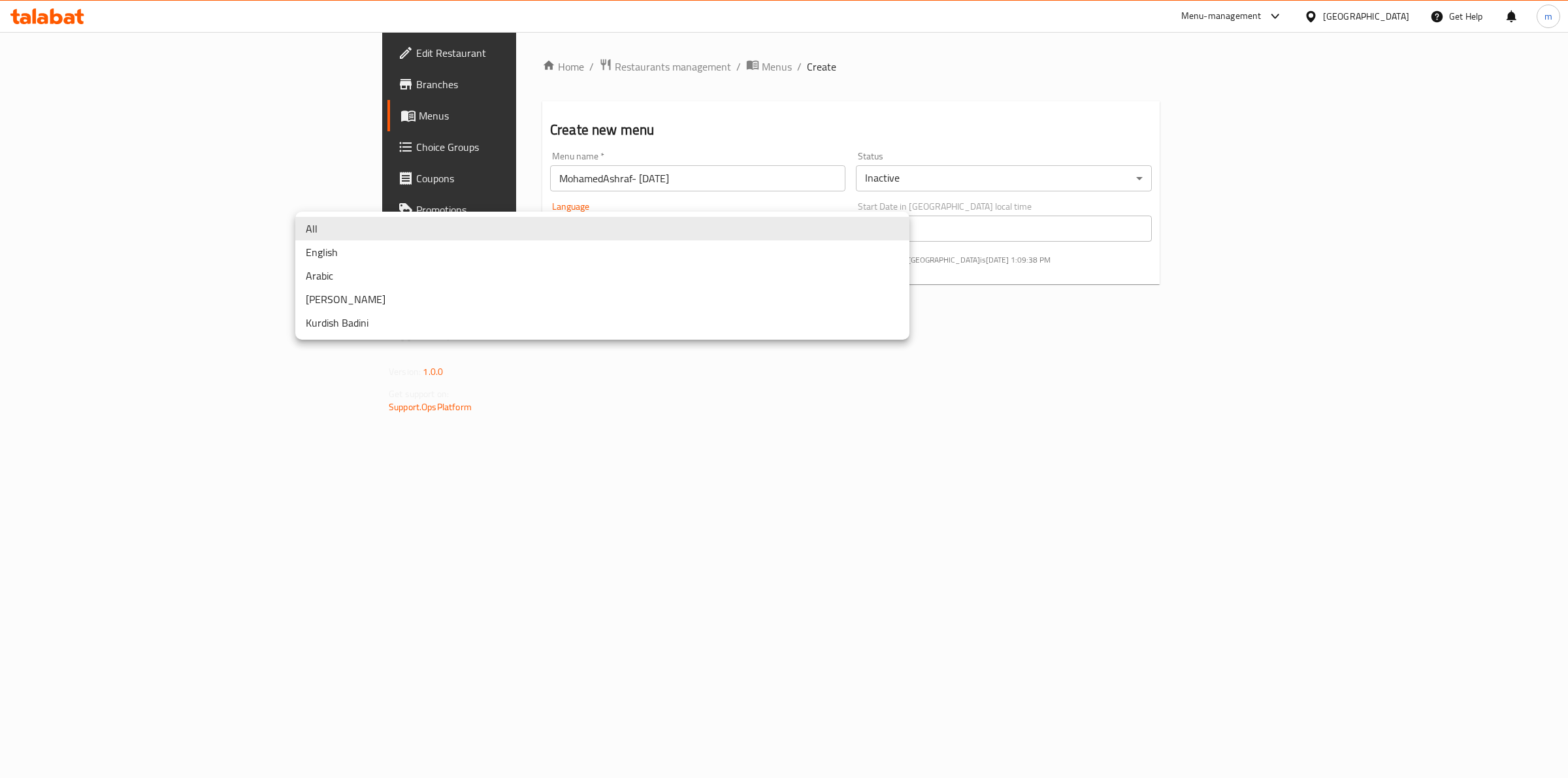
click at [511, 265] on li "Arabic" at bounding box center [602, 276] width 614 height 24
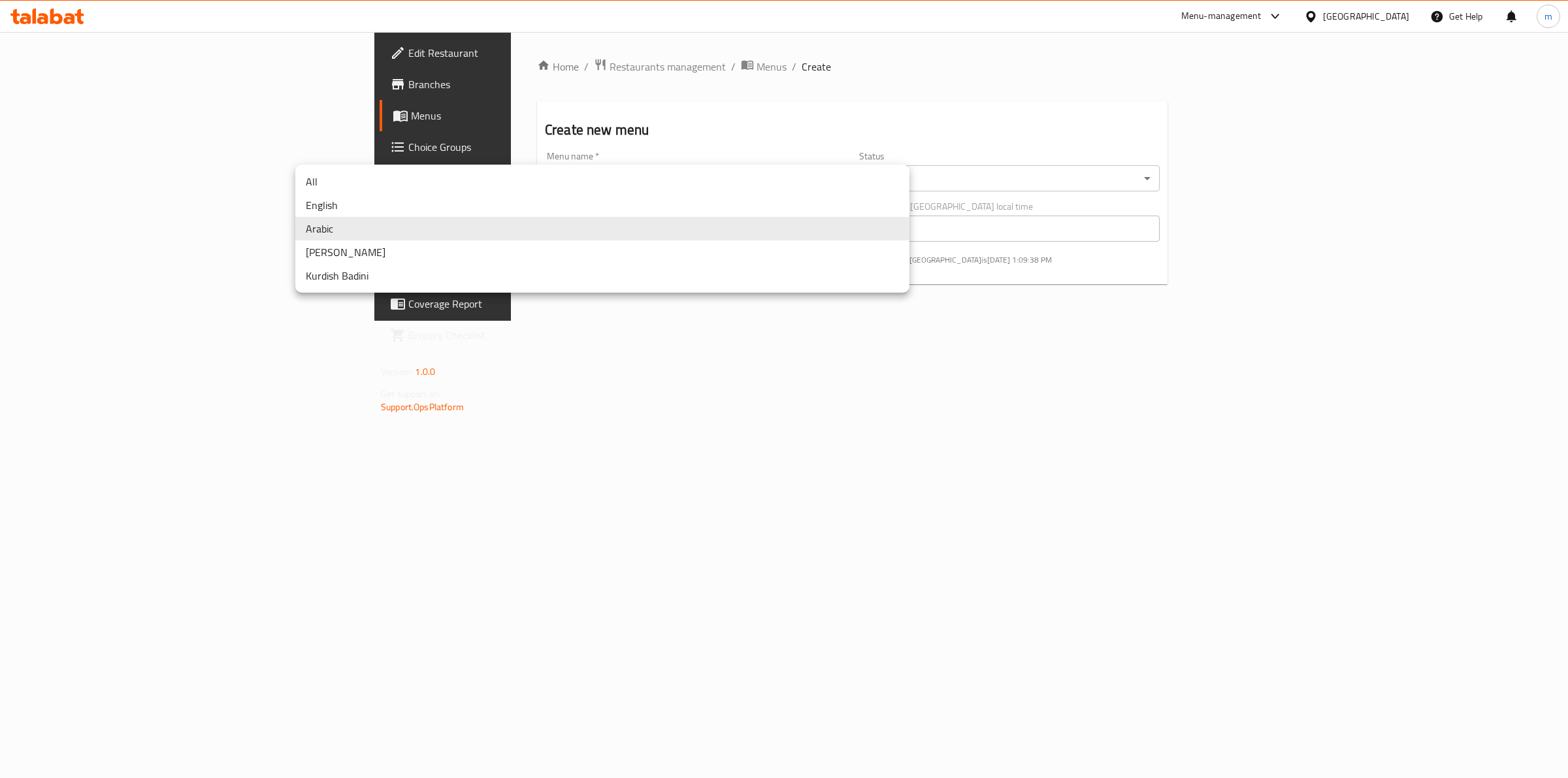
click at [514, 233] on body "​ Menu-management United Arab Emirates Get Help m Edit Restaurant Branches Menu…" at bounding box center [784, 405] width 1568 height 746
click at [511, 183] on li "All" at bounding box center [602, 182] width 614 height 24
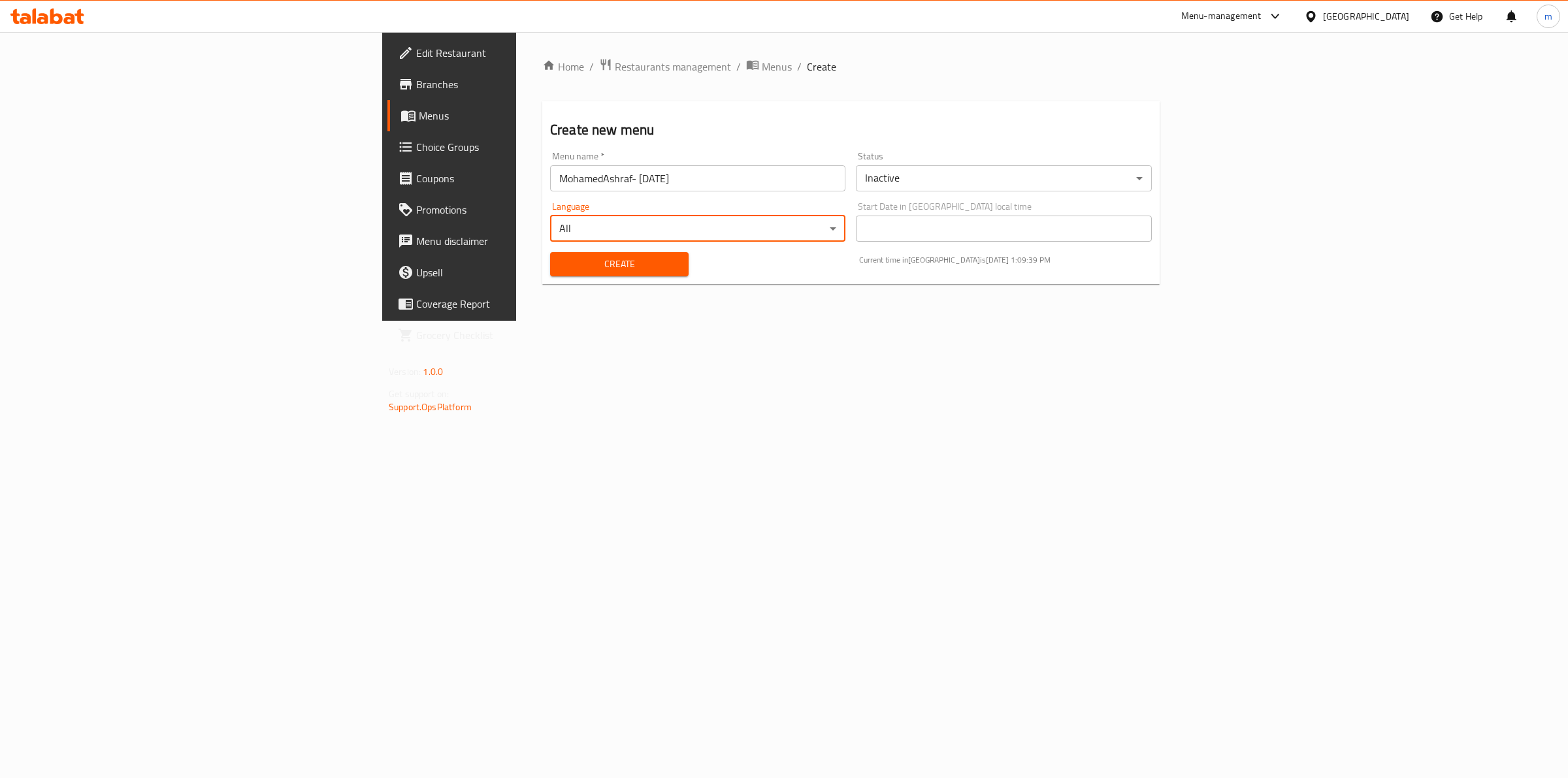
click at [560, 263] on span "Create" at bounding box center [619, 264] width 118 height 16
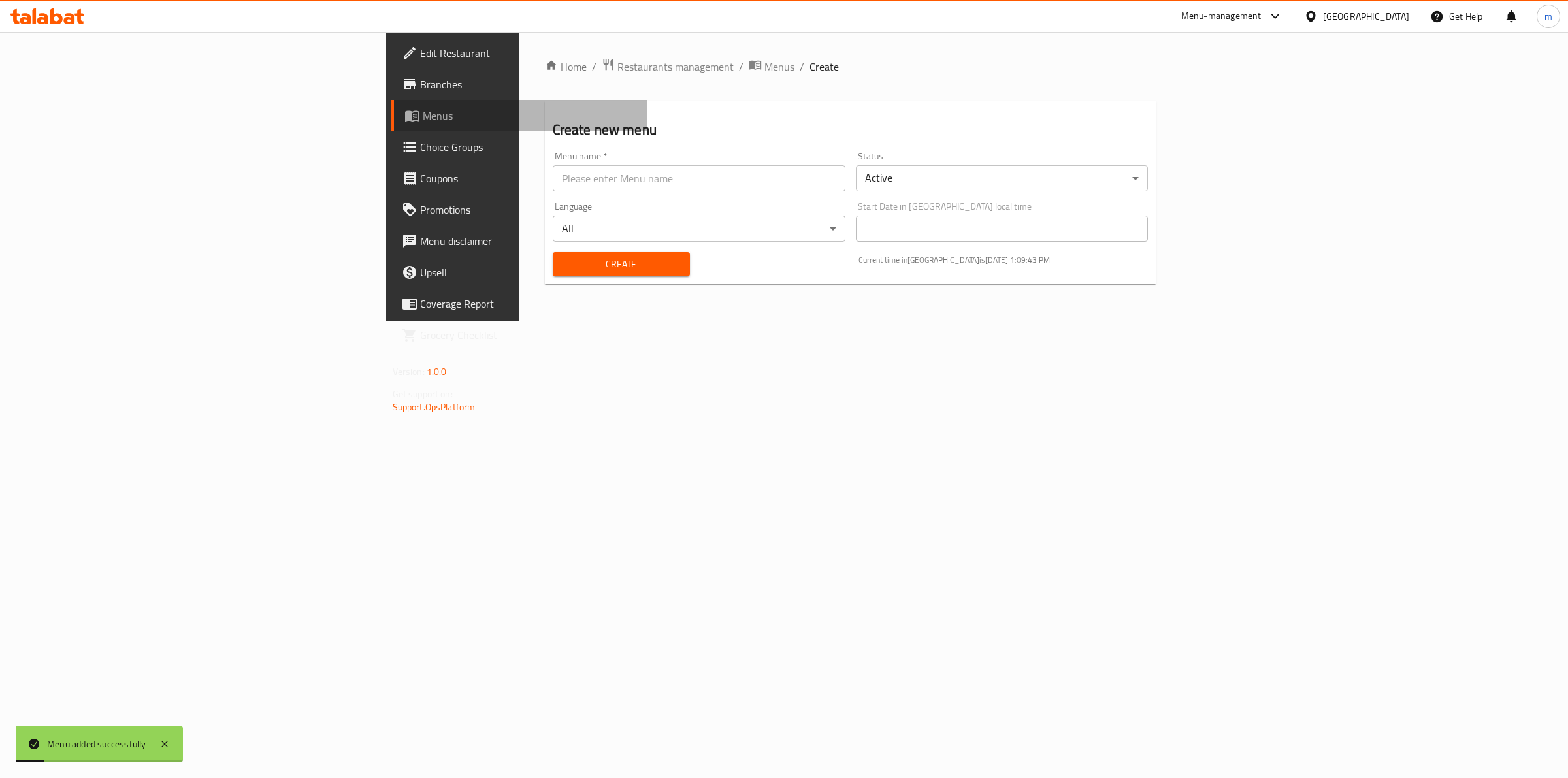
click at [422, 118] on span "Menus" at bounding box center [530, 115] width 215 height 16
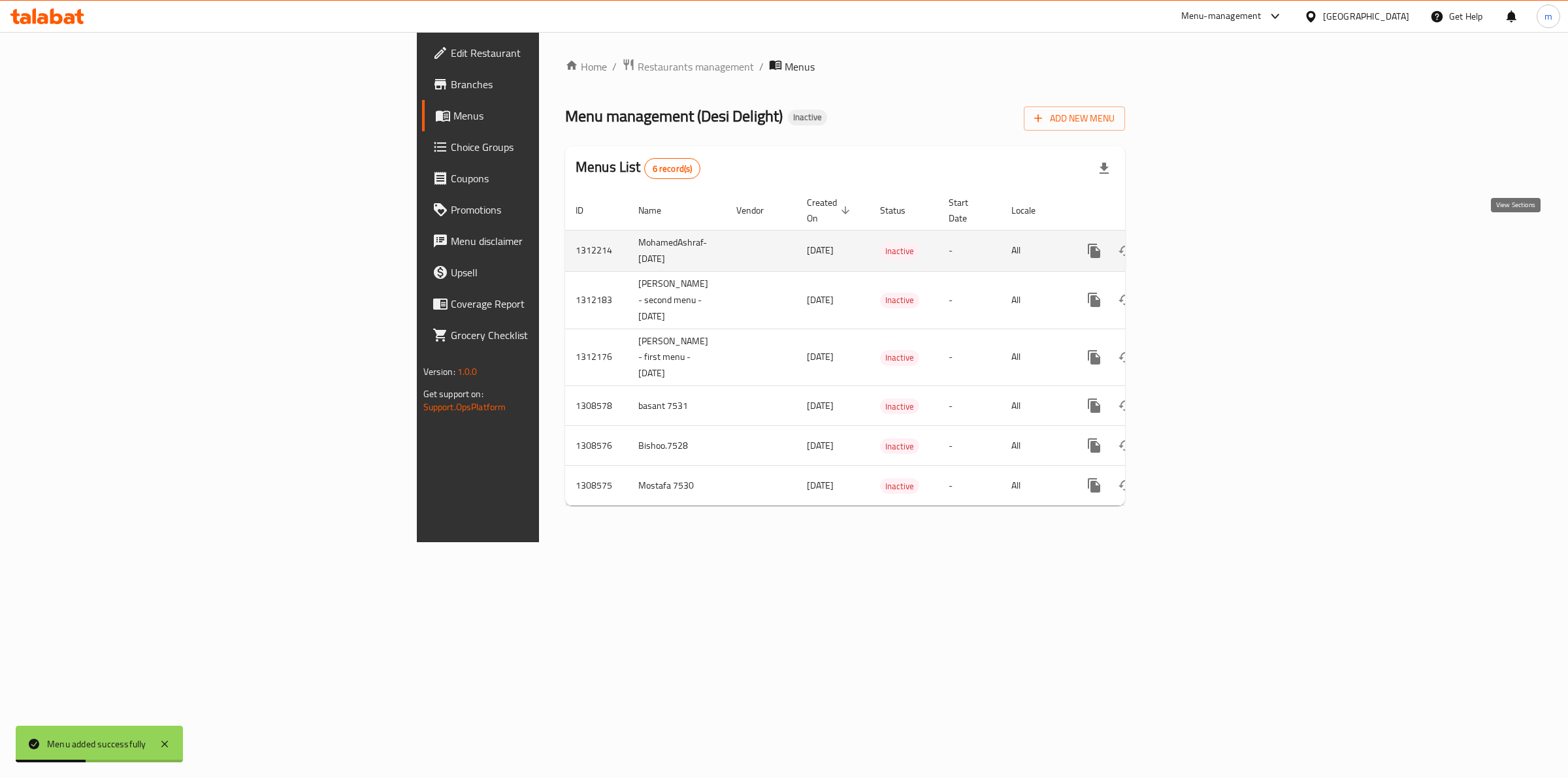
click at [1195, 245] on icon "enhanced table" at bounding box center [1189, 251] width 12 height 12
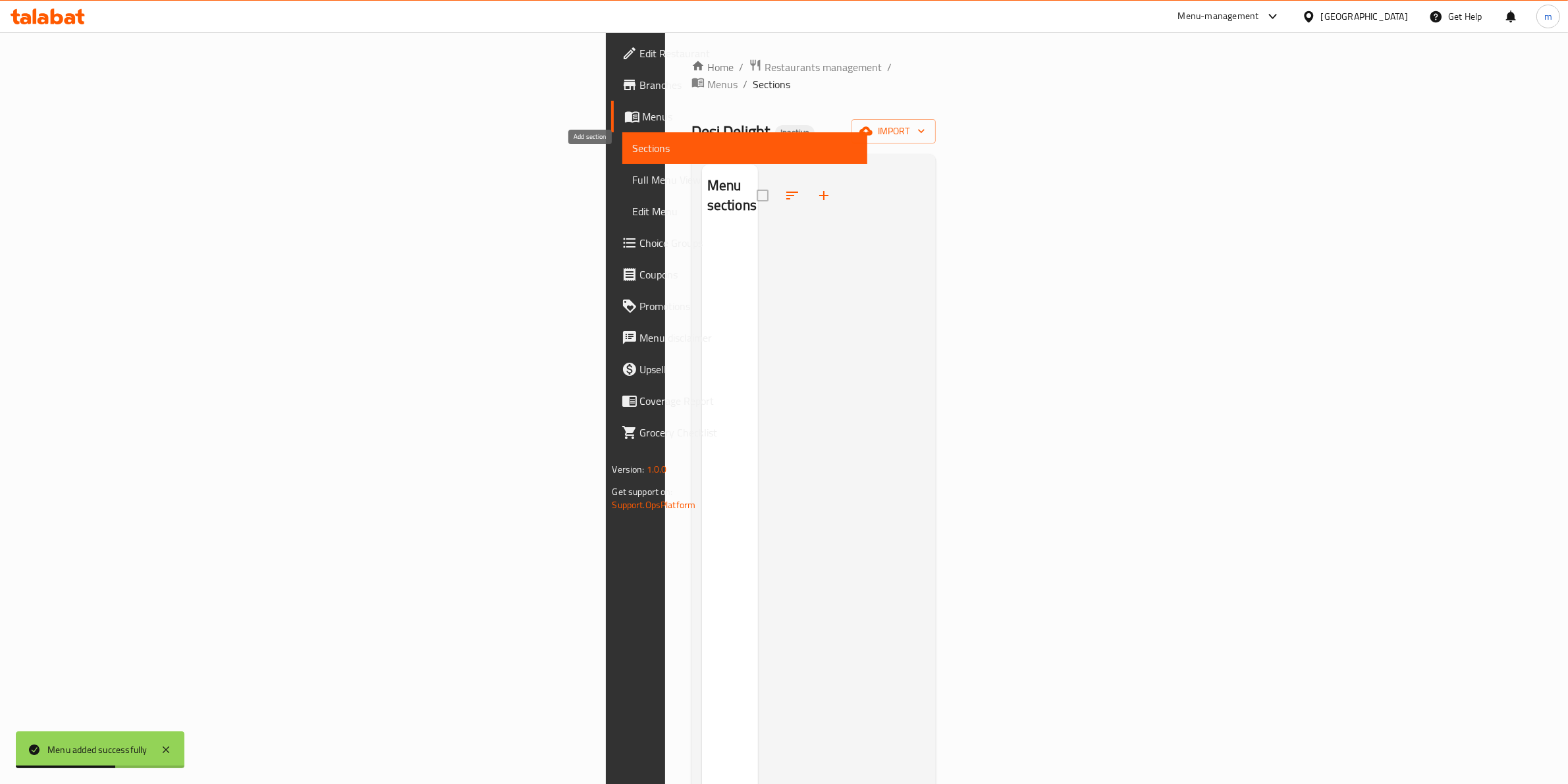
click at [808, 180] on button "button" at bounding box center [823, 195] width 32 height 32
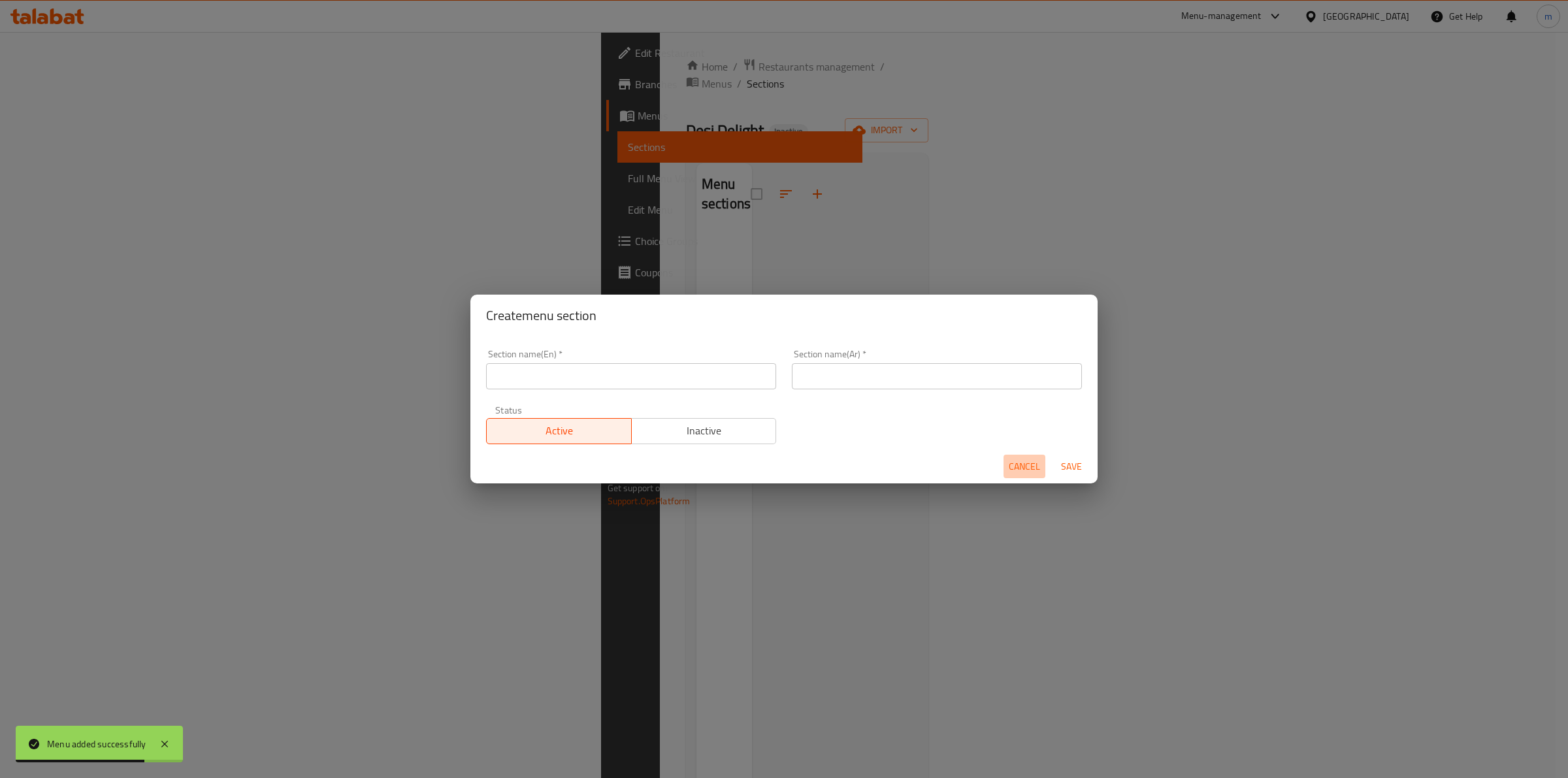
click at [1034, 461] on span "Cancel" at bounding box center [1025, 467] width 31 height 16
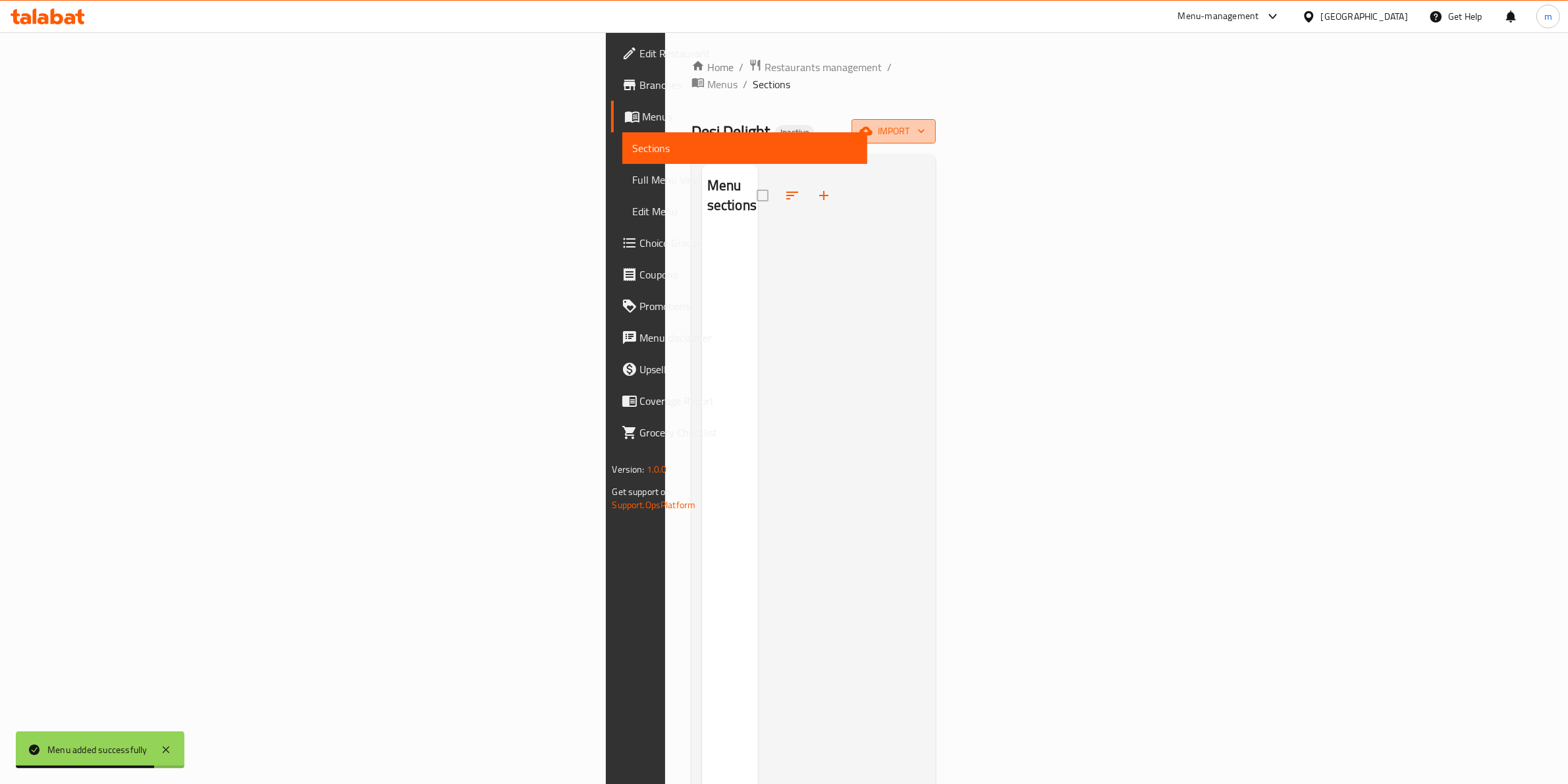
click at [936, 119] on button "import" at bounding box center [893, 131] width 84 height 24
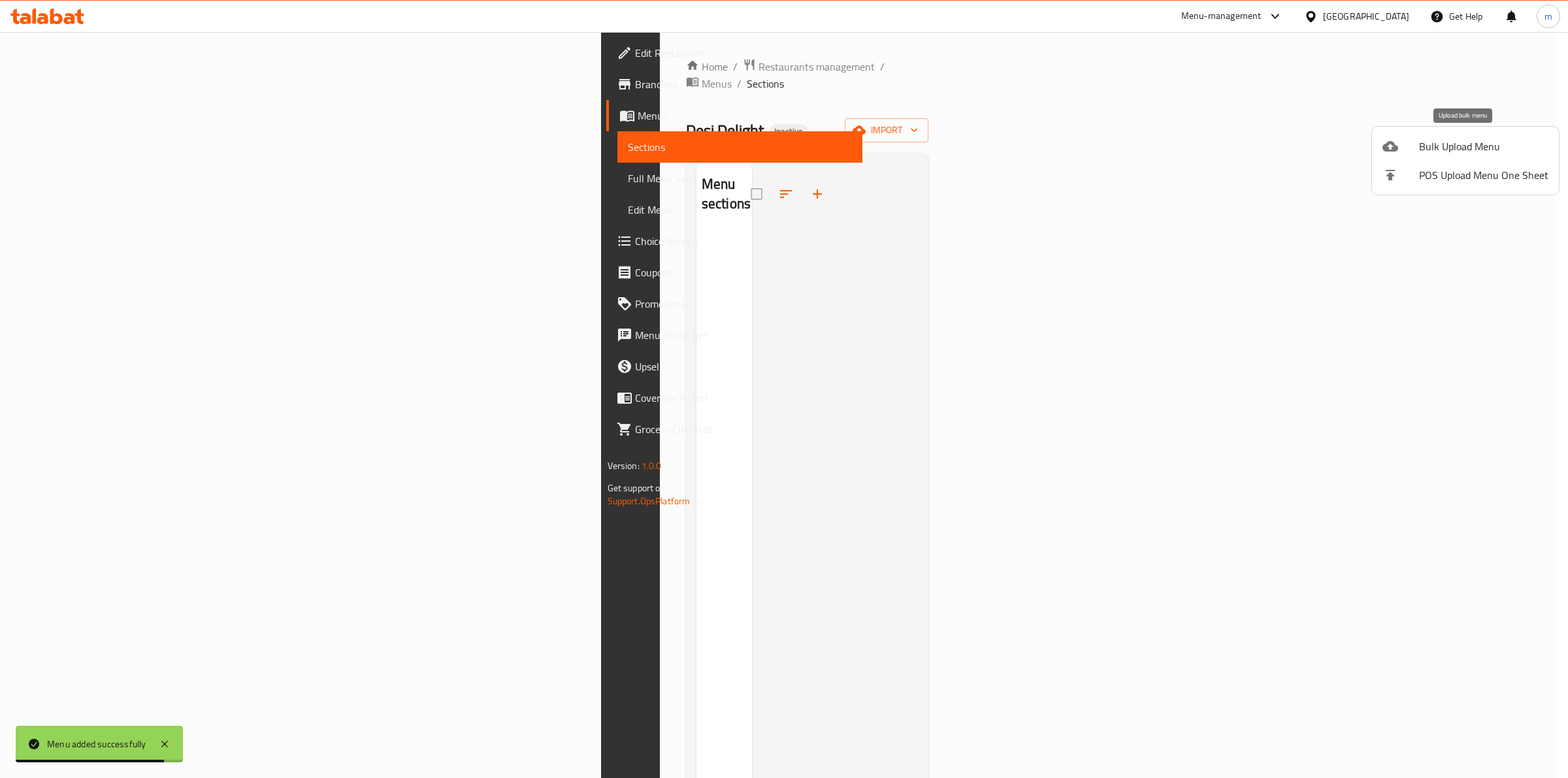
click at [1457, 145] on span "Bulk Upload Menu" at bounding box center [1484, 146] width 129 height 16
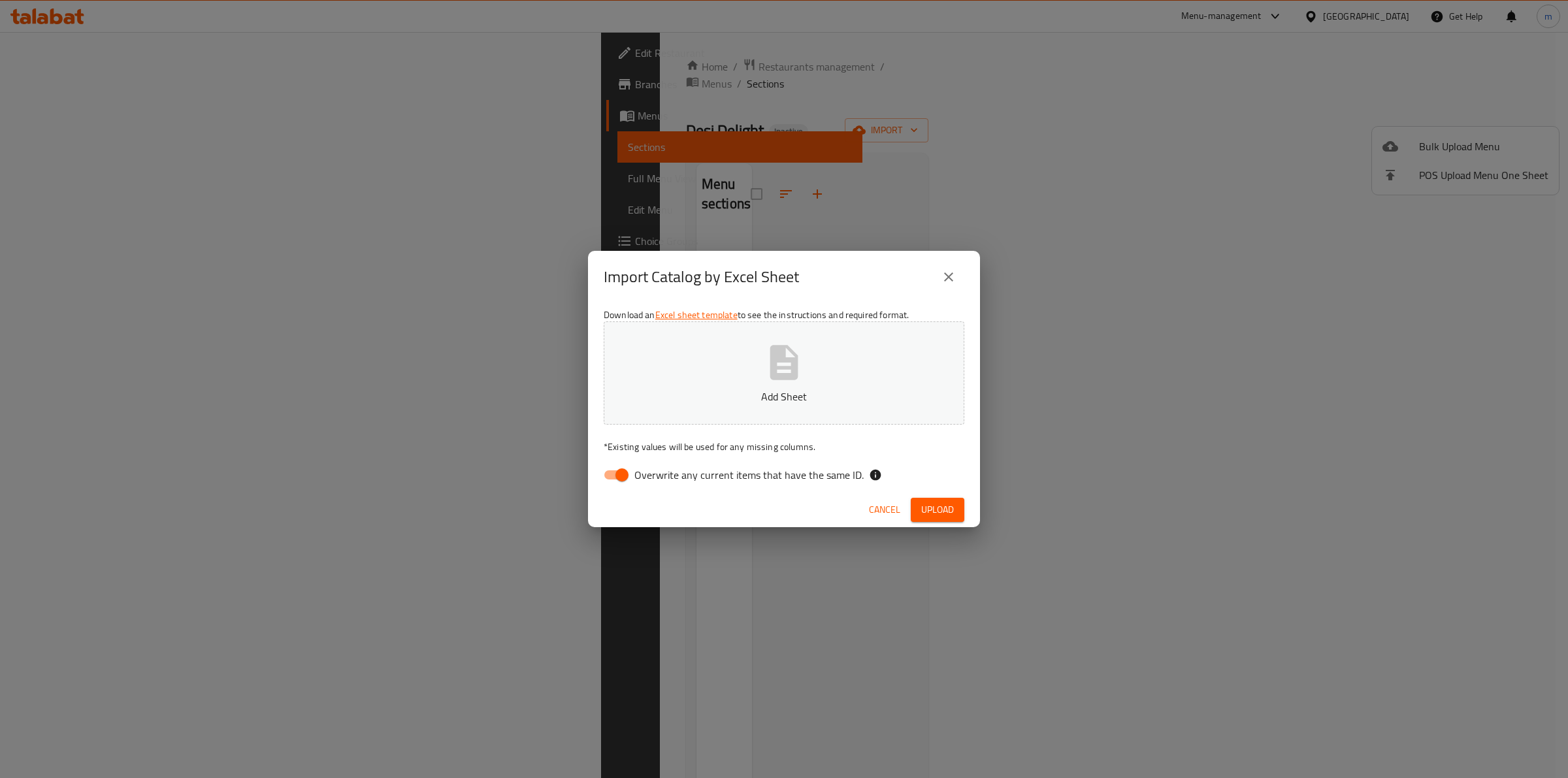
click at [631, 458] on div "Download an Excel sheet template to see the instructions and required format. A…" at bounding box center [784, 398] width 392 height 189
click at [618, 474] on input "Overwrite any current items that have the same ID." at bounding box center [622, 474] width 75 height 25
checkbox input "false"
click at [714, 412] on button "Add Sheet" at bounding box center [784, 373] width 360 height 103
click at [928, 506] on span "Upload" at bounding box center [938, 509] width 33 height 16
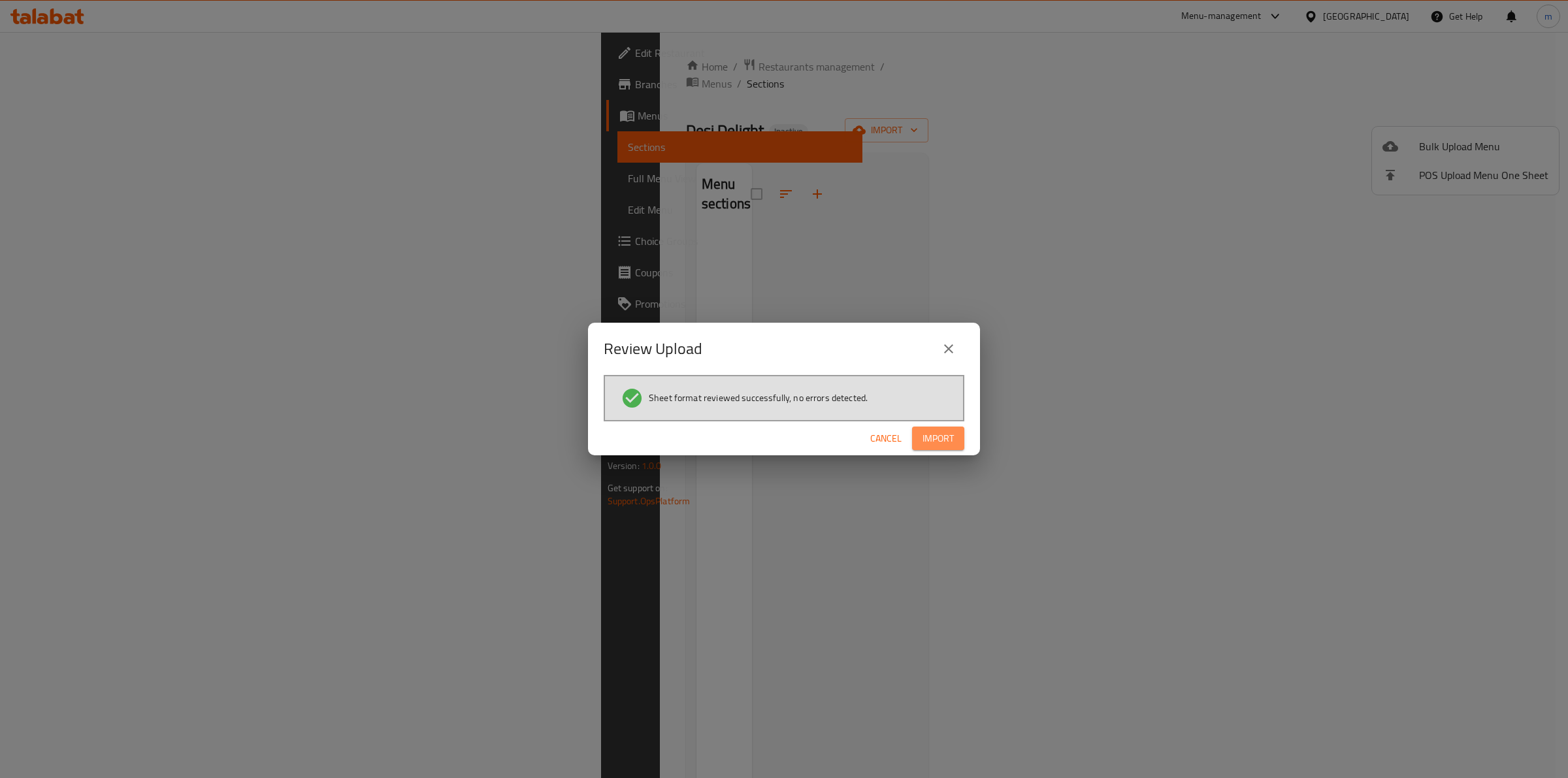
click at [944, 445] on span "Import" at bounding box center [938, 439] width 31 height 16
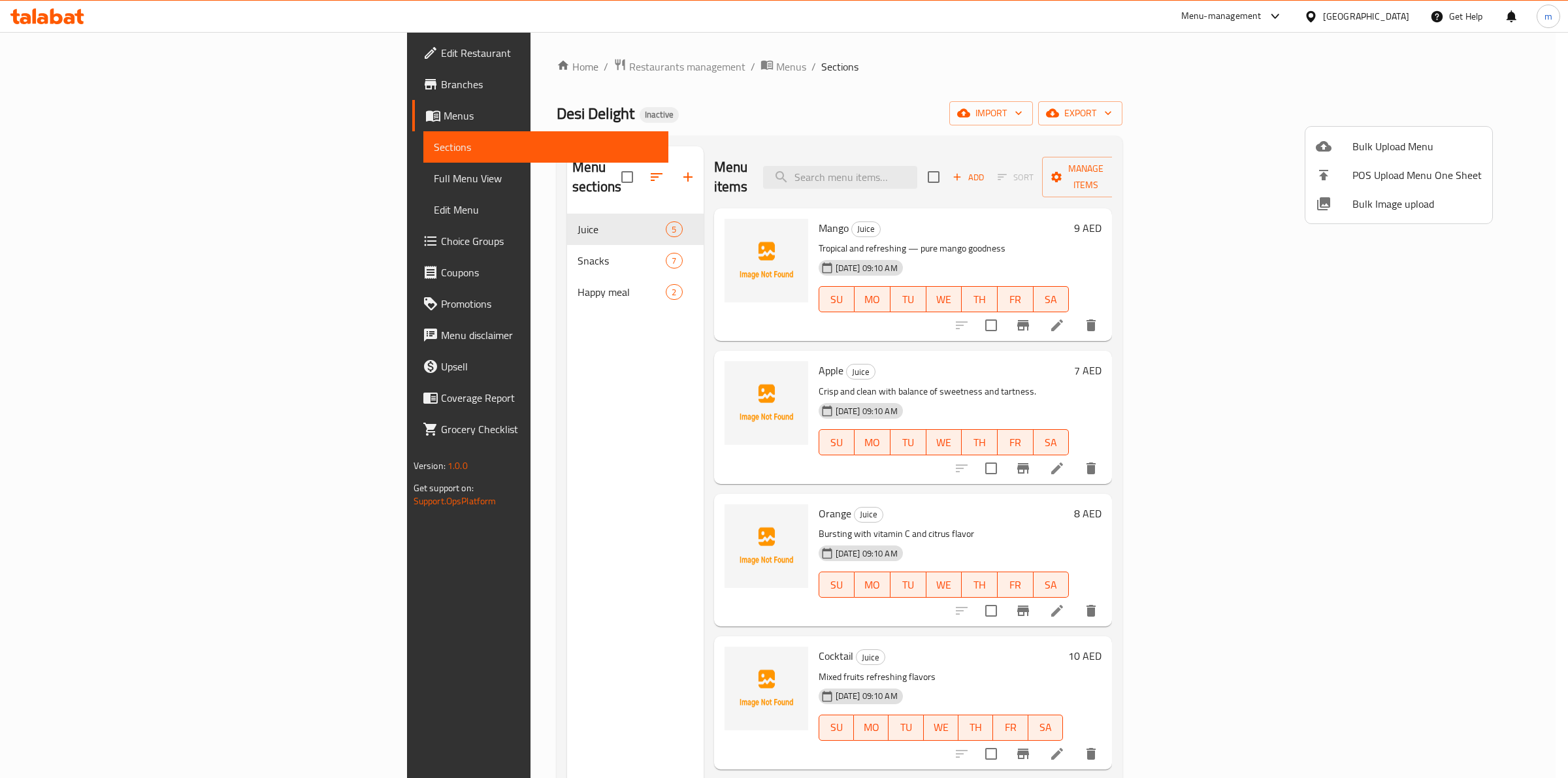
click at [115, 185] on div at bounding box center [784, 389] width 1568 height 778
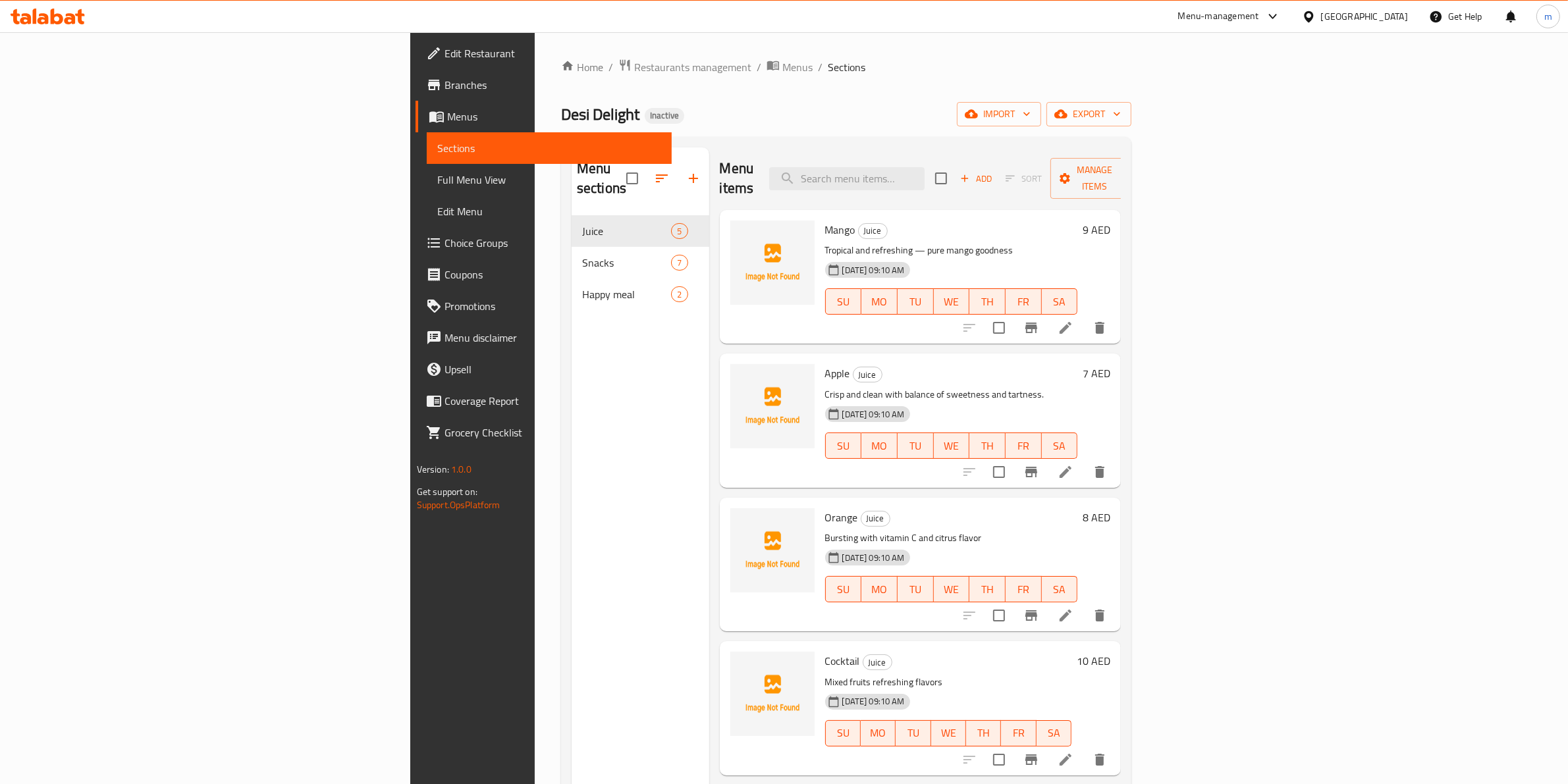
click at [437, 183] on span "Full Menu View" at bounding box center [549, 180] width 225 height 16
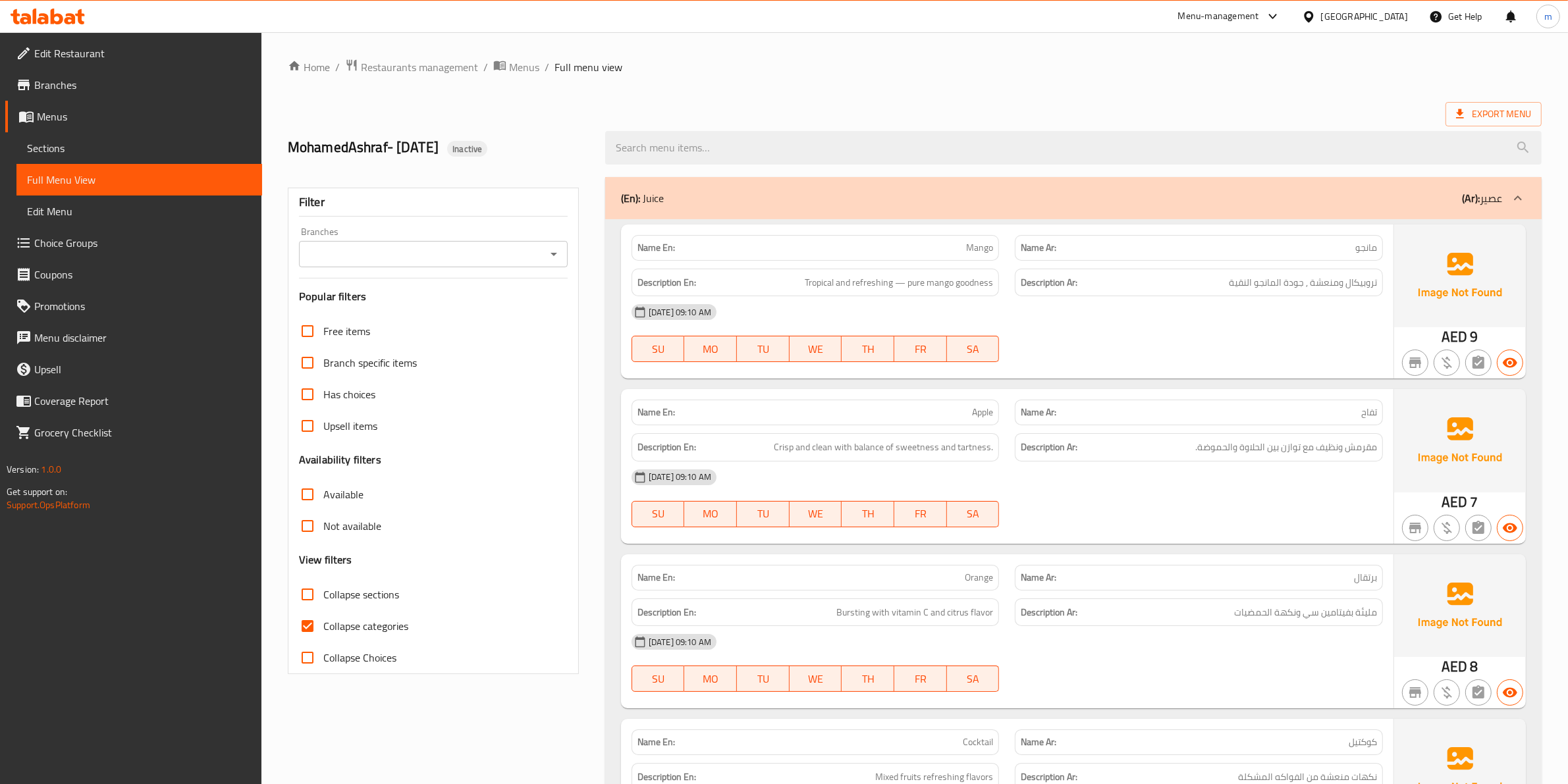
click at [382, 622] on span "Collapse categories" at bounding box center [365, 625] width 85 height 16
click at [323, 622] on input "Collapse categories" at bounding box center [308, 626] width 32 height 32
checkbox input "false"
click at [193, 173] on span "Full Menu View" at bounding box center [139, 180] width 225 height 16
click at [177, 149] on span "Sections" at bounding box center [139, 147] width 225 height 16
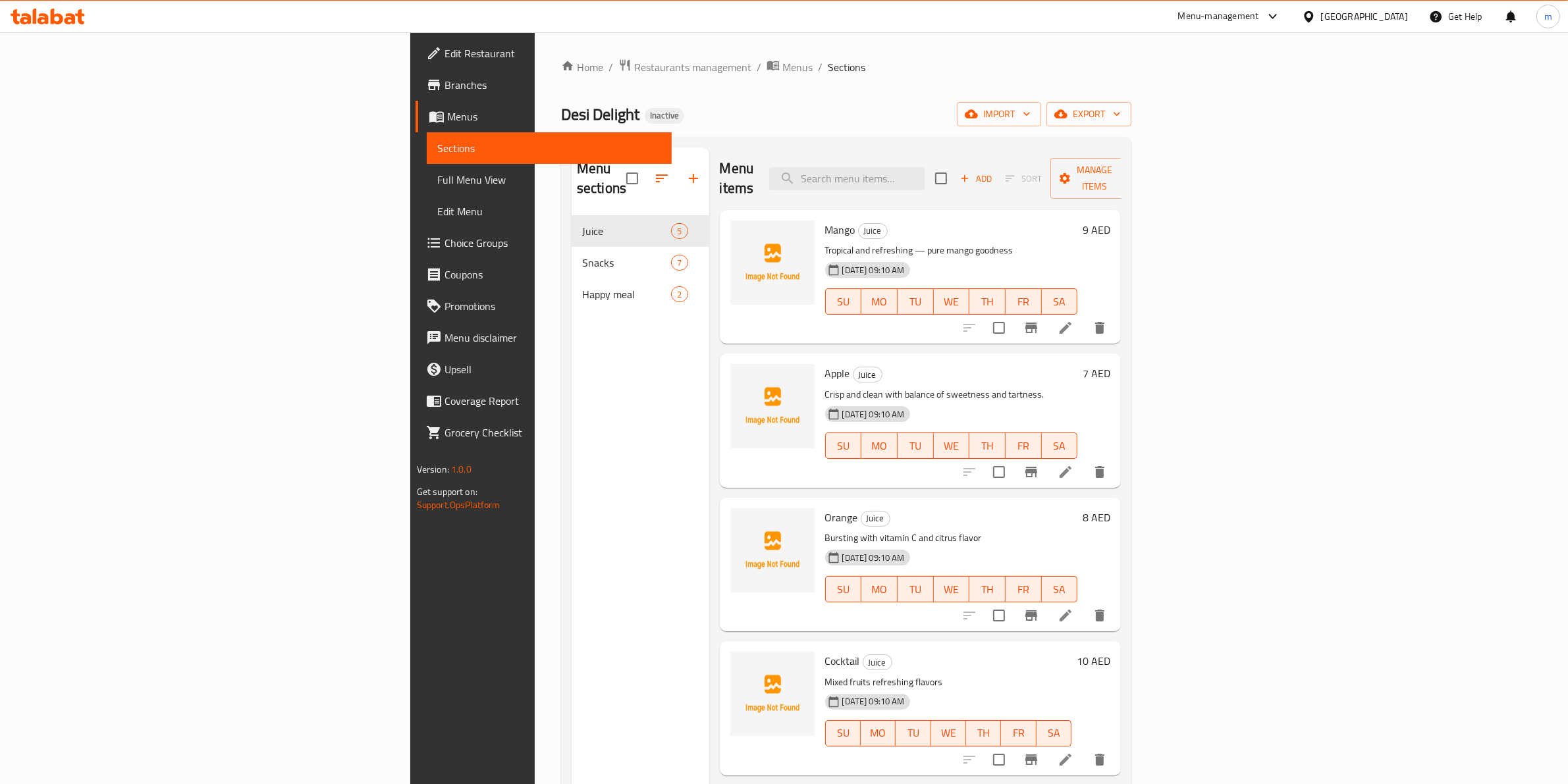
click at [437, 181] on span "Full Menu View" at bounding box center [549, 180] width 225 height 16
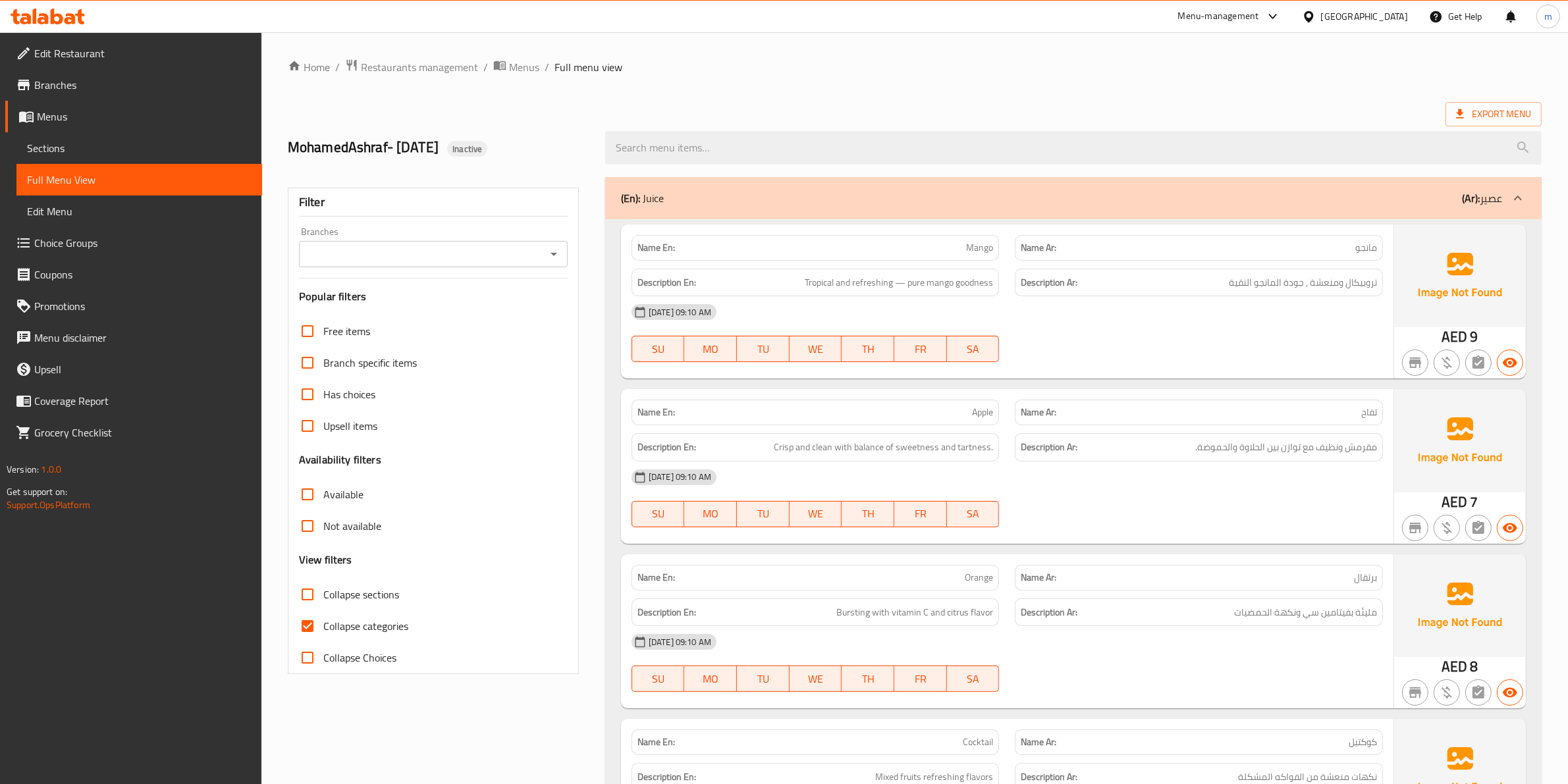
click at [378, 636] on label "Collapse categories" at bounding box center [350, 626] width 117 height 32
click at [323, 636] on input "Collapse categories" at bounding box center [308, 626] width 32 height 32
checkbox input "false"
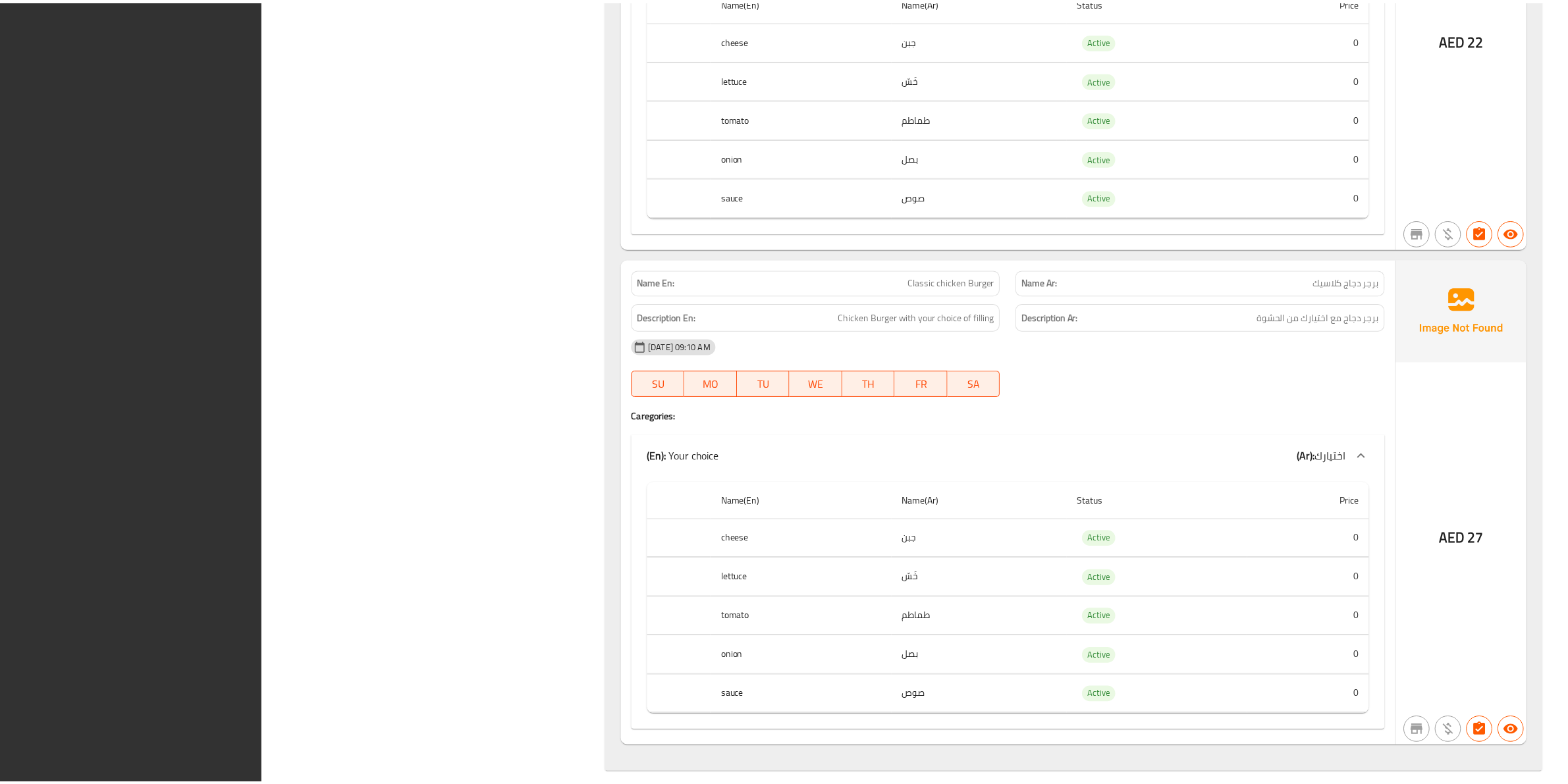
scroll to position [2628, 0]
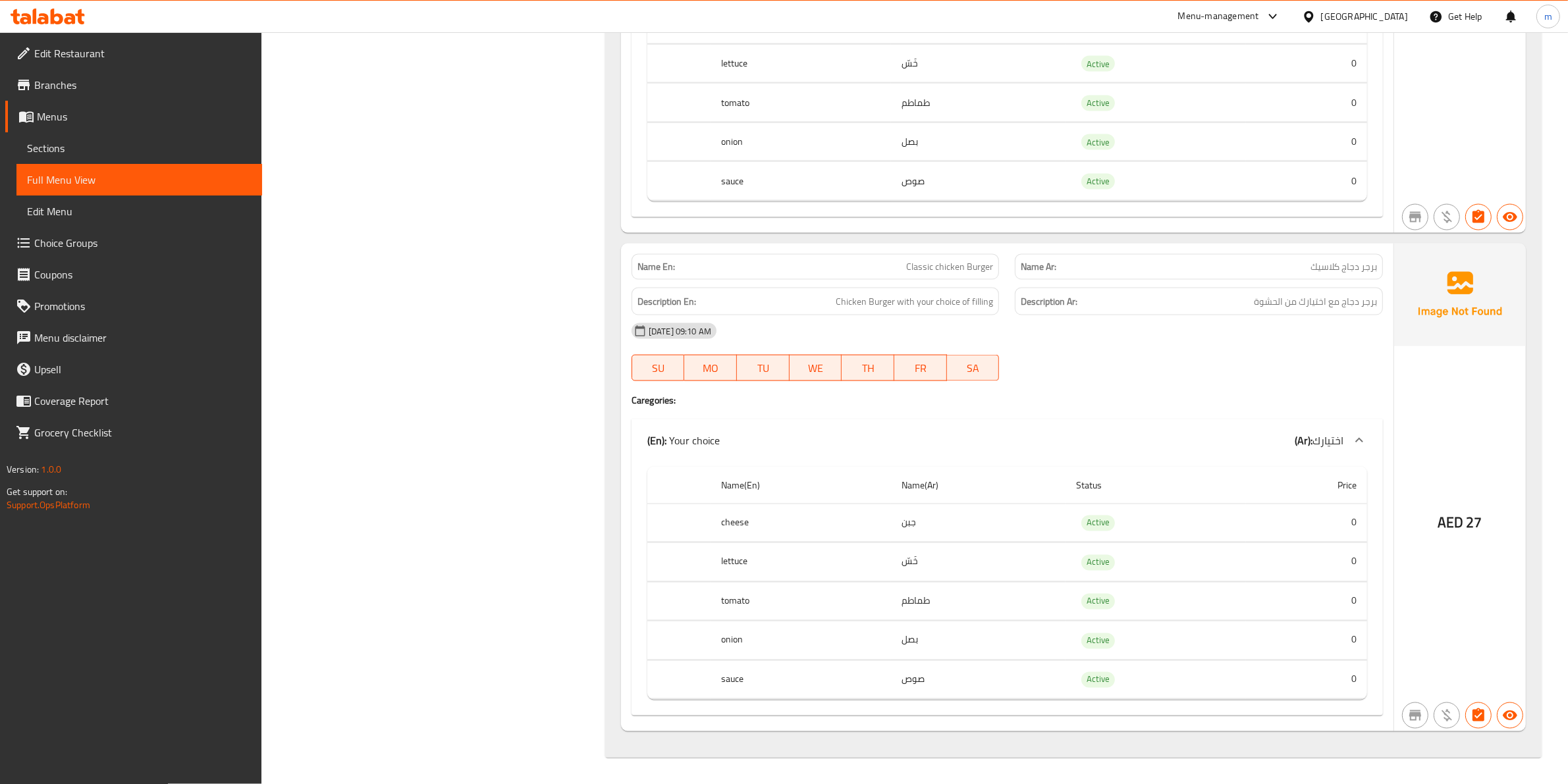
click at [117, 130] on link "Menus" at bounding box center [133, 117] width 256 height 32
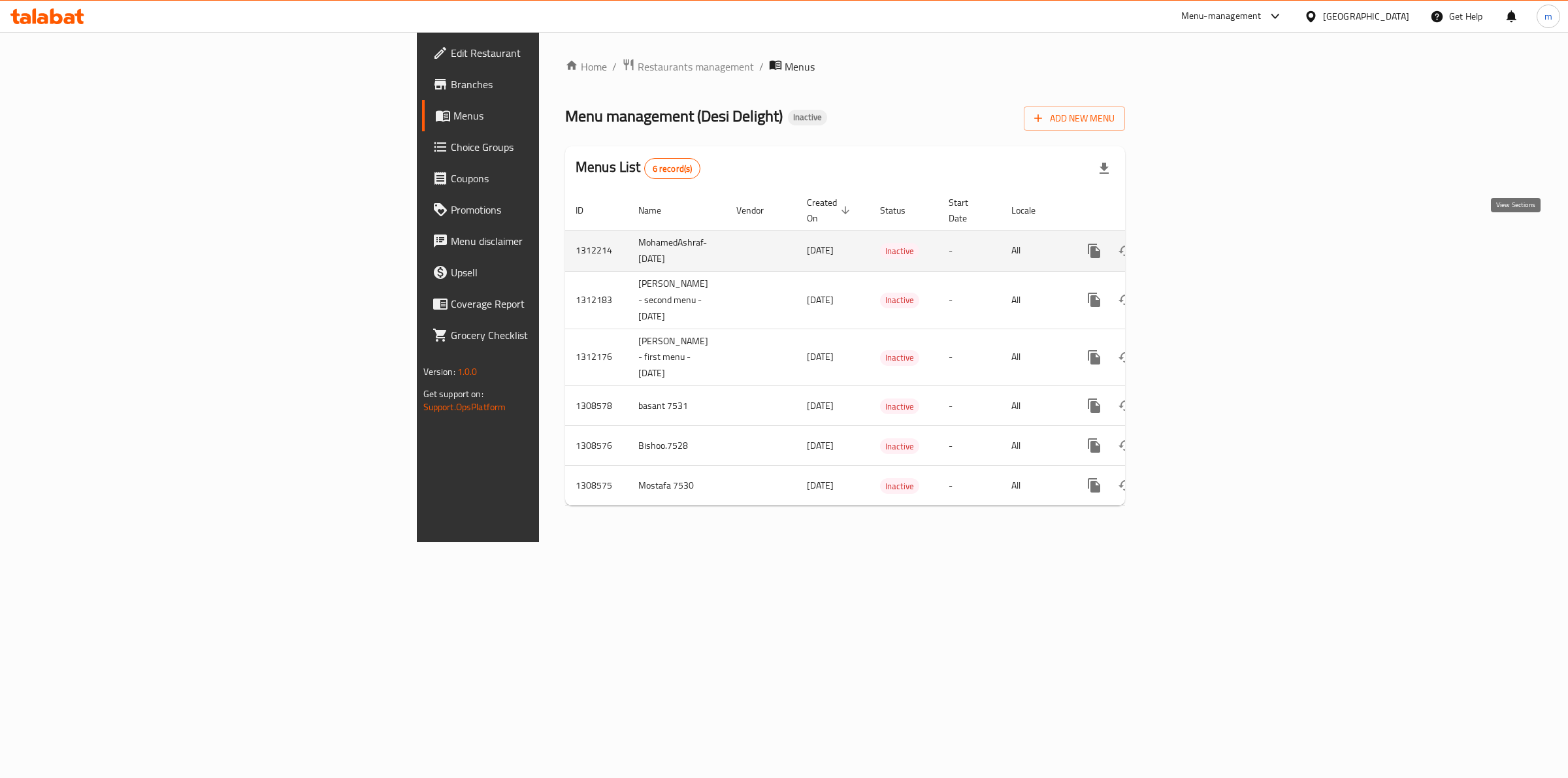
click at [1196, 243] on icon "enhanced table" at bounding box center [1188, 251] width 16 height 16
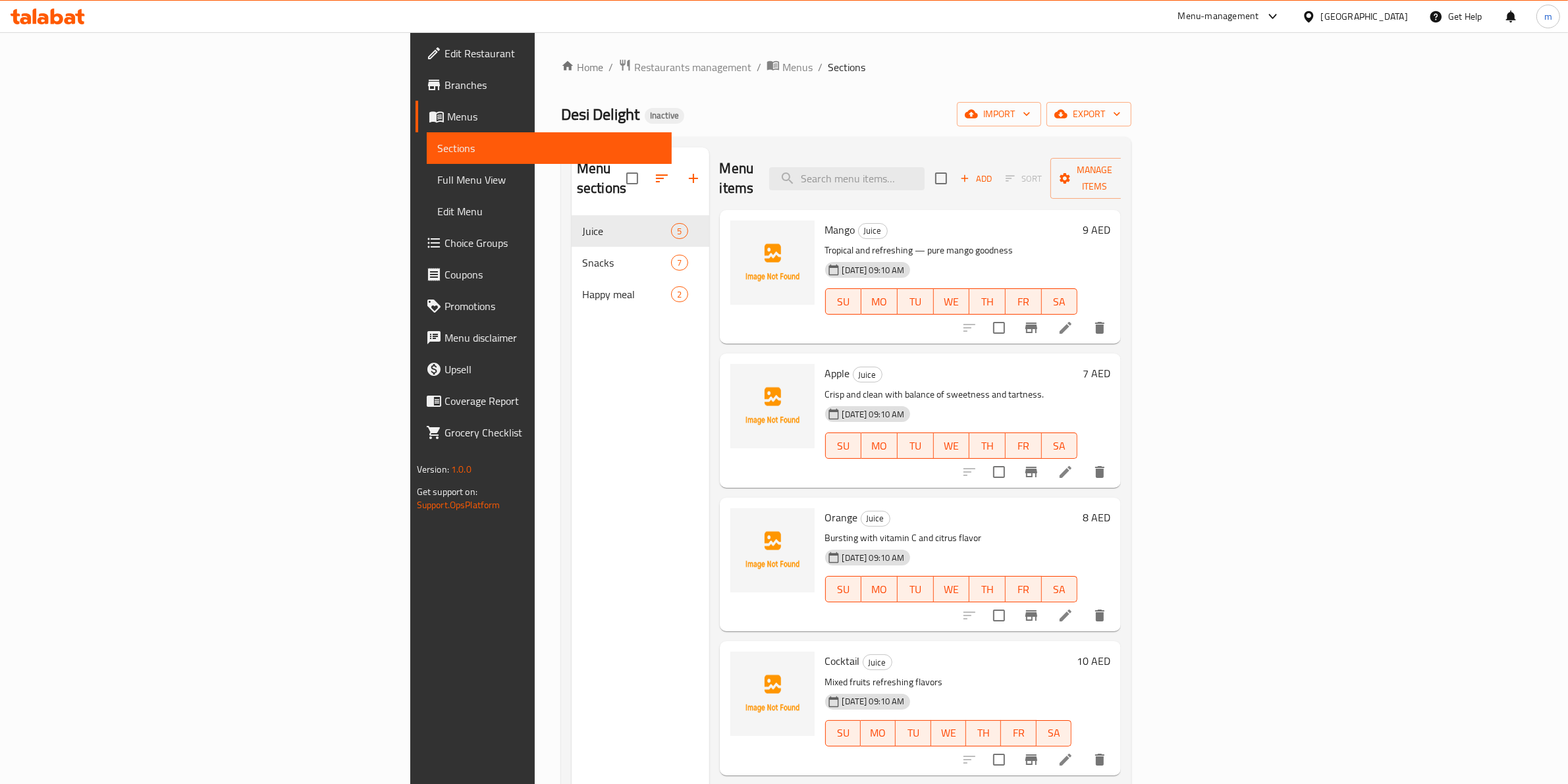
click at [1121, 237] on div "Mango Juice Tropical and refreshing — pure mango goodness 16-09-2025 09:10 AM S…" at bounding box center [920, 277] width 402 height 134
click at [447, 115] on span "Menus" at bounding box center [554, 116] width 214 height 16
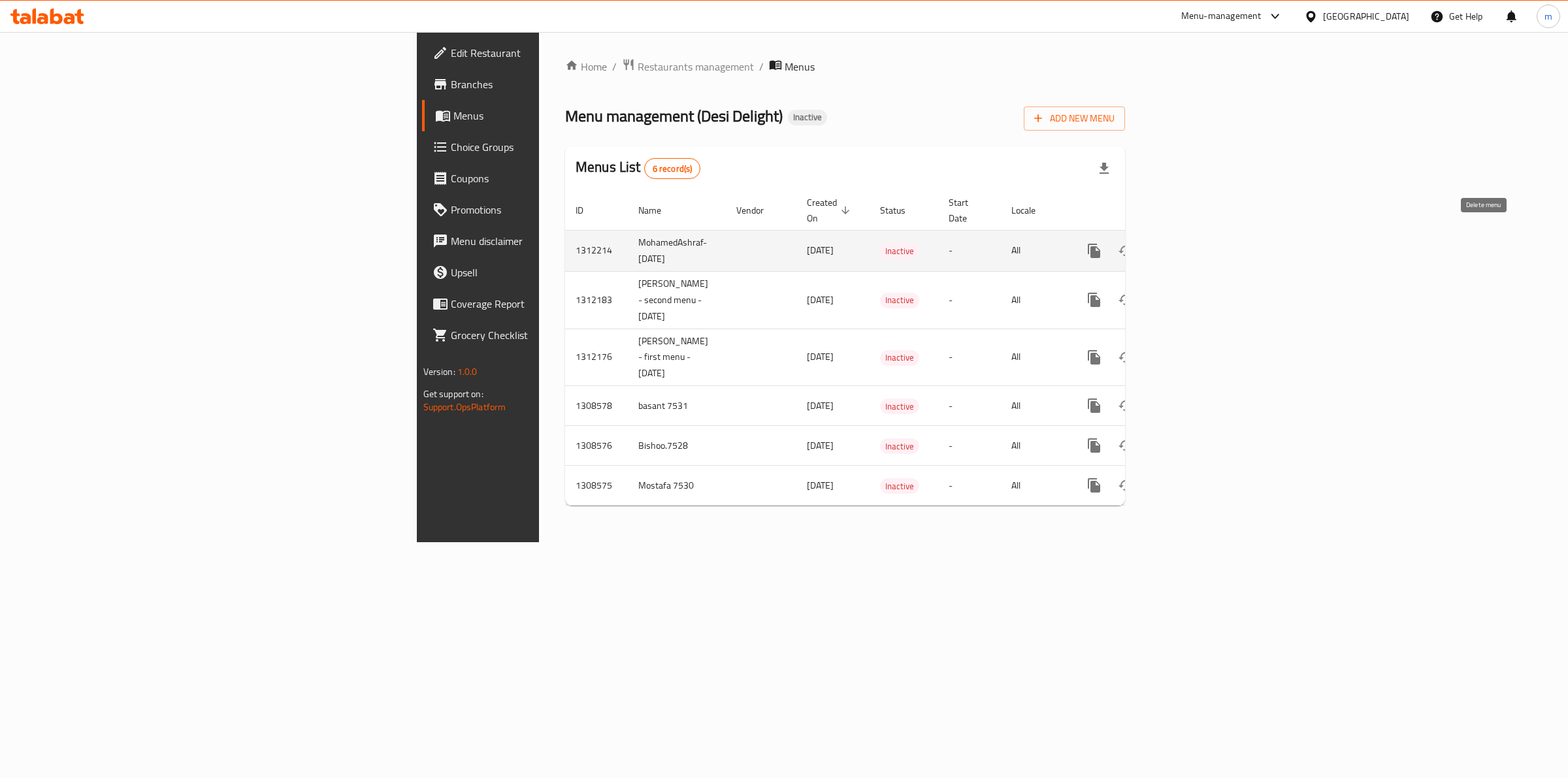
click at [1165, 243] on icon "enhanced table" at bounding box center [1157, 251] width 16 height 16
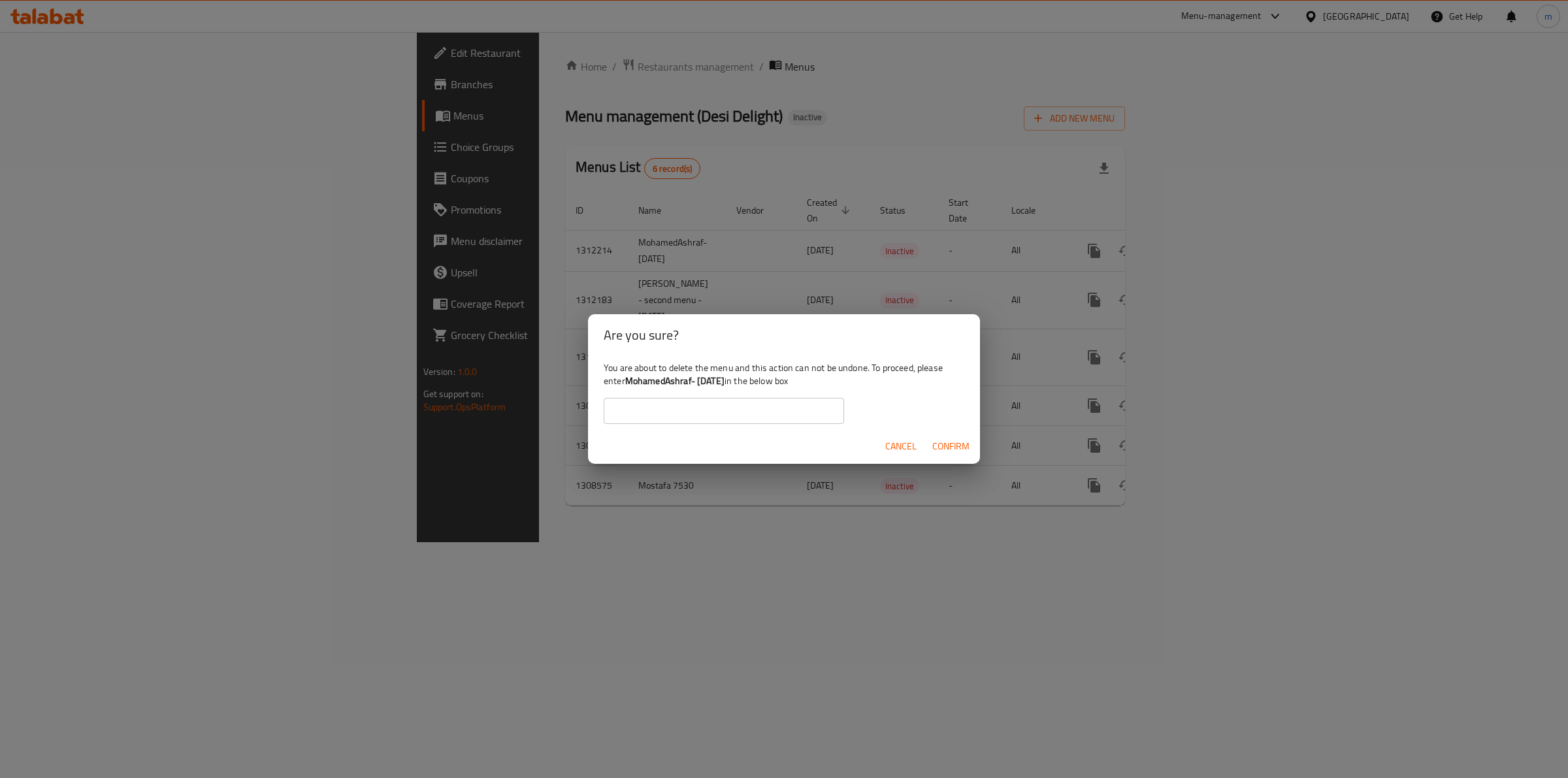
drag, startPoint x: 747, startPoint y: 380, endPoint x: 626, endPoint y: 384, distance: 121.1
click at [625, 383] on div "You are about to delete the menu and this action can not be undone. To proceed,…" at bounding box center [784, 392] width 392 height 73
copy div "MohamedAshraf- 16/09/2025"
click at [660, 409] on input "text" at bounding box center [724, 410] width 240 height 26
paste input "MohamedAshraf- 16/09/2025"
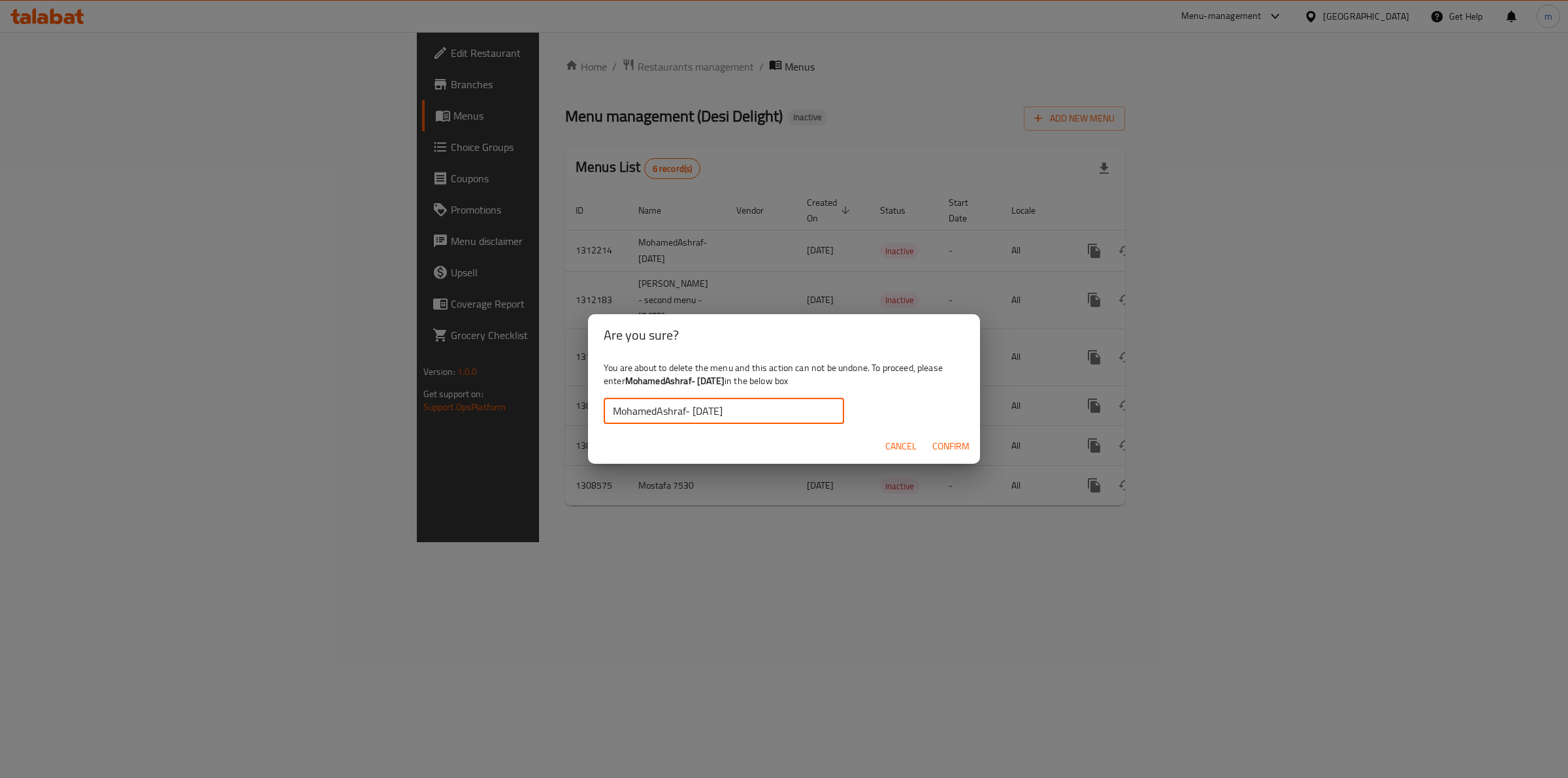
click at [937, 454] on button "Confirm" at bounding box center [951, 446] width 48 height 24
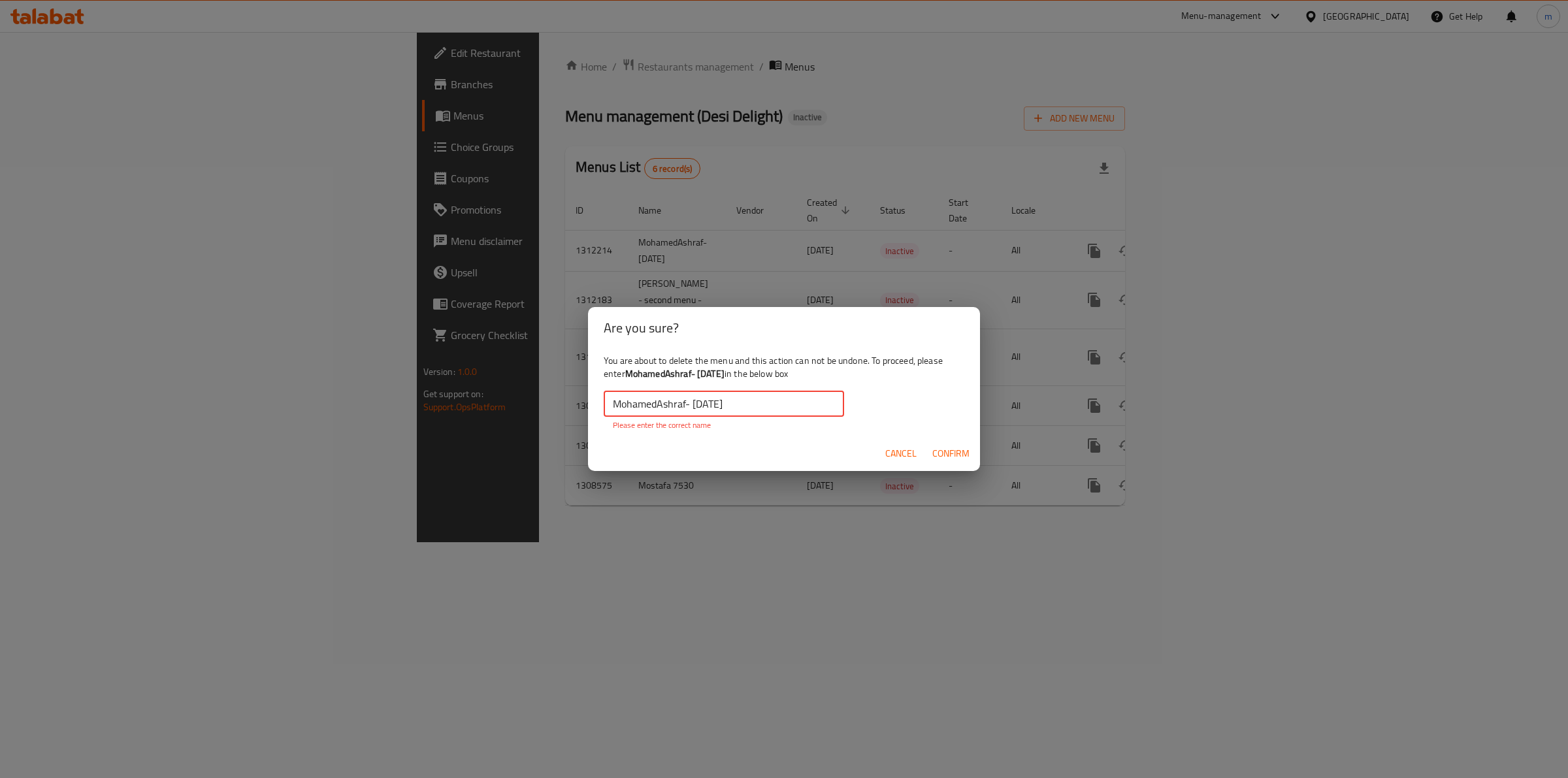
click at [610, 405] on input "MohamedAshraf- 16/09/2025" at bounding box center [724, 404] width 240 height 26
click at [612, 403] on input "MohamedAshraf- 16/09/2025" at bounding box center [724, 404] width 240 height 26
click at [615, 403] on input "MohamedAshraf- 16/09/2025" at bounding box center [724, 404] width 240 height 26
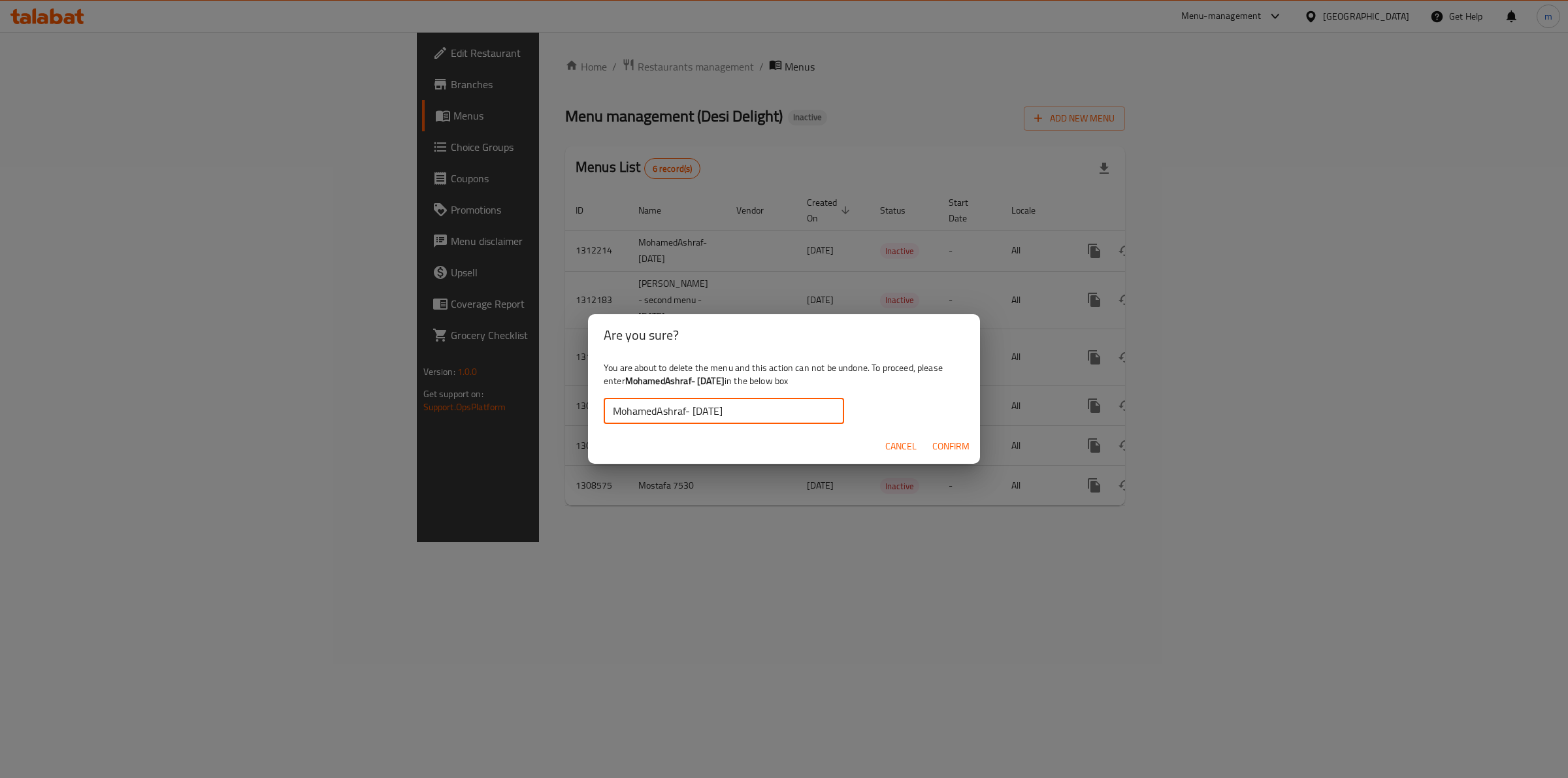
type input "MohamedAshraf- 16/09/2025"
click at [961, 449] on span "Confirm" at bounding box center [951, 446] width 37 height 16
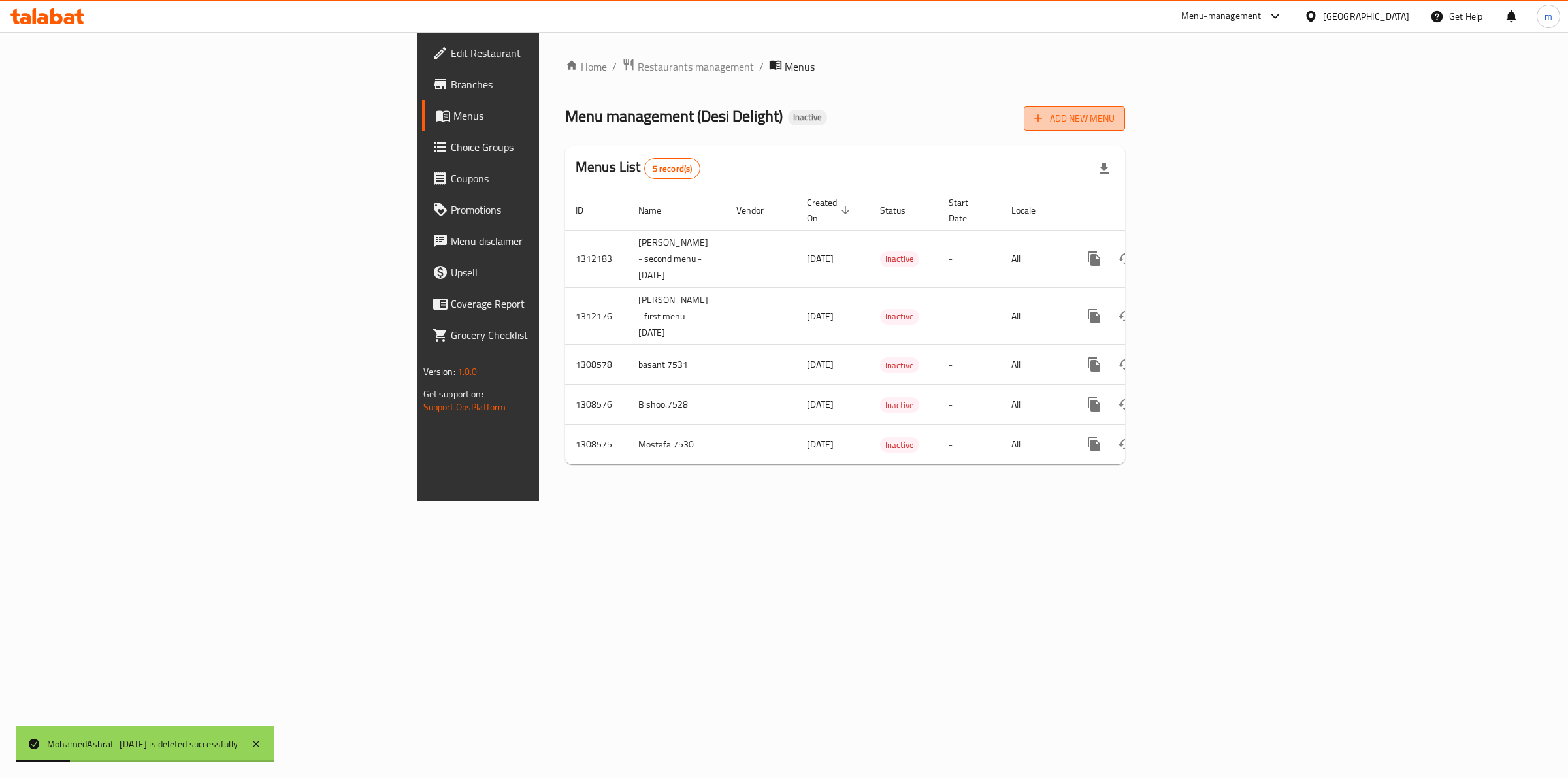
click at [1125, 128] on button "Add New Menu" at bounding box center [1075, 119] width 101 height 24
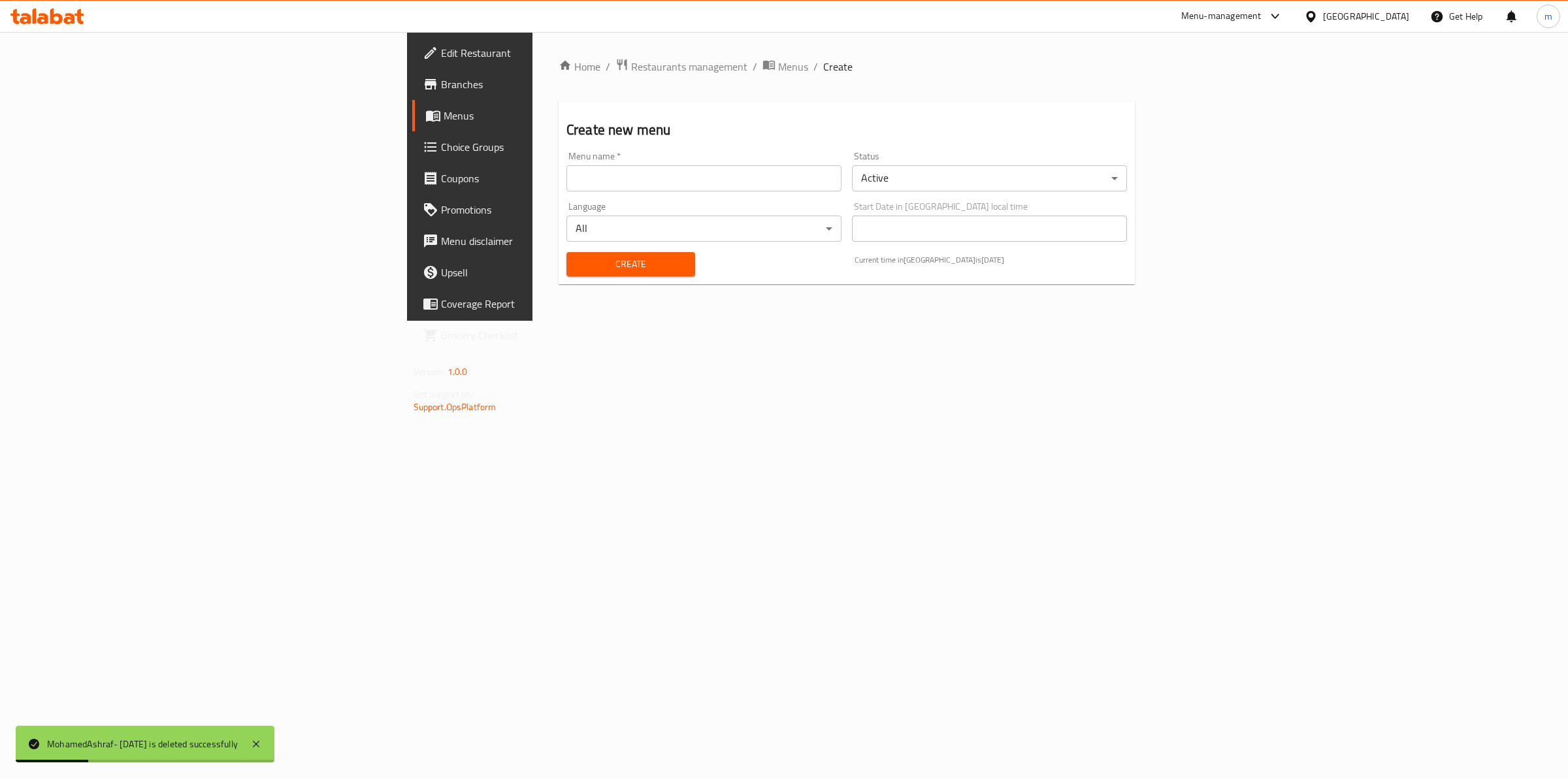
click at [587, 181] on input "text" at bounding box center [704, 178] width 275 height 26
paste input "MohamedAshraf- 16/09/2025"
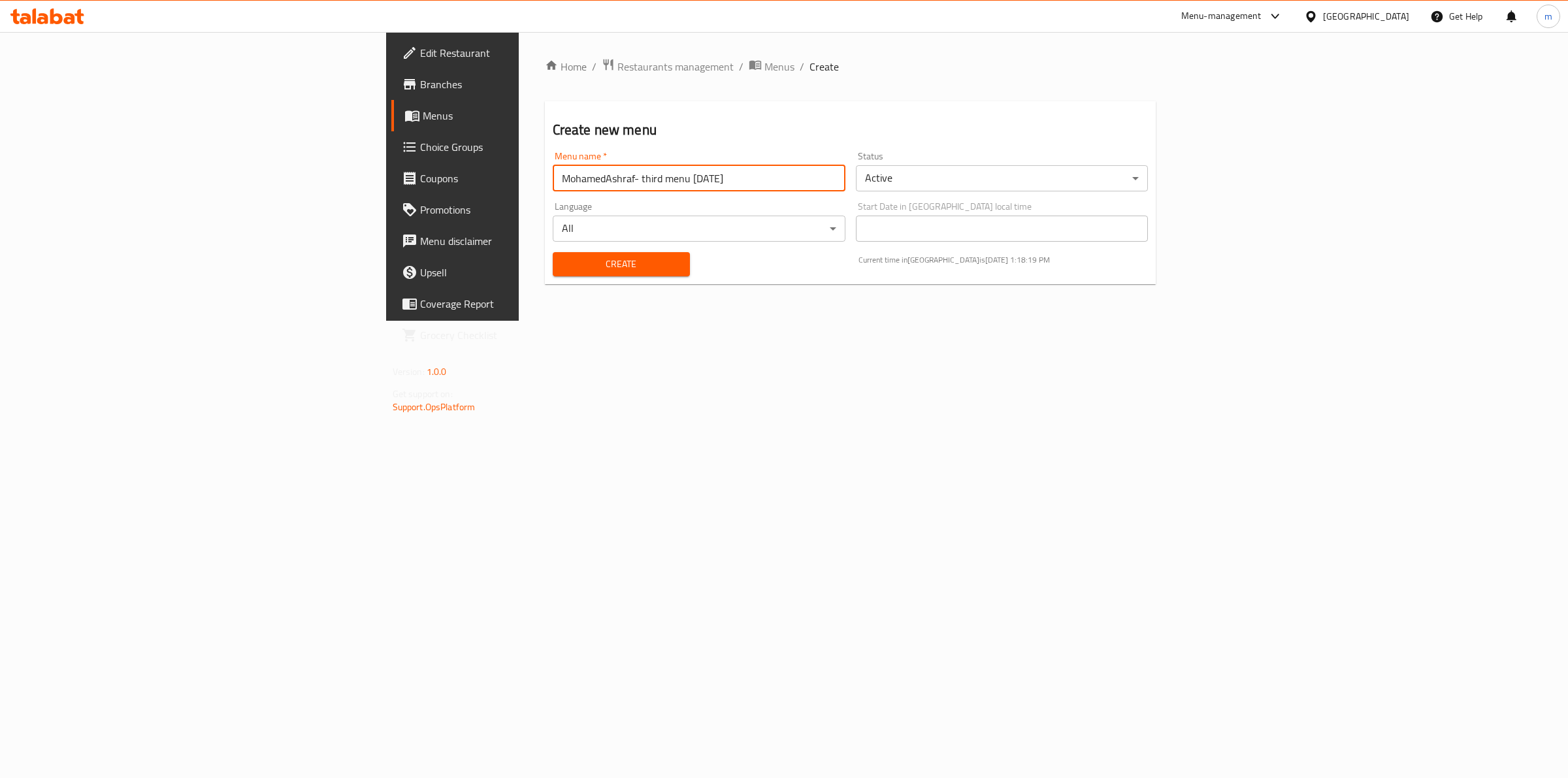
click at [553, 176] on input "MohamedAshraf- third menu 16/09/2025" at bounding box center [699, 178] width 293 height 26
type input "[PERSON_NAME]- third menu [DATE]"
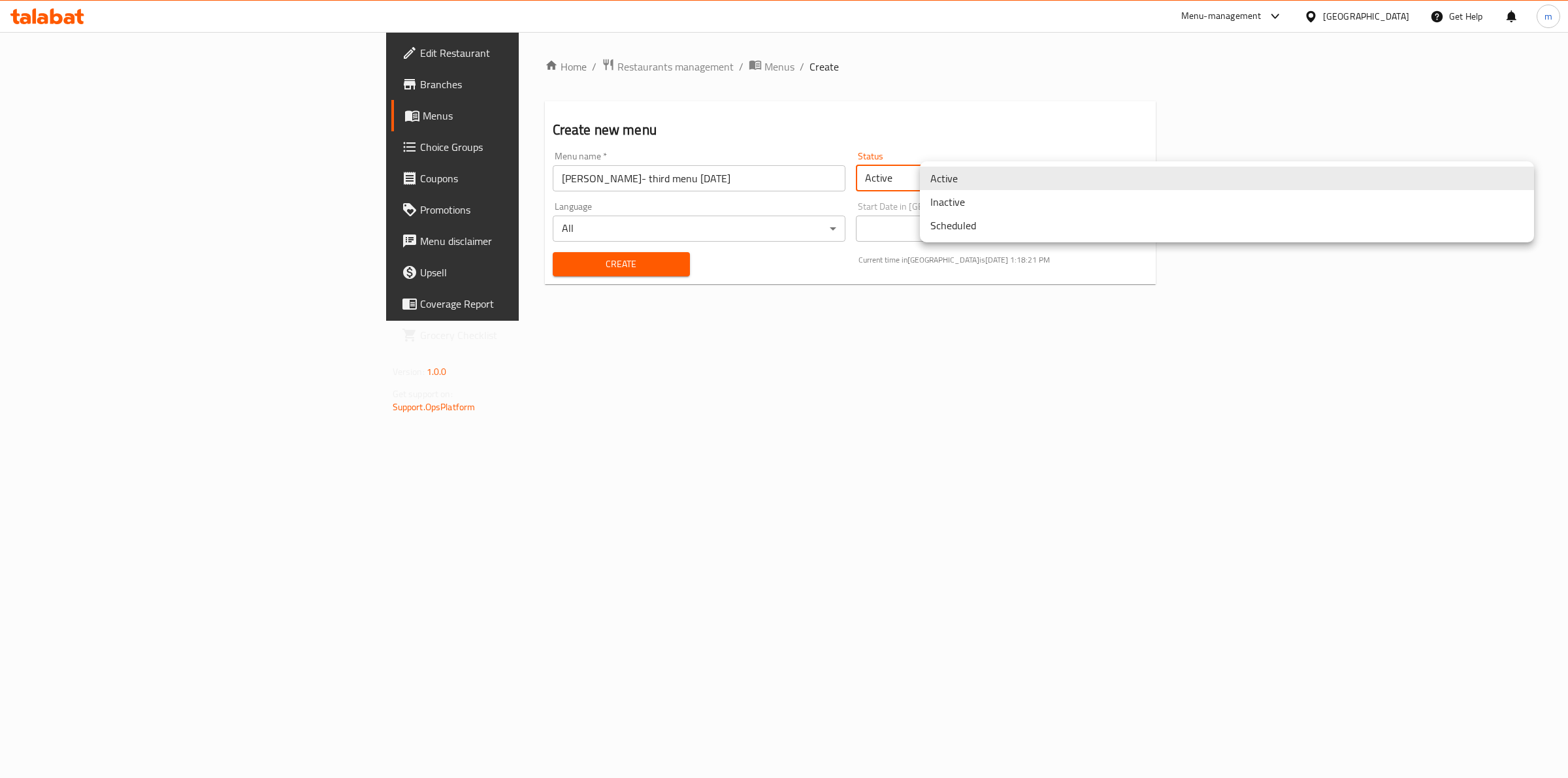
click at [994, 186] on body "​ Menu-management United Arab Emirates Get Help m Edit Restaurant Branches Menu…" at bounding box center [784, 405] width 1568 height 746
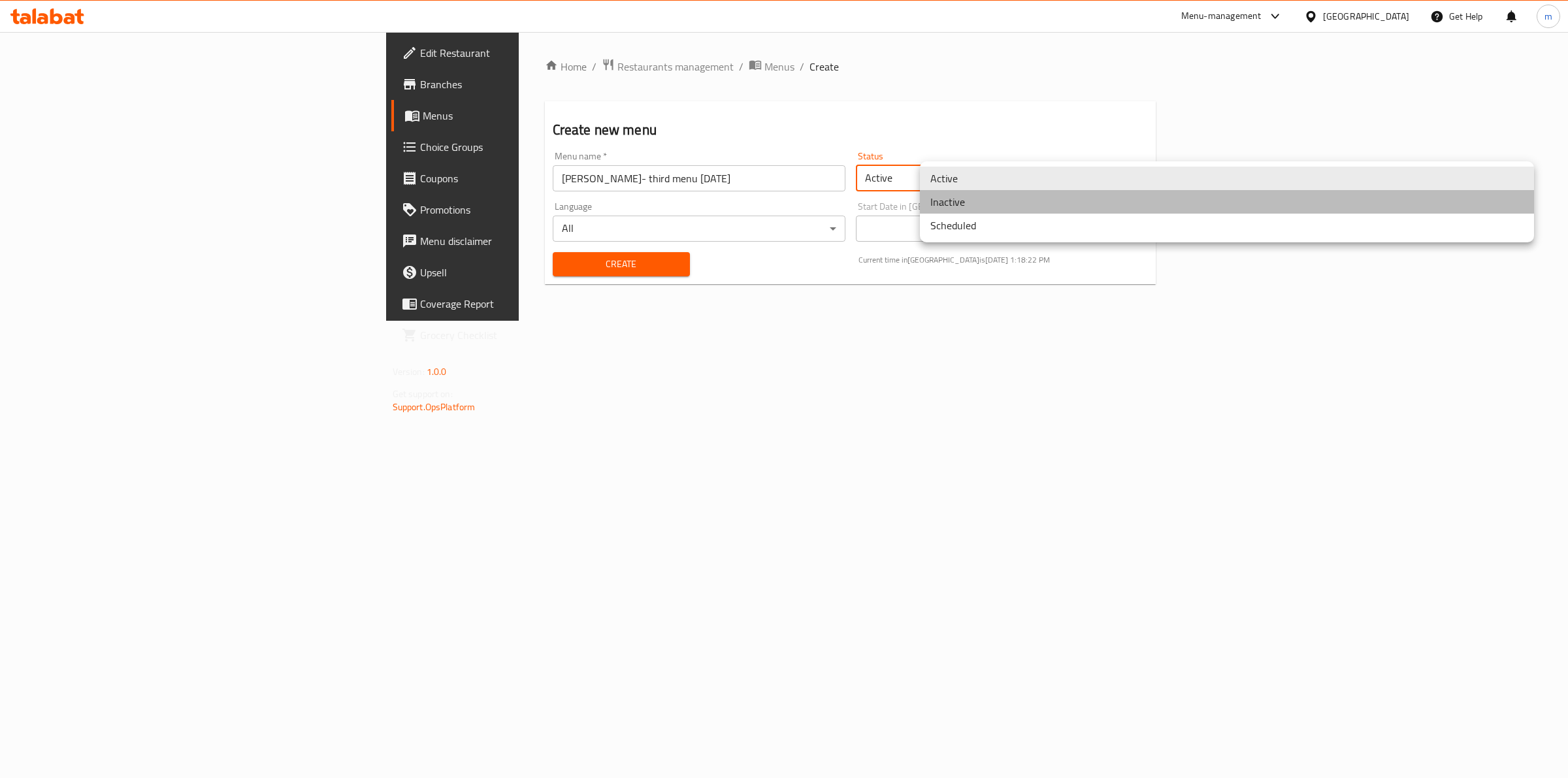
drag, startPoint x: 953, startPoint y: 213, endPoint x: 948, endPoint y: 204, distance: 10.3
click at [948, 204] on li "Inactive" at bounding box center [1227, 202] width 614 height 24
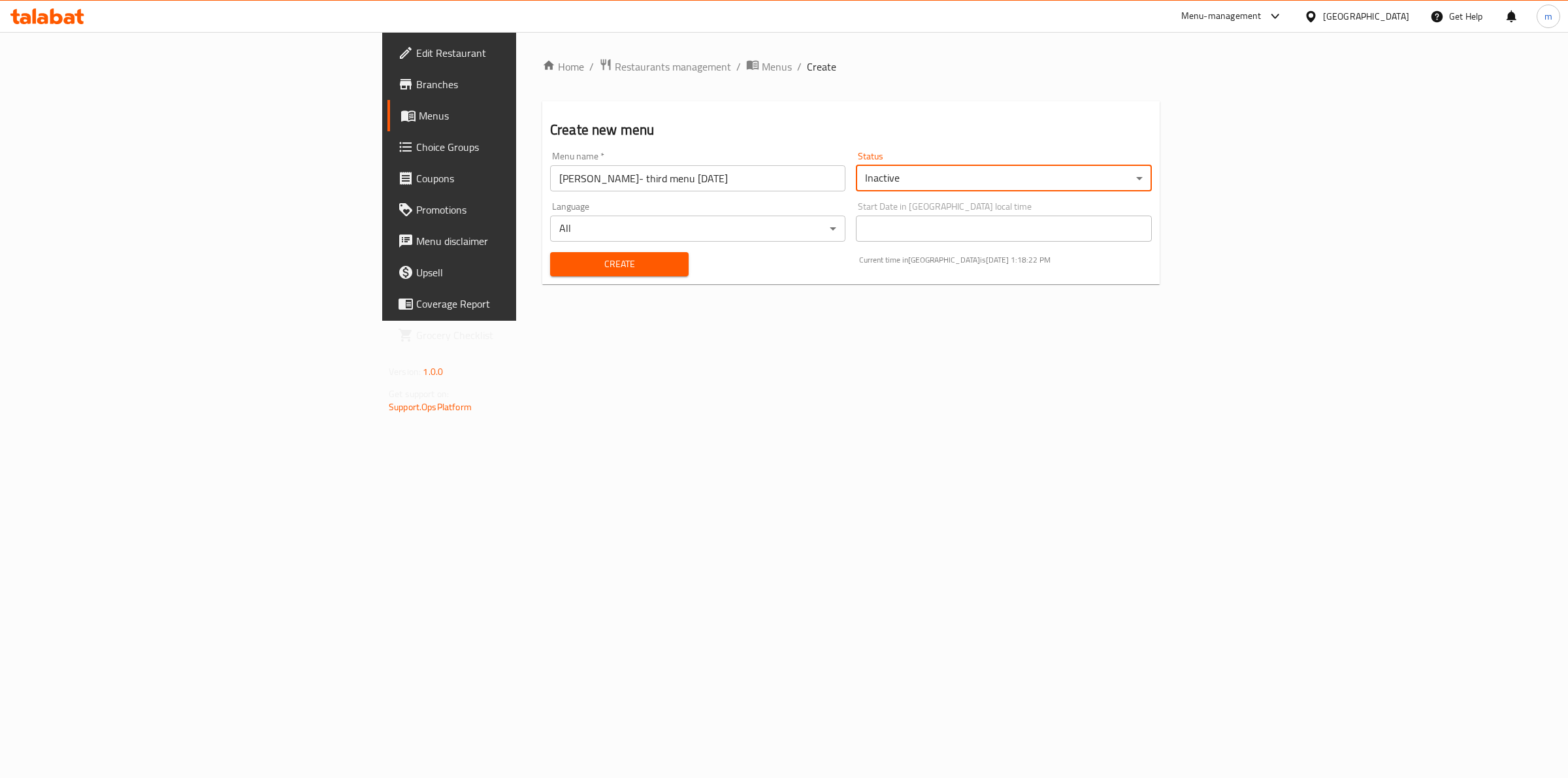
click at [550, 204] on div "Language All ​" at bounding box center [698, 222] width 296 height 40
click at [550, 252] on button "Create" at bounding box center [619, 264] width 139 height 24
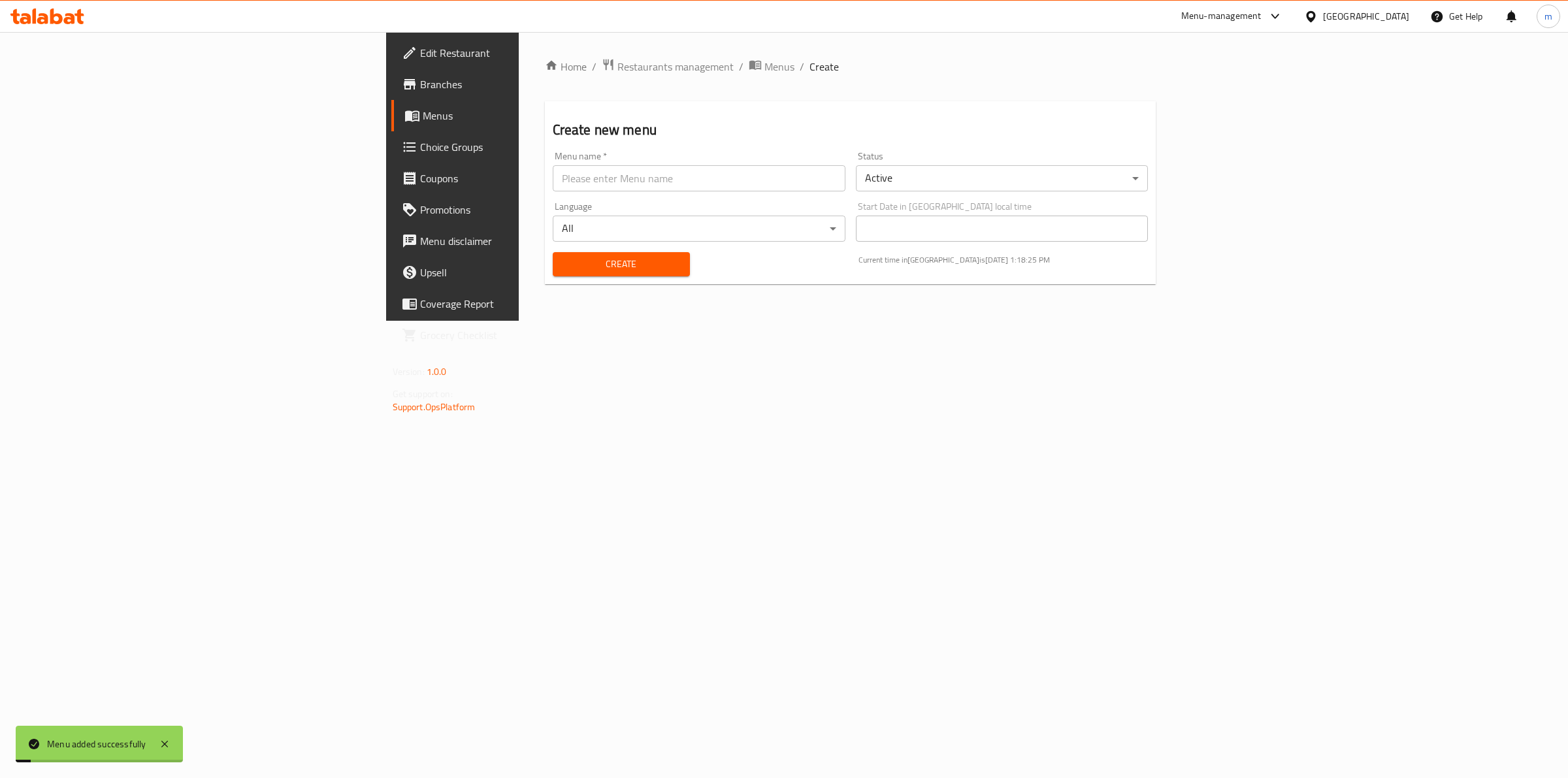
click at [422, 121] on span "Menus" at bounding box center [530, 115] width 215 height 16
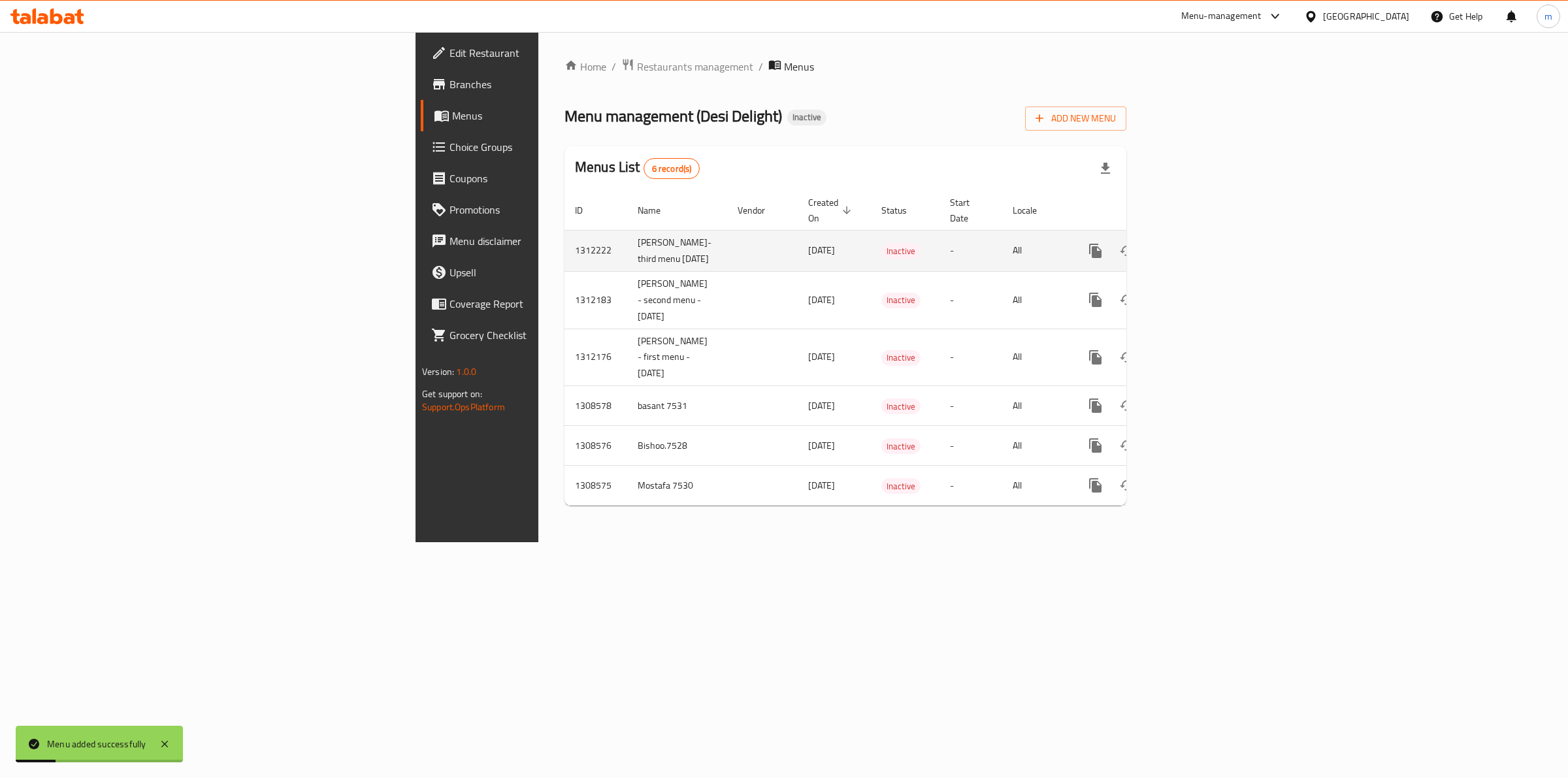
click at [1205, 242] on link "enhanced table" at bounding box center [1190, 251] width 31 height 31
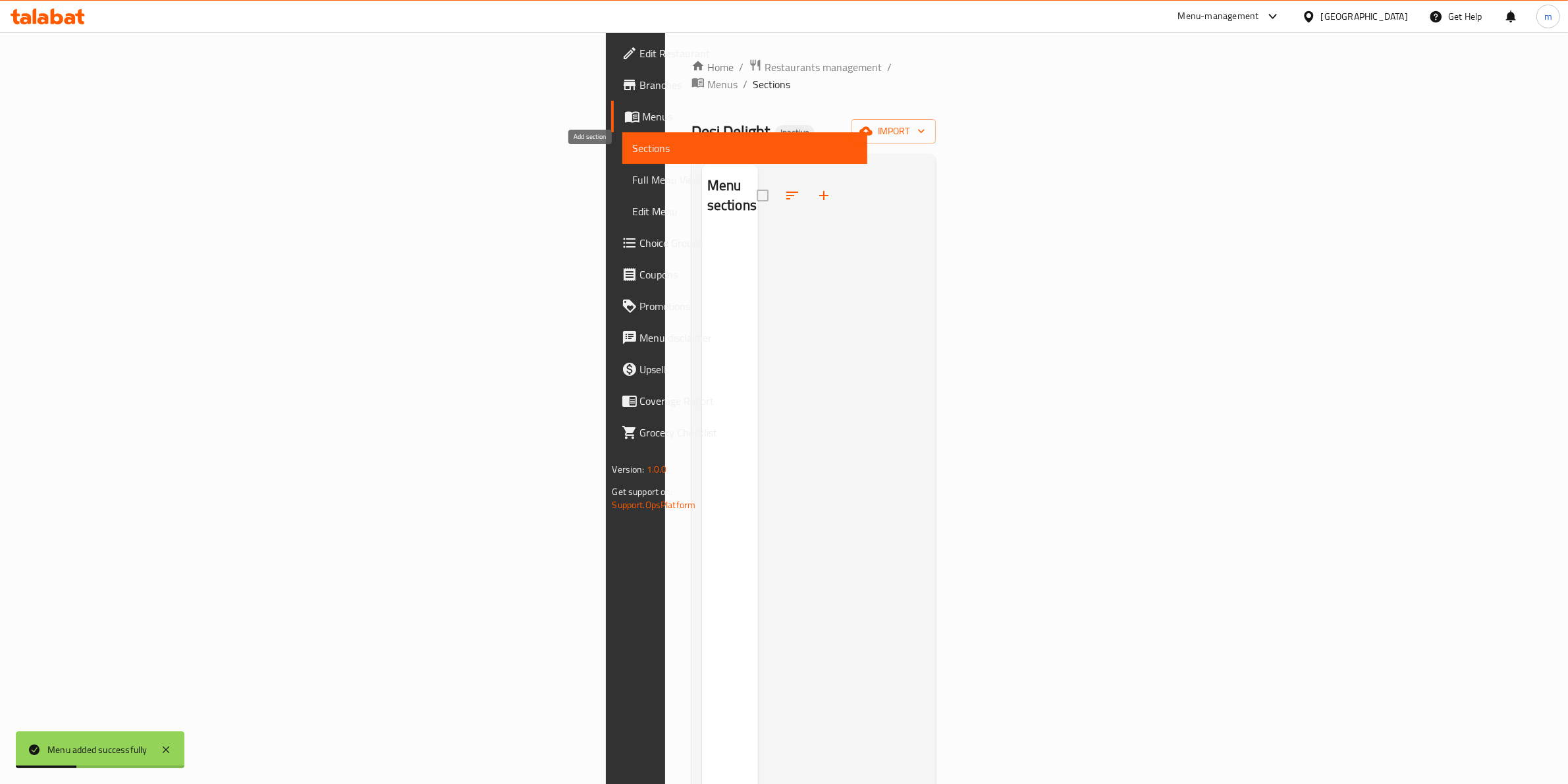
click at [808, 180] on button "button" at bounding box center [823, 195] width 32 height 32
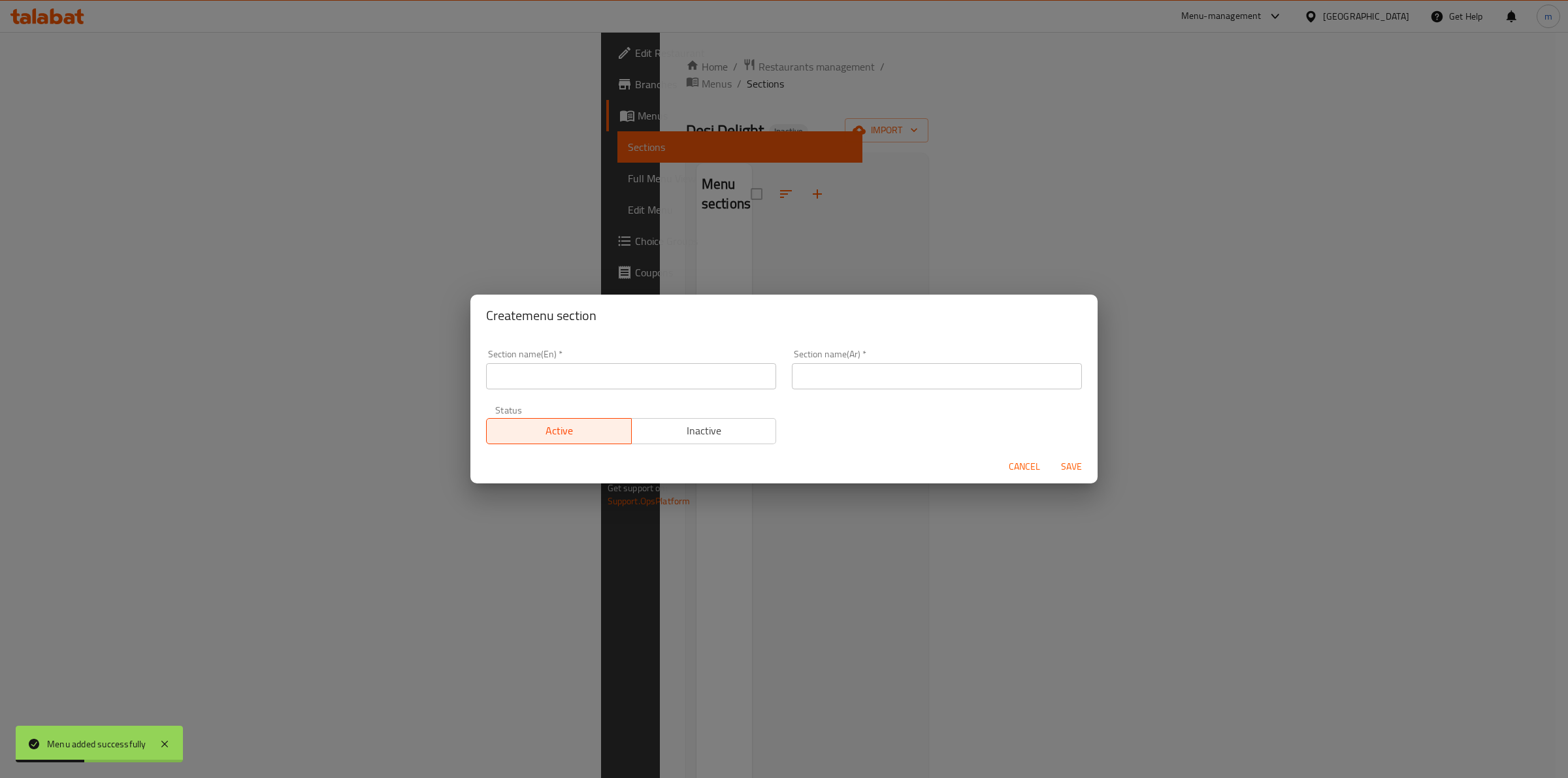
click at [919, 244] on div "Create menu section Section name(En)   * Section name(En) * Section name(Ar)   …" at bounding box center [784, 389] width 1568 height 778
click at [1017, 471] on span "Cancel" at bounding box center [1025, 467] width 31 height 16
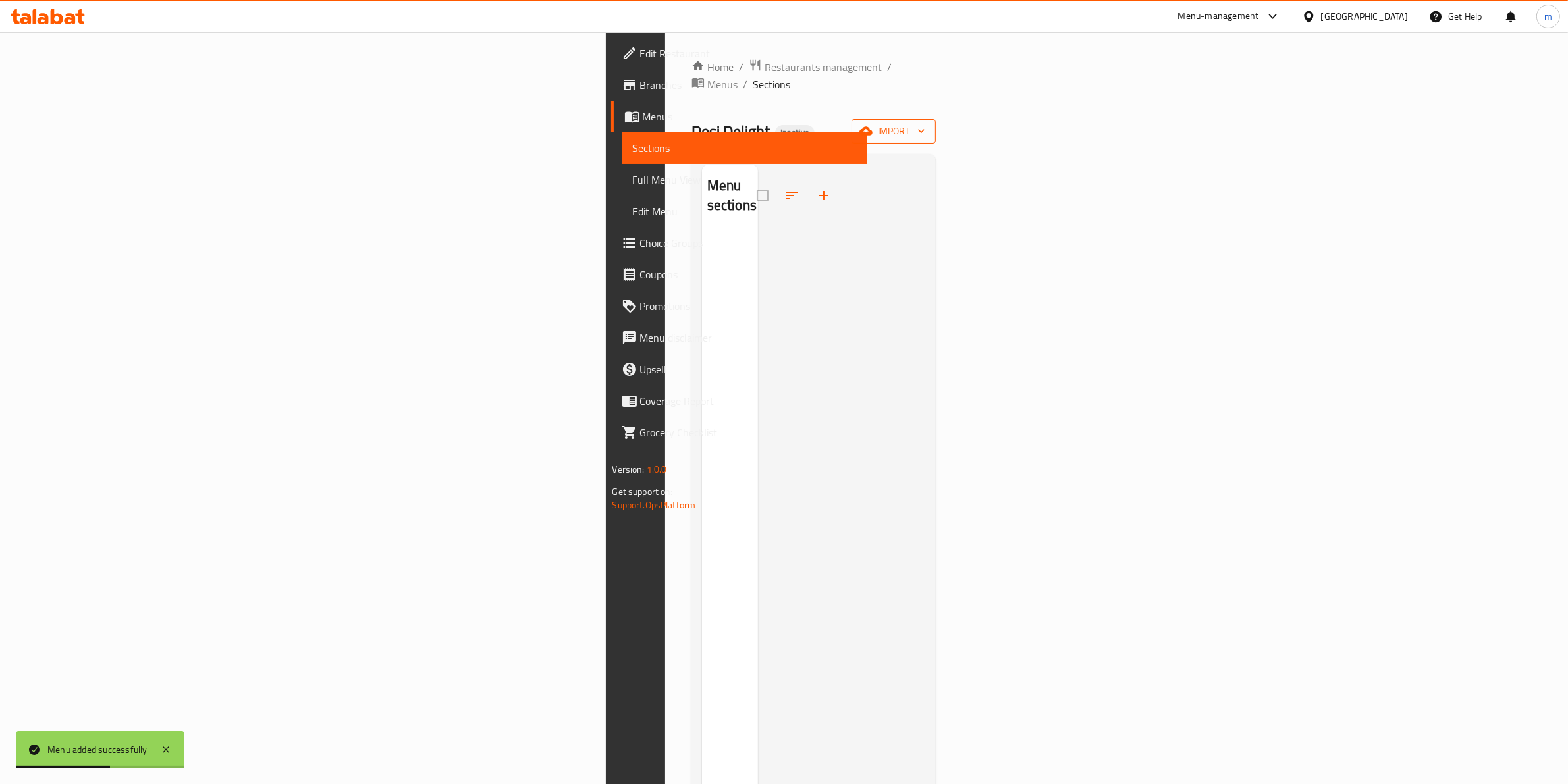
click at [936, 123] on button "import" at bounding box center [893, 131] width 84 height 24
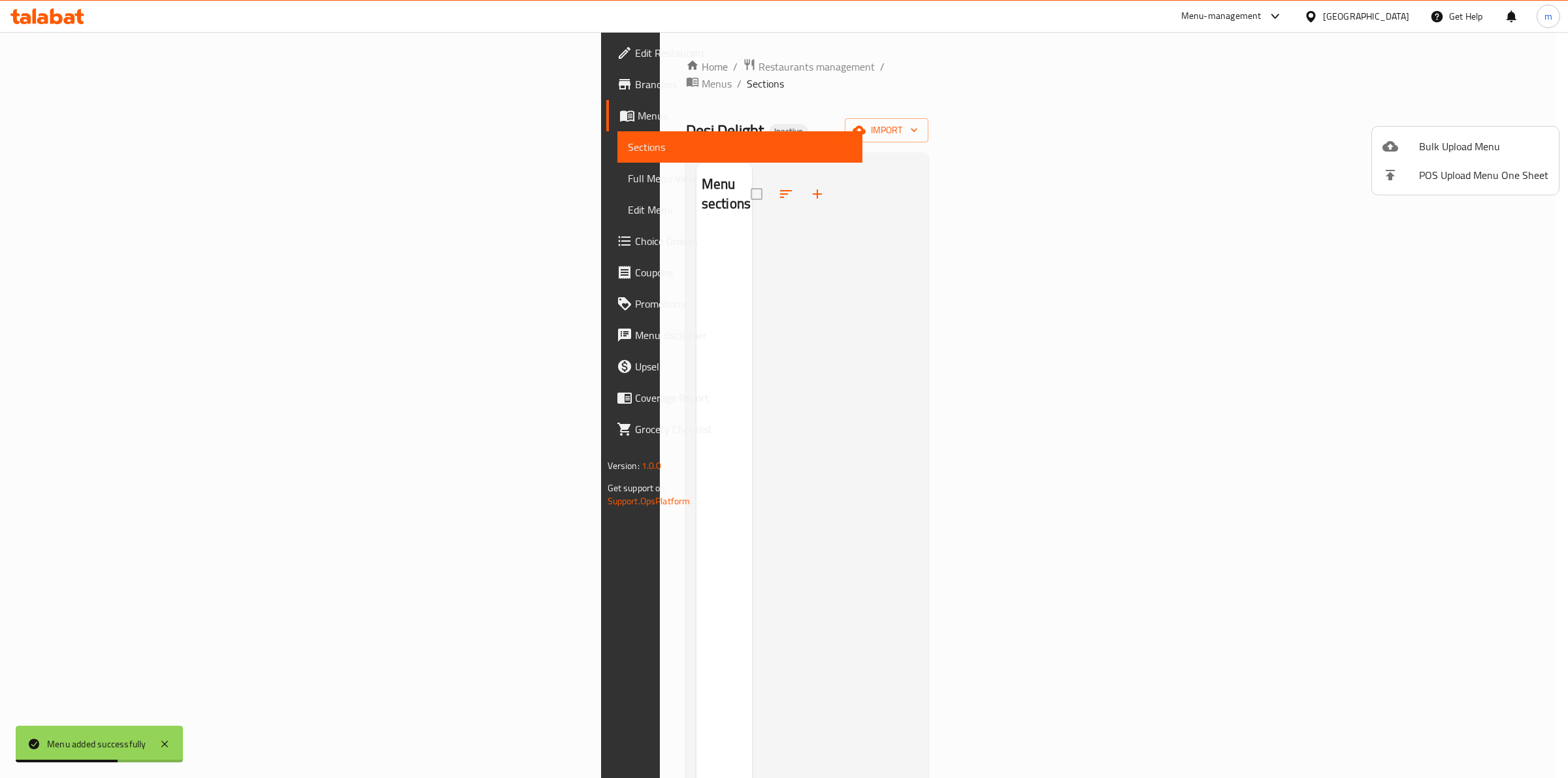
click at [1484, 144] on span "Bulk Upload Menu" at bounding box center [1484, 146] width 129 height 16
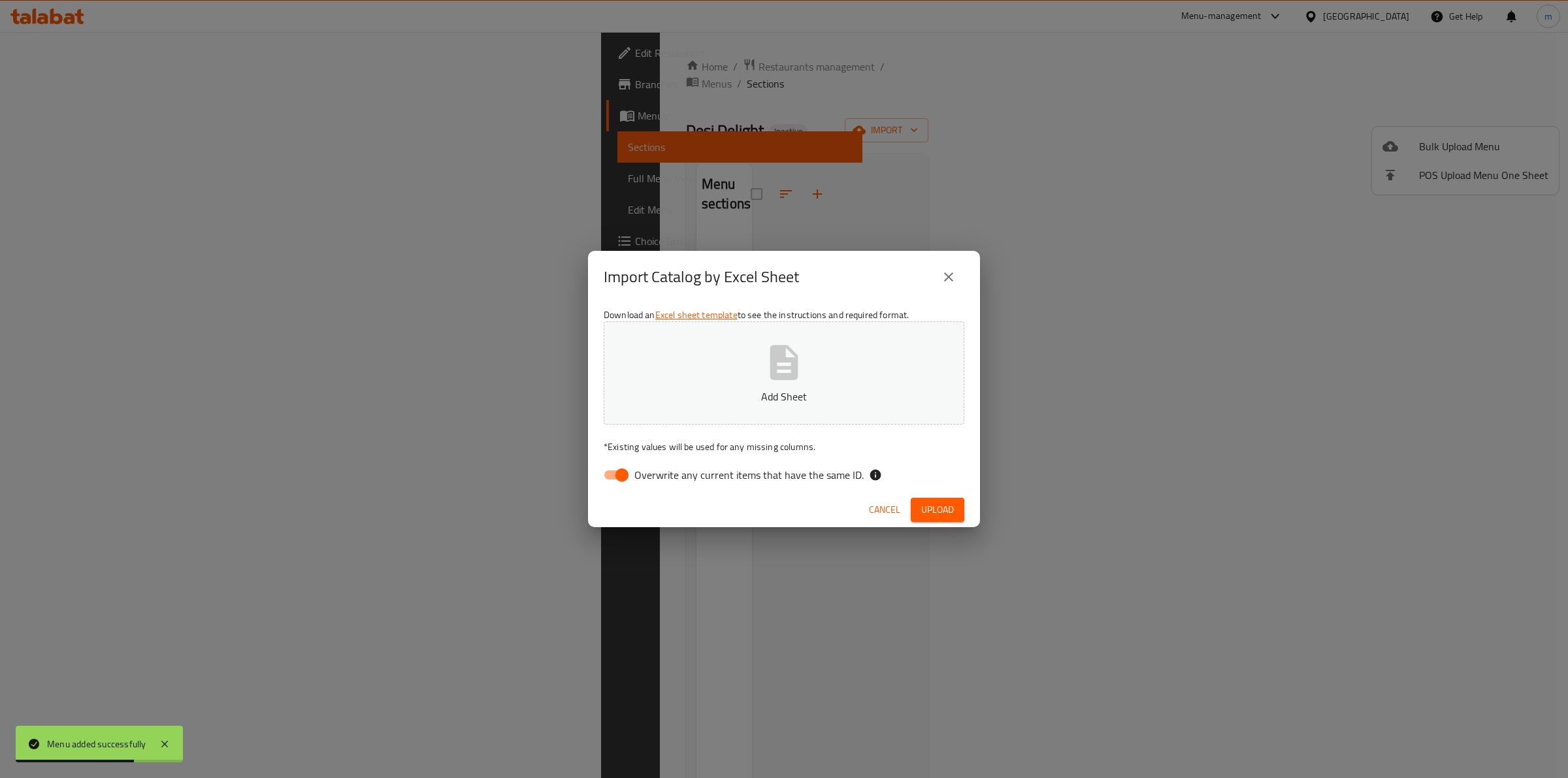
click at [616, 477] on input "Overwrite any current items that have the same ID." at bounding box center [622, 474] width 75 height 25
checkbox input "false"
click at [869, 508] on span "Cancel" at bounding box center [884, 509] width 31 height 16
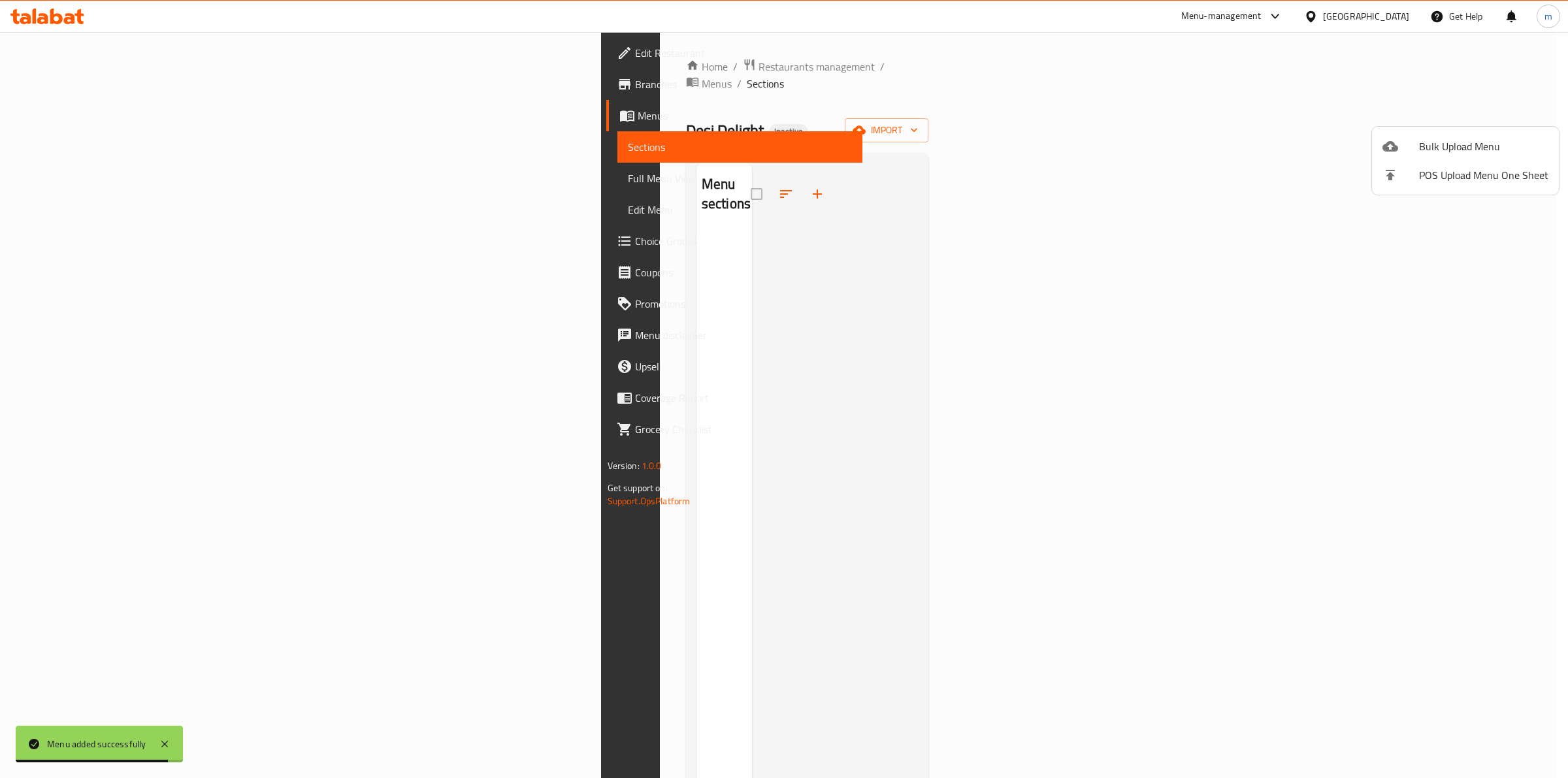
click at [1484, 141] on span "Bulk Upload Menu" at bounding box center [1484, 146] width 129 height 16
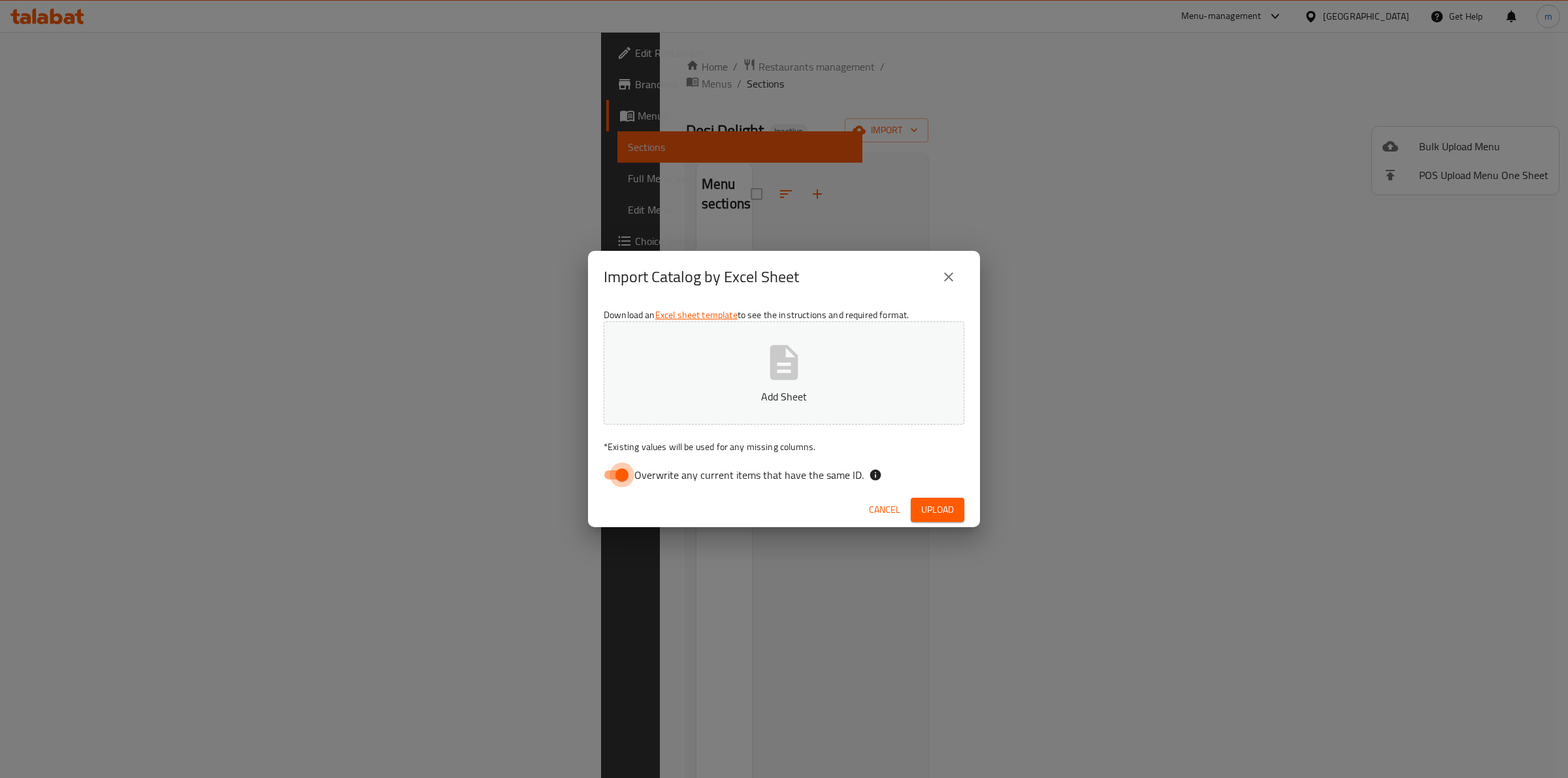
click at [628, 475] on input "Overwrite any current items that have the same ID." at bounding box center [622, 474] width 75 height 25
checkbox input "false"
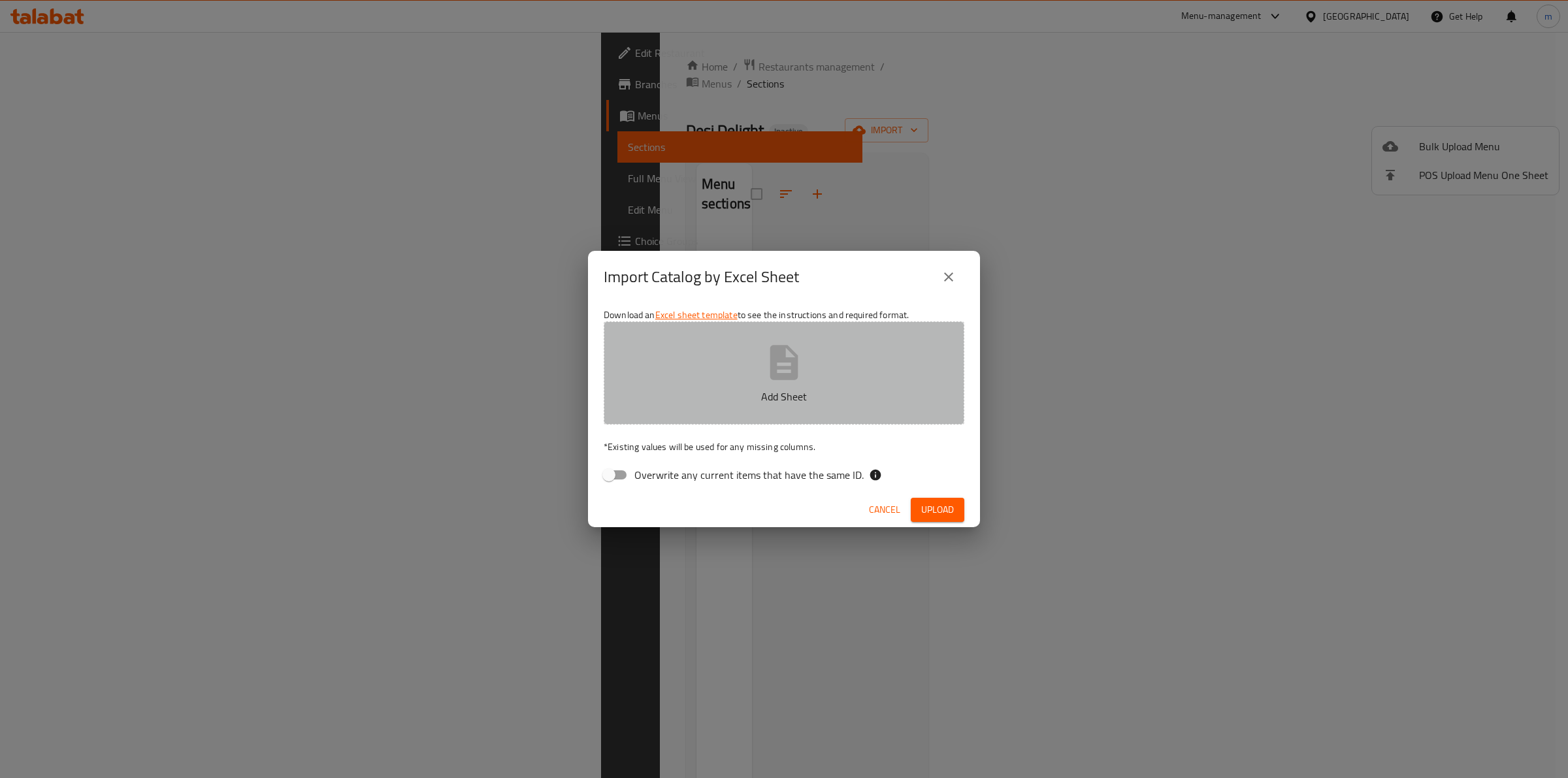
click at [727, 393] on p "Add Sheet" at bounding box center [784, 396] width 320 height 16
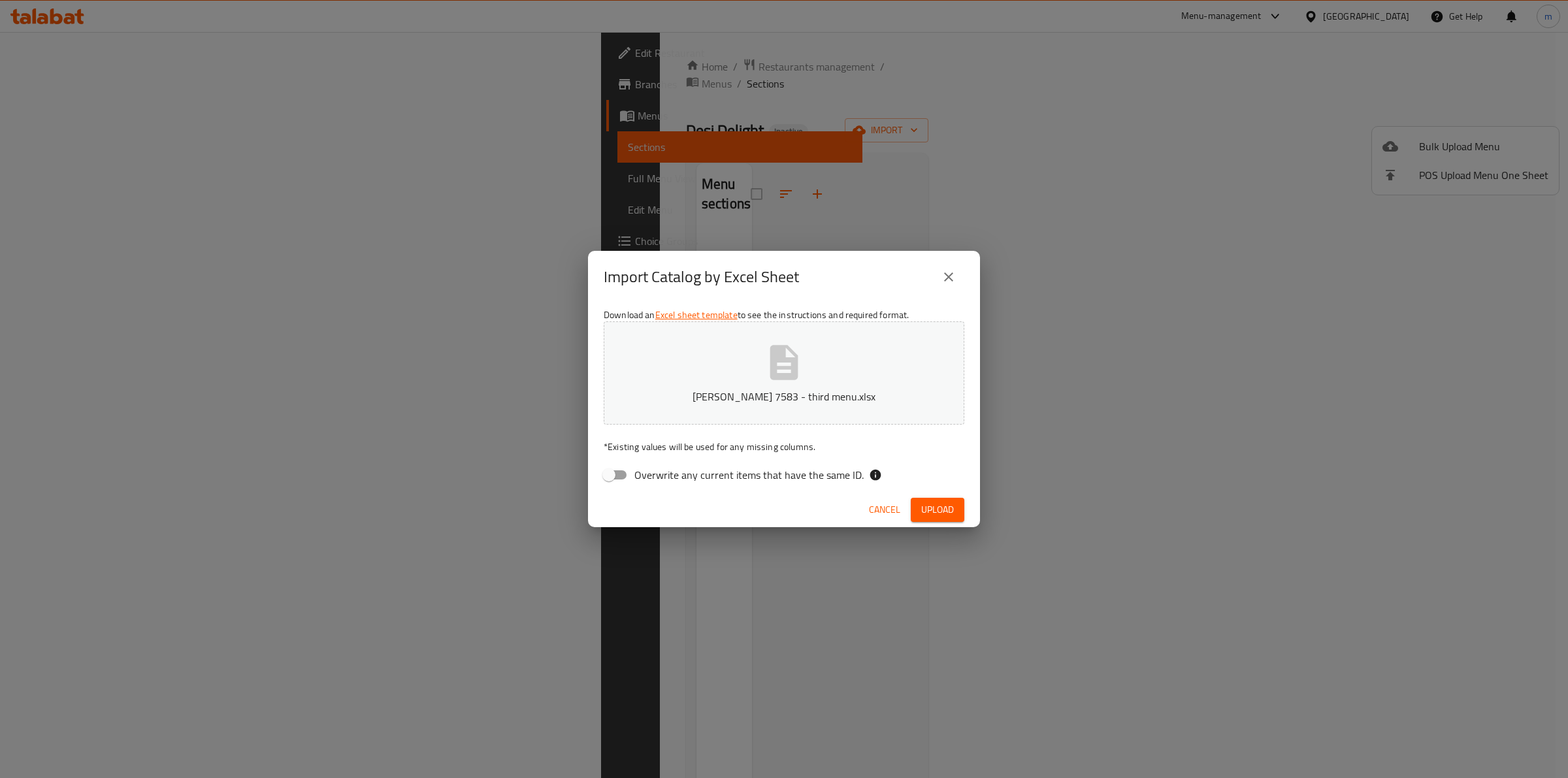
click at [916, 508] on button "Upload" at bounding box center [938, 509] width 54 height 24
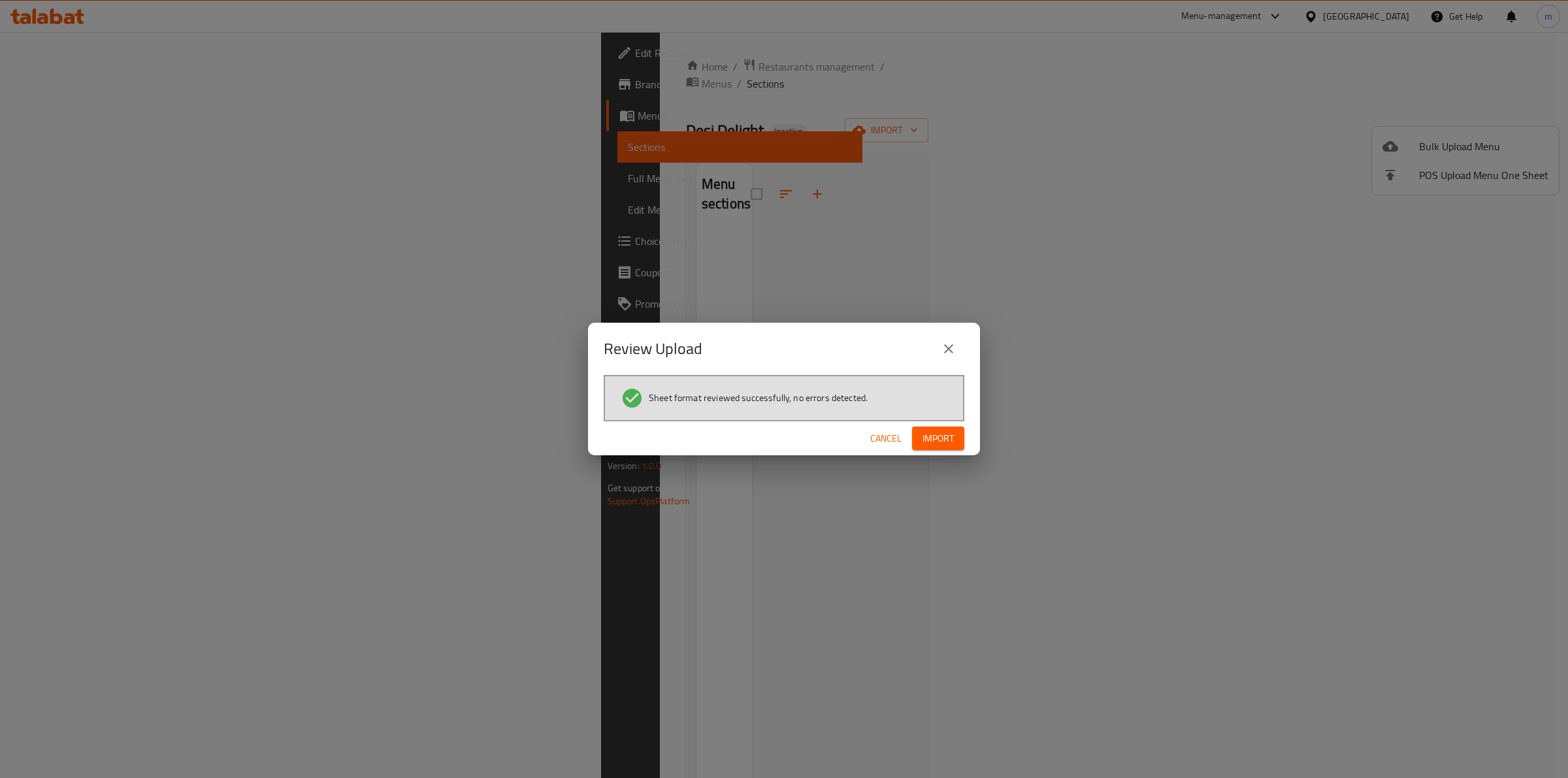
click at [934, 451] on div "Cancel Import" at bounding box center [784, 439] width 392 height 34
click at [932, 449] on div "Cancel Import" at bounding box center [784, 439] width 392 height 34
click at [930, 442] on span "Import" at bounding box center [938, 439] width 31 height 16
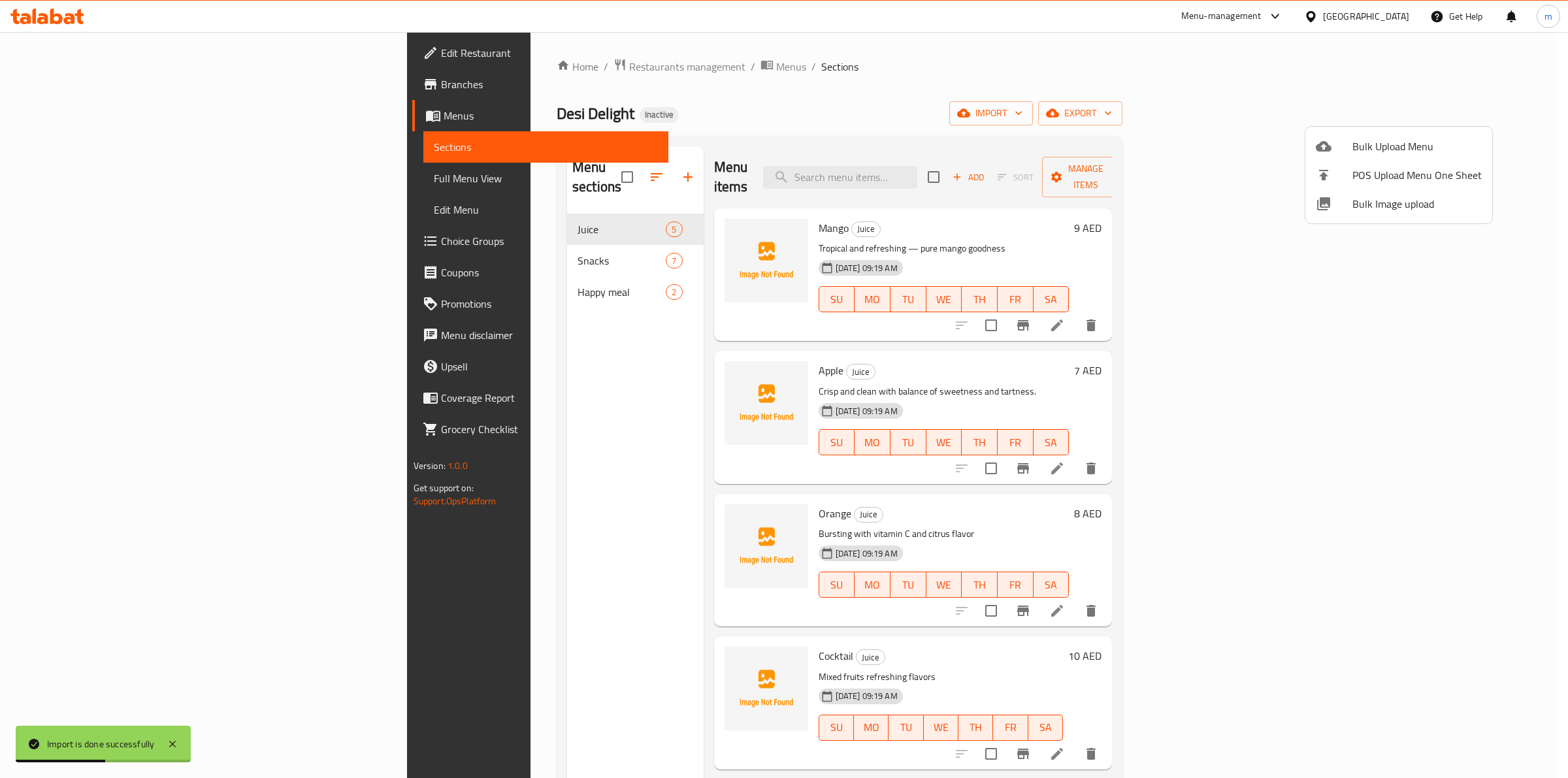
click at [90, 185] on div at bounding box center [784, 389] width 1568 height 778
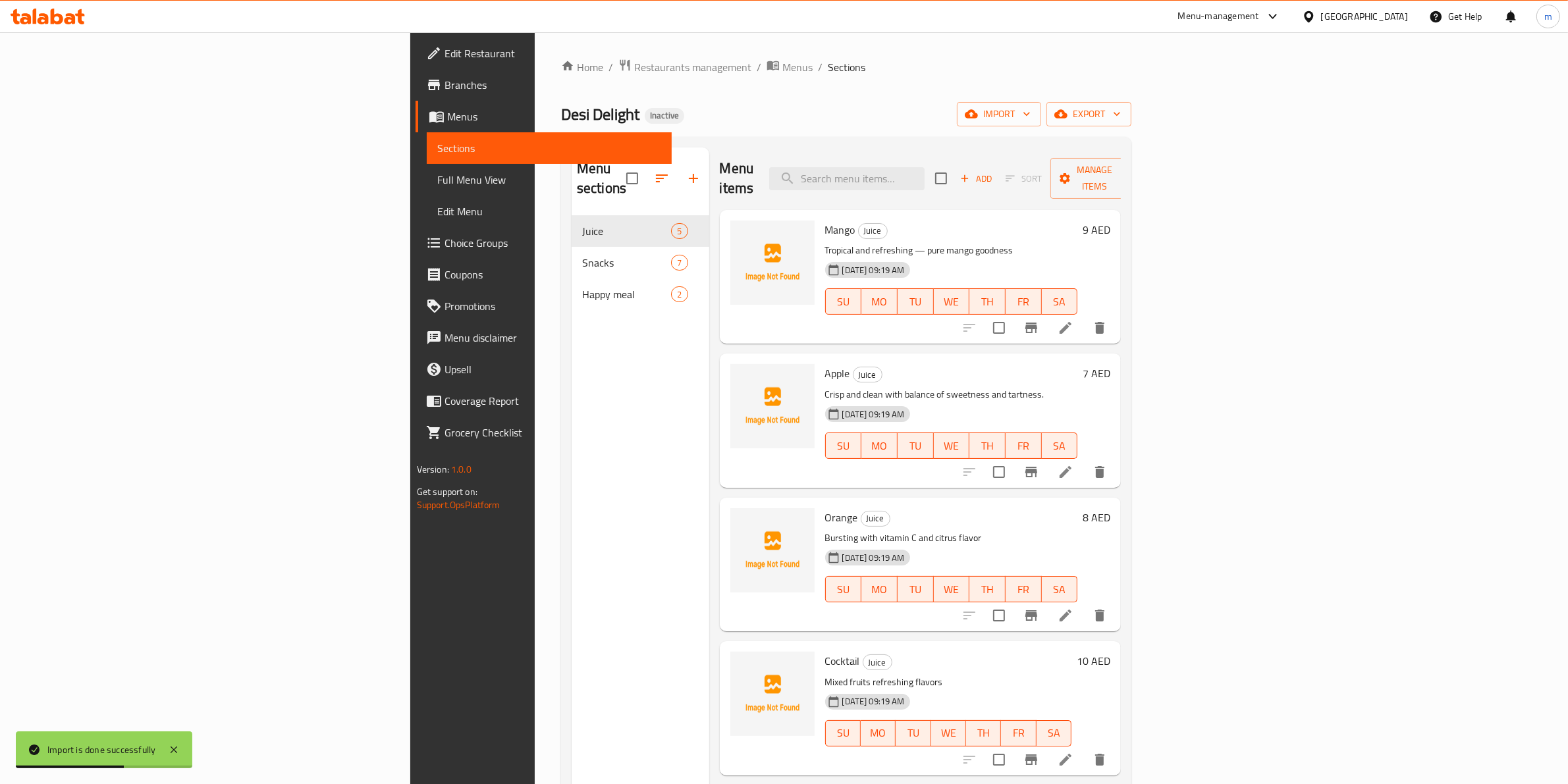
click at [437, 185] on span "Full Menu View" at bounding box center [549, 180] width 225 height 16
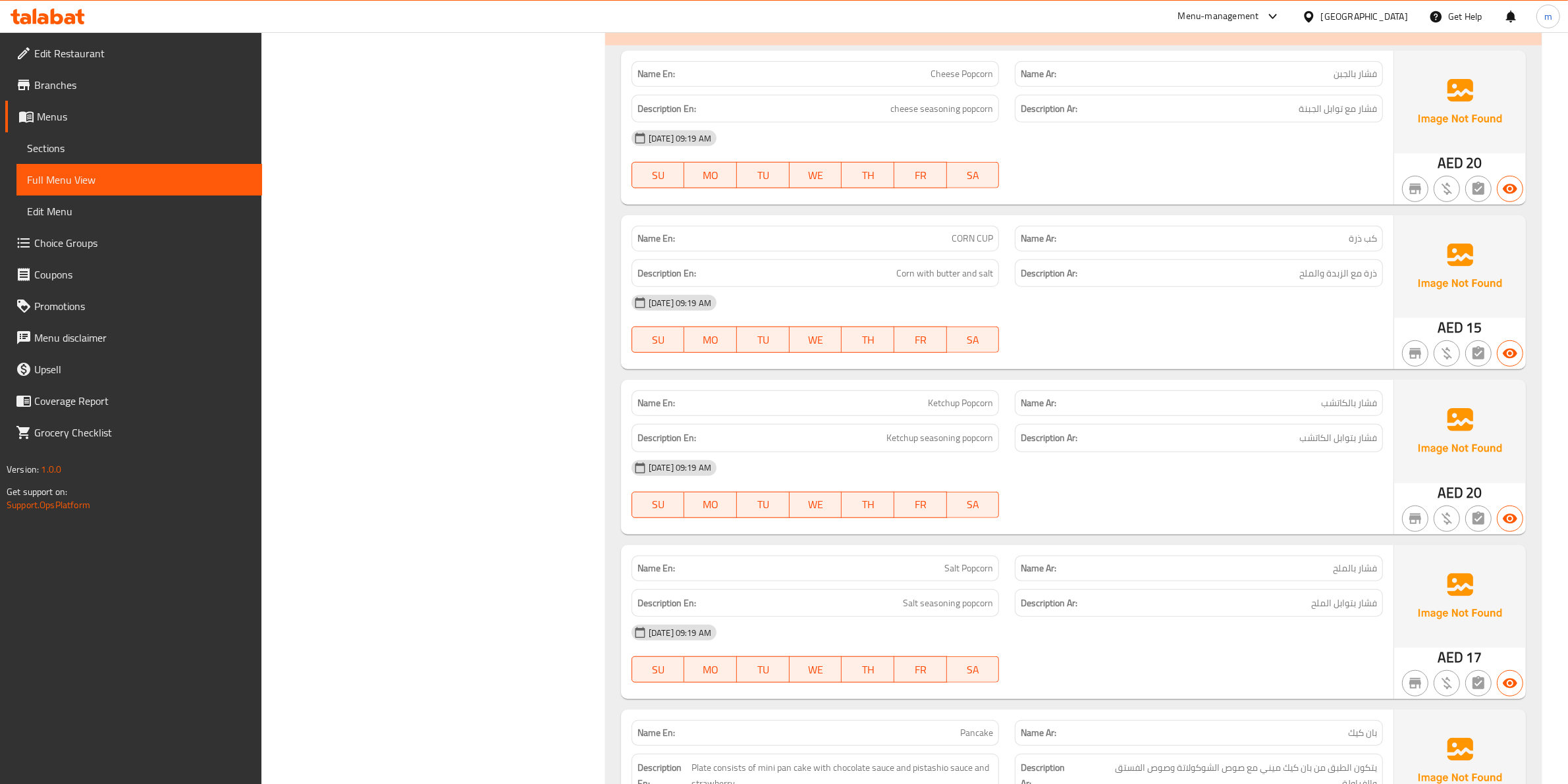
scroll to position [1070, 0]
click at [71, 126] on link "Menus" at bounding box center [133, 117] width 256 height 32
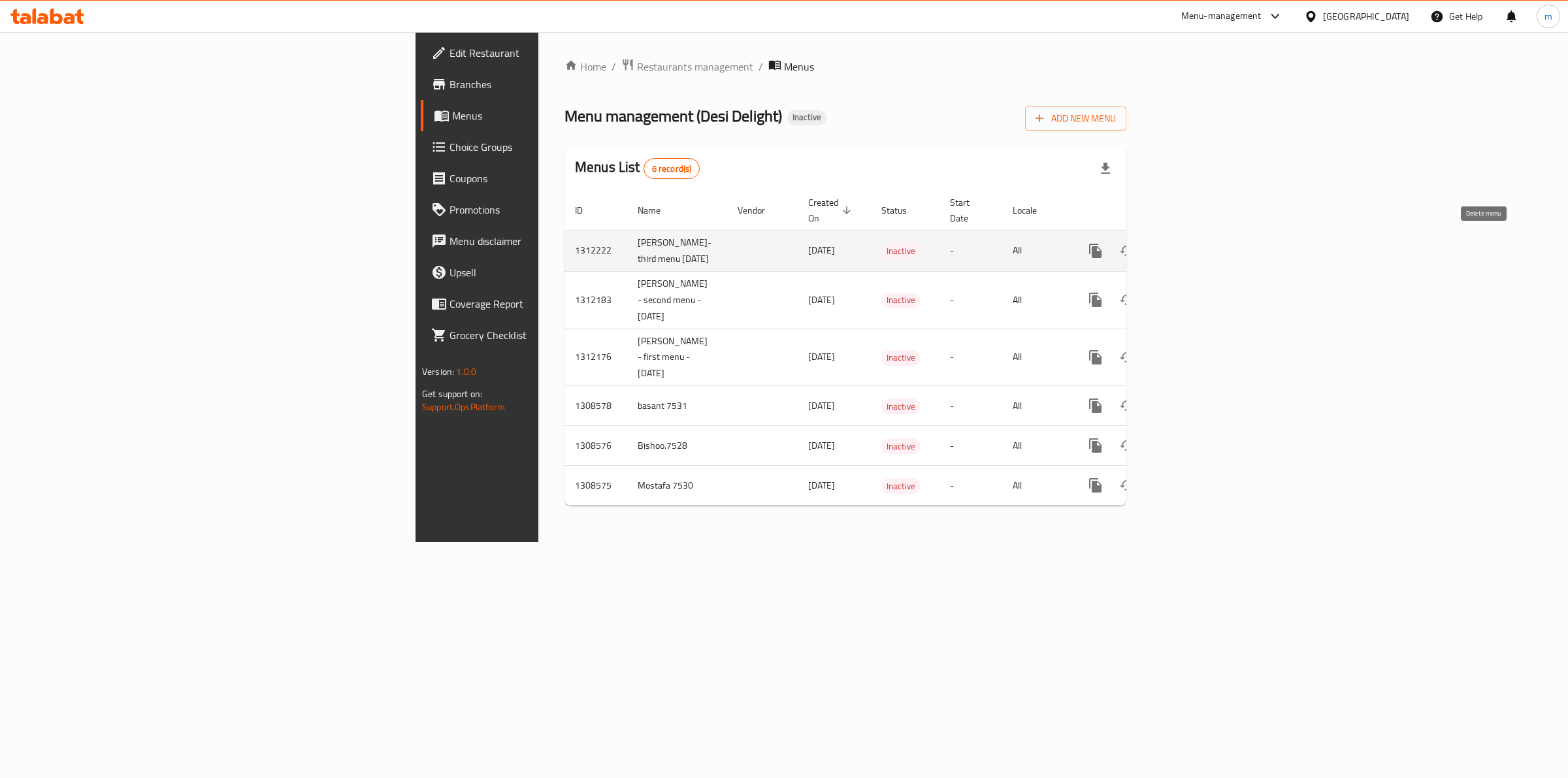
click at [1166, 243] on icon "enhanced table" at bounding box center [1158, 251] width 16 height 16
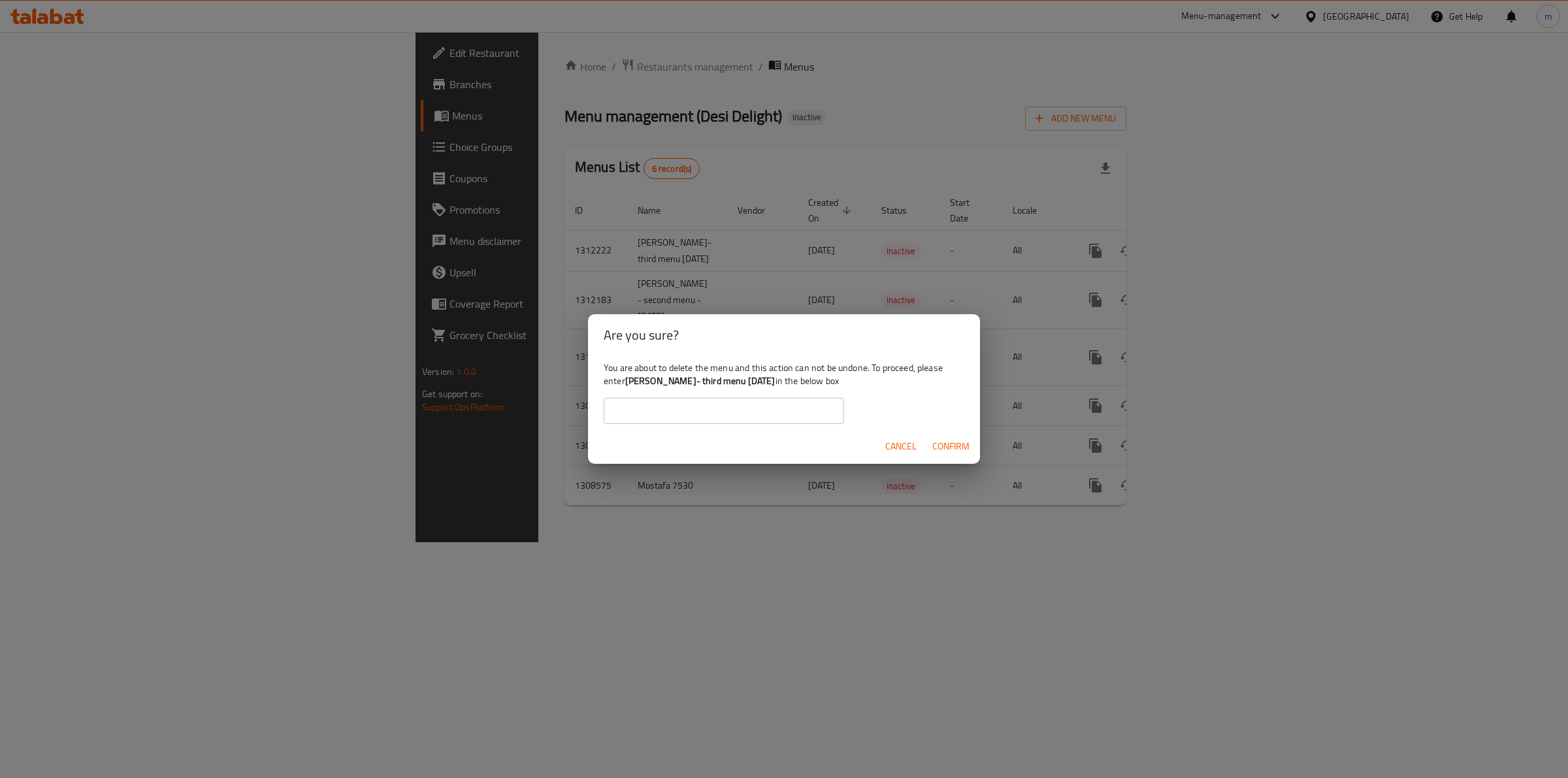
click at [756, 399] on input "text" at bounding box center [724, 410] width 240 height 26
drag, startPoint x: 790, startPoint y: 380, endPoint x: 631, endPoint y: 389, distance: 159.3
click at [631, 389] on b "[PERSON_NAME]- third menu [DATE]" at bounding box center [700, 380] width 150 height 17
copy b "[PERSON_NAME]- third menu [DATE]"
drag, startPoint x: 654, startPoint y: 412, endPoint x: 680, endPoint y: 422, distance: 27.9
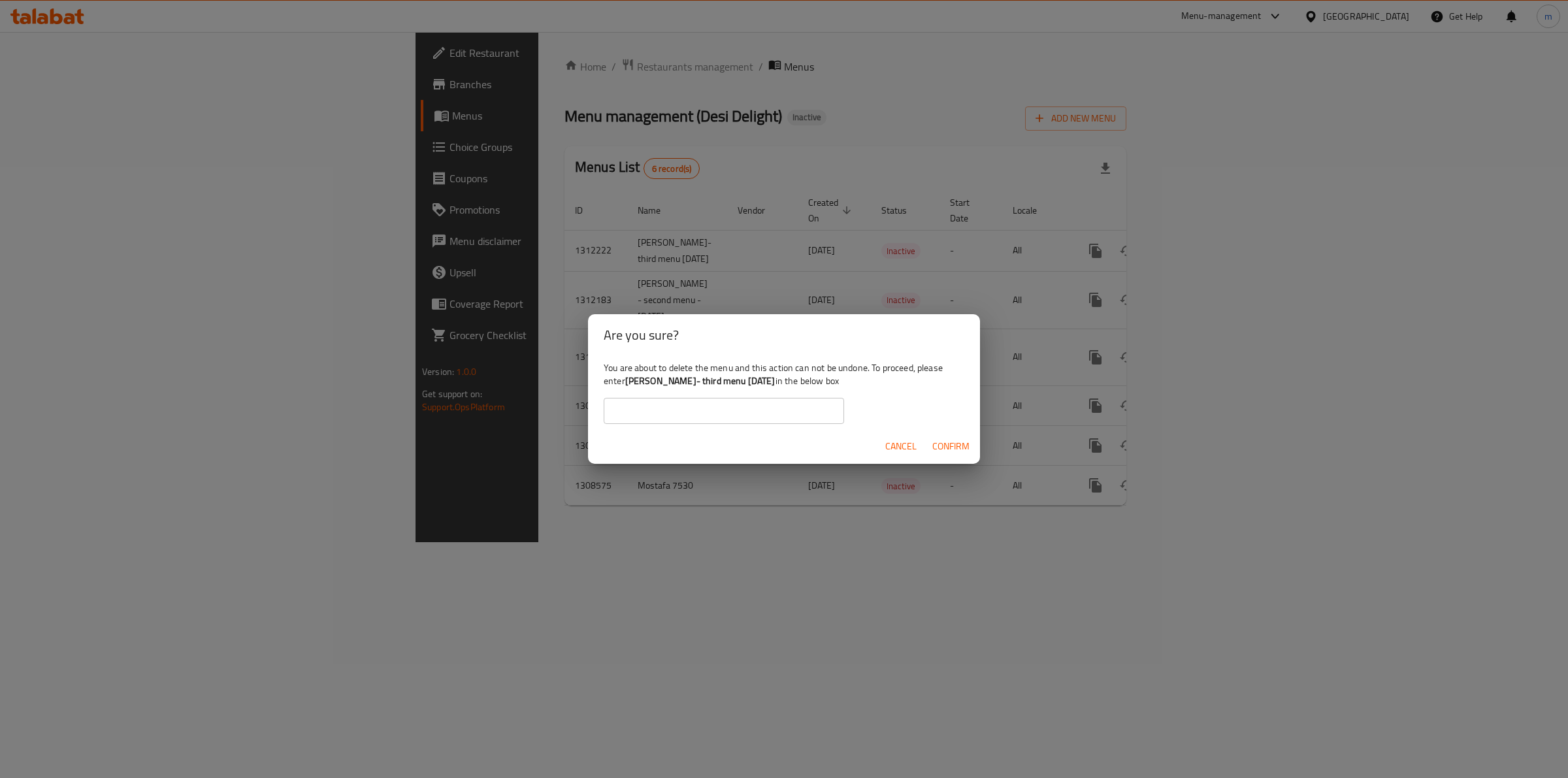
click at [654, 412] on input "text" at bounding box center [724, 410] width 240 height 26
paste input "[PERSON_NAME]- third menu [DATE]"
type input "[PERSON_NAME]- third menu [DATE]"
click at [961, 448] on span "Confirm" at bounding box center [951, 446] width 37 height 16
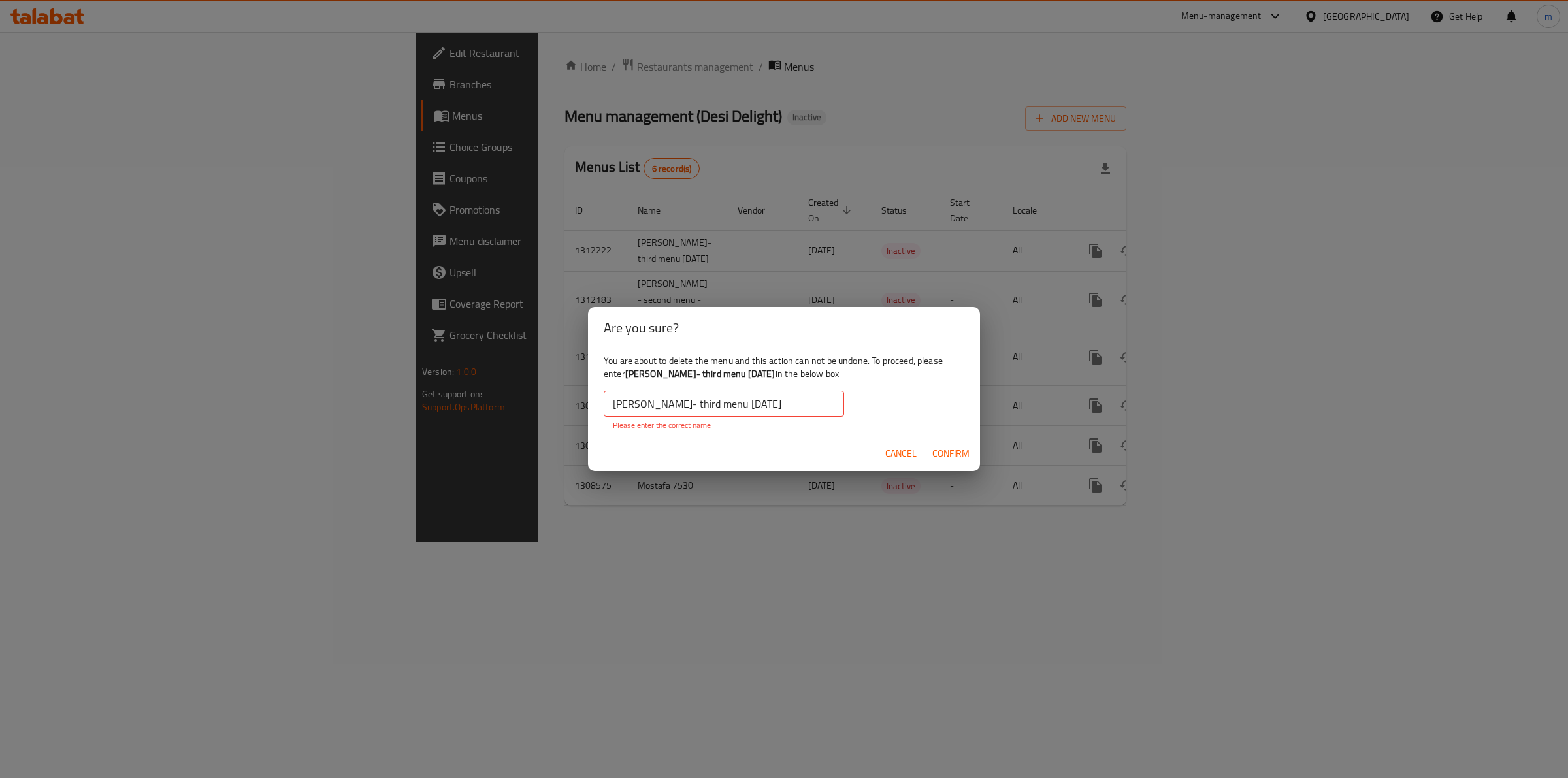
click at [625, 403] on input "[PERSON_NAME]- third menu [DATE]" at bounding box center [724, 404] width 240 height 26
click at [614, 404] on input "[PERSON_NAME]- third menu [DATE]" at bounding box center [724, 404] width 240 height 26
click at [804, 405] on input "[PERSON_NAME]- third menu [DATE]" at bounding box center [724, 404] width 240 height 26
click at [941, 455] on span "Confirm" at bounding box center [951, 454] width 37 height 16
click at [899, 459] on span "Cancel" at bounding box center [901, 454] width 31 height 16
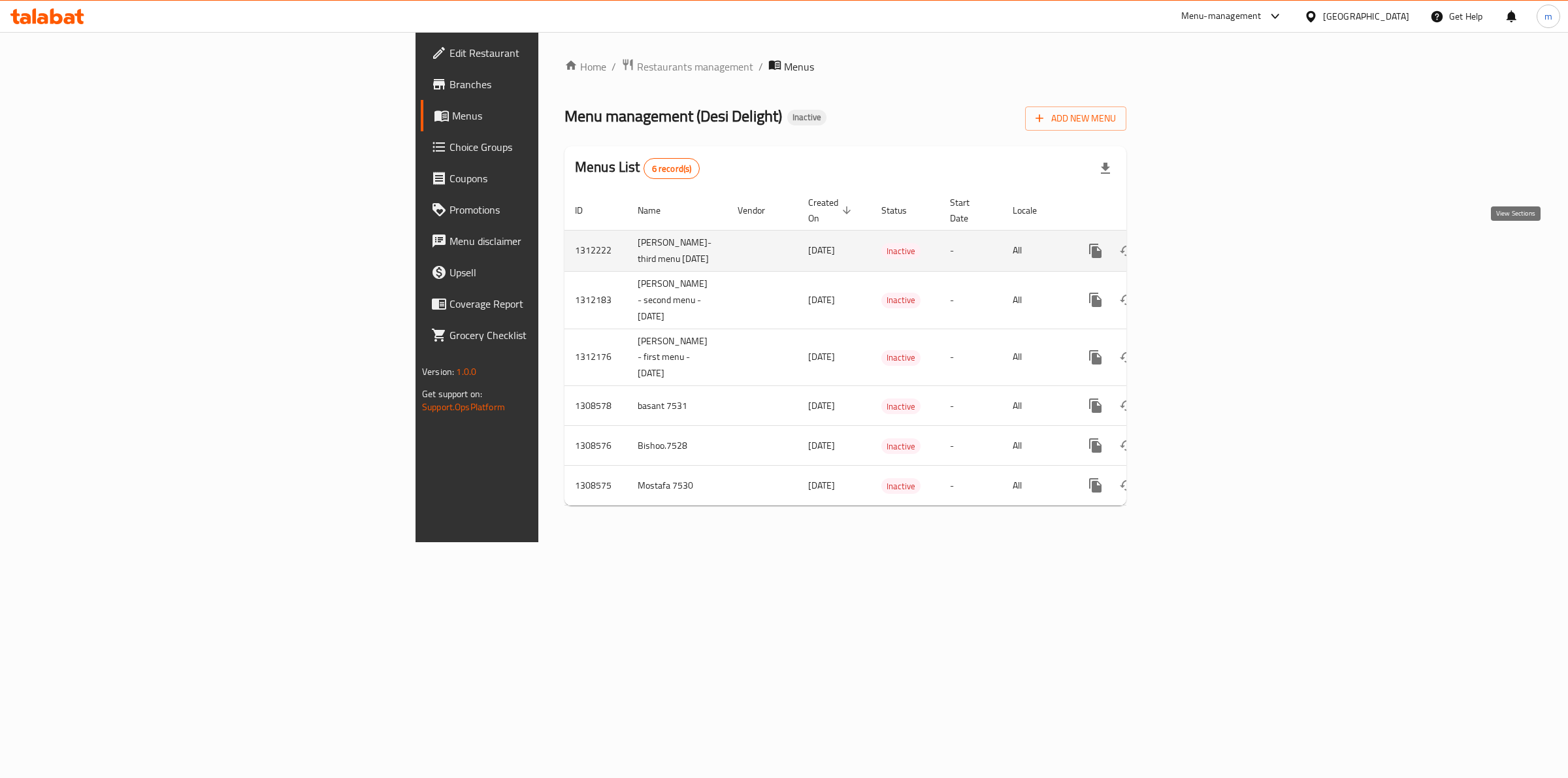
click at [1198, 244] on icon "enhanced table" at bounding box center [1190, 251] width 16 height 16
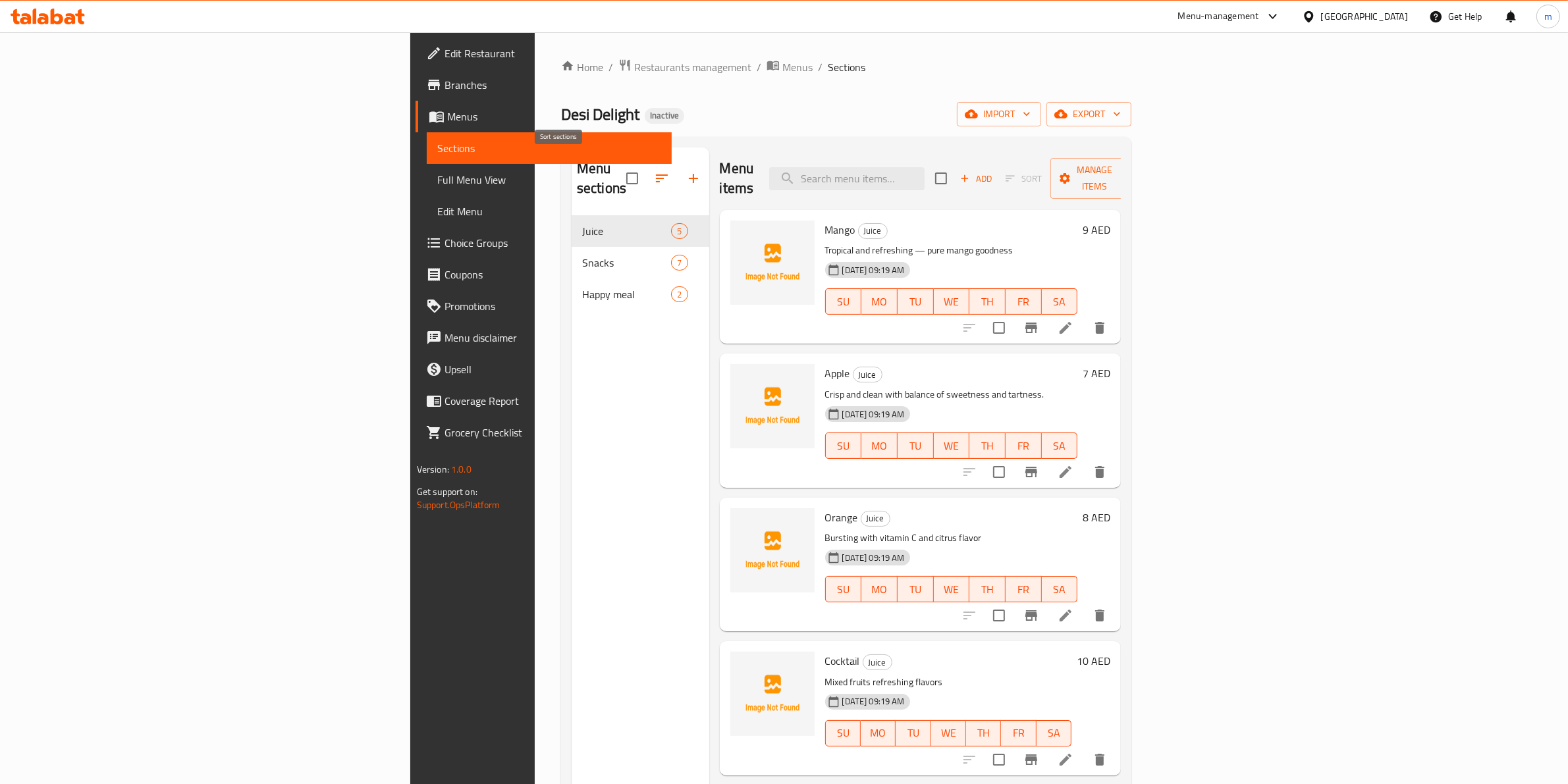
click at [678, 168] on button "button" at bounding box center [693, 178] width 32 height 32
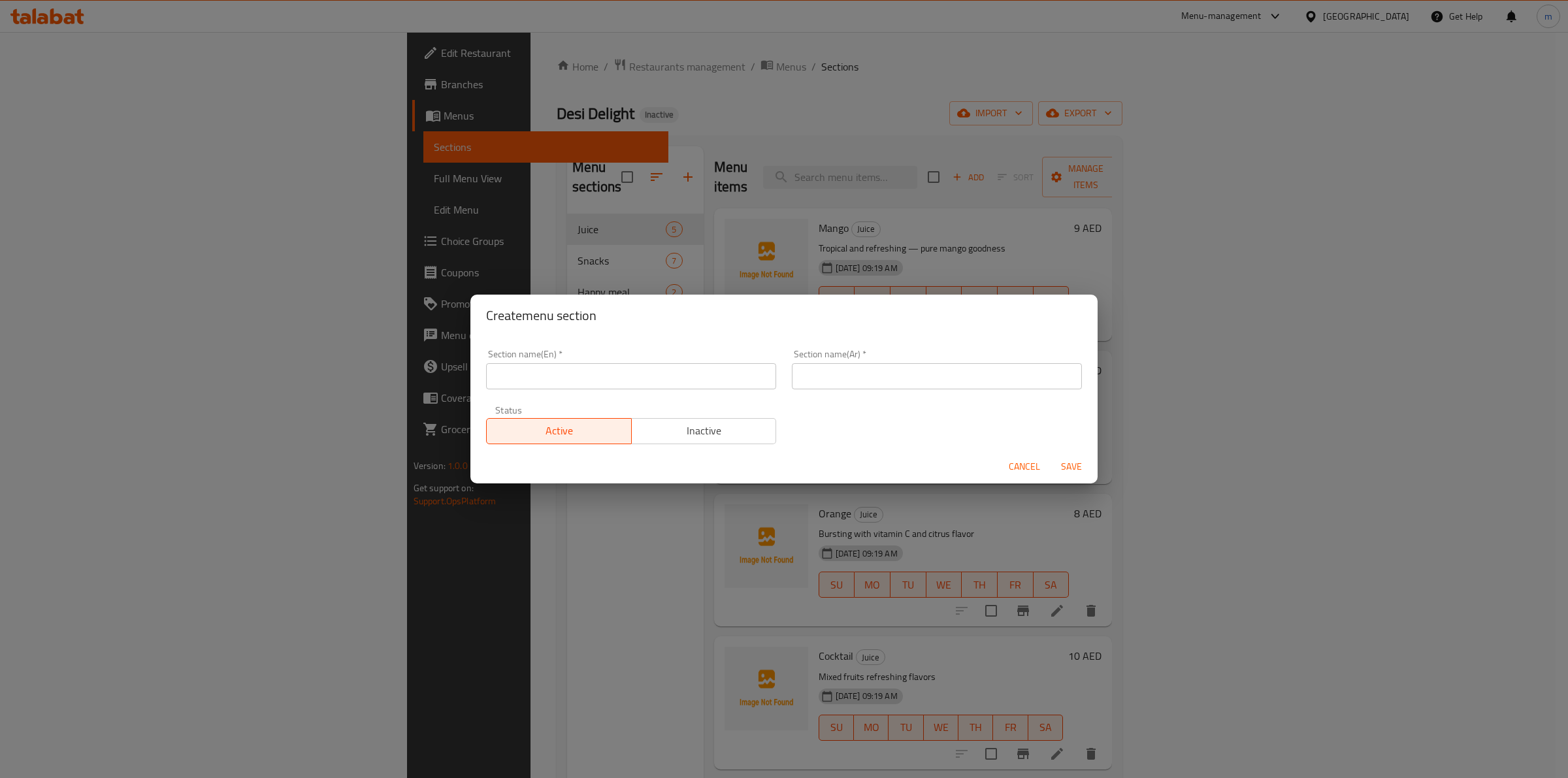
click at [1032, 475] on button "Cancel" at bounding box center [1025, 466] width 42 height 24
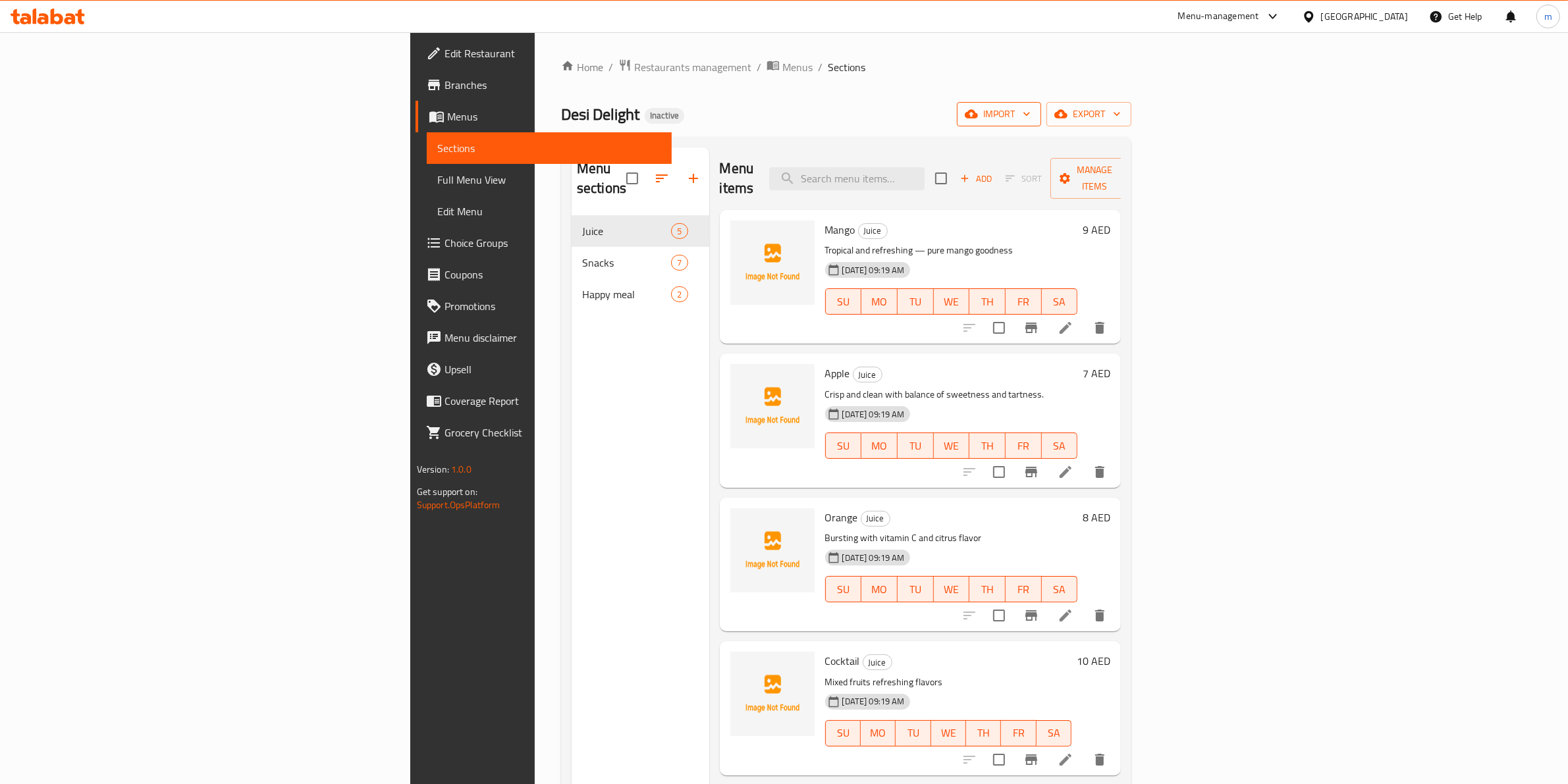
click at [1041, 124] on button "import" at bounding box center [999, 114] width 84 height 24
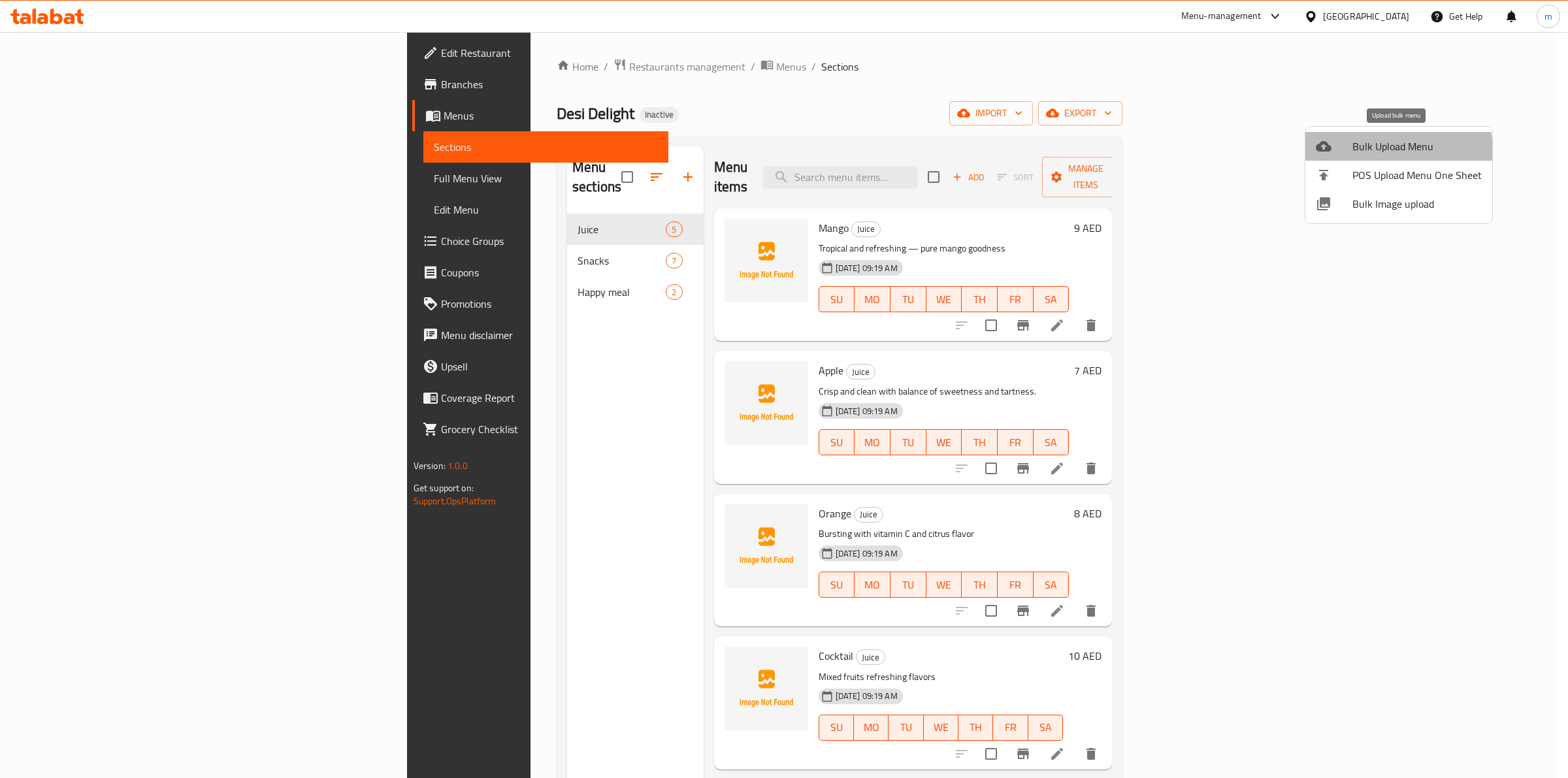
click at [1376, 151] on span "Bulk Upload Menu" at bounding box center [1416, 146] width 129 height 16
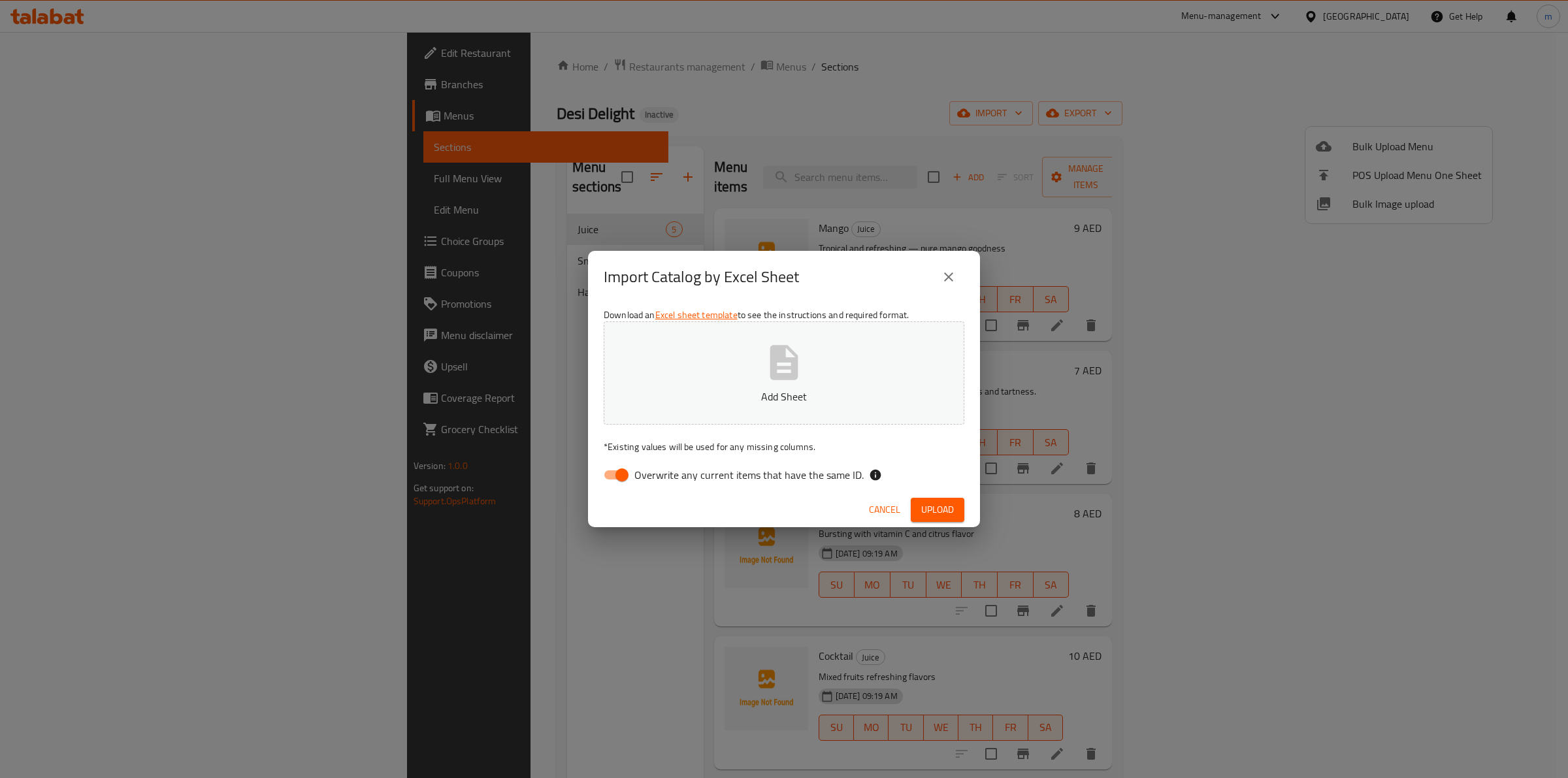
click at [622, 472] on input "Overwrite any current items that have the same ID." at bounding box center [622, 474] width 75 height 25
checkbox input "false"
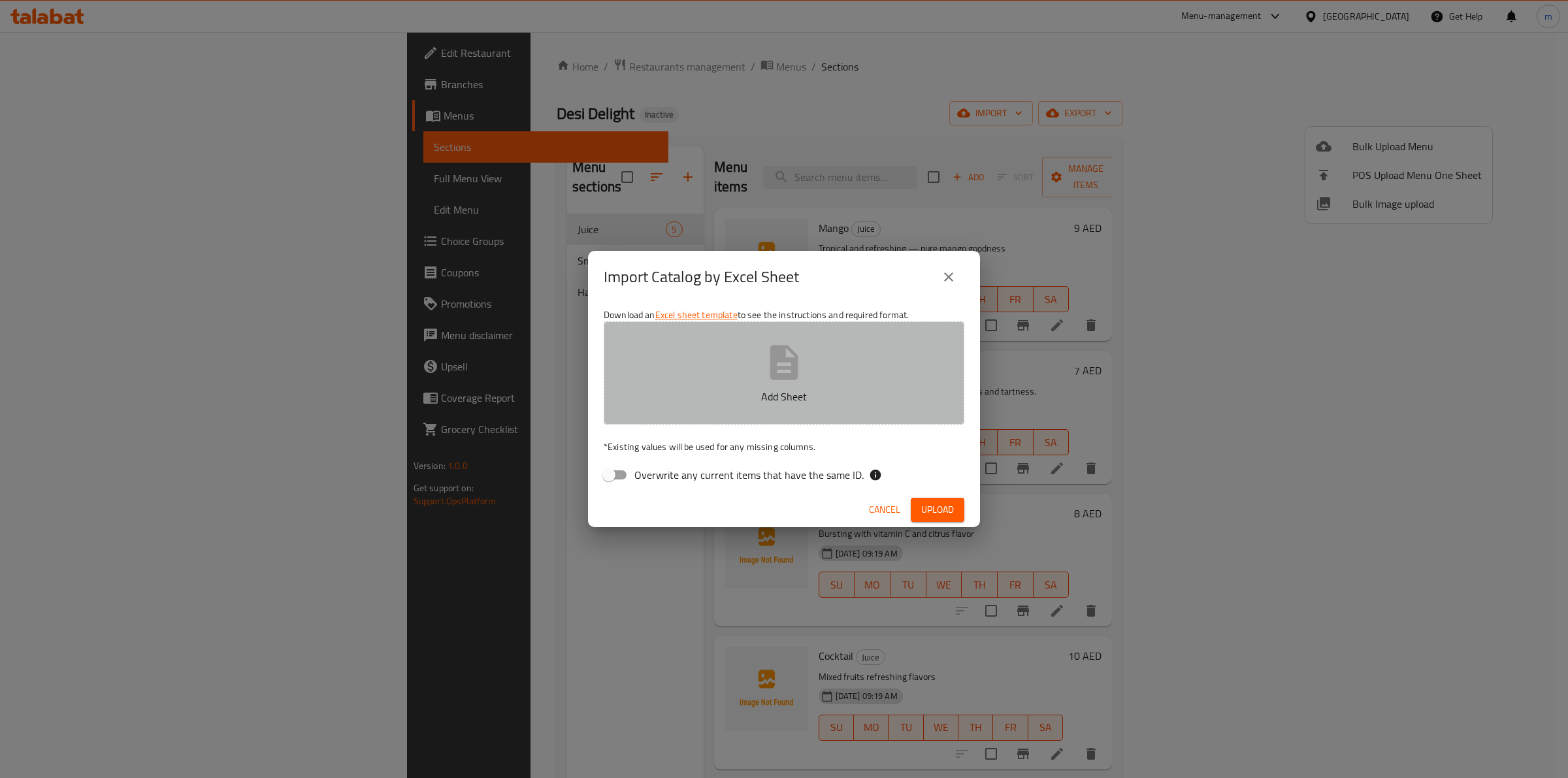
click at [766, 360] on icon "button" at bounding box center [784, 363] width 42 height 42
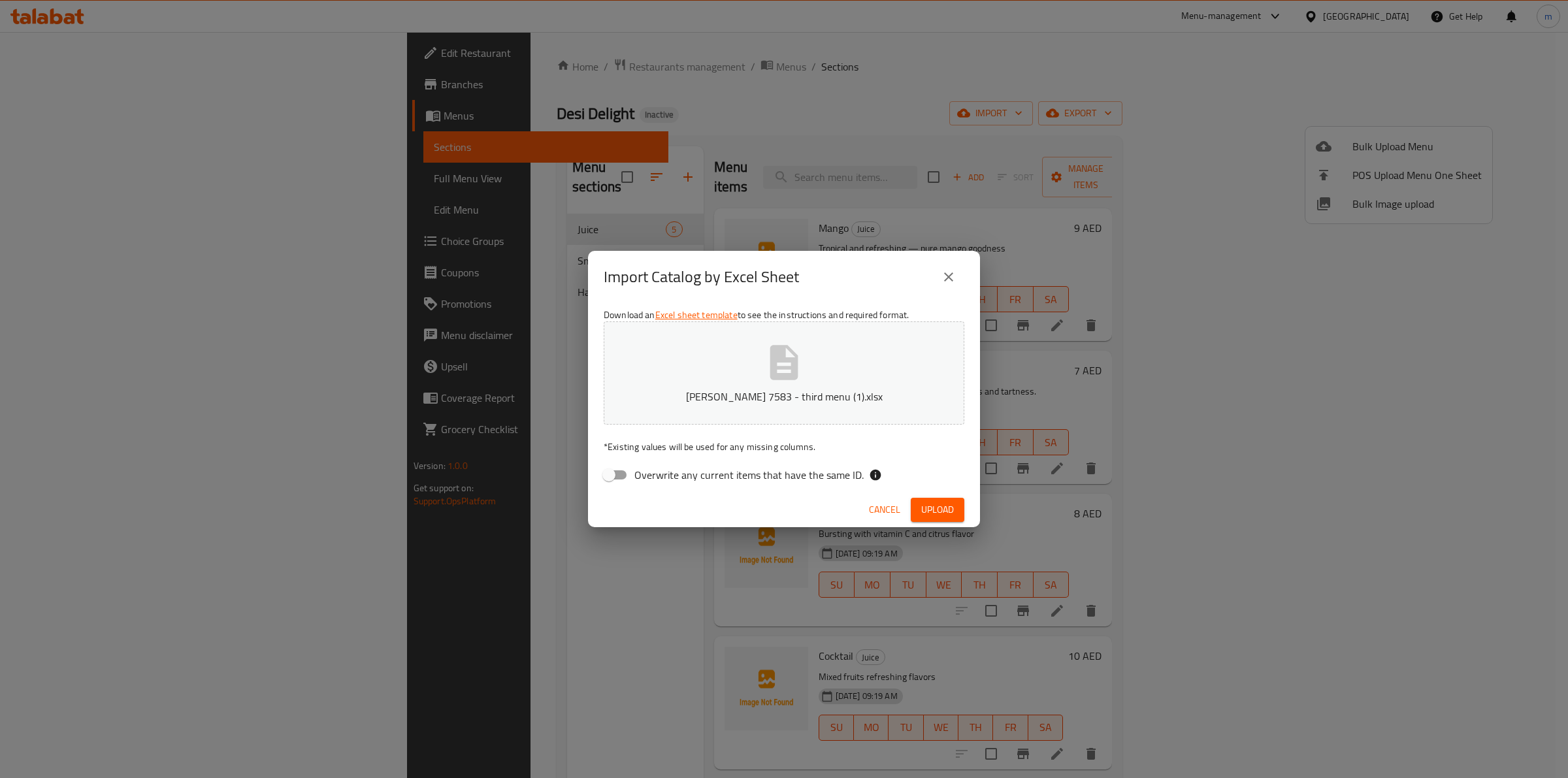
click at [930, 514] on span "Upload" at bounding box center [938, 509] width 33 height 16
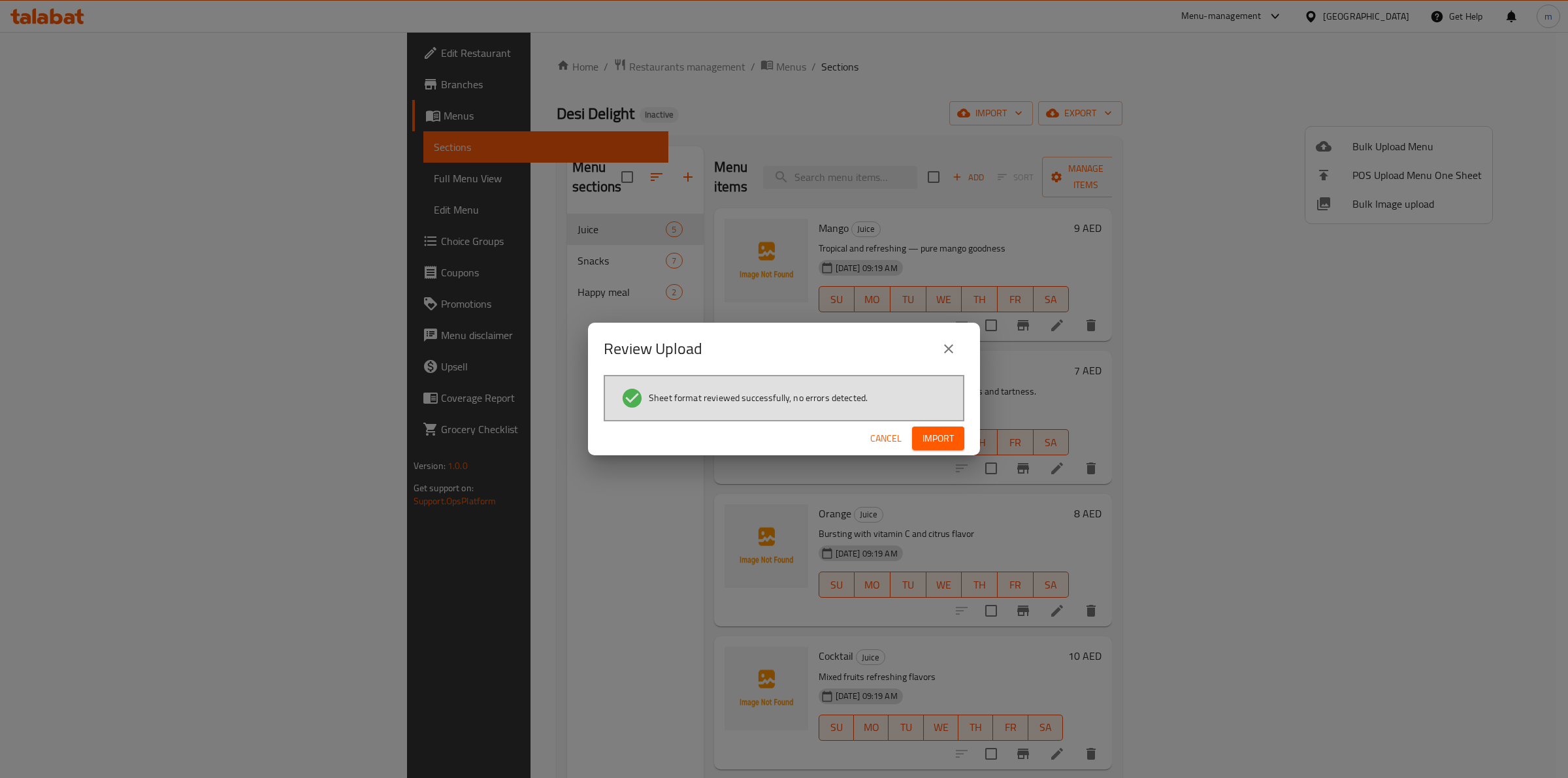
click at [937, 436] on span "Import" at bounding box center [938, 439] width 31 height 16
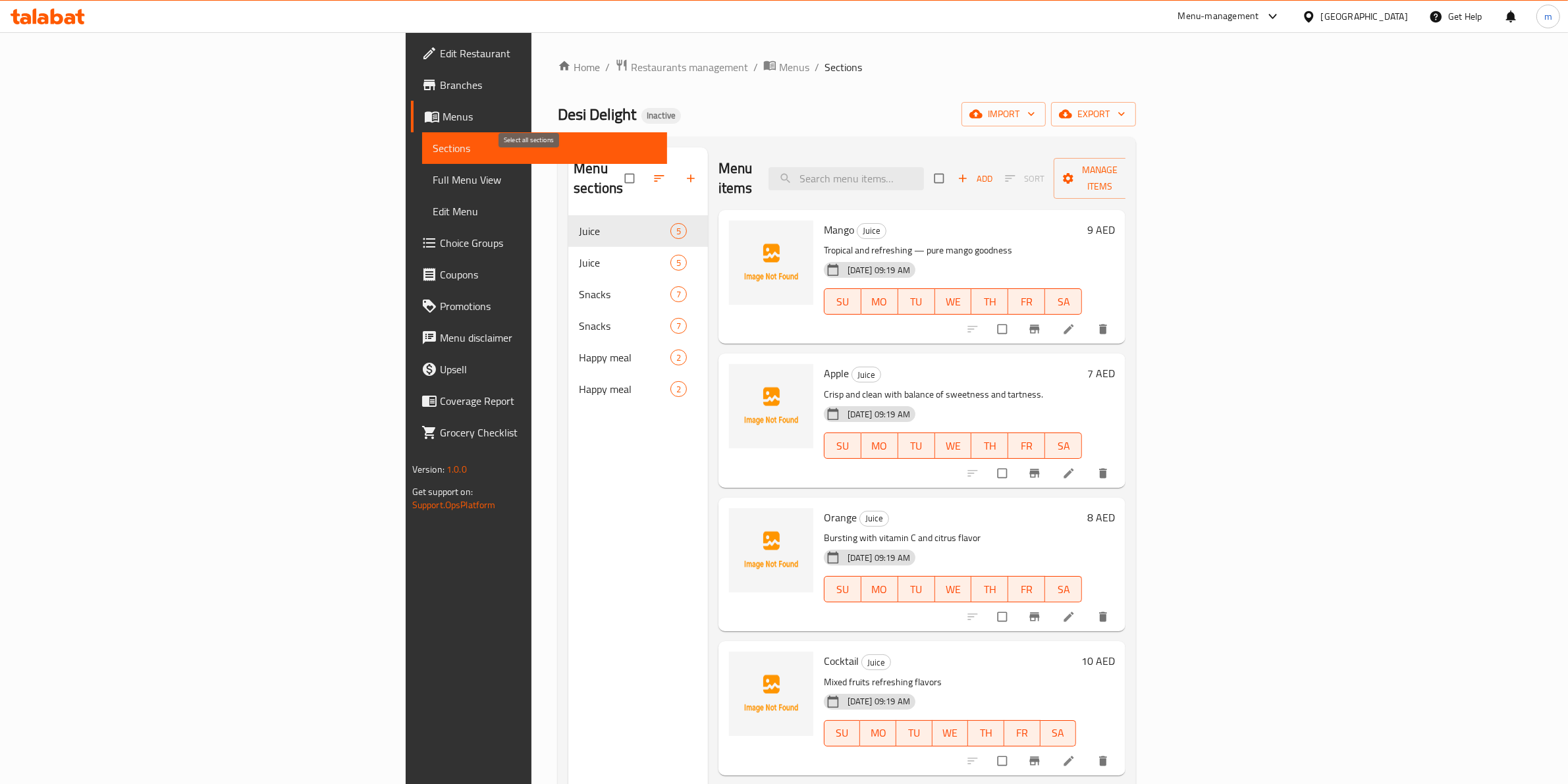
click at [617, 166] on input "checkbox" at bounding box center [630, 178] width 28 height 25
checkbox input "true"
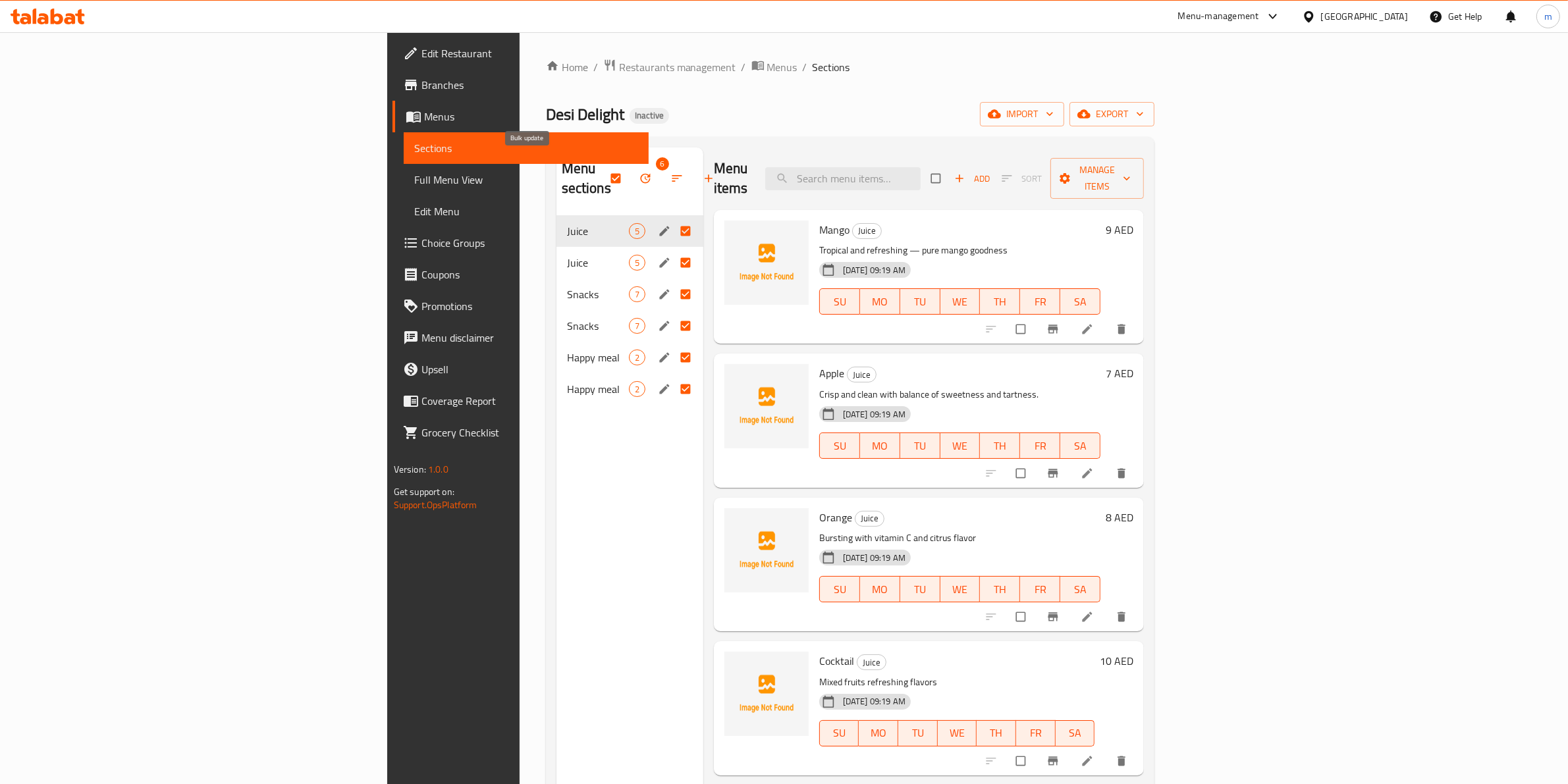
click at [638, 172] on icon "button" at bounding box center [645, 179] width 14 height 14
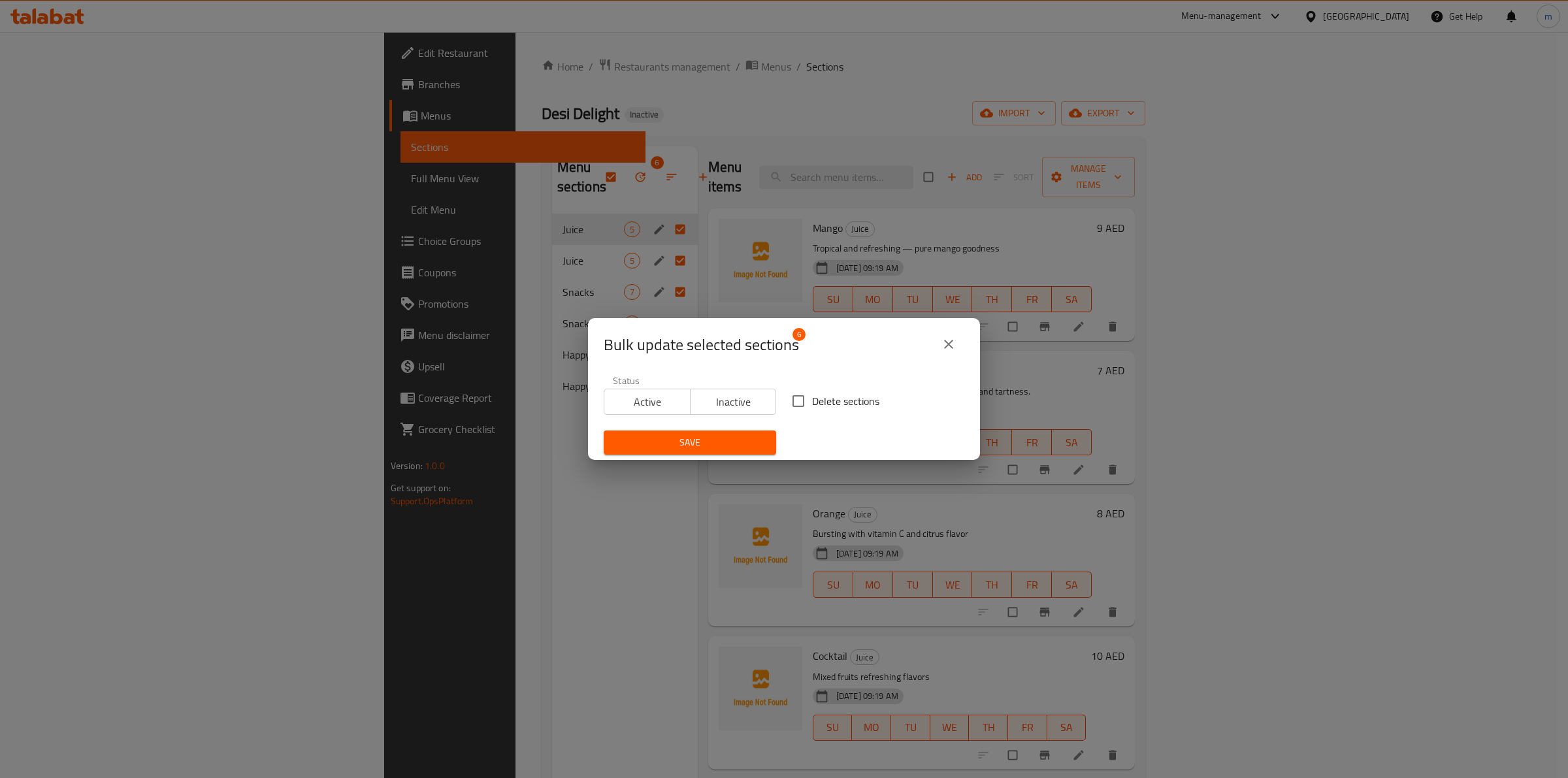
click at [828, 407] on span "Delete sections" at bounding box center [846, 401] width 67 height 16
click at [812, 407] on input "Delete sections" at bounding box center [799, 401] width 28 height 28
checkbox input "true"
drag, startPoint x: 731, startPoint y: 435, endPoint x: 728, endPoint y: 455, distance: 20.2
click at [729, 435] on span "Save" at bounding box center [690, 442] width 152 height 16
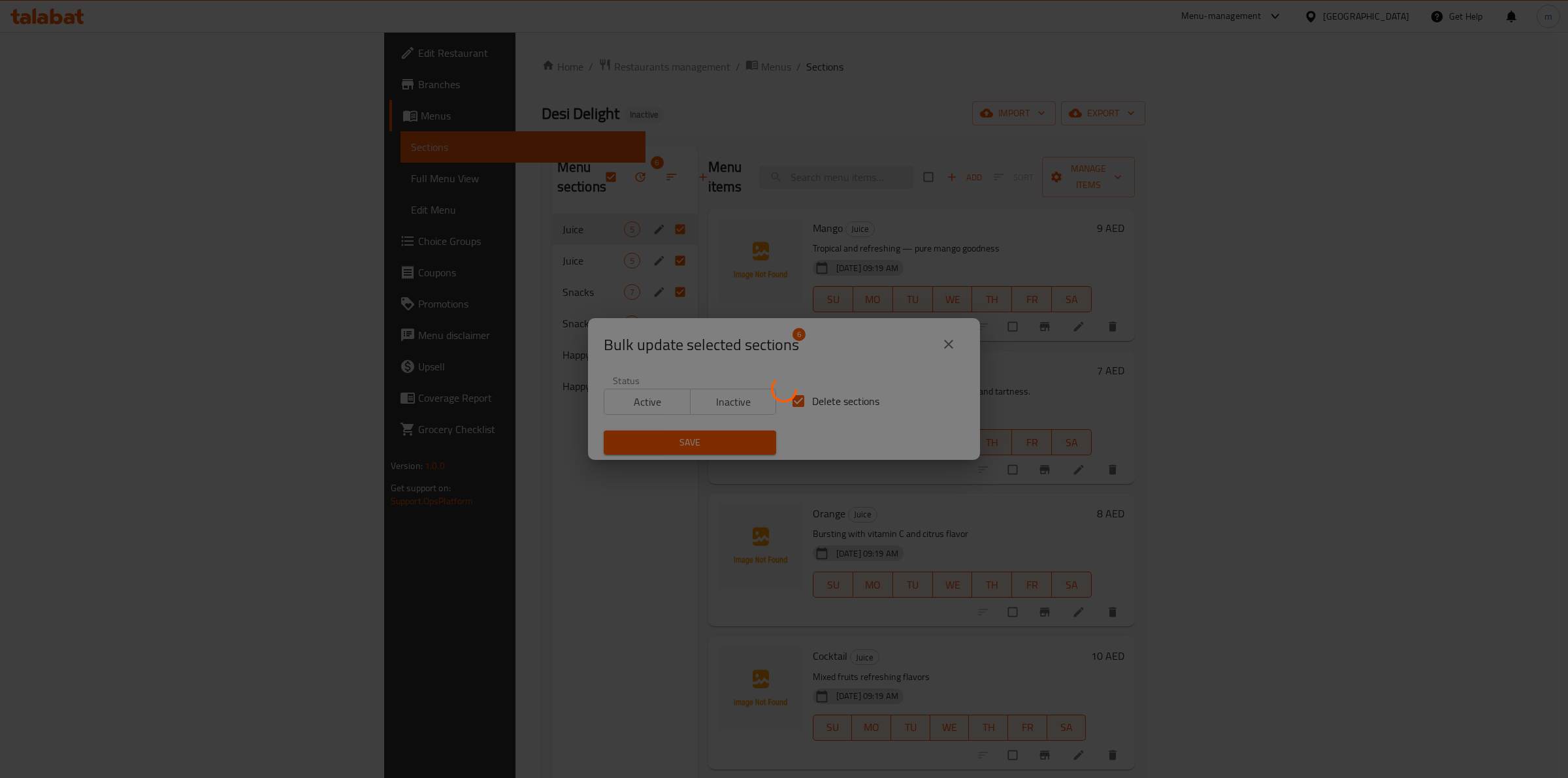
checkbox input "false"
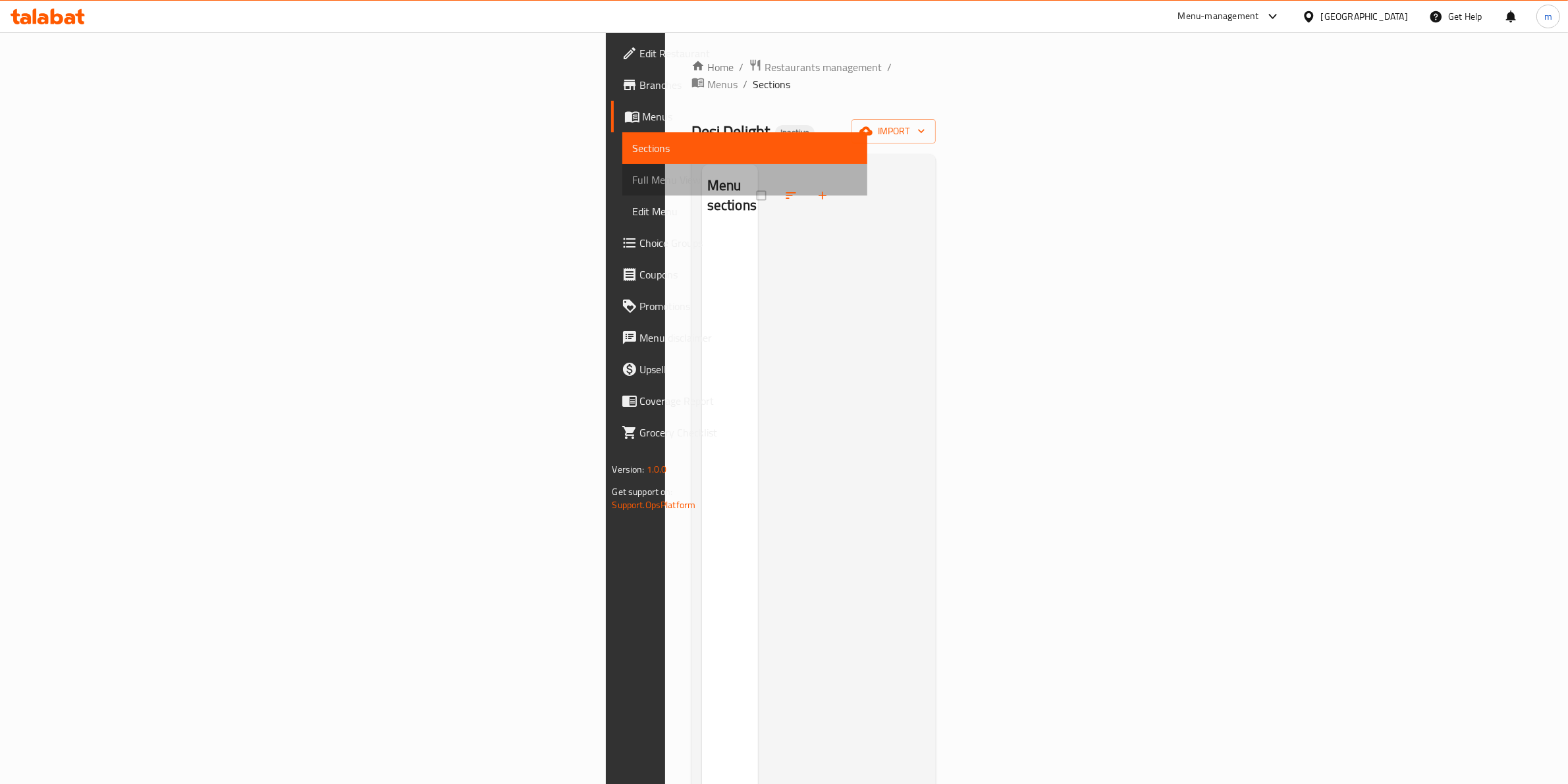
click at [632, 182] on span "Full Menu View" at bounding box center [745, 180] width 225 height 16
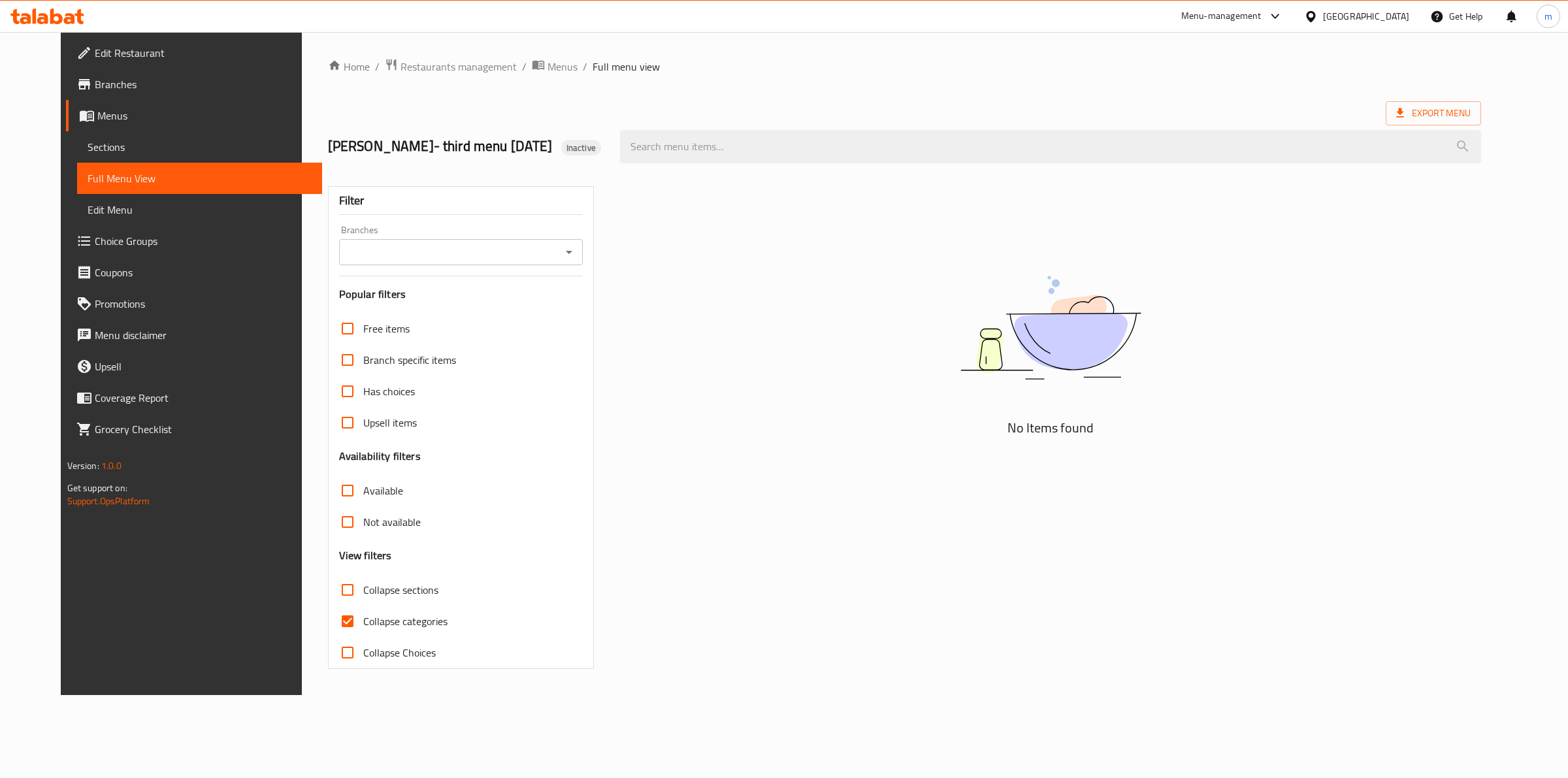
click at [126, 151] on span "Sections" at bounding box center [199, 146] width 225 height 16
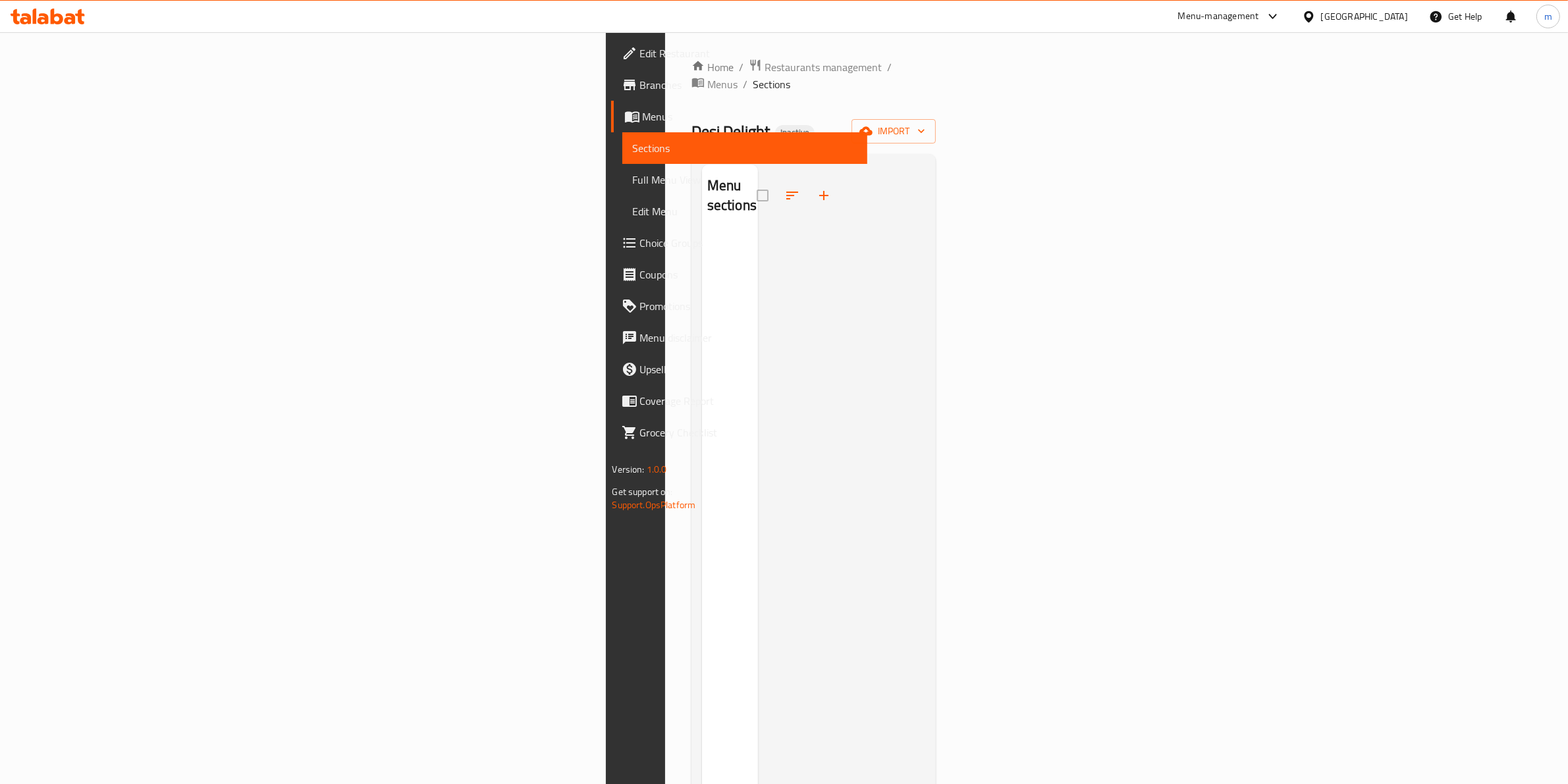
click at [643, 119] on span "Menus" at bounding box center [750, 116] width 214 height 16
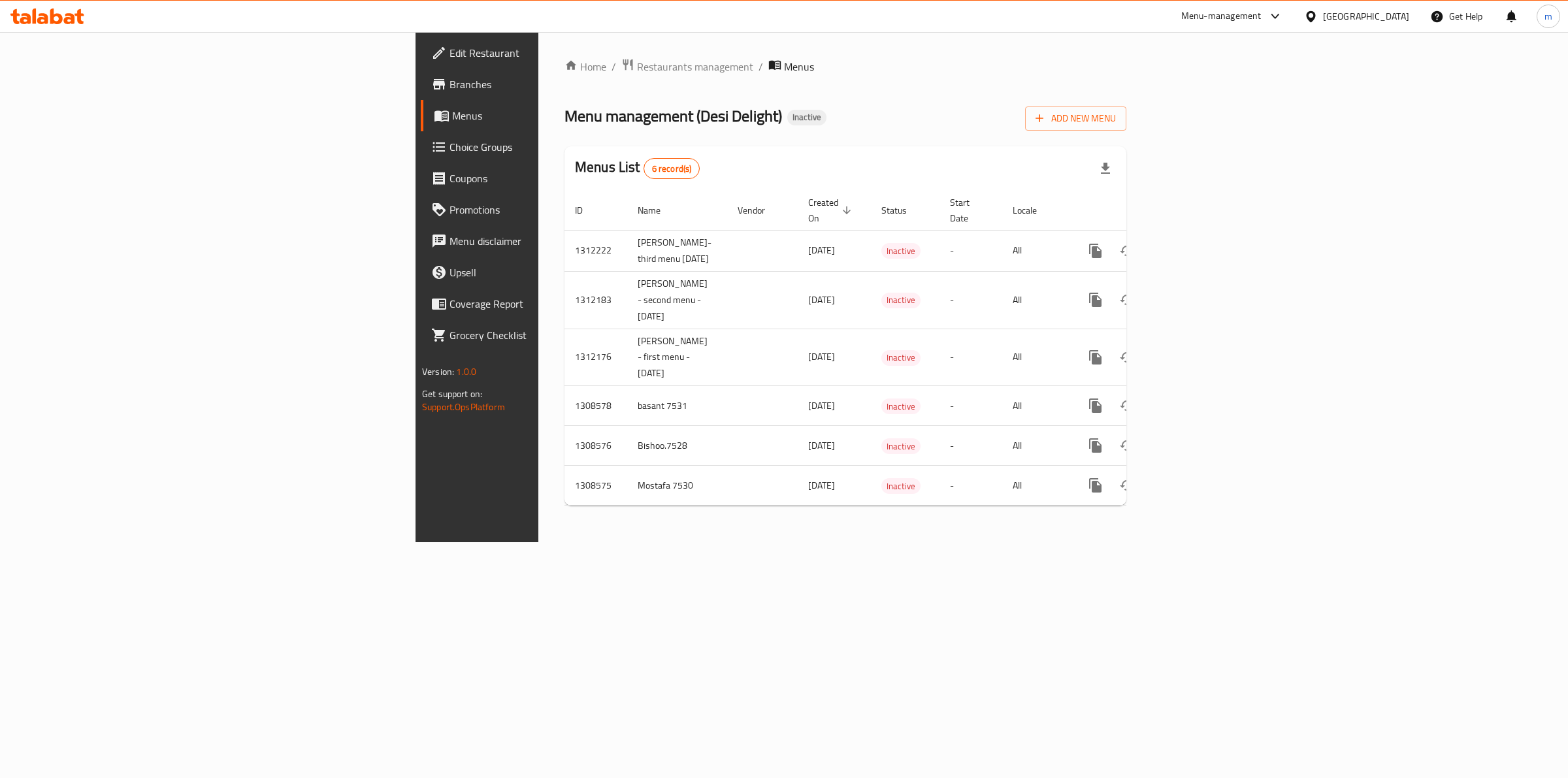
click at [449, 147] on span "Choice Groups" at bounding box center [558, 146] width 218 height 16
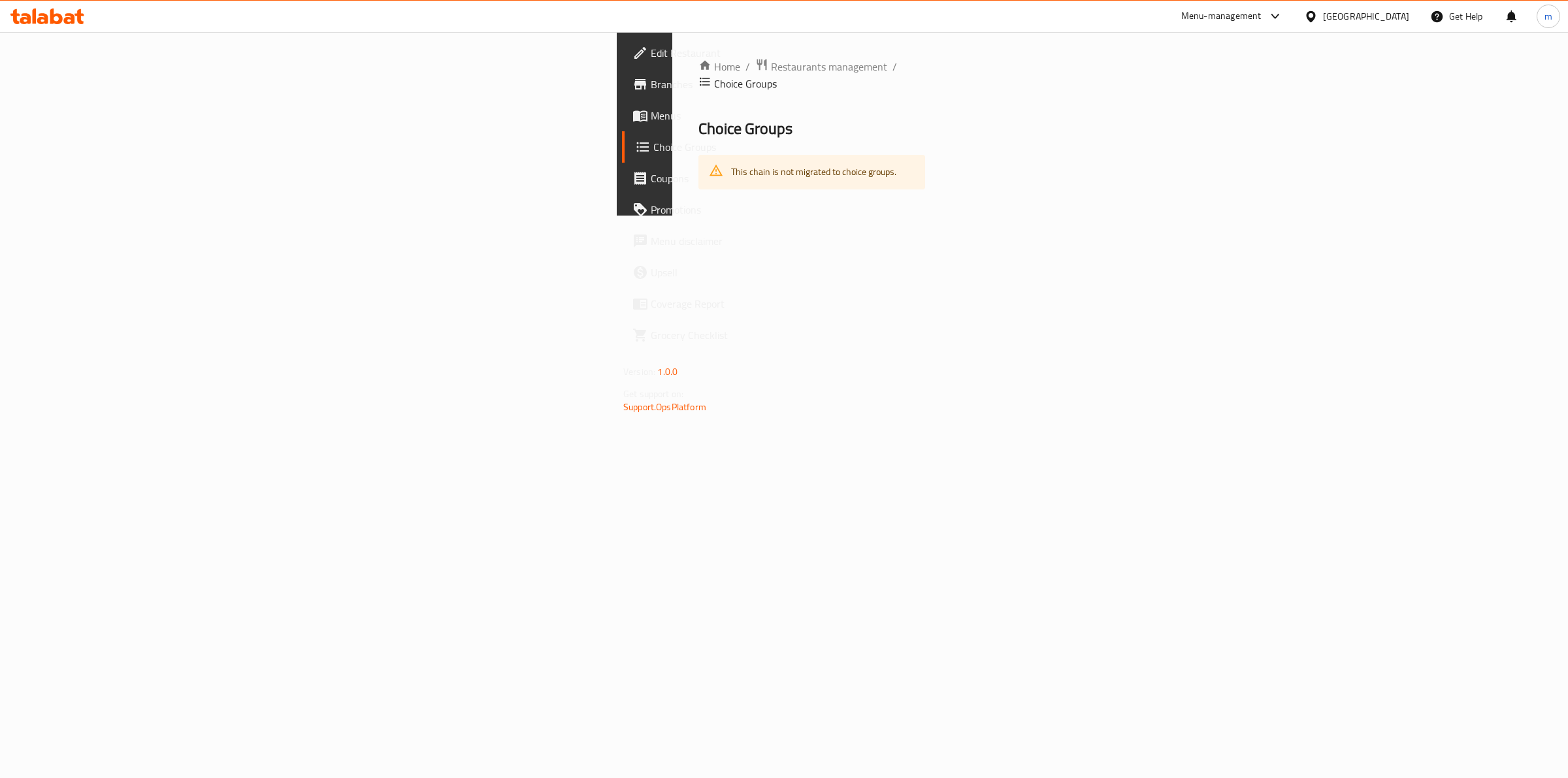
click at [622, 128] on link "Menus" at bounding box center [751, 116] width 257 height 31
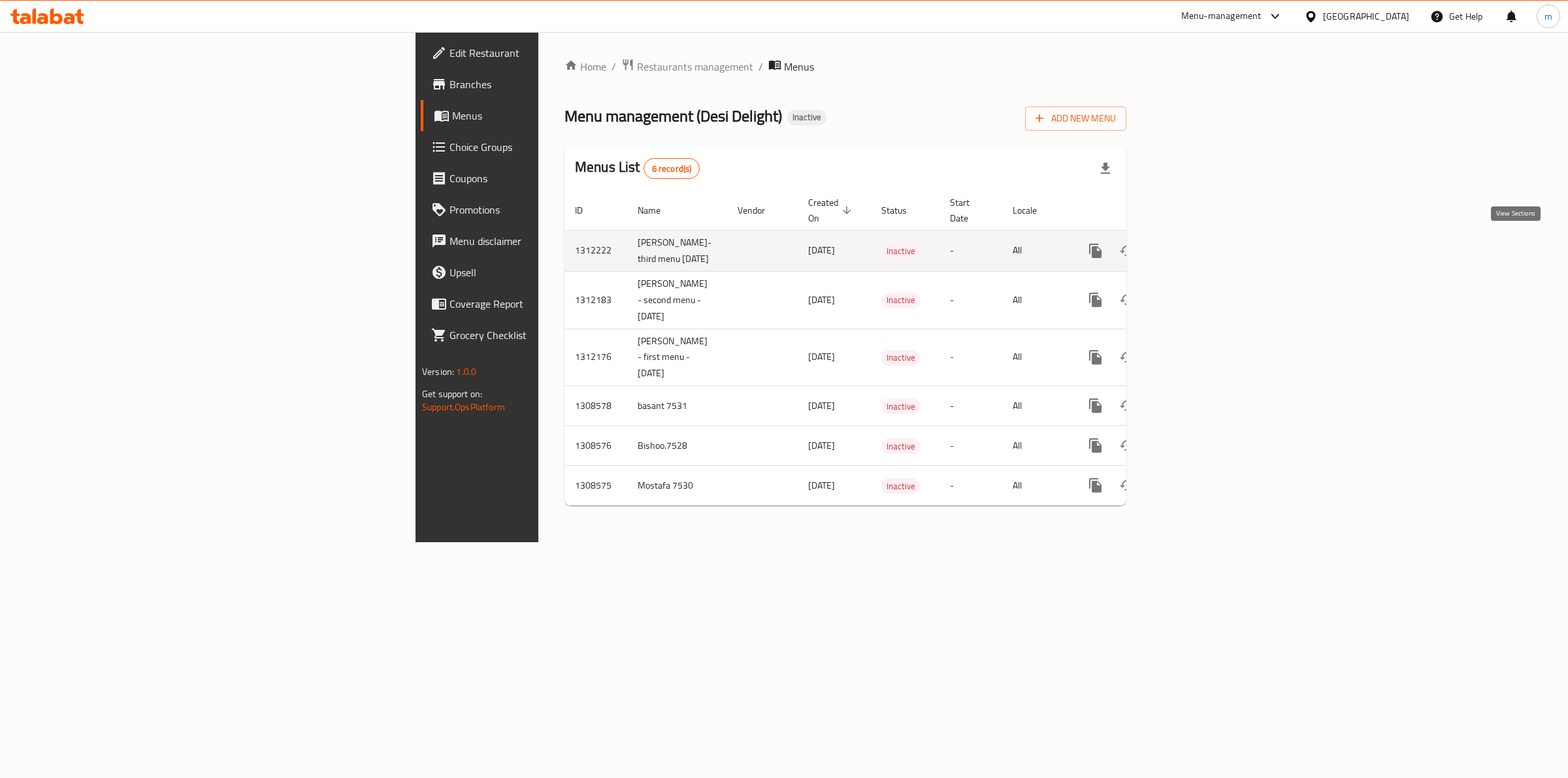
click at [1198, 249] on icon "enhanced table" at bounding box center [1190, 251] width 16 height 16
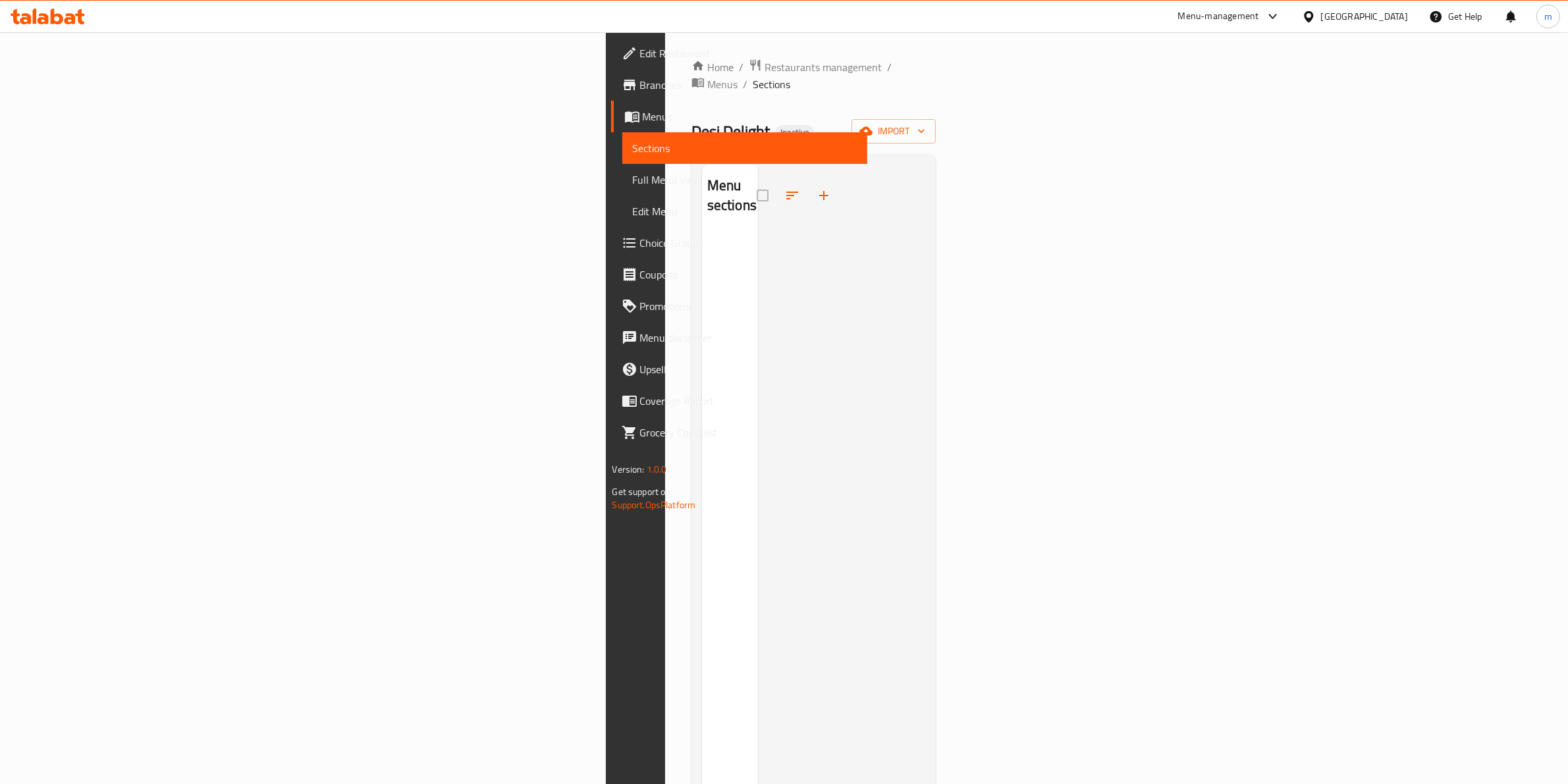
click at [702, 268] on div "Menu sections" at bounding box center [729, 556] width 56 height 784
click at [936, 132] on div "Home / Restaurants management / Menus / Sections Desi Delight Inactive import M…" at bounding box center [814, 509] width 245 height 901
click at [925, 123] on span "import" at bounding box center [893, 132] width 63 height 17
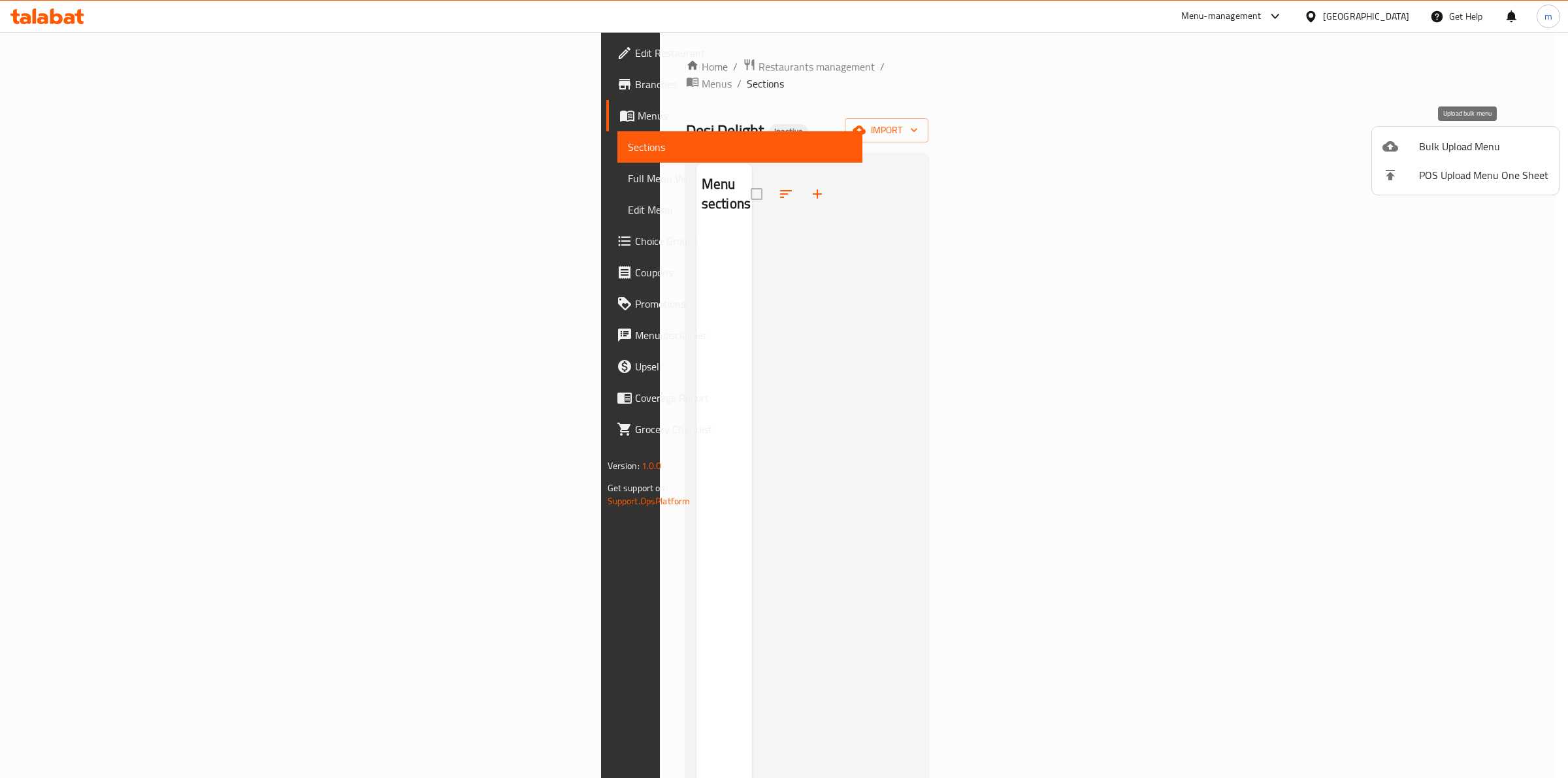
click at [1448, 151] on span "Bulk Upload Menu" at bounding box center [1484, 146] width 129 height 16
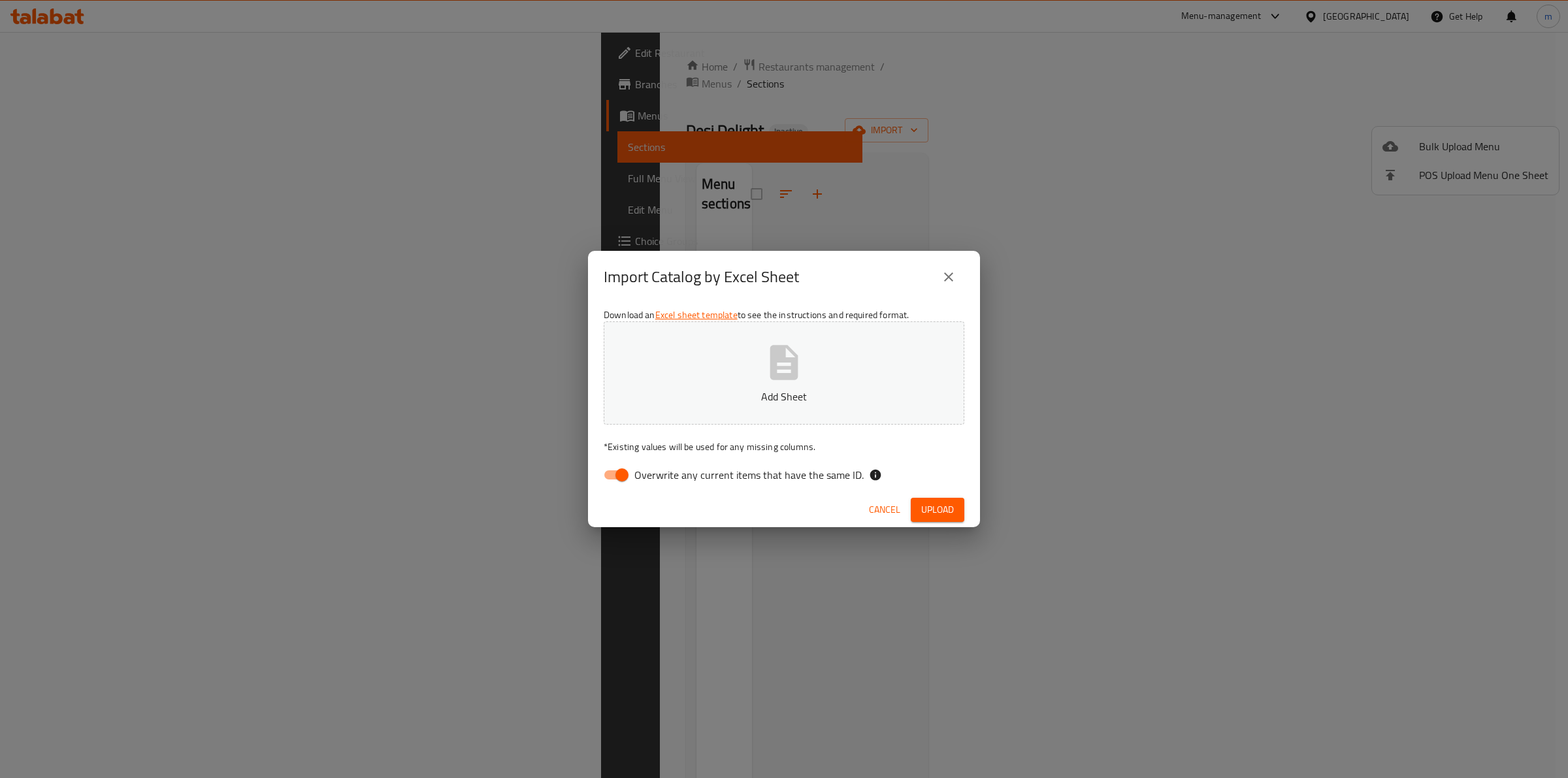
click at [634, 469] on input "Overwrite any current items that have the same ID." at bounding box center [622, 474] width 75 height 25
checkbox input "false"
click at [750, 391] on p "Add Sheet" at bounding box center [784, 396] width 320 height 16
click at [937, 509] on span "Upload" at bounding box center [938, 509] width 33 height 16
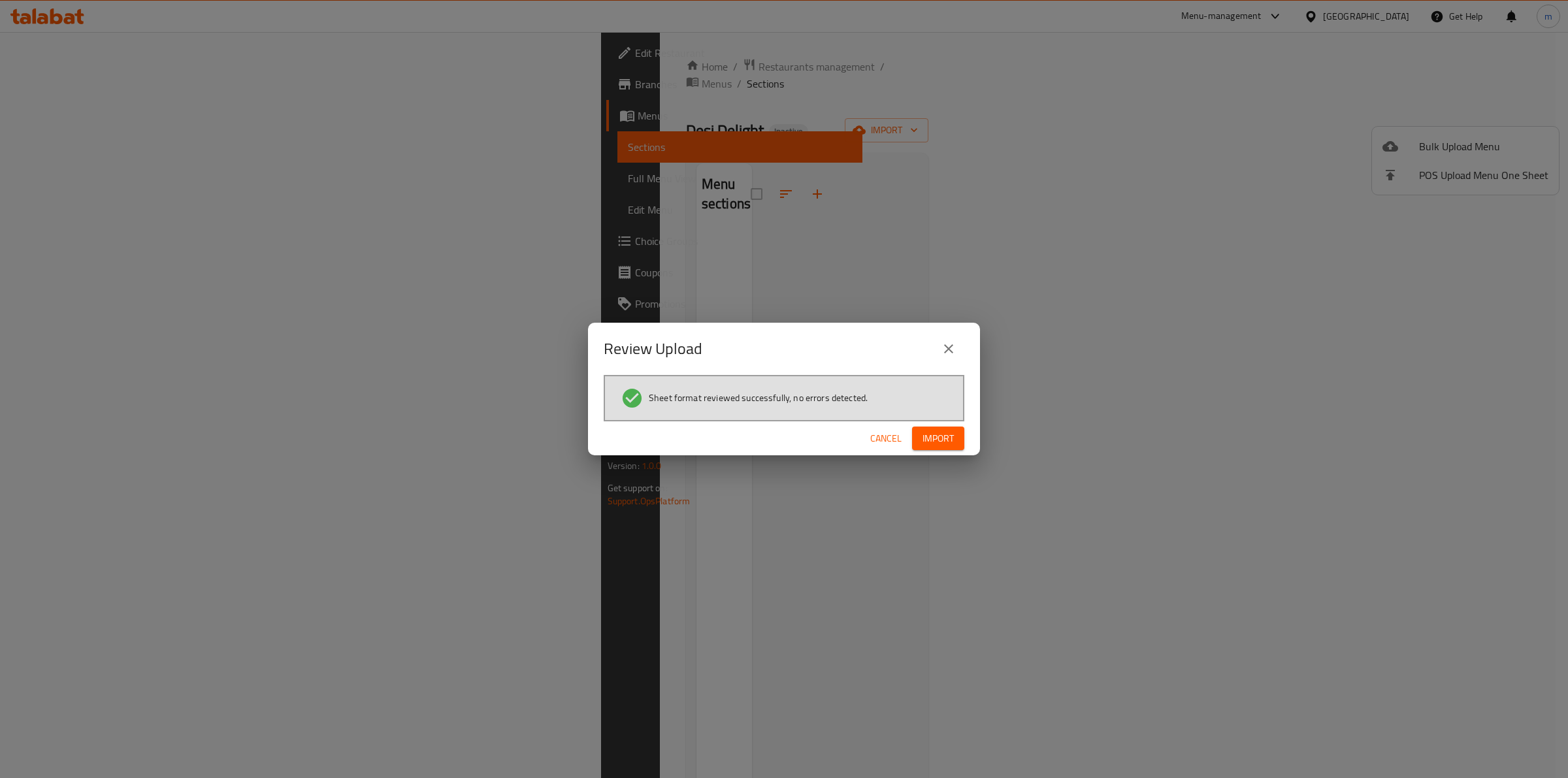
click at [925, 444] on button "Import" at bounding box center [938, 439] width 52 height 24
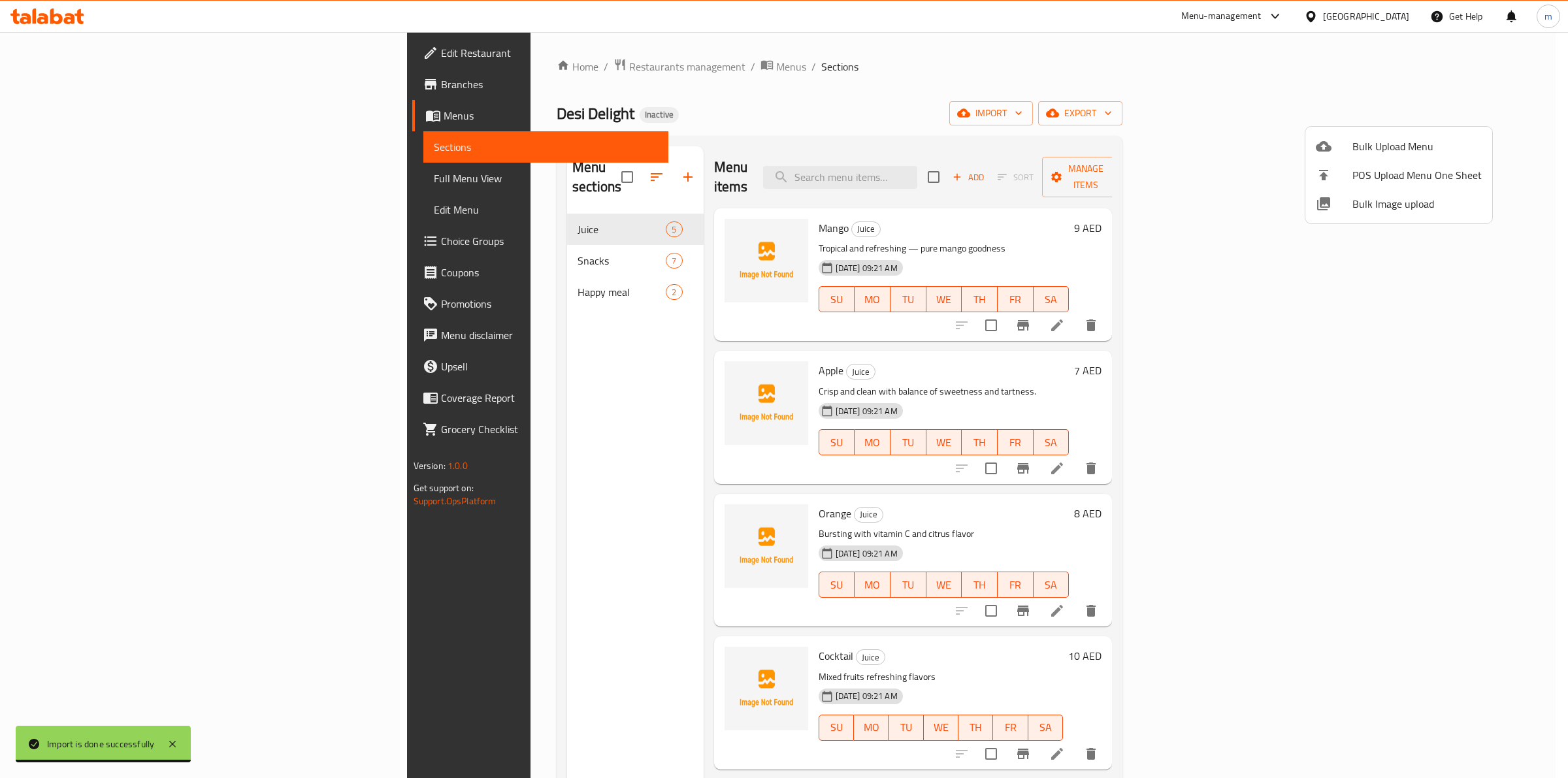
click at [67, 187] on div at bounding box center [784, 389] width 1568 height 778
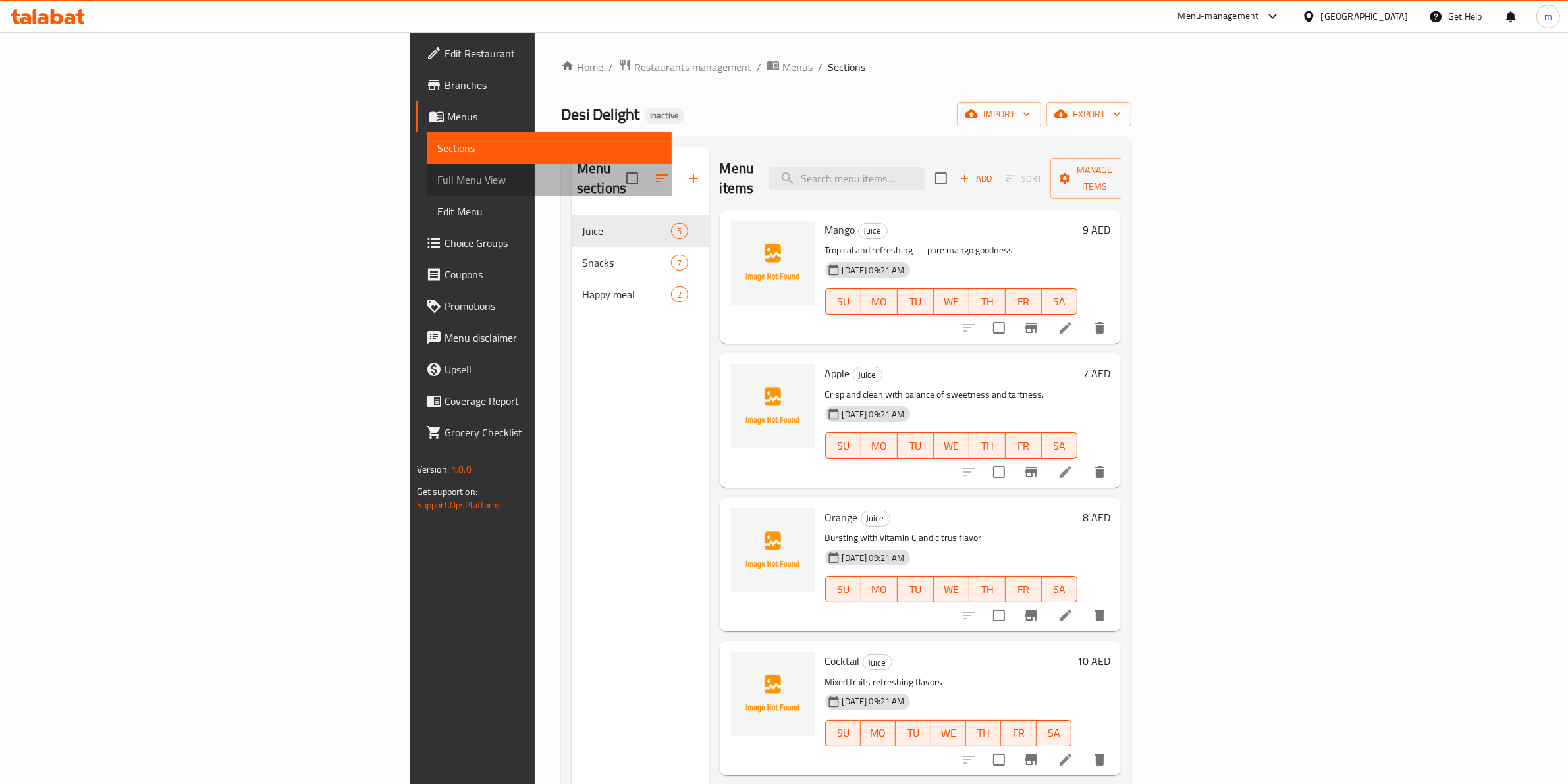
click at [437, 183] on span "Full Menu View" at bounding box center [549, 180] width 225 height 16
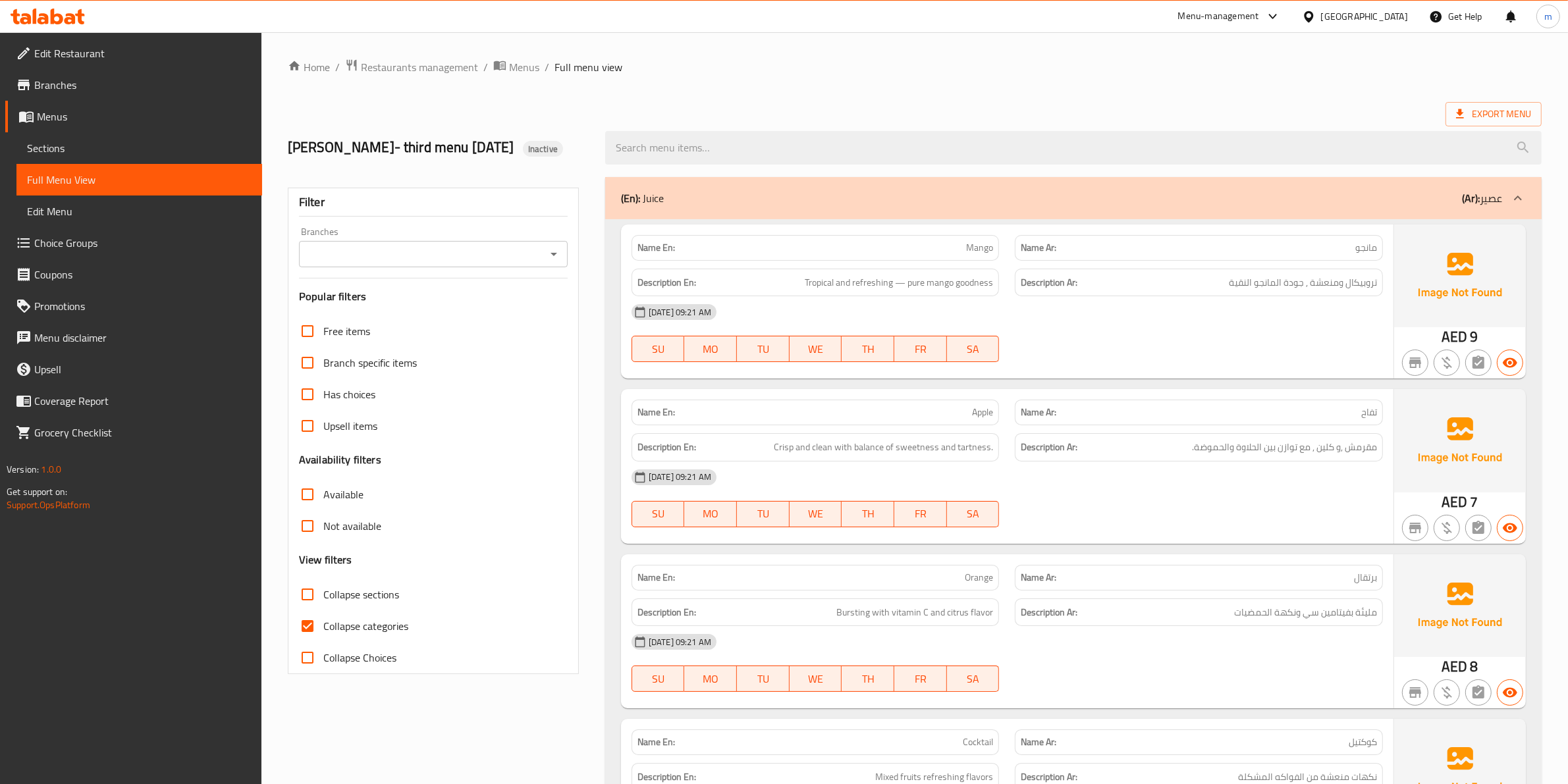
click at [393, 628] on span "Collapse categories" at bounding box center [365, 625] width 85 height 16
click at [323, 628] on input "Collapse categories" at bounding box center [308, 626] width 32 height 32
checkbox input "false"
click at [1490, 106] on span "Export Menu" at bounding box center [1494, 114] width 75 height 17
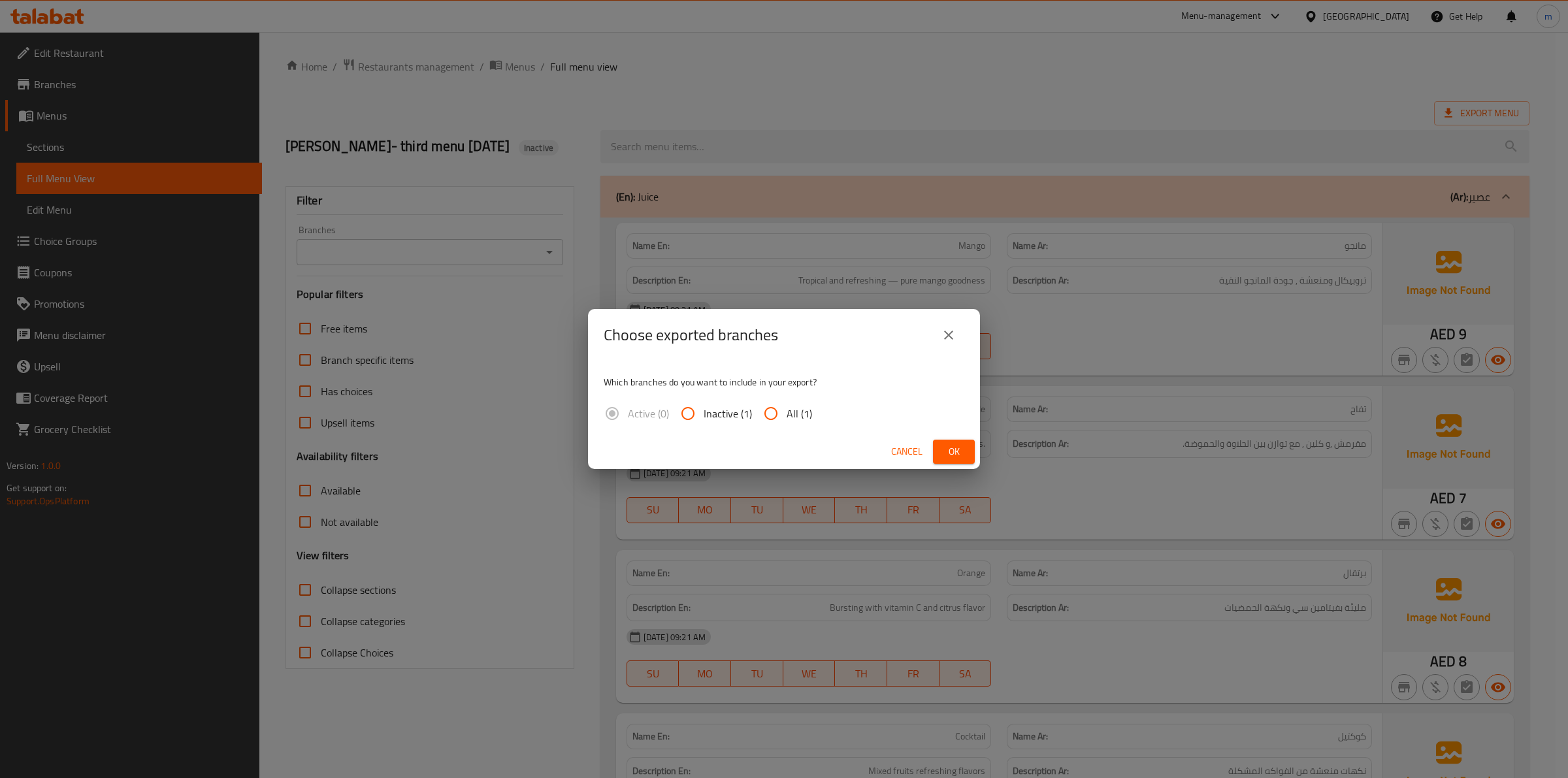
click at [778, 401] on input "All (1)" at bounding box center [771, 413] width 31 height 31
radio input "true"
click at [934, 442] on button "Ok" at bounding box center [954, 451] width 42 height 24
